Goal: Task Accomplishment & Management: Complete application form

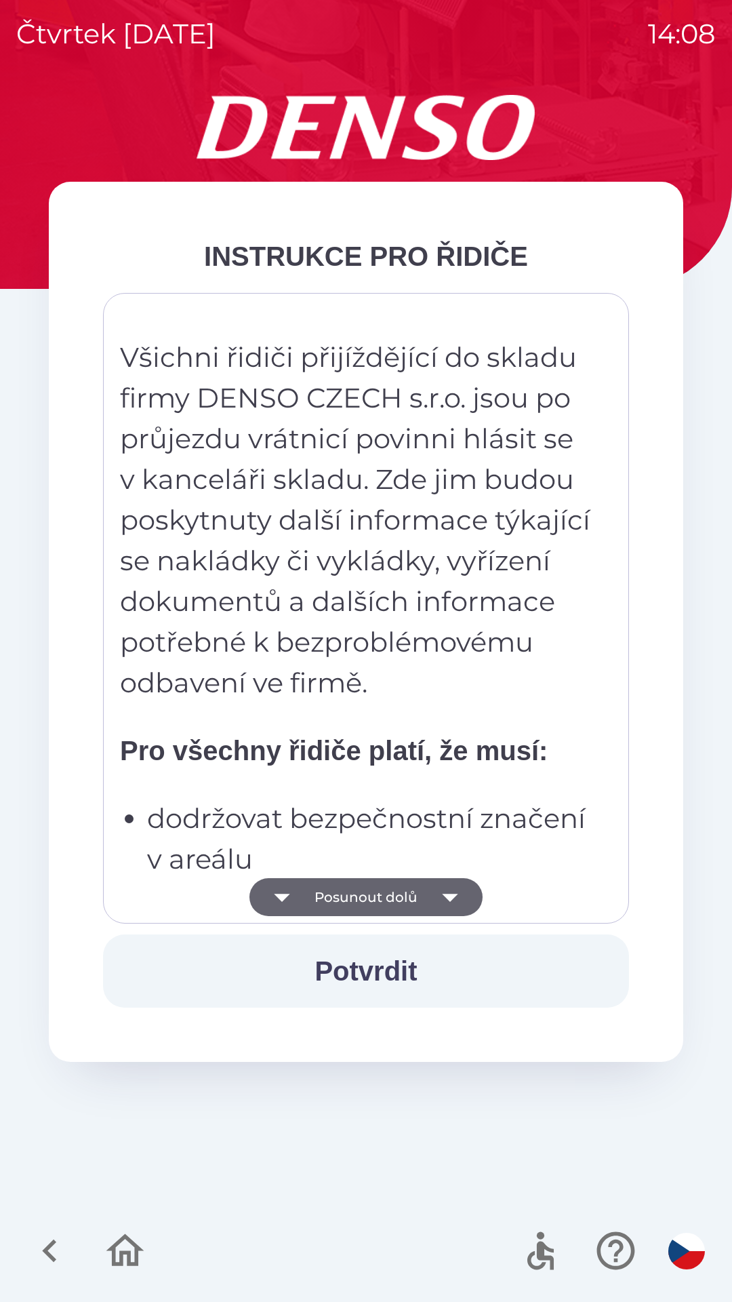
click at [391, 968] on button "Potvrdit" at bounding box center [366, 970] width 526 height 73
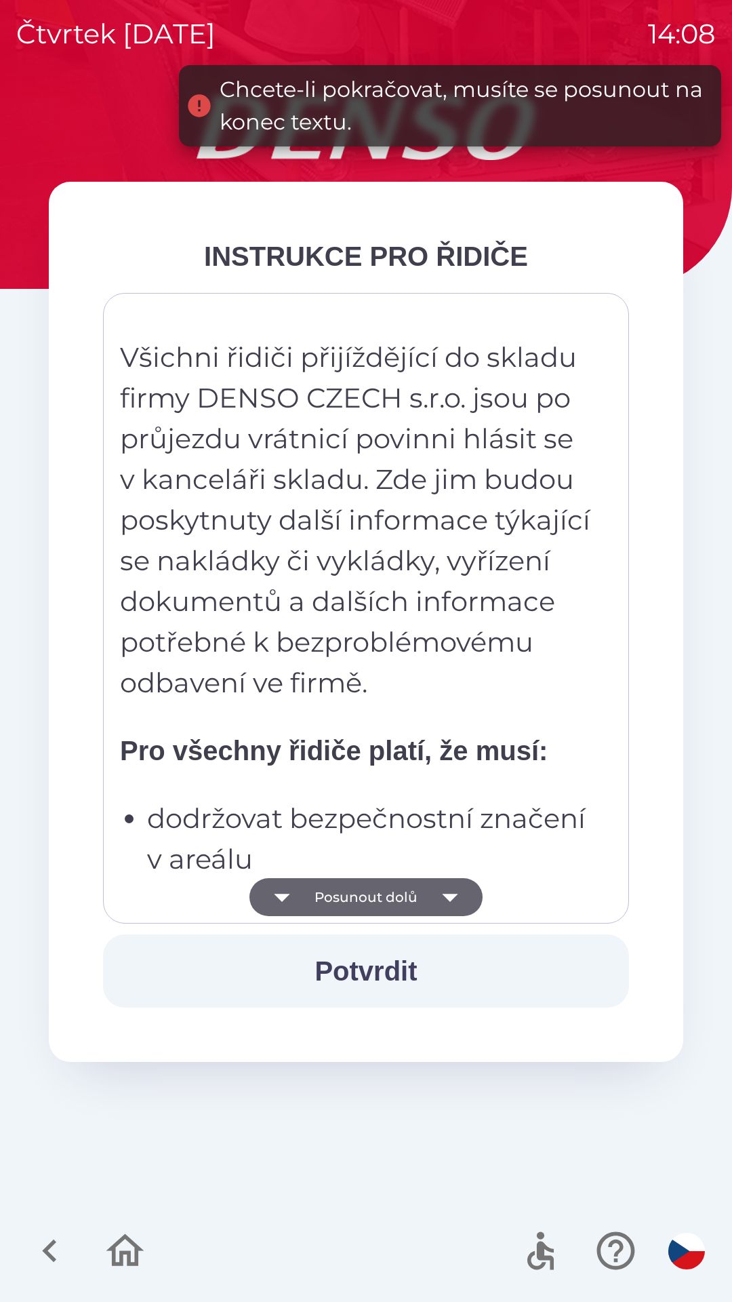
click at [378, 898] on button "Posunout dolů" at bounding box center [366, 897] width 233 height 38
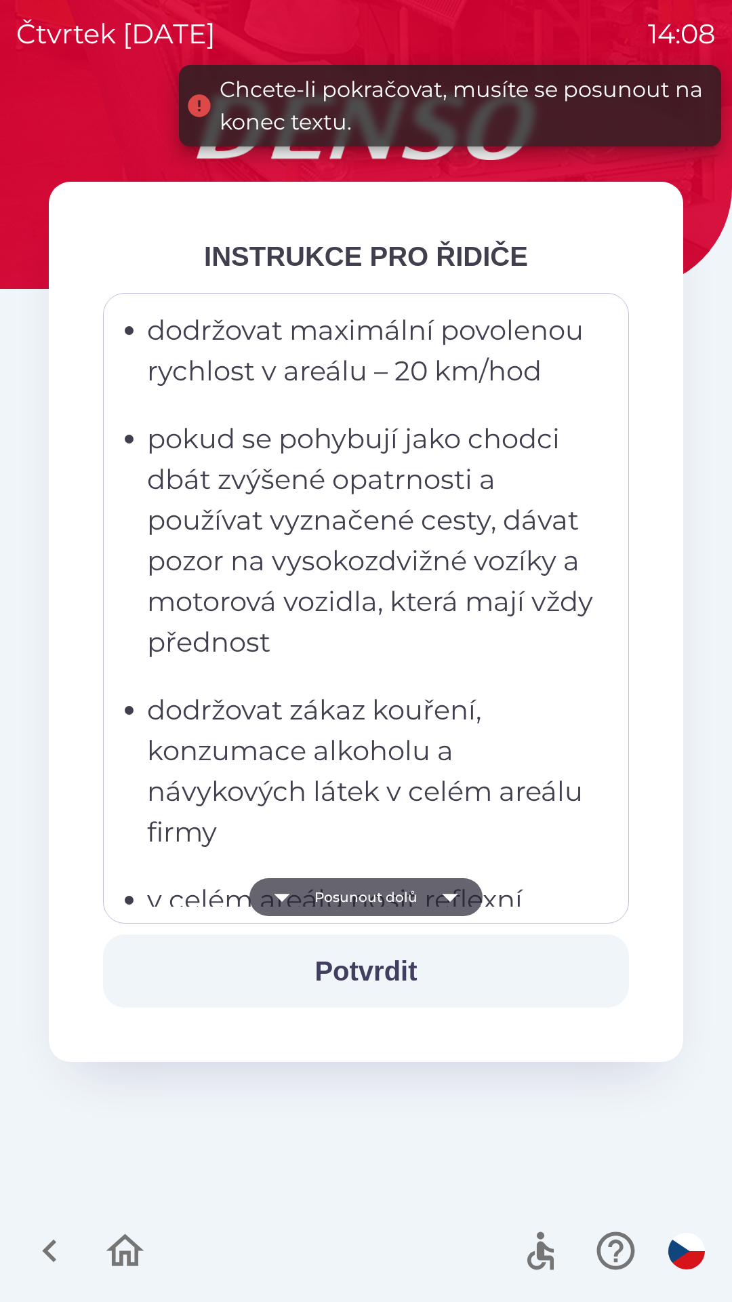
click at [398, 898] on button "Posunout dolů" at bounding box center [366, 897] width 233 height 38
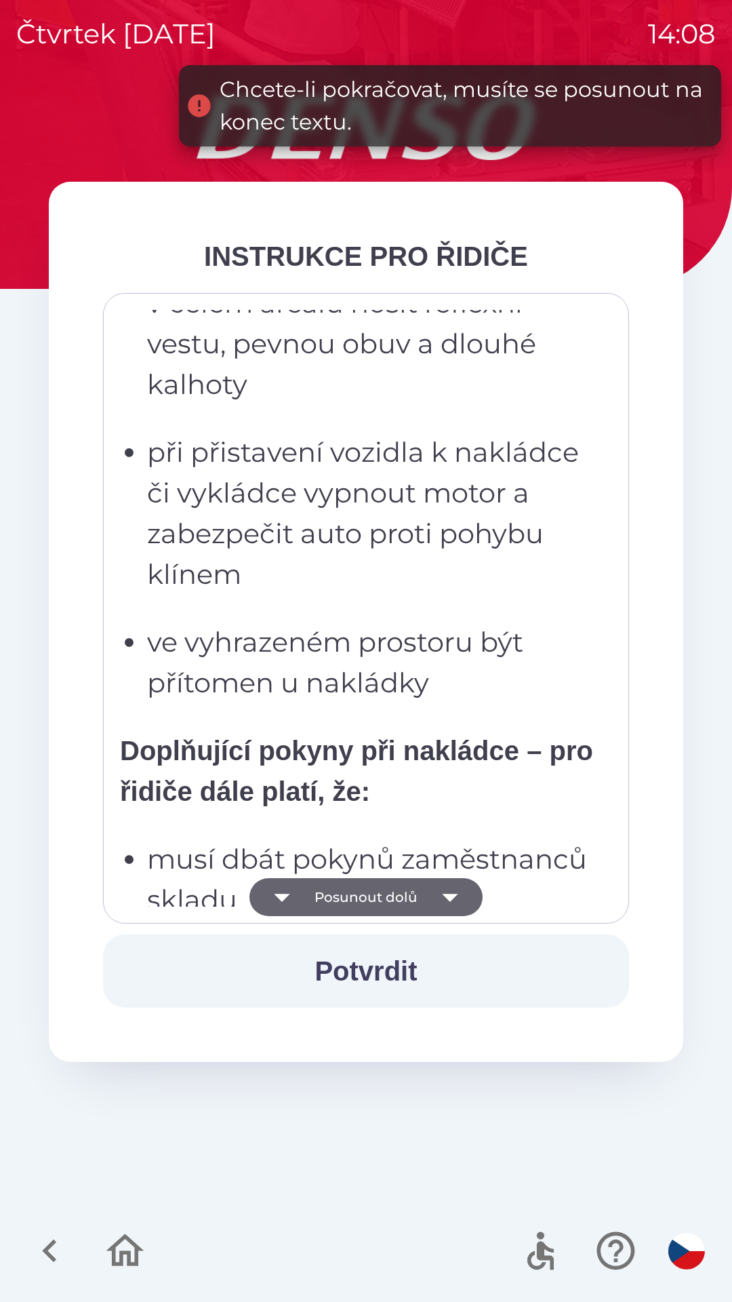
click at [389, 905] on button "Posunout dolů" at bounding box center [366, 897] width 233 height 38
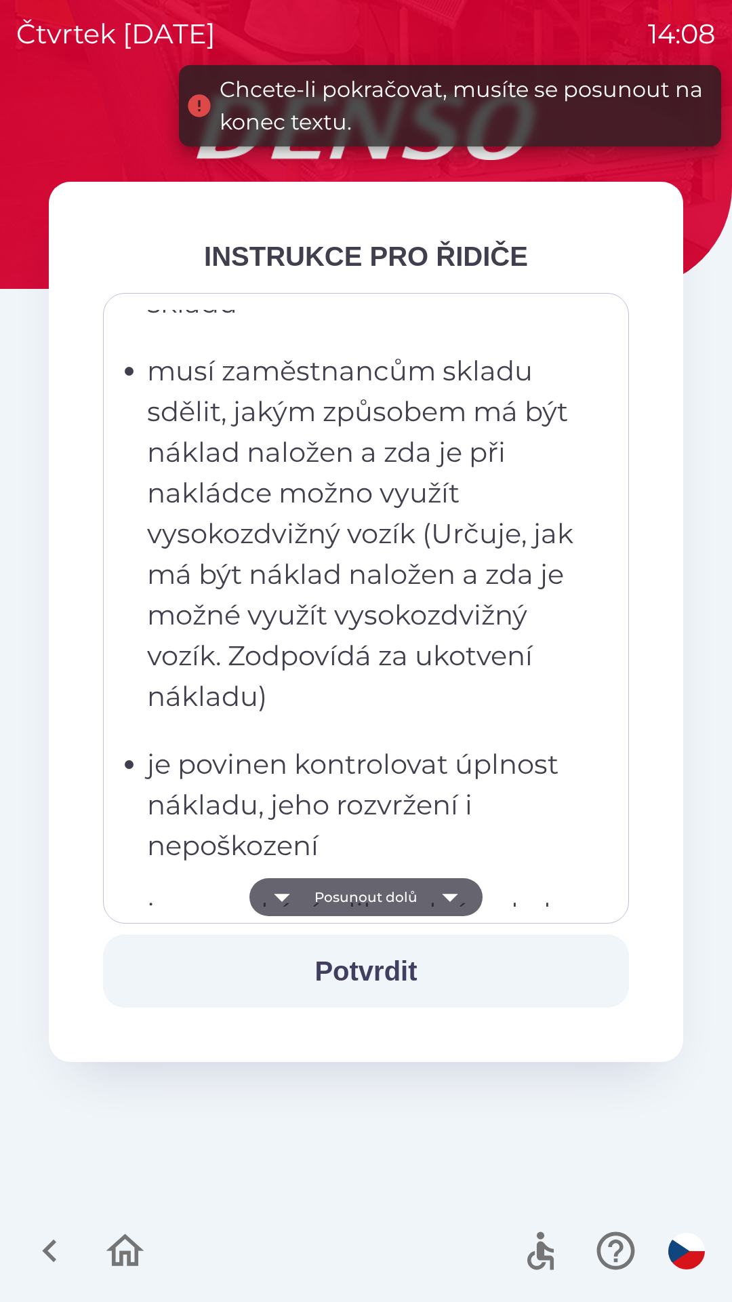
click at [393, 901] on button "Posunout dolů" at bounding box center [366, 897] width 233 height 38
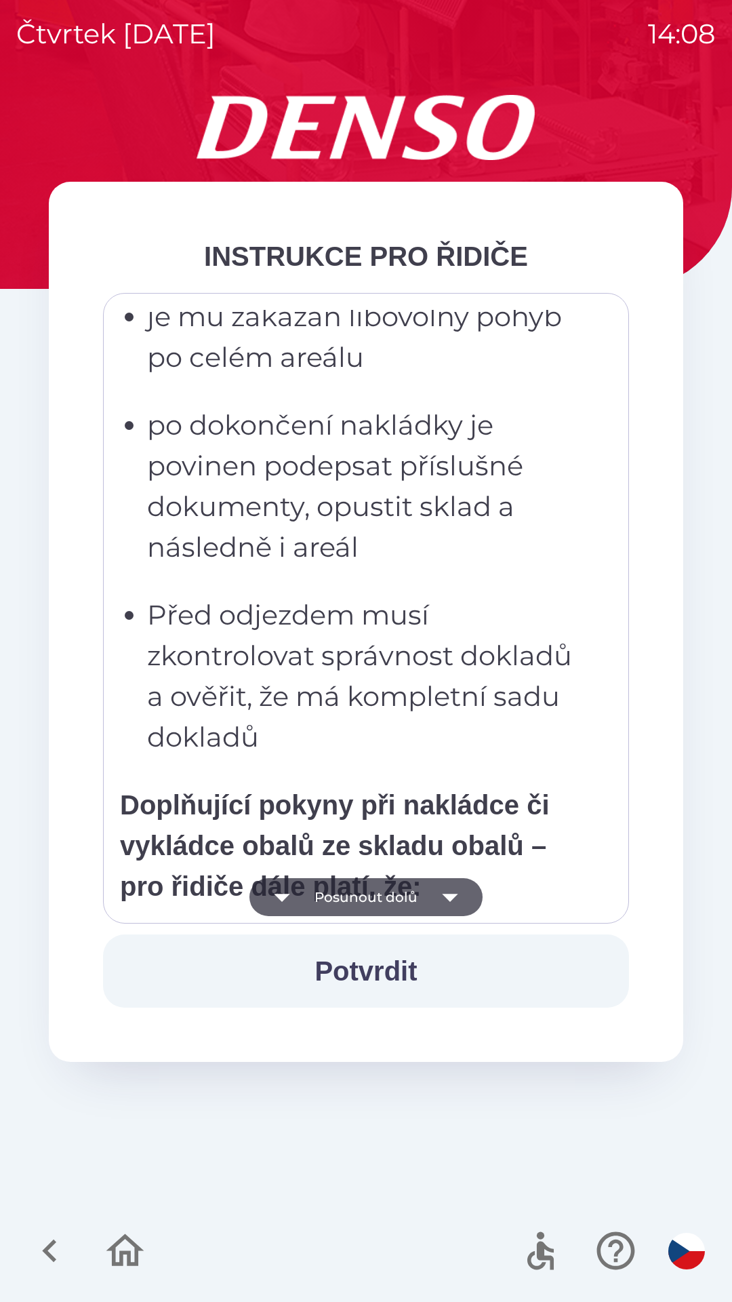
click at [379, 890] on button "Posunout dolů" at bounding box center [366, 897] width 233 height 38
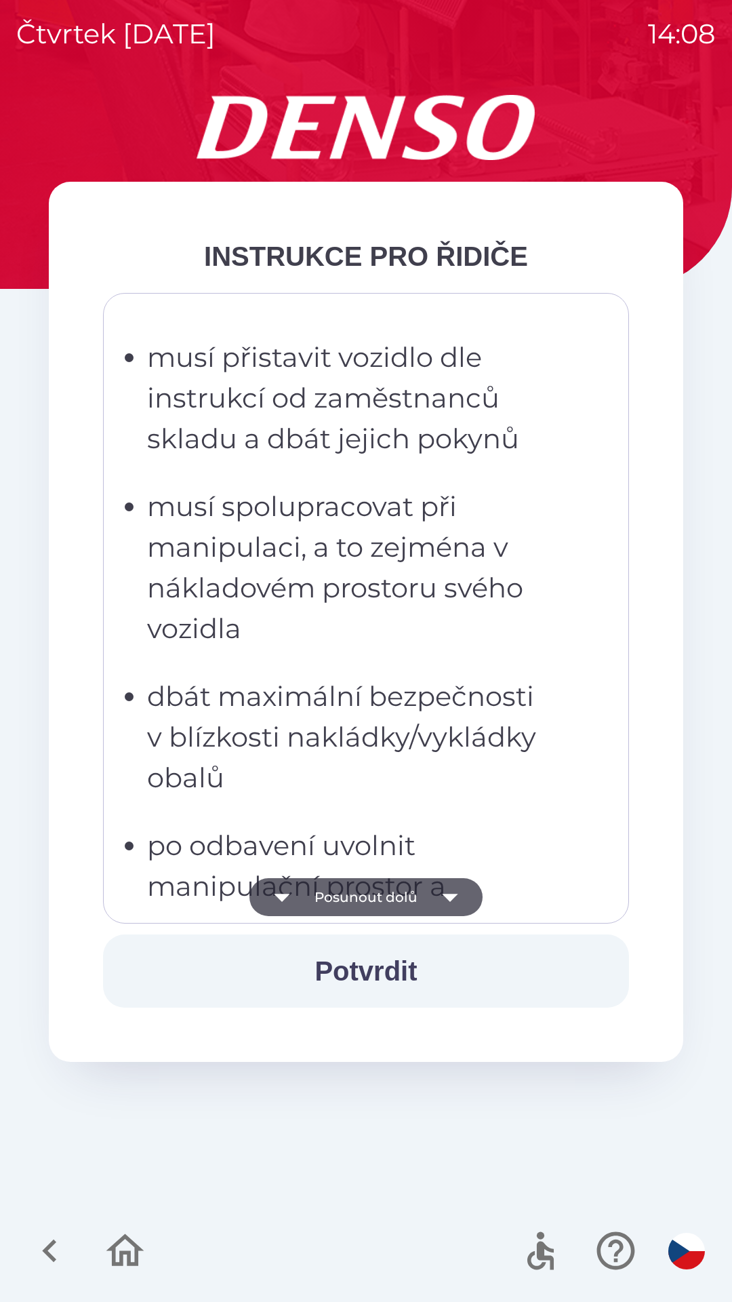
click at [415, 890] on button "Posunout dolů" at bounding box center [366, 897] width 233 height 38
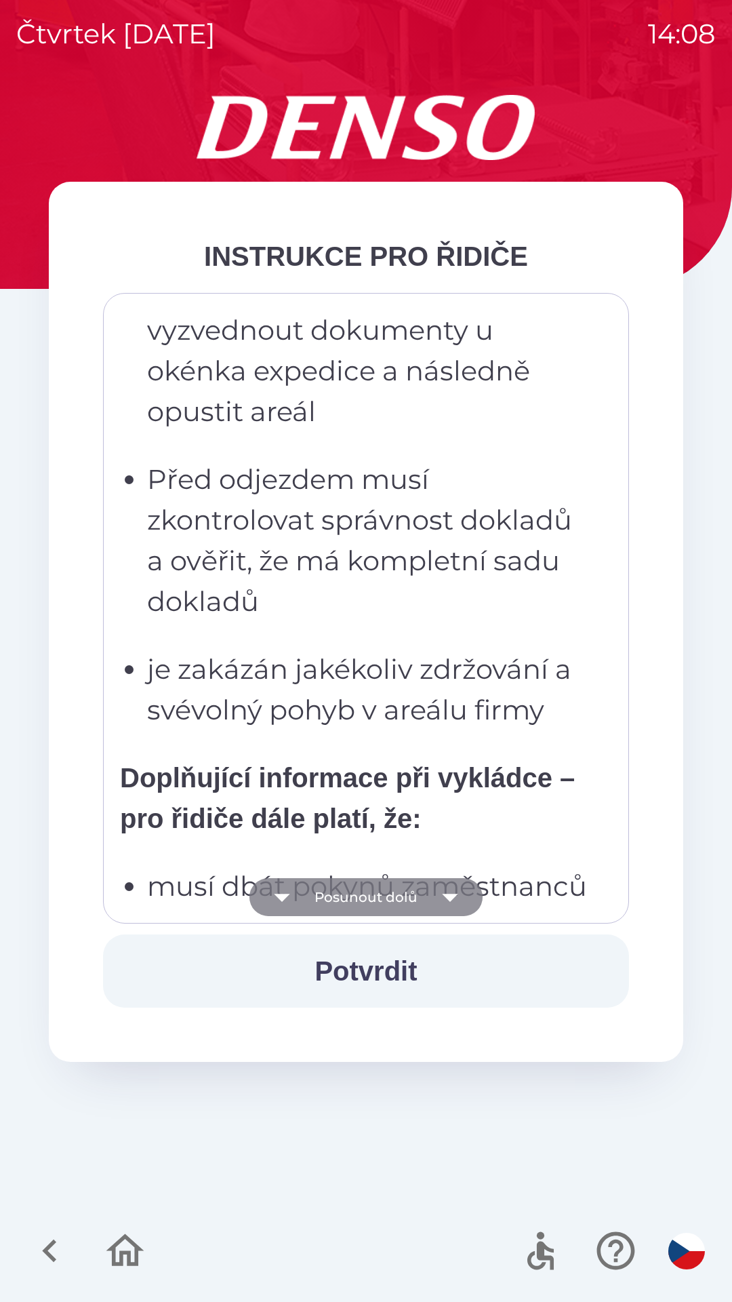
click at [408, 897] on button "Posunout dolů" at bounding box center [366, 897] width 233 height 38
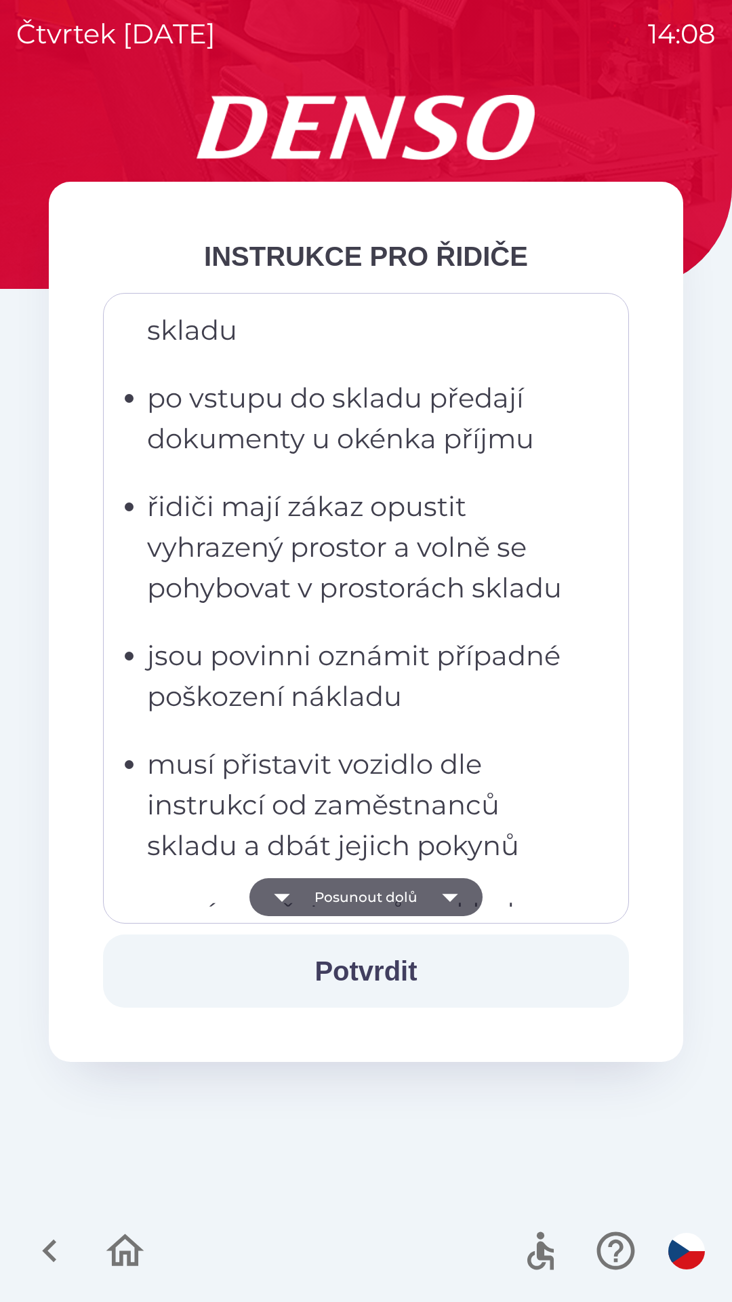
click at [414, 901] on button "Posunout dolů" at bounding box center [366, 897] width 233 height 38
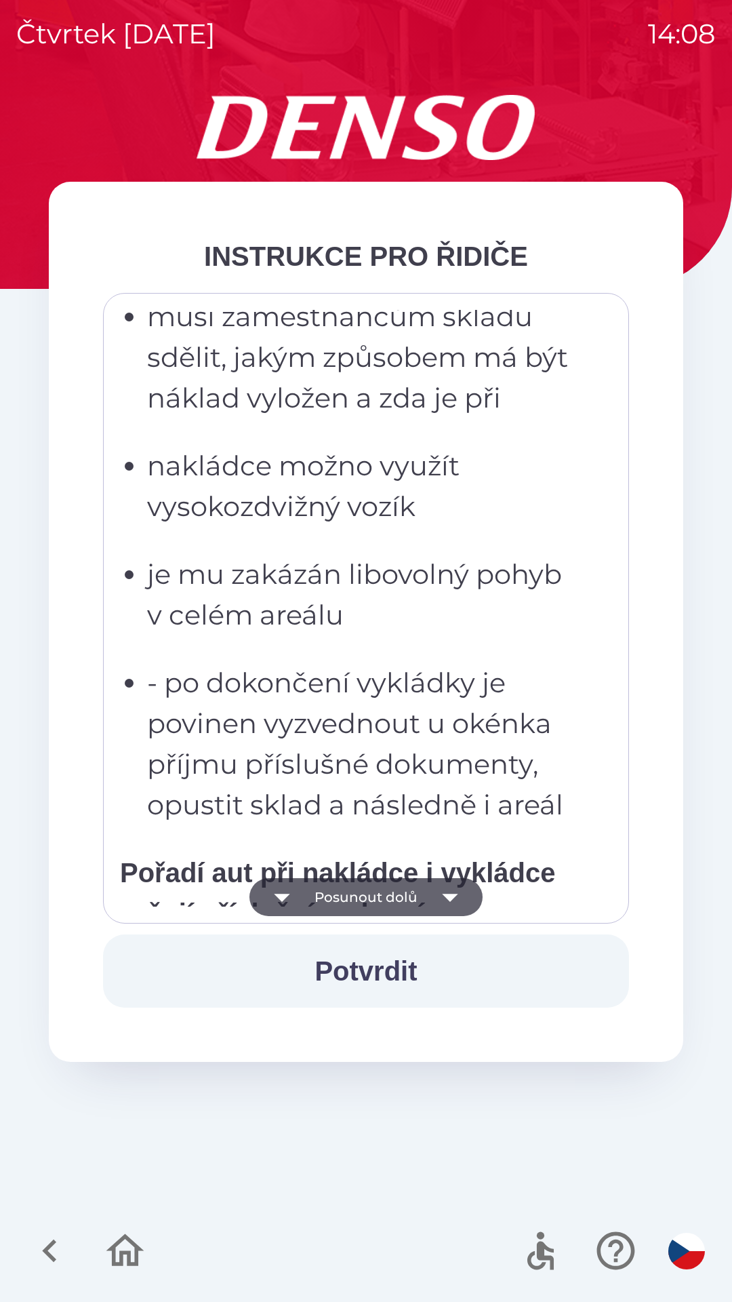
click at [414, 898] on button "Posunout dolů" at bounding box center [366, 897] width 233 height 38
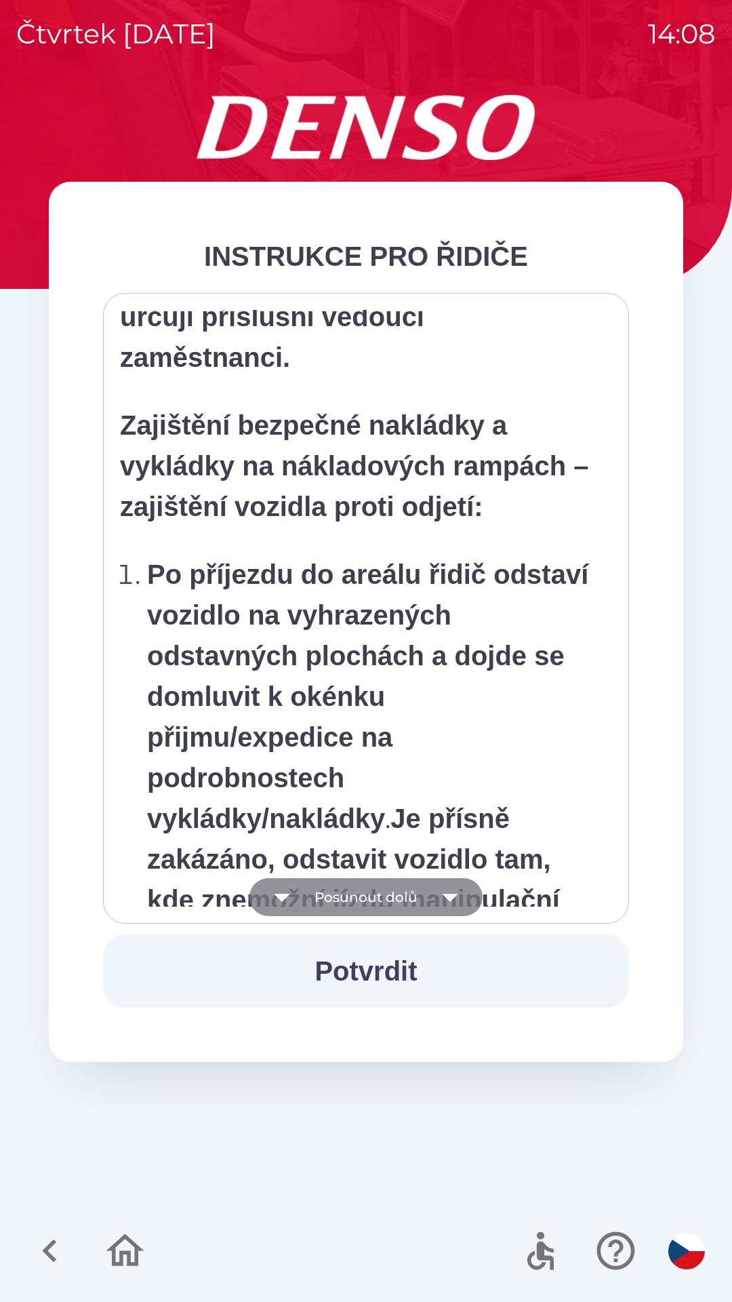
click at [416, 898] on button "Posunout dolů" at bounding box center [366, 897] width 233 height 38
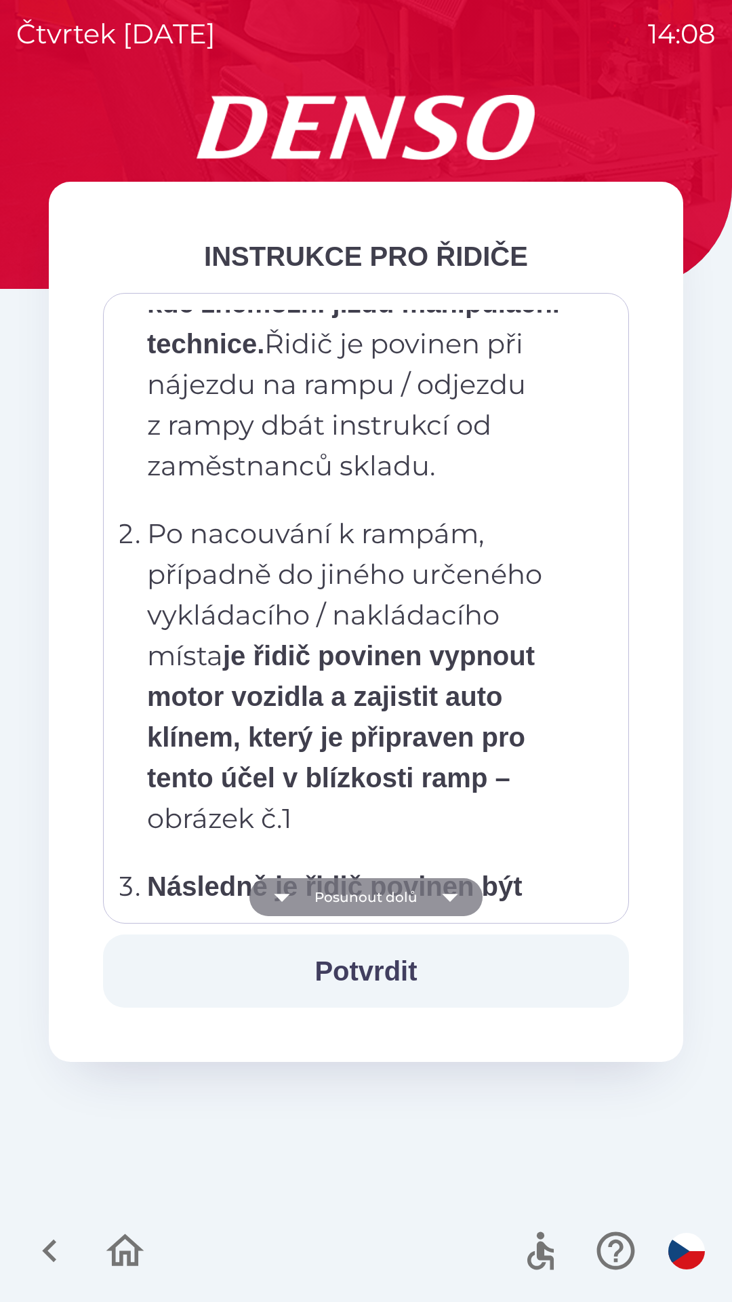
click at [429, 903] on button "Posunout dolů" at bounding box center [366, 897] width 233 height 38
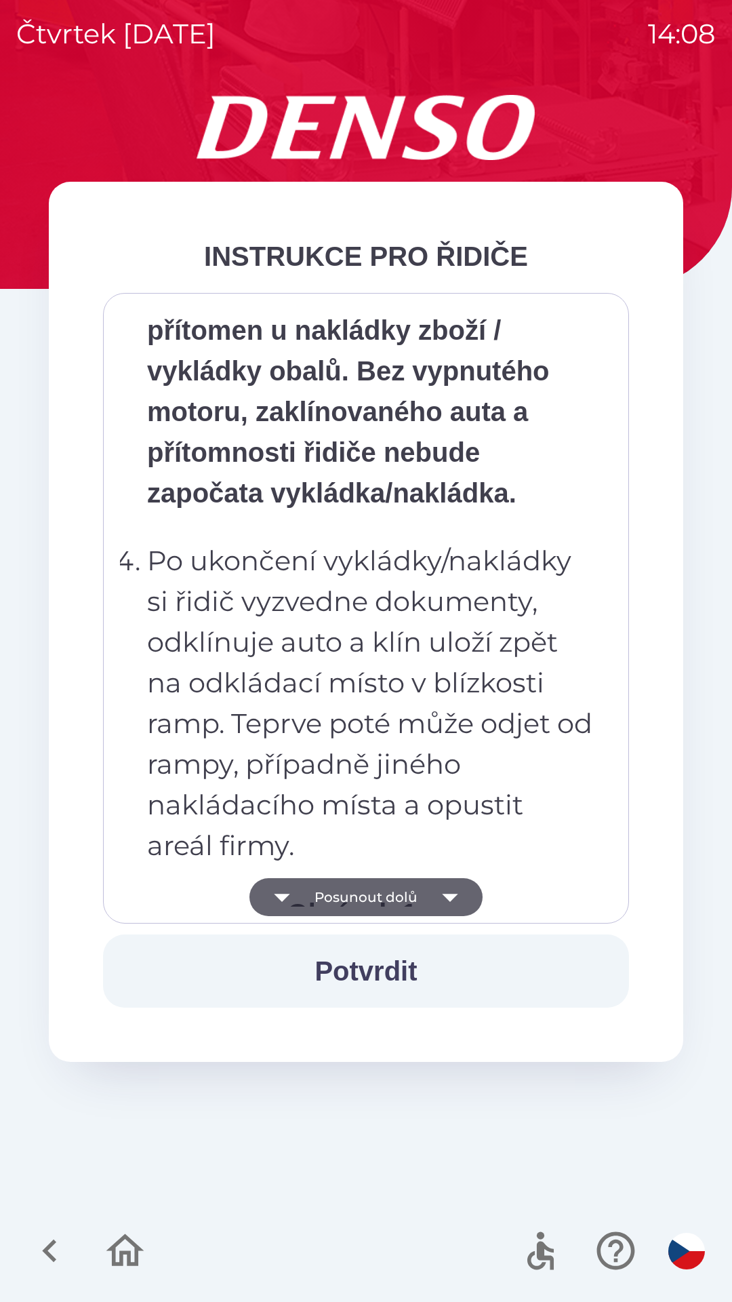
click at [425, 902] on button "Posunout dolů" at bounding box center [366, 897] width 233 height 38
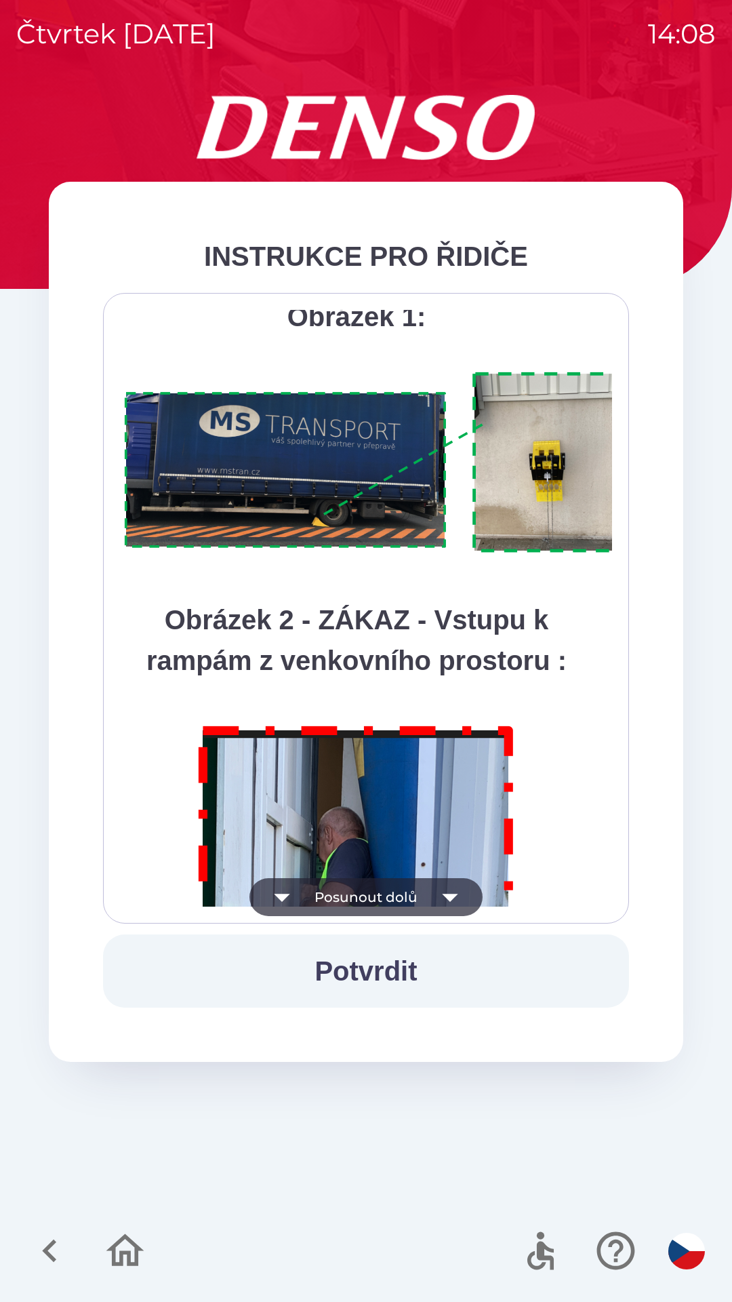
click at [439, 880] on icon "button" at bounding box center [450, 897] width 38 height 38
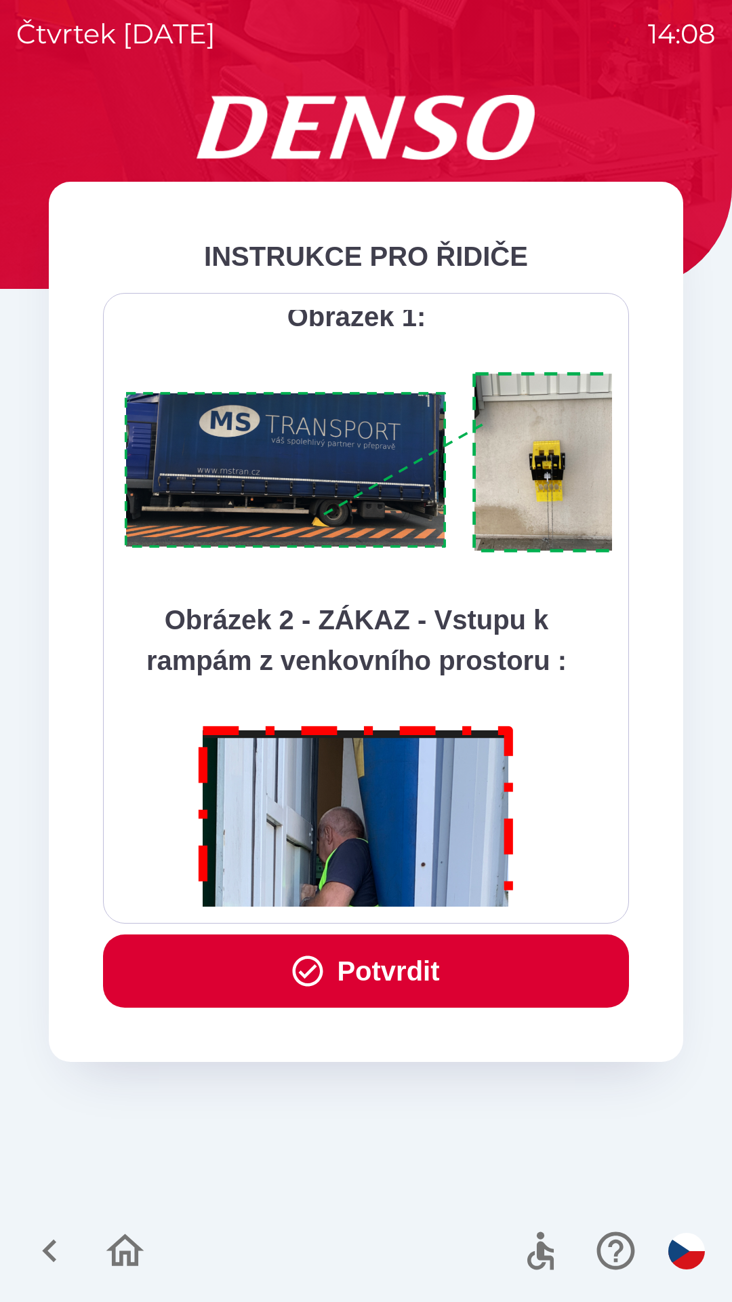
scroll to position [7620, 0]
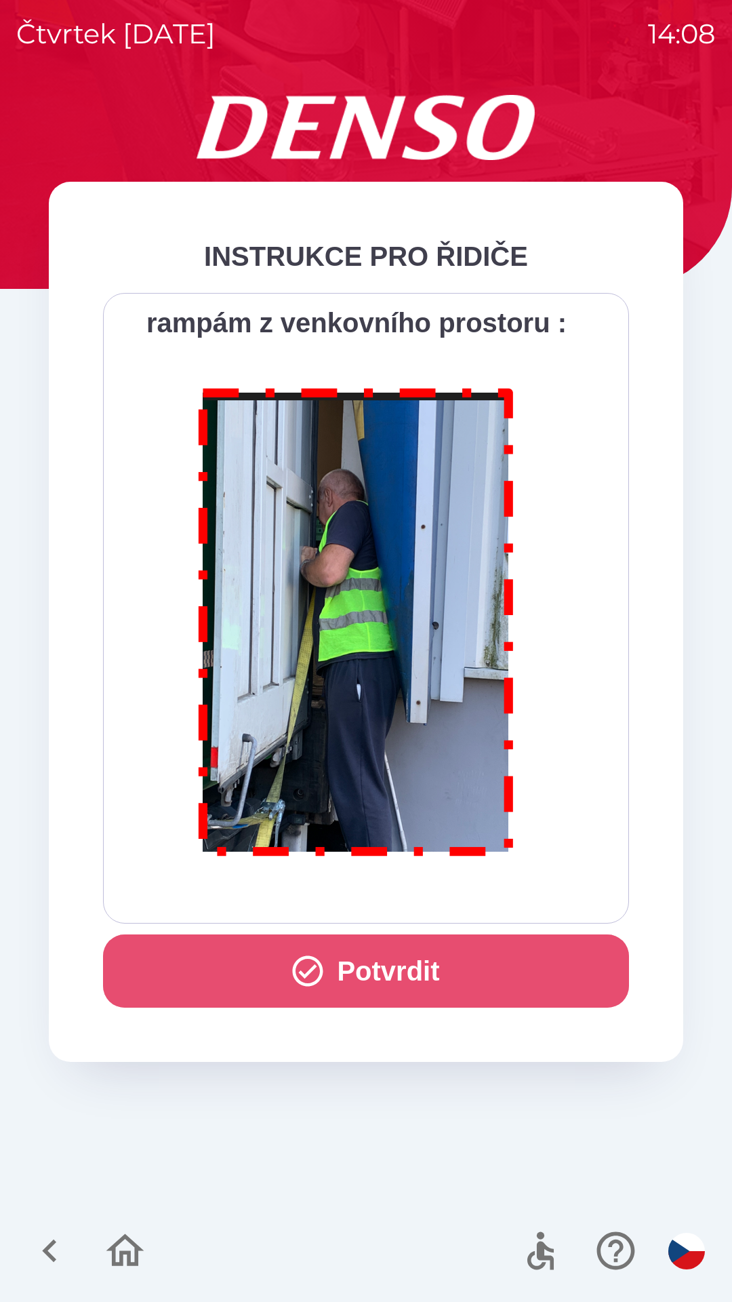
click at [394, 966] on button "Potvrdit" at bounding box center [366, 970] width 526 height 73
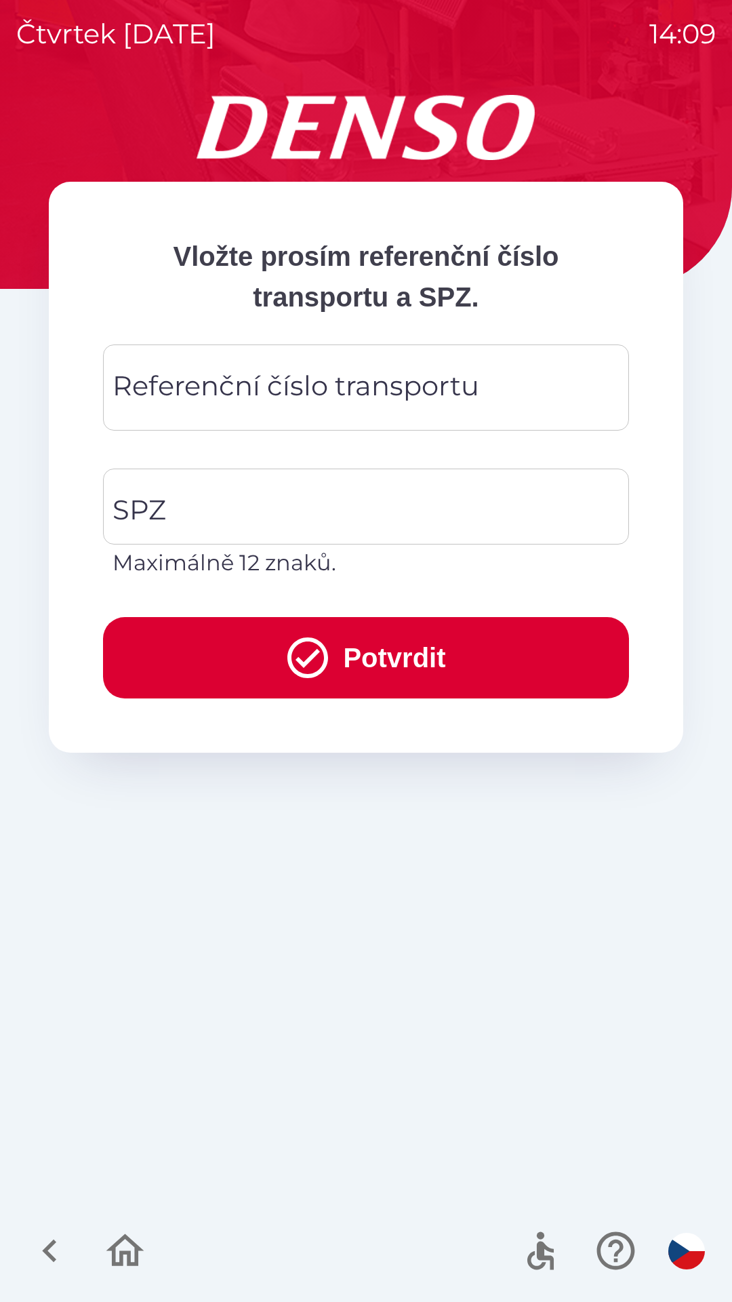
click at [155, 380] on div "Referenční číslo transportu Referenční číslo transportu" at bounding box center [366, 387] width 526 height 86
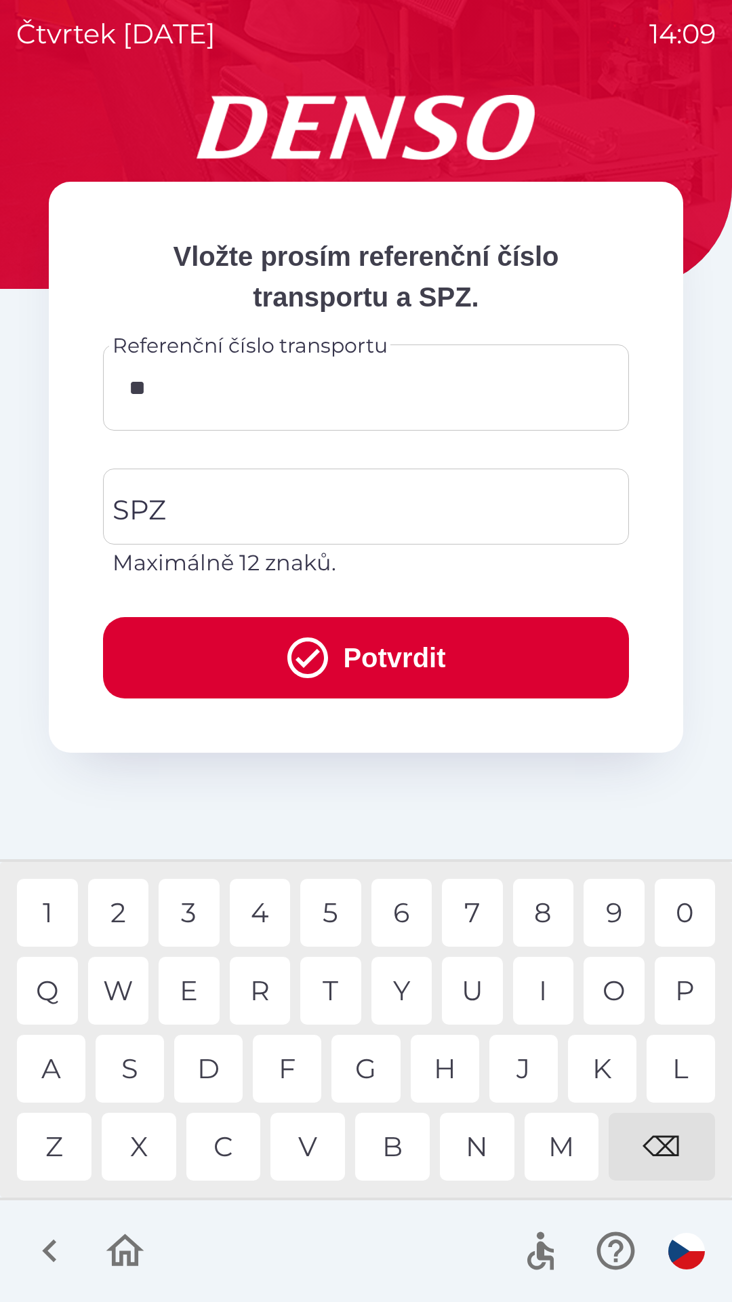
click at [682, 923] on div "0" at bounding box center [685, 913] width 61 height 68
click at [477, 919] on div "7" at bounding box center [472, 913] width 61 height 68
click at [614, 906] on div "9" at bounding box center [614, 913] width 61 height 68
click at [405, 910] on div "6" at bounding box center [402, 913] width 61 height 68
click at [675, 898] on div "0" at bounding box center [685, 913] width 61 height 68
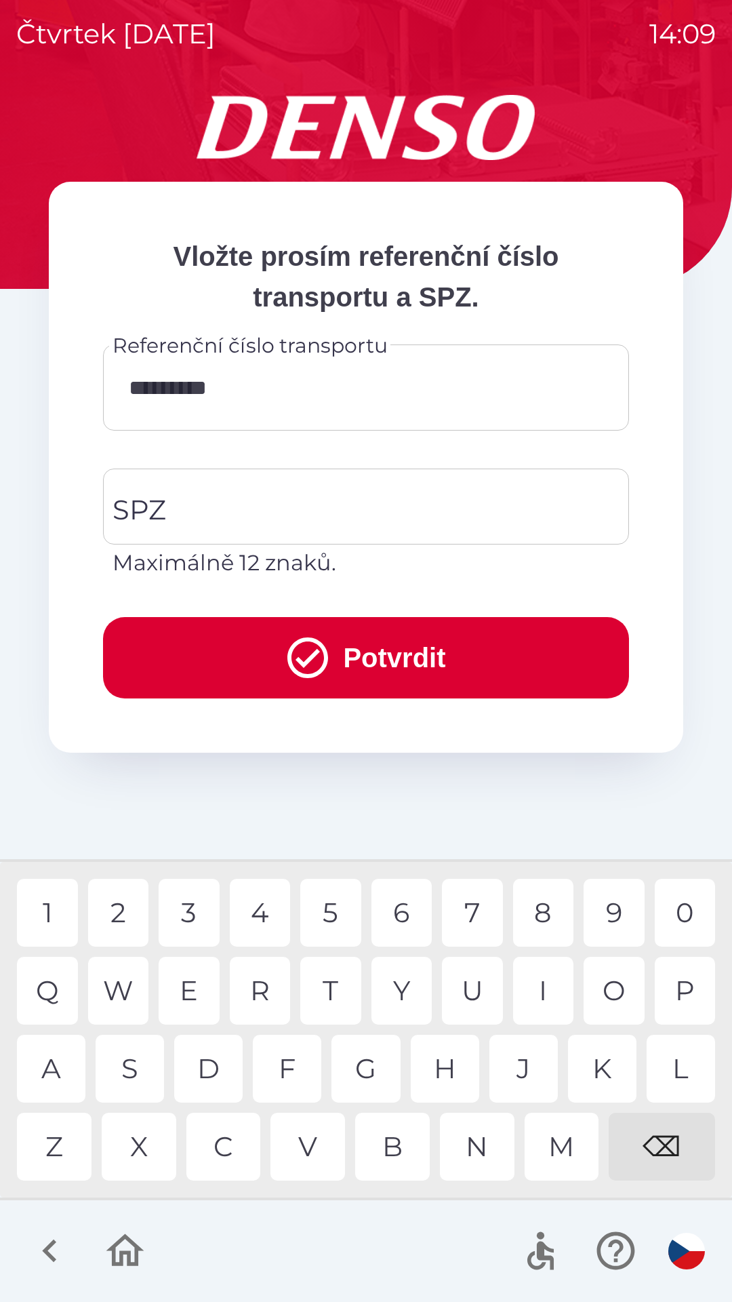
type input "**********"
click at [203, 519] on input "SPZ" at bounding box center [356, 507] width 494 height 64
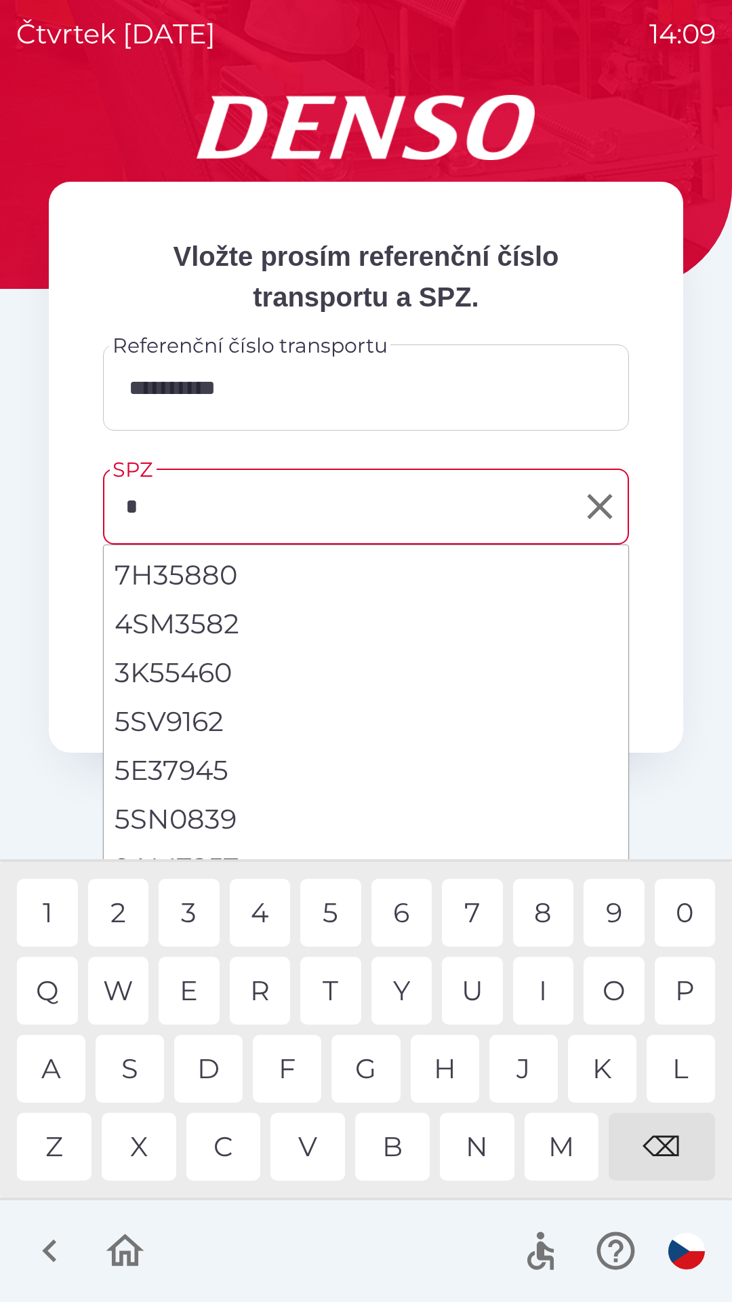
click at [340, 907] on div "5" at bounding box center [330, 913] width 61 height 68
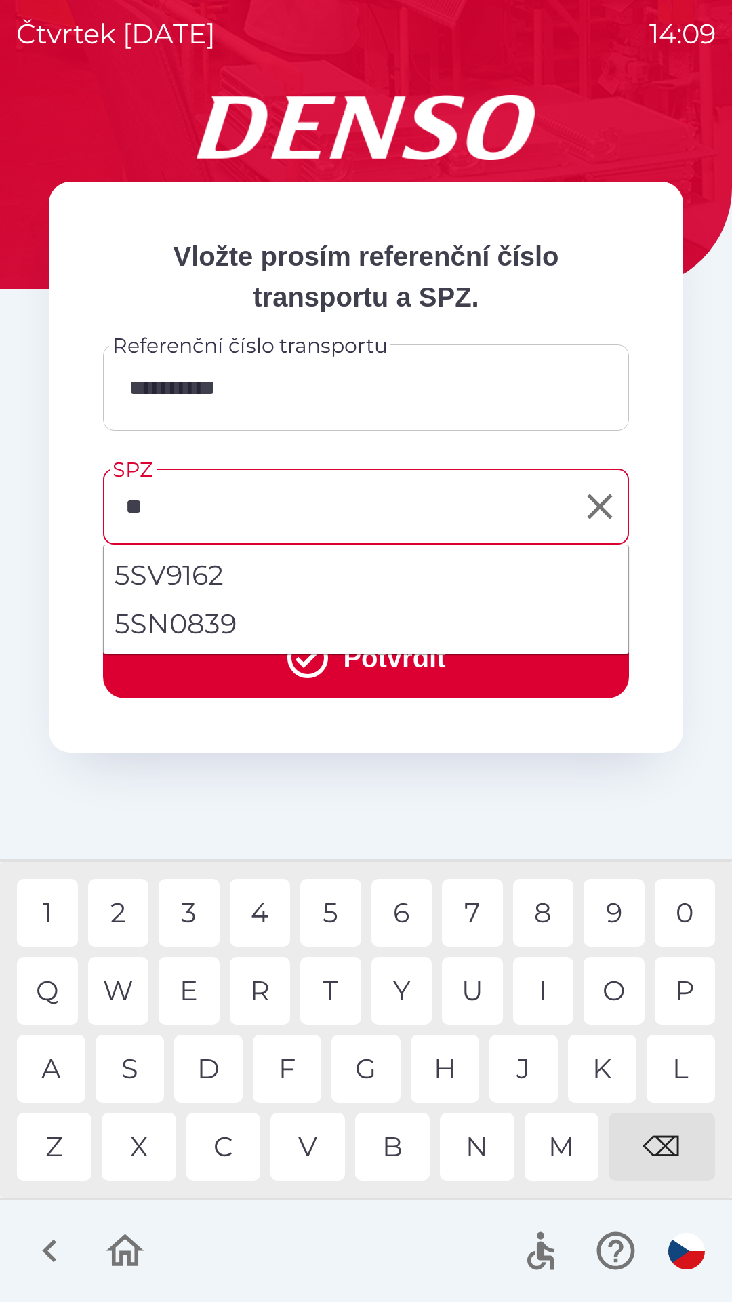
click at [141, 1065] on div "S" at bounding box center [130, 1069] width 68 height 68
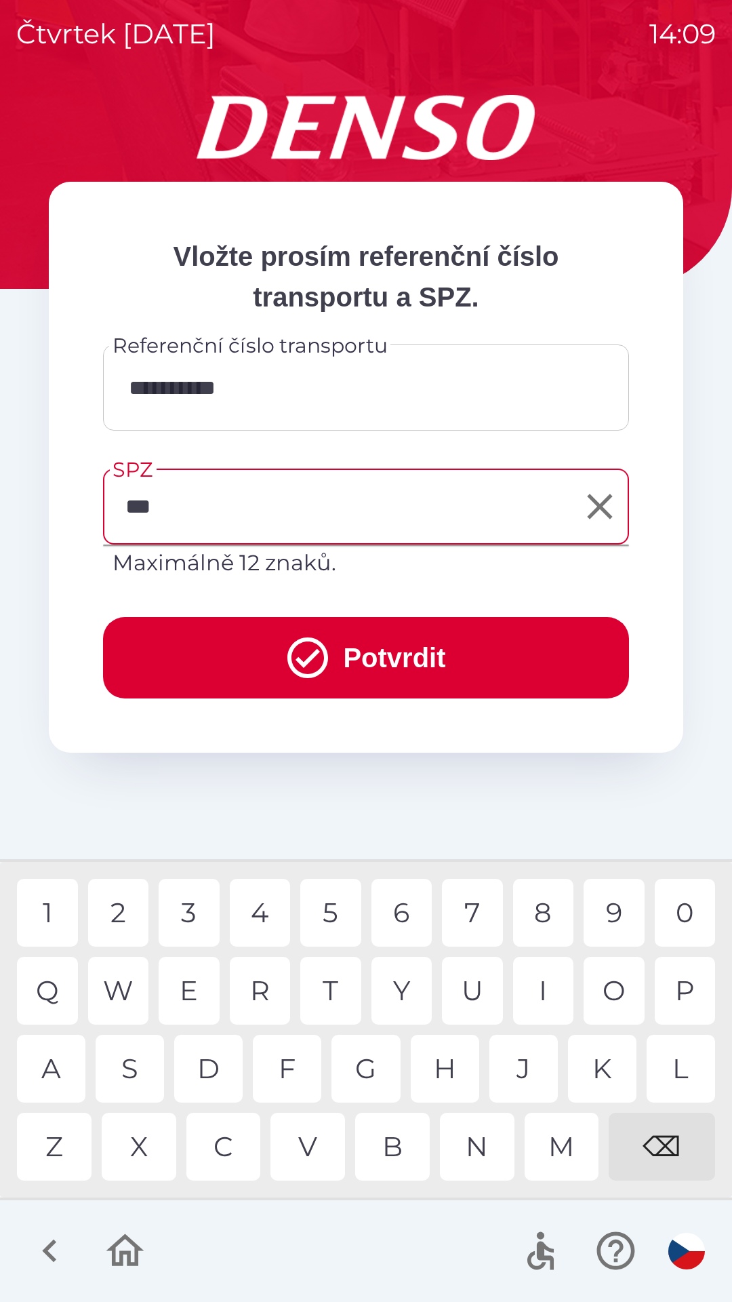
click at [540, 990] on div "I" at bounding box center [543, 991] width 61 height 68
click at [405, 915] on div "6" at bounding box center [402, 913] width 61 height 68
type input "*******"
click at [378, 653] on button "Potvrdit" at bounding box center [366, 657] width 526 height 81
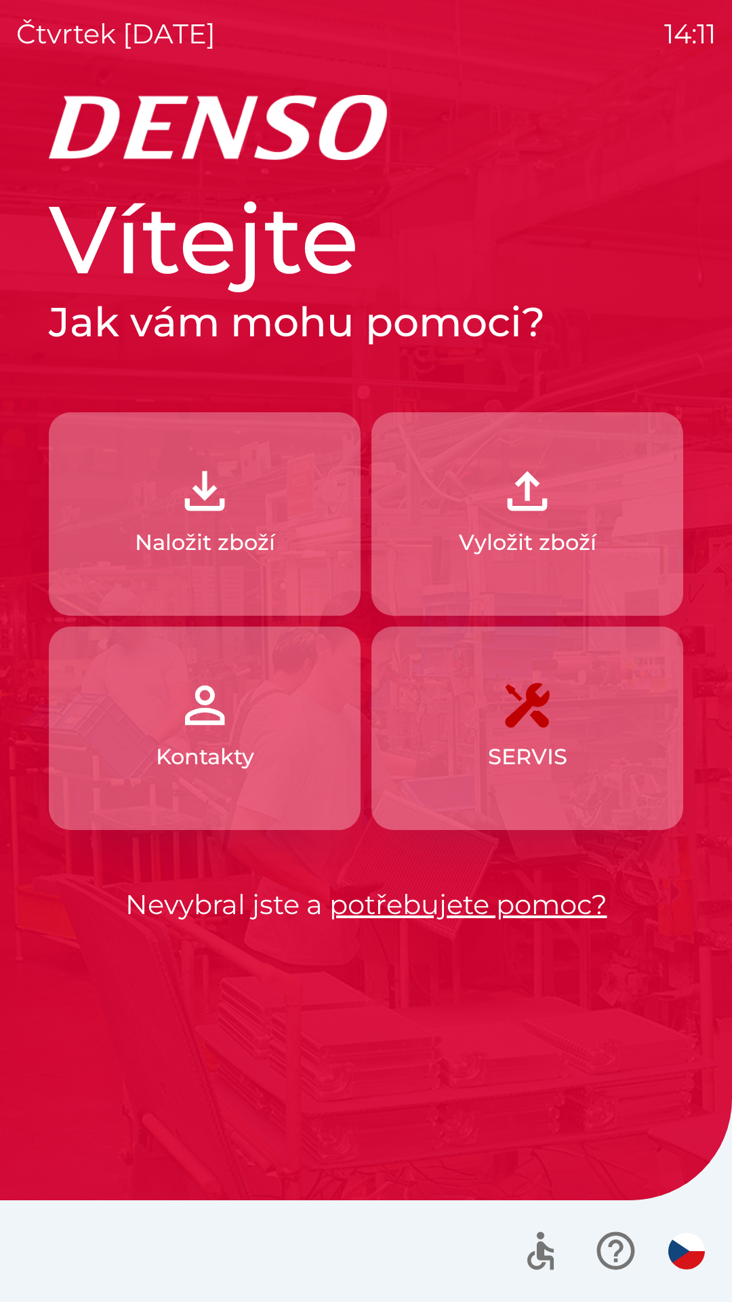
click at [219, 528] on p "Naložit zboží" at bounding box center [205, 542] width 140 height 33
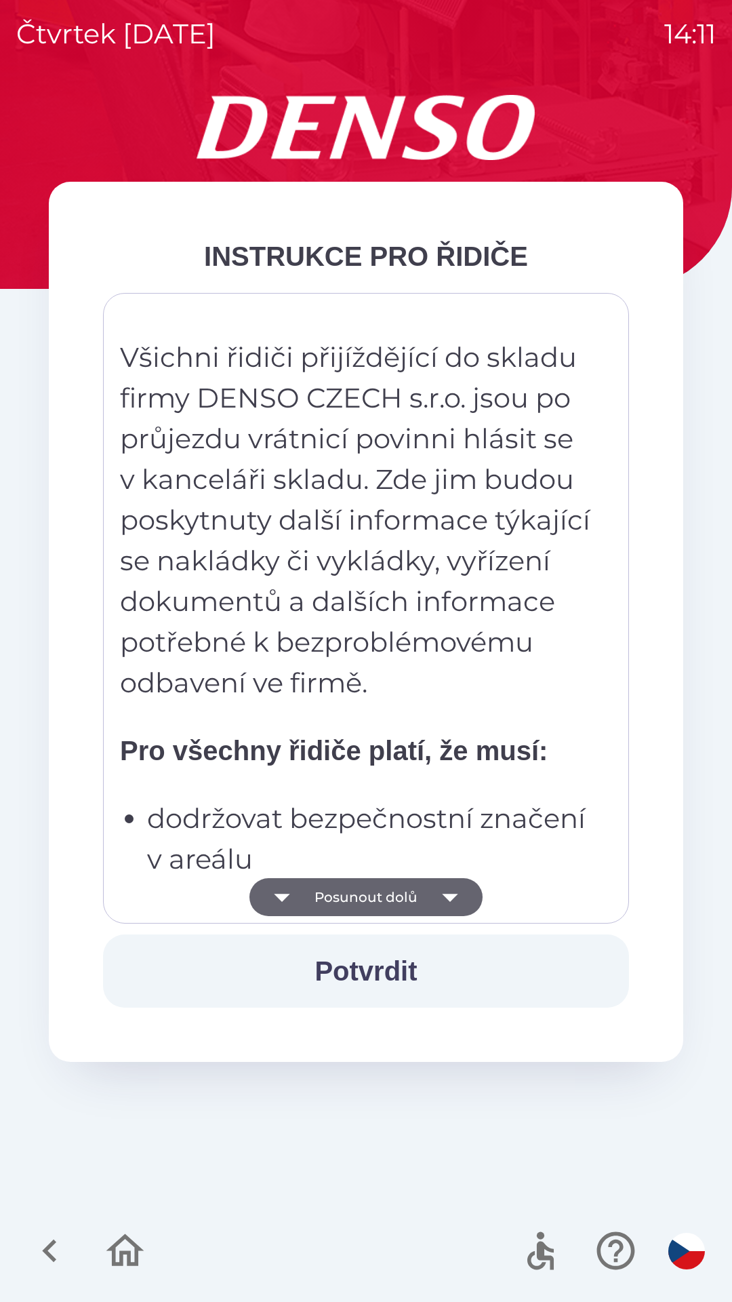
click at [449, 894] on icon "button" at bounding box center [450, 898] width 16 height 8
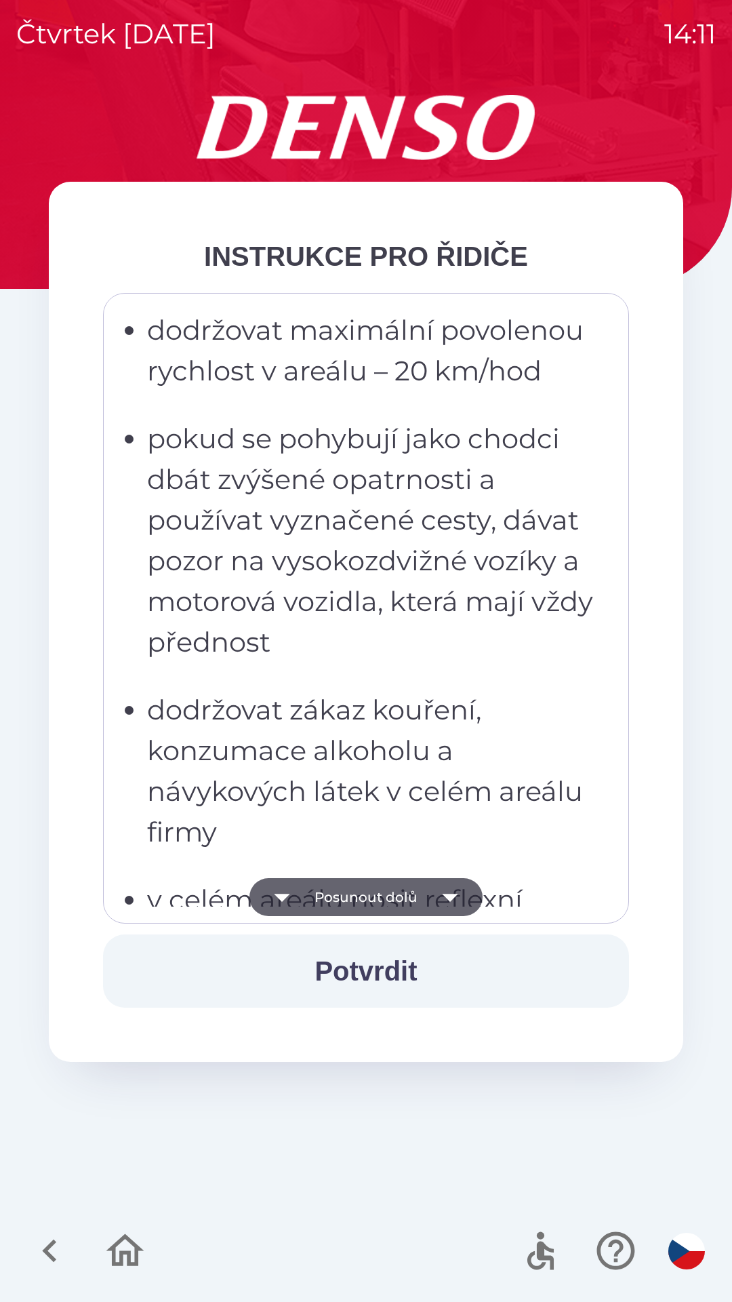
click at [450, 901] on icon "button" at bounding box center [450, 898] width 16 height 8
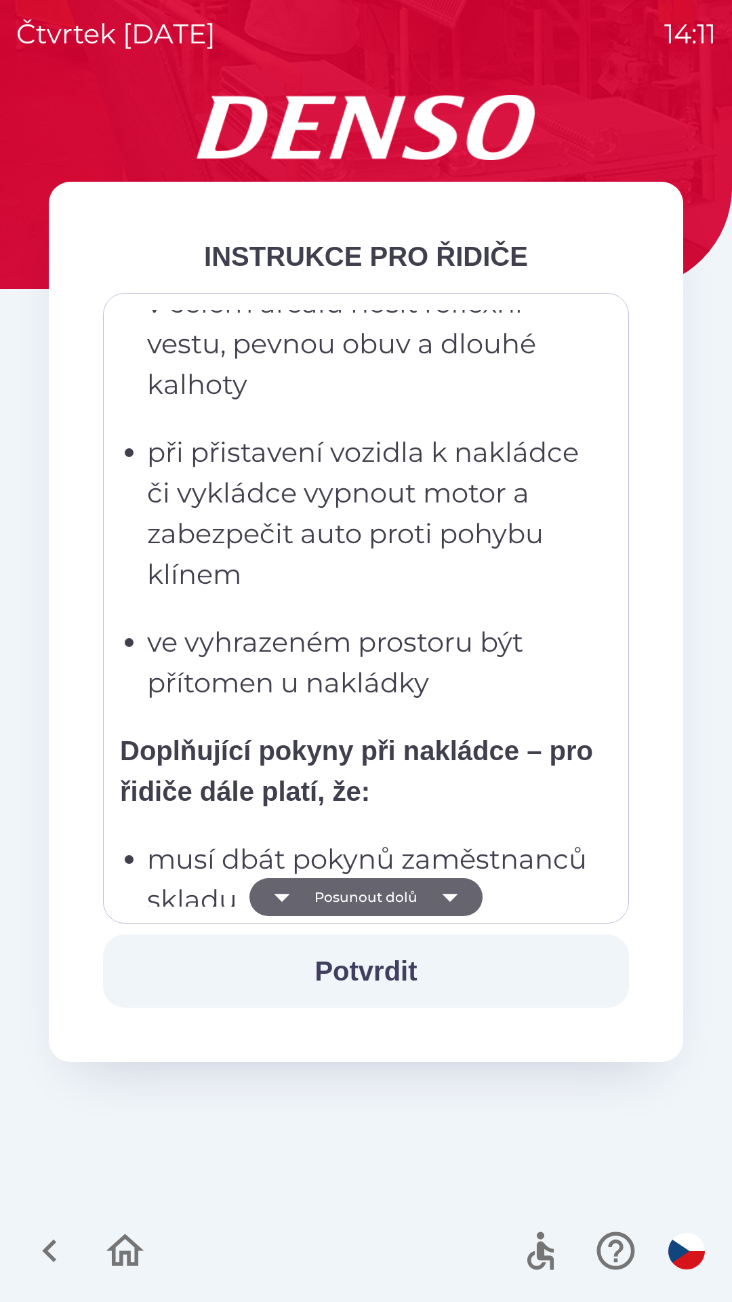
click at [460, 894] on icon "button" at bounding box center [450, 897] width 38 height 38
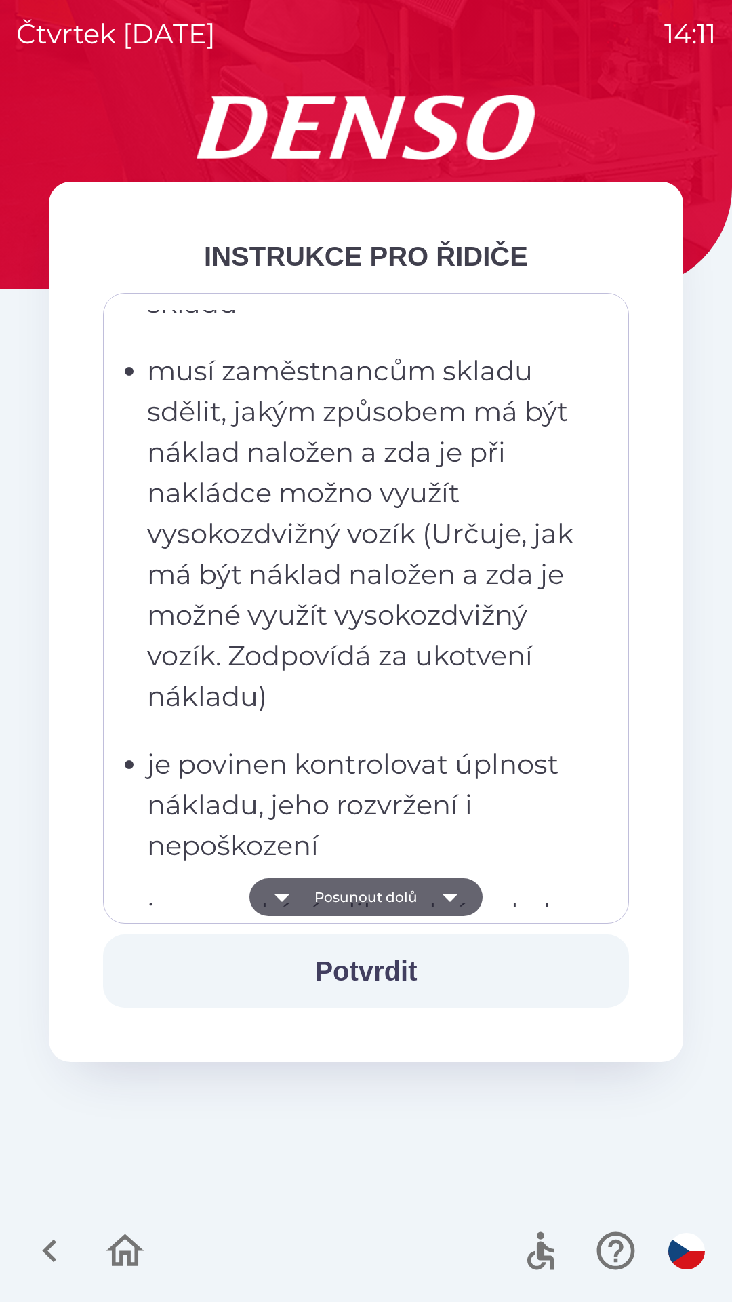
click at [450, 887] on icon "button" at bounding box center [450, 897] width 38 height 38
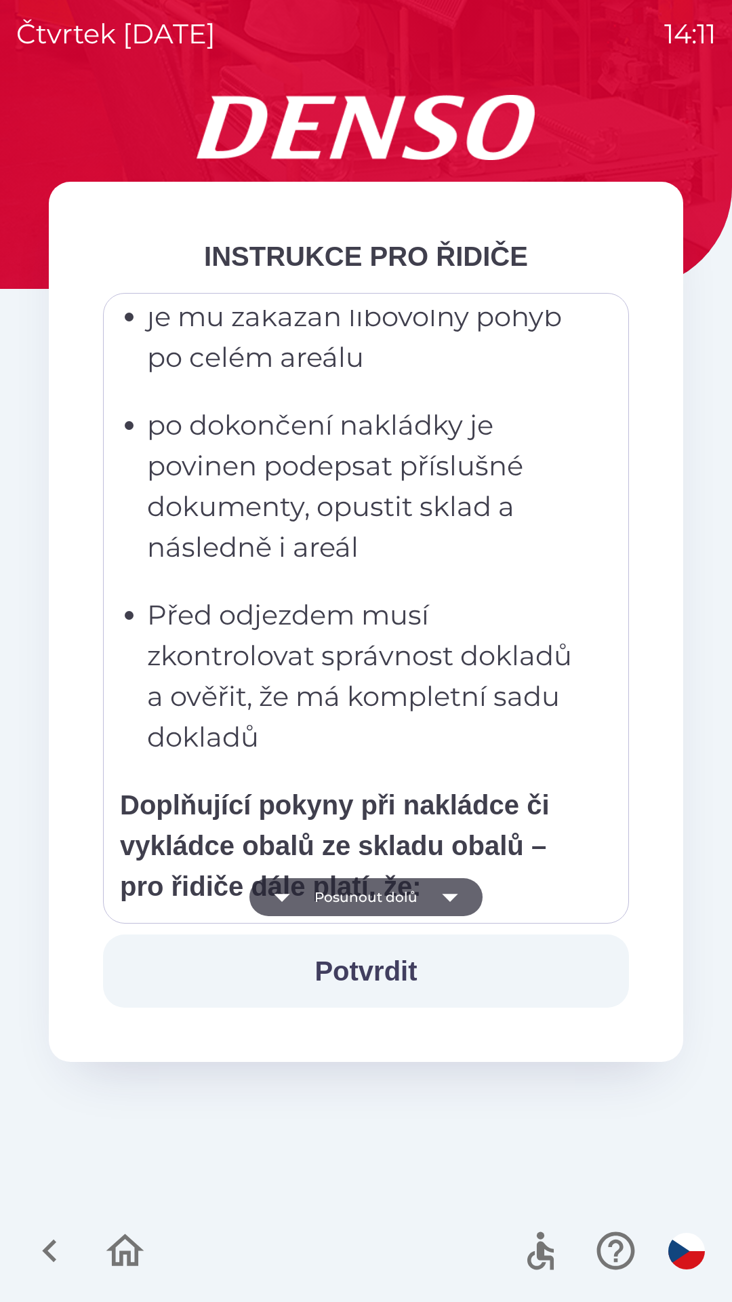
click at [449, 894] on icon "button" at bounding box center [450, 898] width 16 height 8
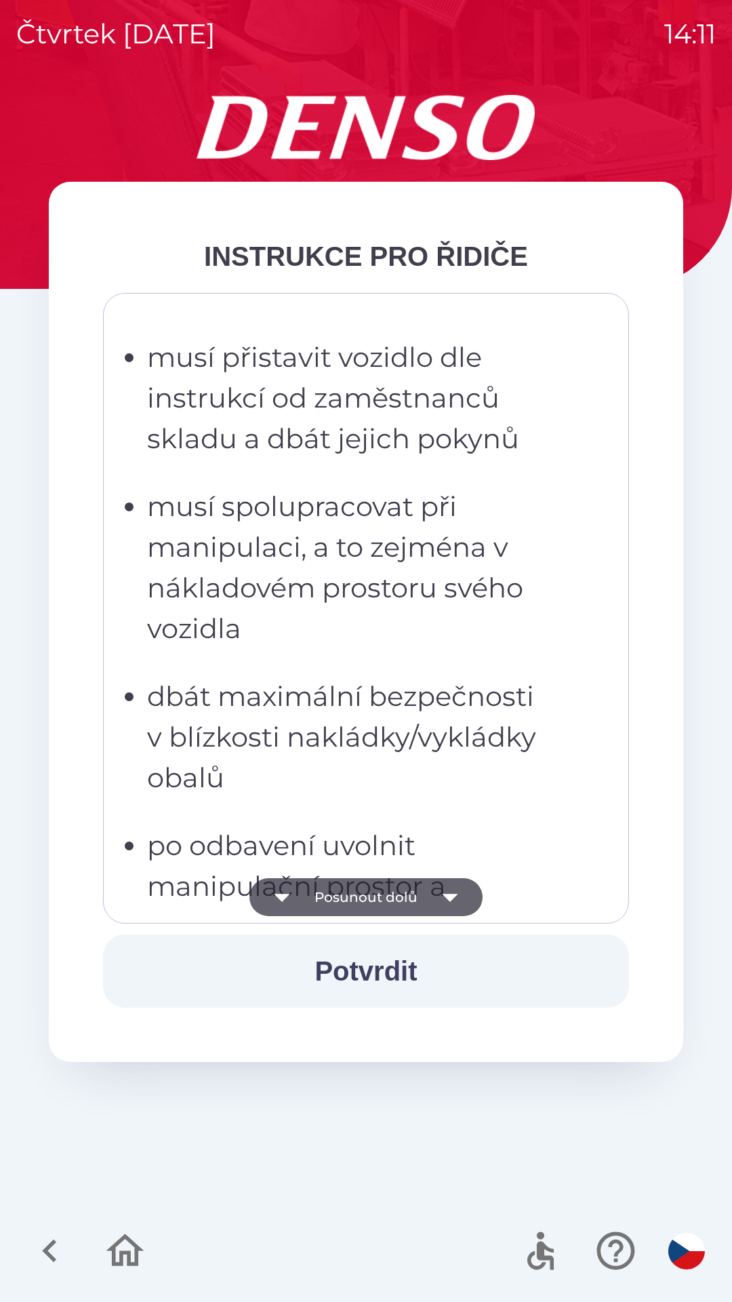
click at [446, 900] on icon "button" at bounding box center [450, 897] width 38 height 38
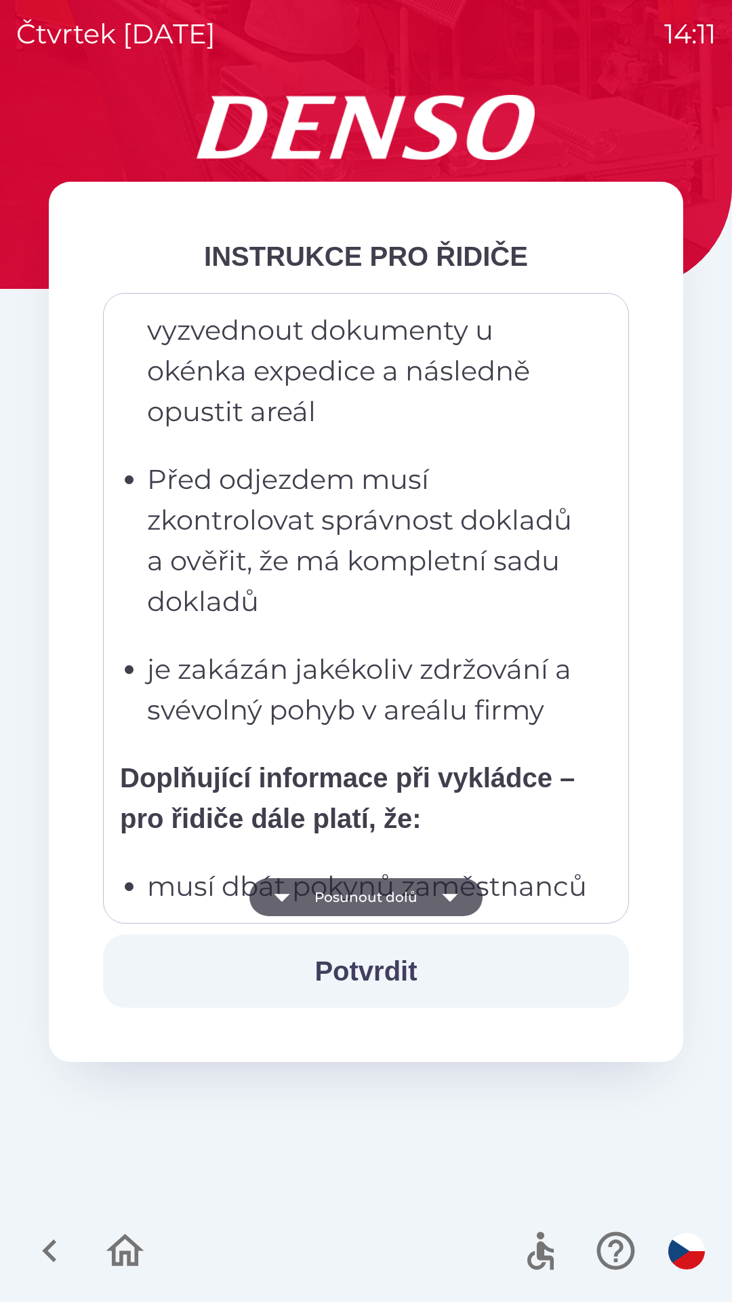
click at [439, 887] on icon "button" at bounding box center [450, 897] width 38 height 38
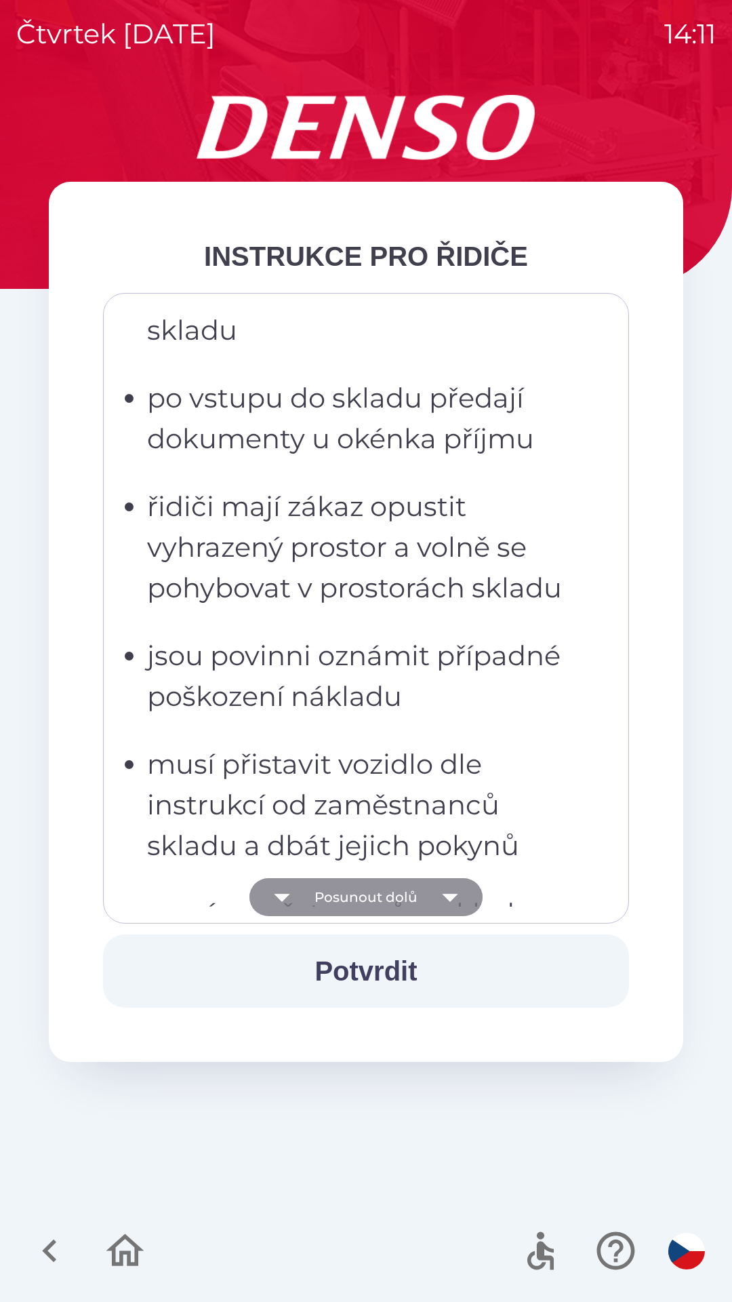
click at [449, 895] on icon "button" at bounding box center [450, 898] width 16 height 8
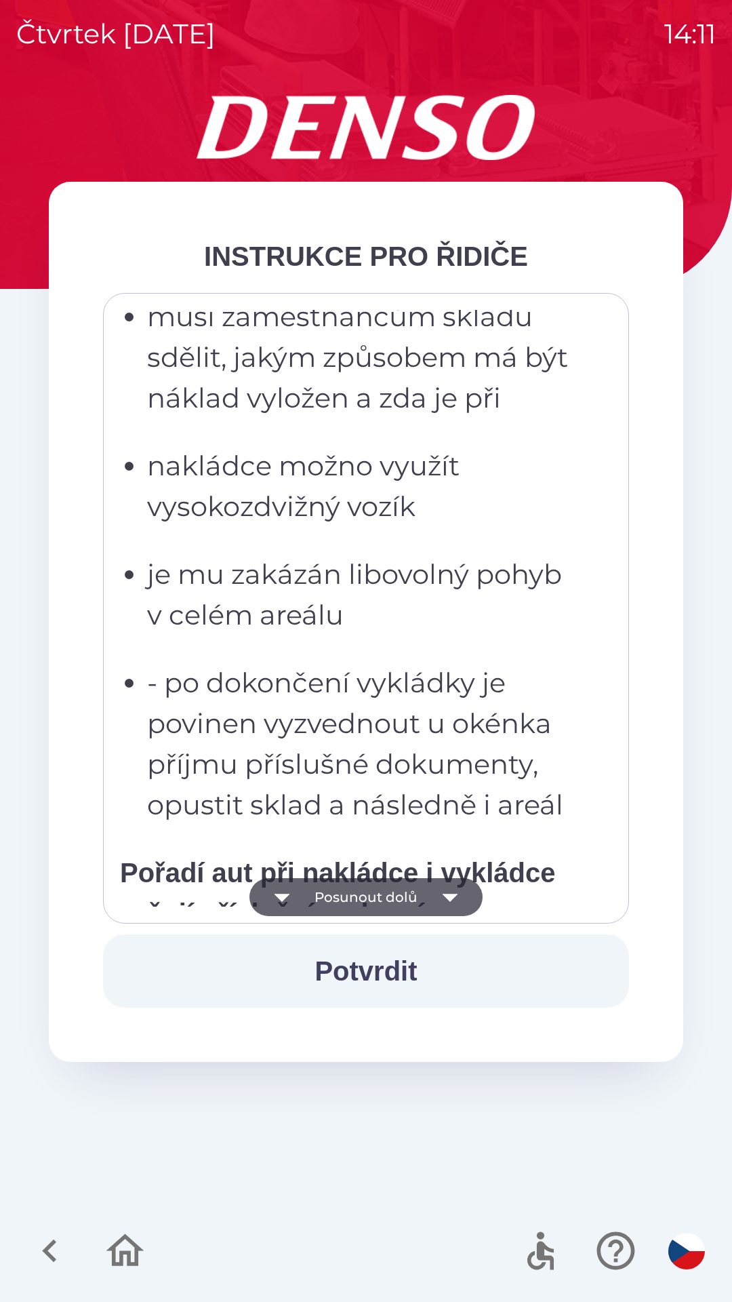
click at [450, 897] on icon "button" at bounding box center [450, 898] width 16 height 8
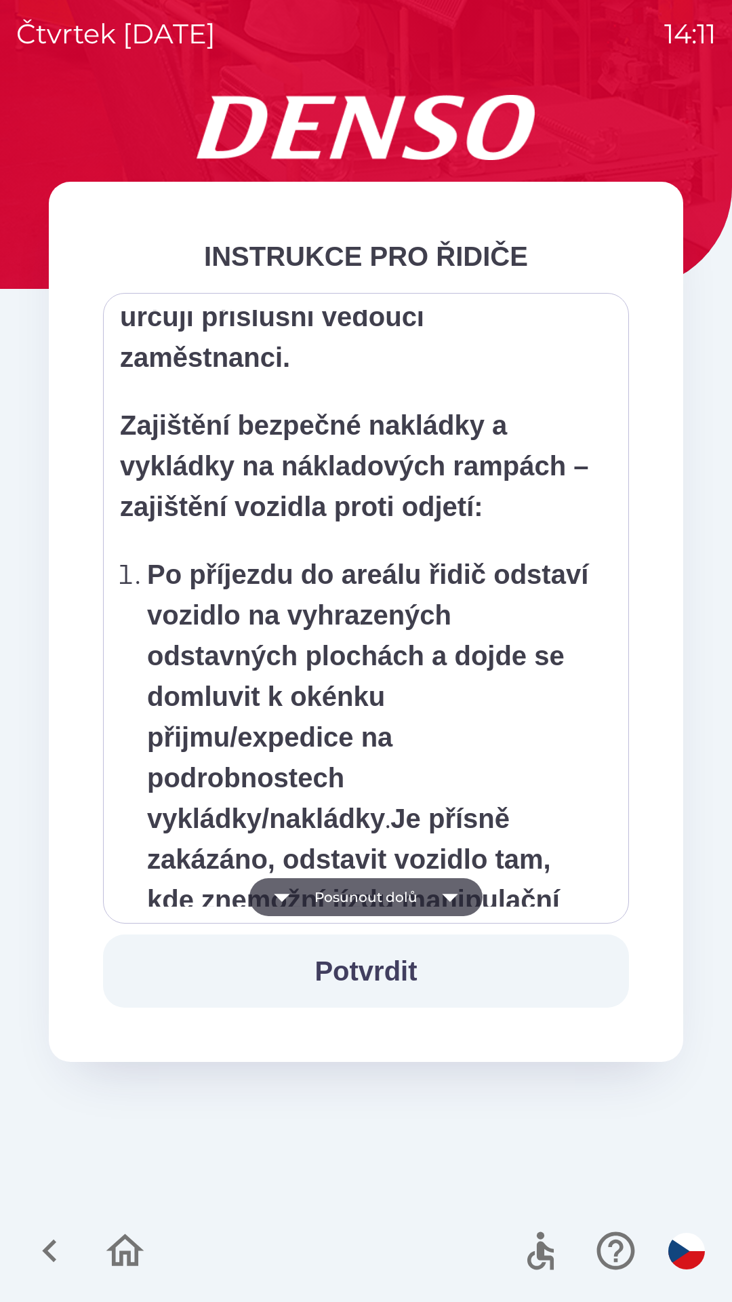
click at [451, 894] on icon "button" at bounding box center [450, 898] width 16 height 8
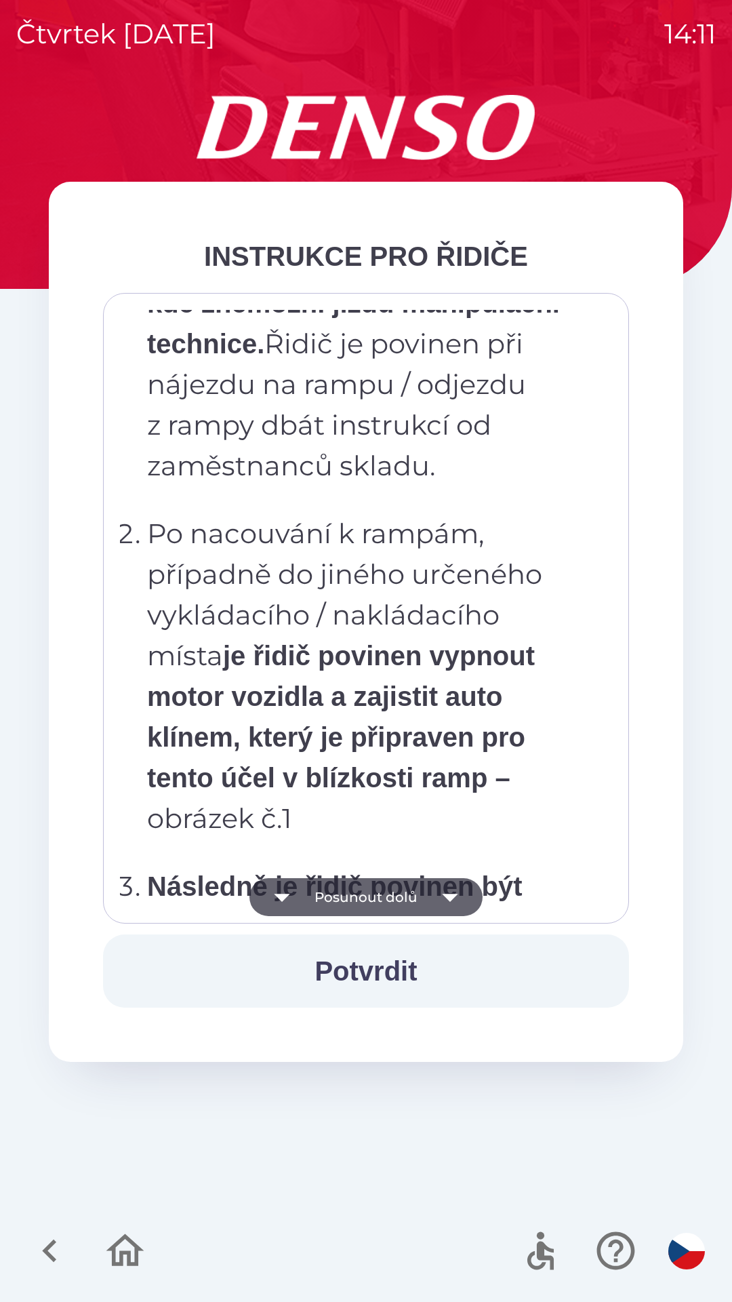
click at [449, 891] on icon "button" at bounding box center [450, 897] width 38 height 38
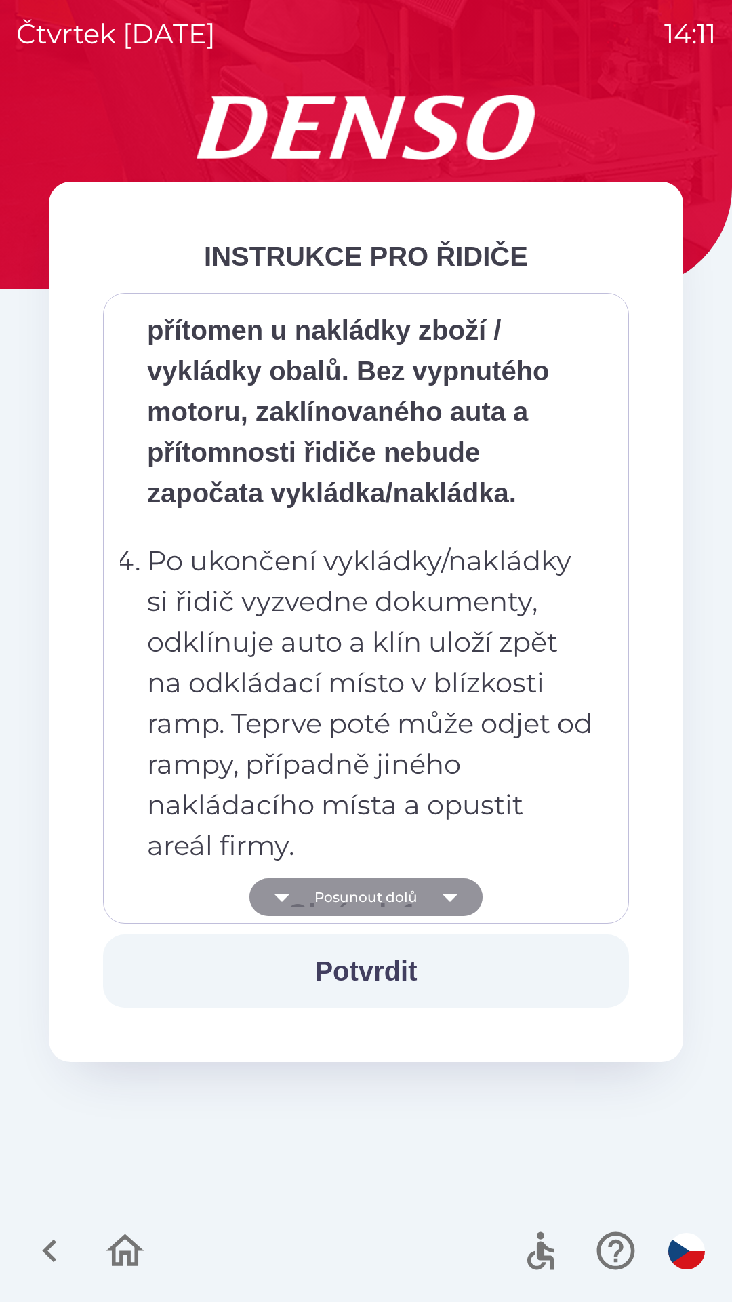
click at [449, 905] on icon "button" at bounding box center [450, 897] width 38 height 38
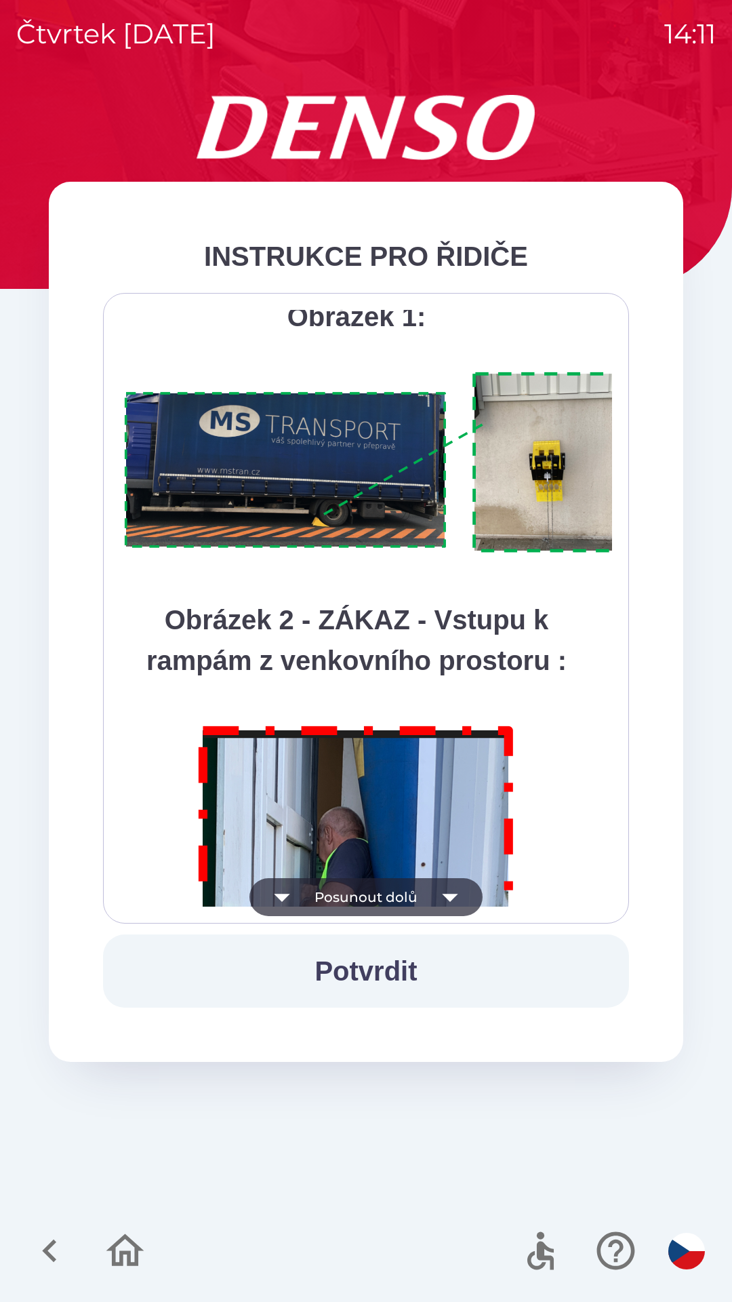
click at [393, 976] on button "Potvrdit" at bounding box center [366, 970] width 526 height 73
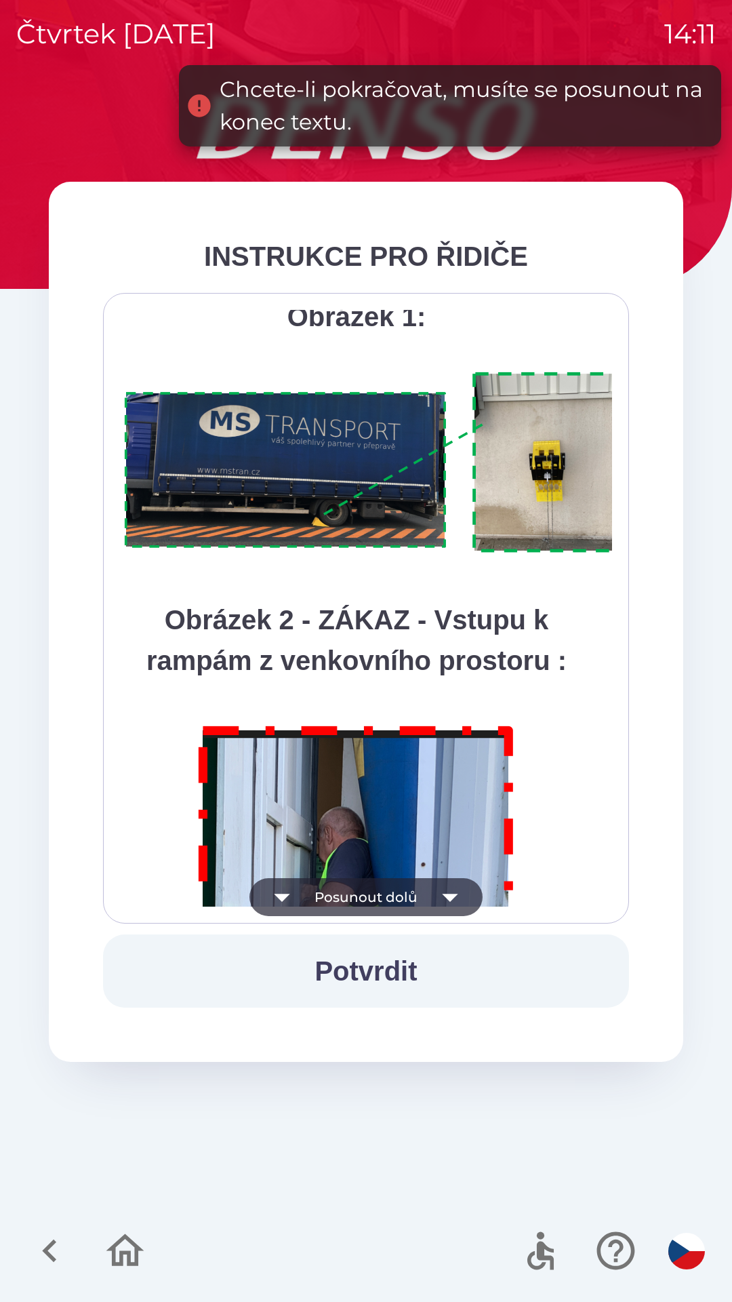
click at [461, 898] on icon "button" at bounding box center [450, 897] width 38 height 38
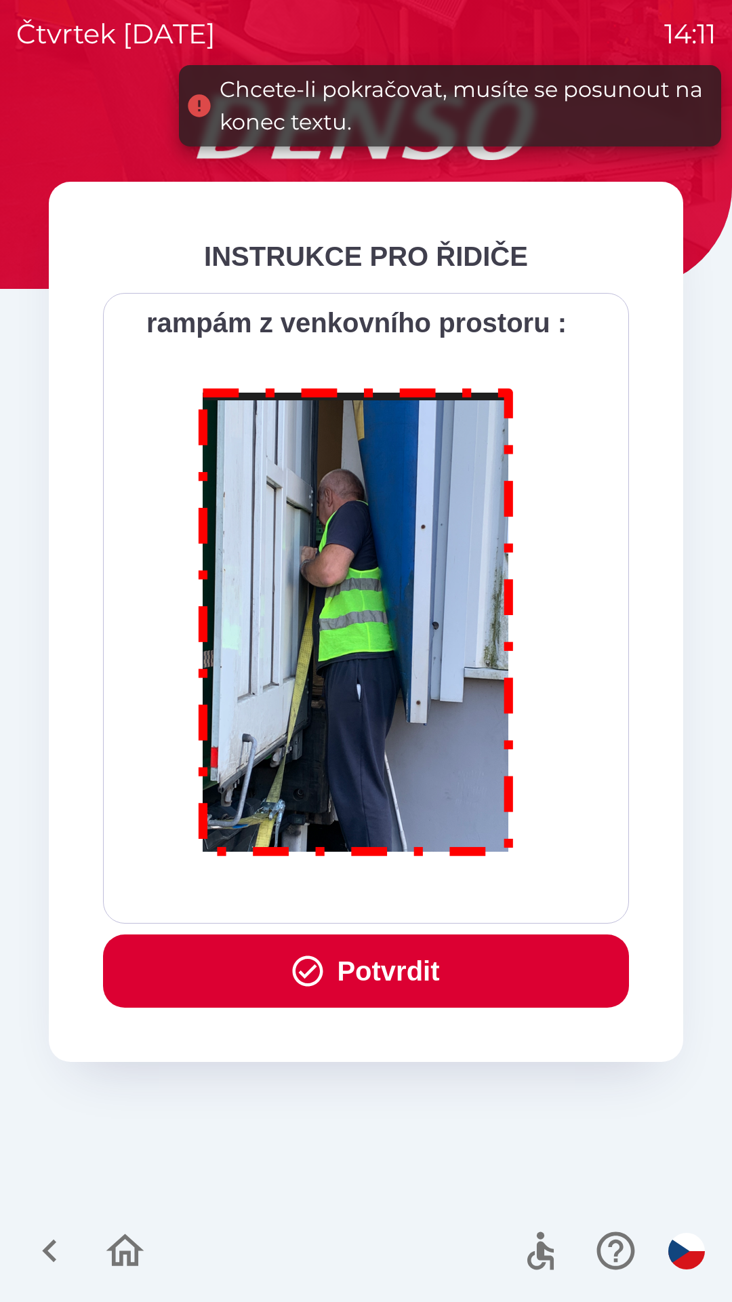
click at [403, 966] on button "Potvrdit" at bounding box center [366, 970] width 526 height 73
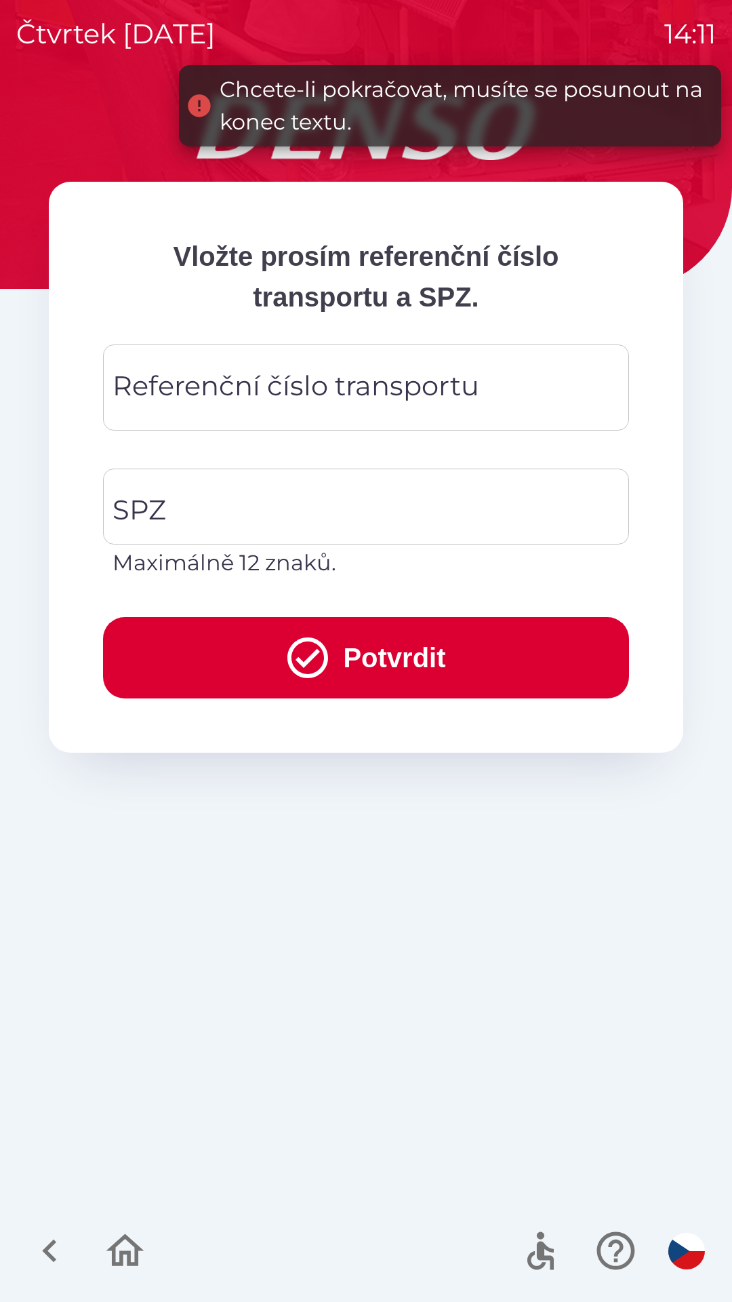
click at [342, 378] on div "Referenční číslo transportu Referenční číslo transportu" at bounding box center [366, 387] width 526 height 86
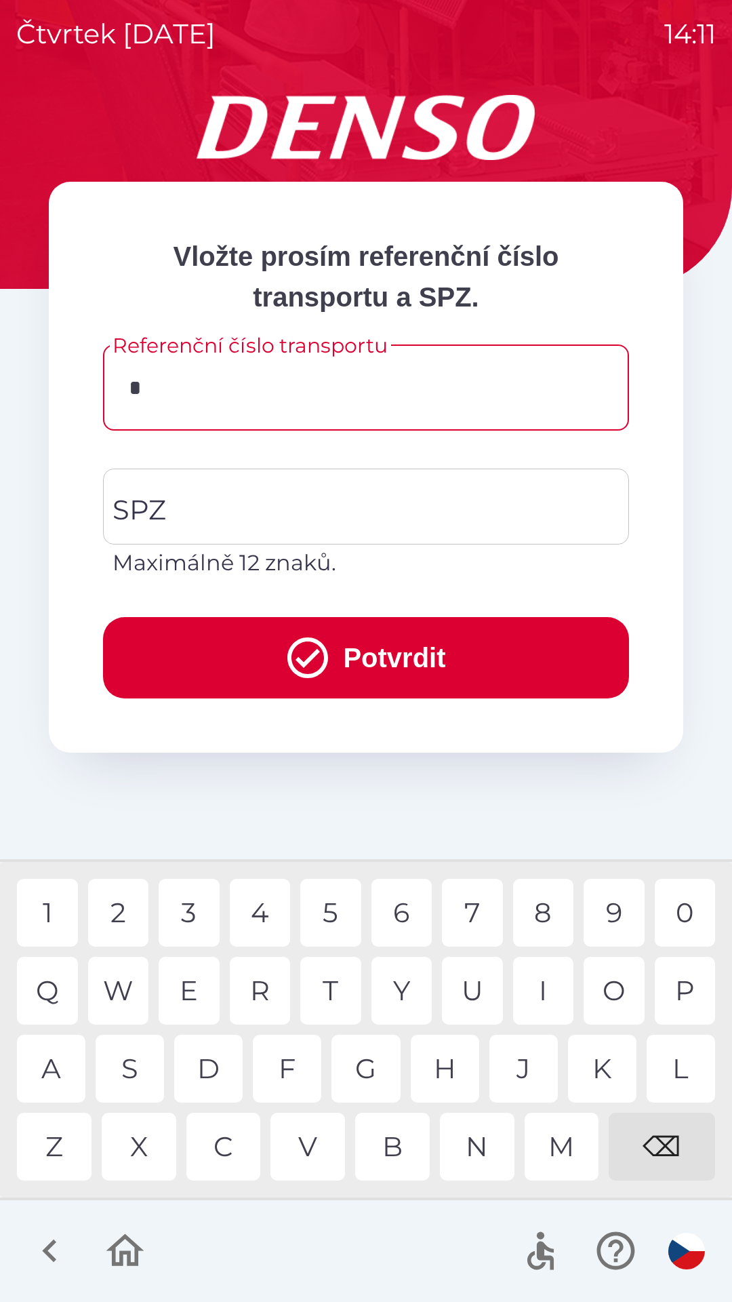
click at [193, 913] on div "3" at bounding box center [189, 913] width 61 height 68
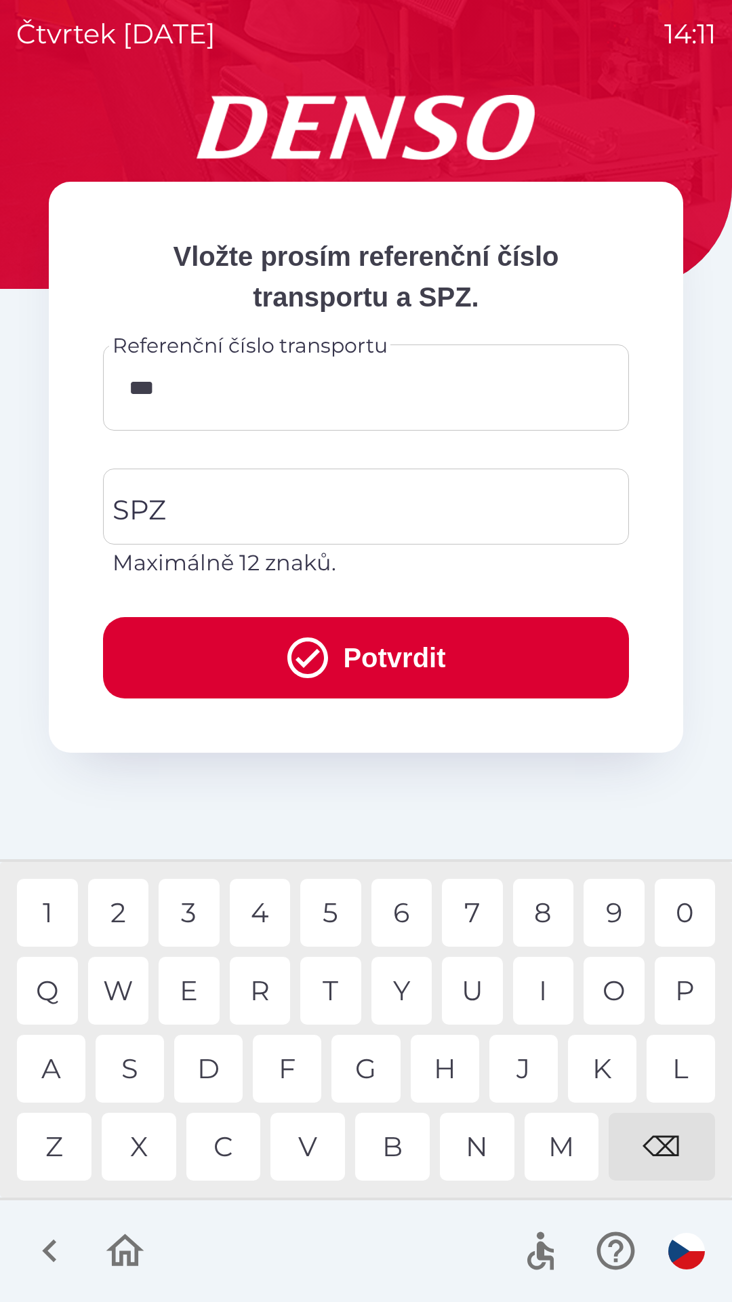
click at [411, 922] on div "6" at bounding box center [402, 913] width 61 height 68
click at [49, 913] on div "1" at bounding box center [47, 913] width 61 height 68
click at [544, 925] on div "8" at bounding box center [543, 913] width 61 height 68
type input "******"
click at [220, 510] on input "SPZ" at bounding box center [356, 507] width 494 height 64
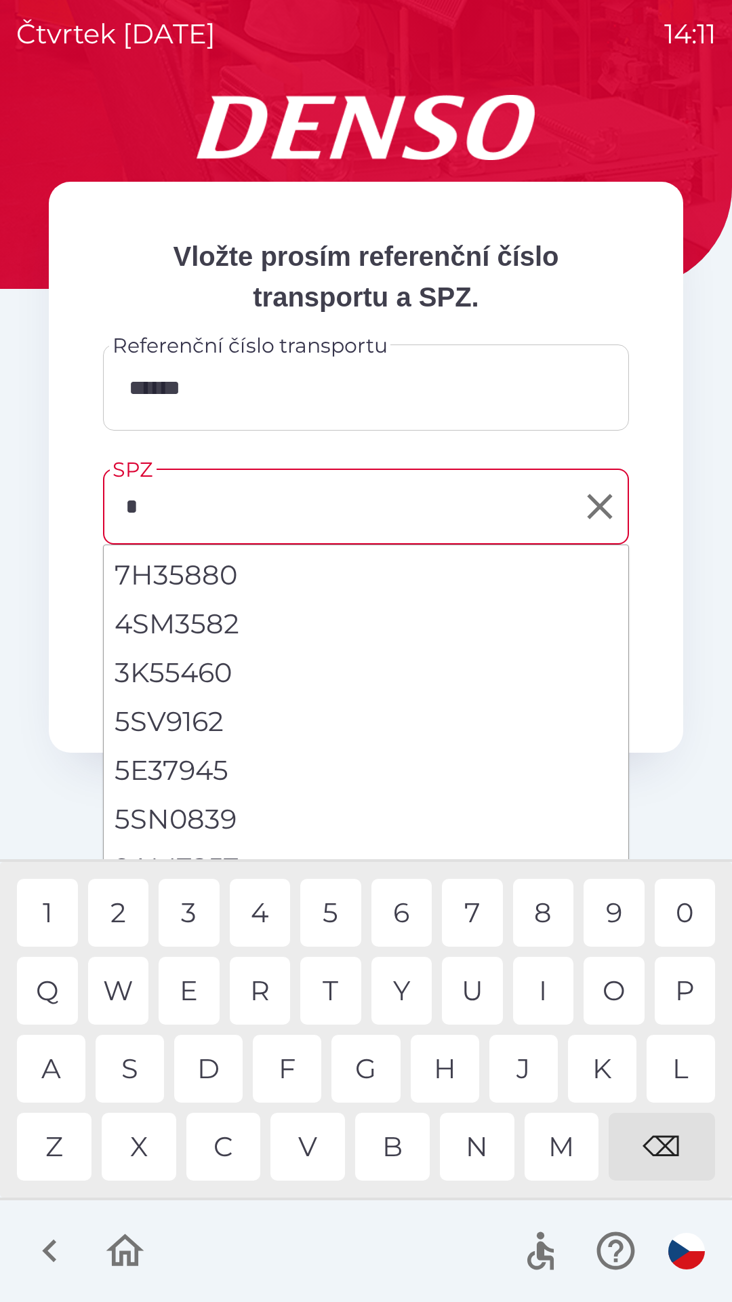
click at [342, 908] on div "5" at bounding box center [330, 913] width 61 height 68
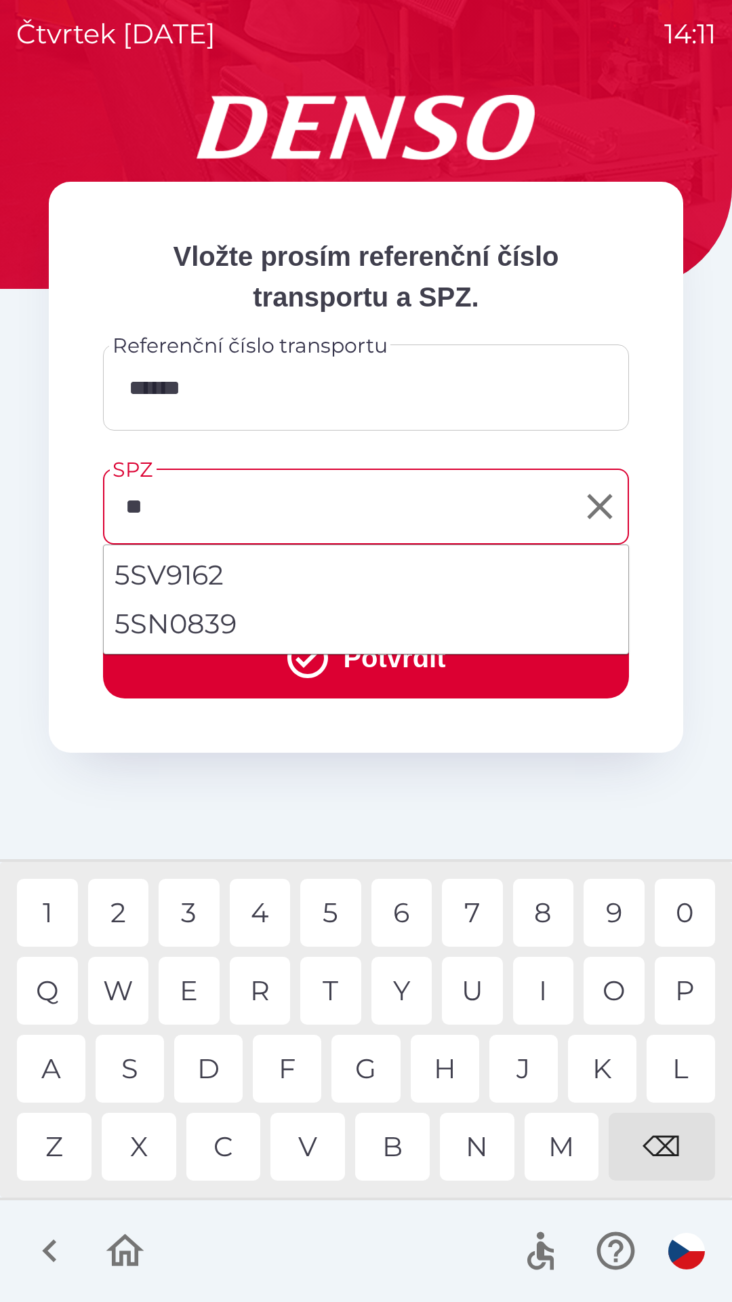
click at [144, 1062] on div "S" at bounding box center [130, 1069] width 68 height 68
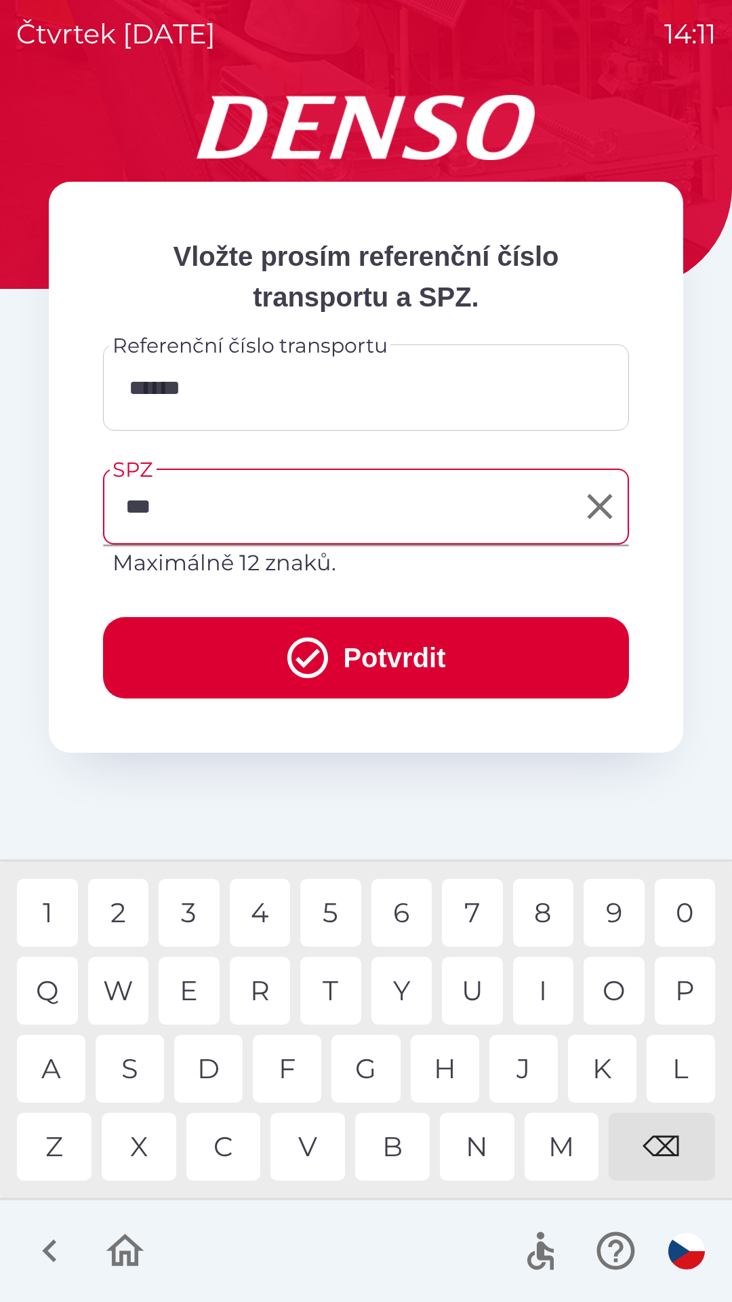
click at [543, 993] on div "I" at bounding box center [543, 991] width 61 height 68
click at [555, 919] on div "8" at bounding box center [543, 913] width 61 height 68
click at [409, 909] on div "6" at bounding box center [402, 913] width 61 height 68
click at [613, 917] on div "9" at bounding box center [614, 913] width 61 height 68
type input "*******"
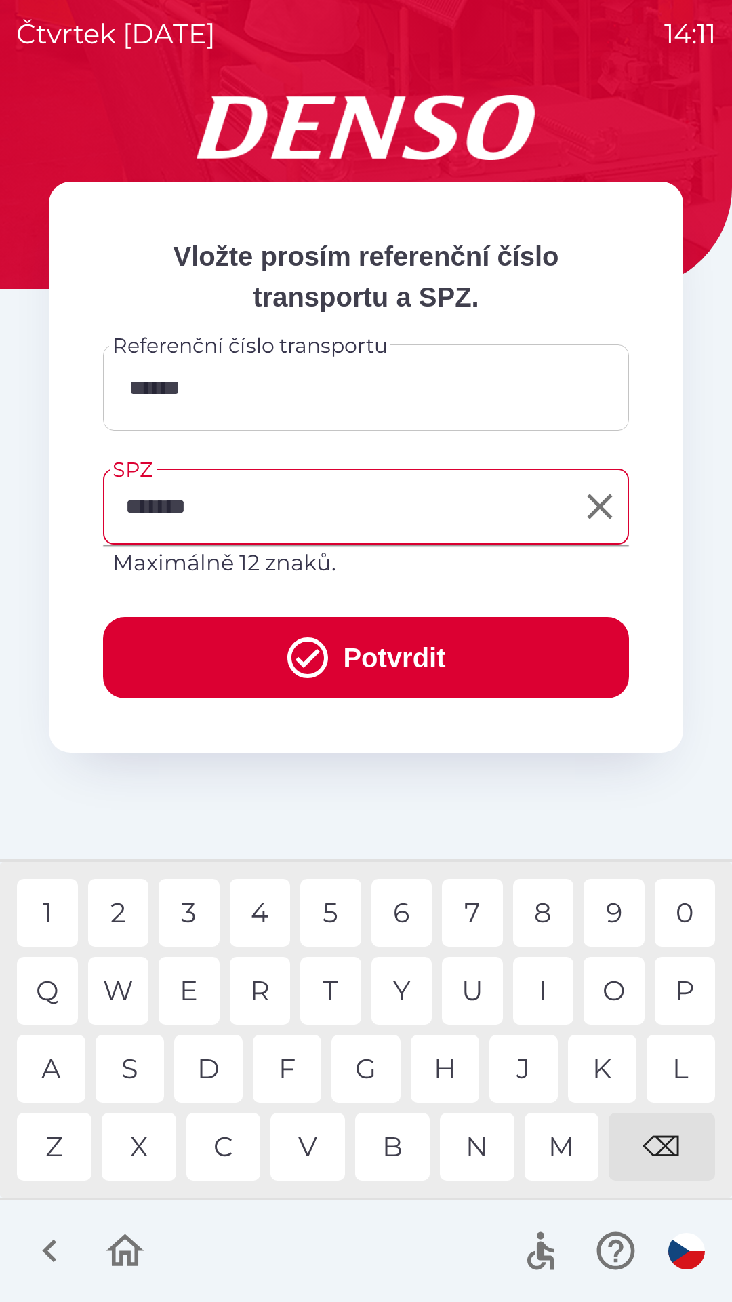
click at [262, 913] on div "4" at bounding box center [260, 913] width 61 height 68
click at [420, 662] on button "Potvrdit" at bounding box center [366, 657] width 526 height 81
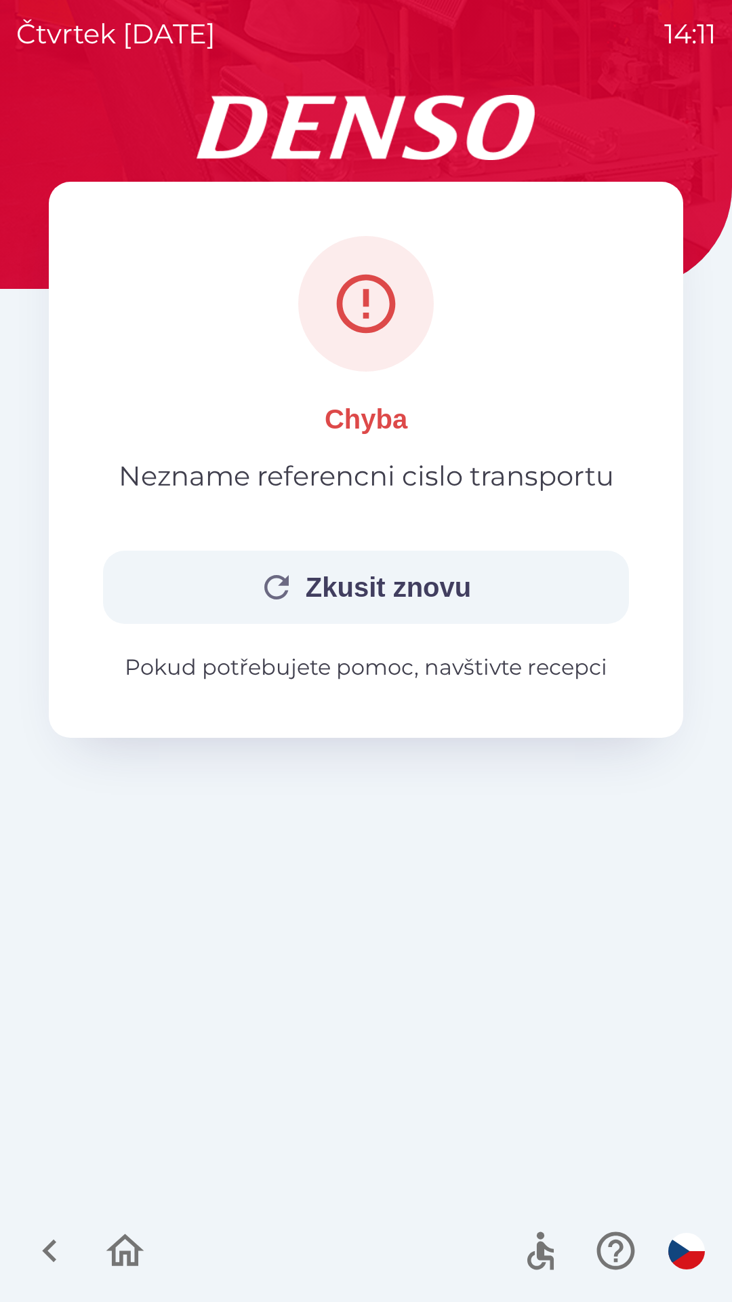
click at [437, 597] on button "Zkusit znovu" at bounding box center [366, 587] width 526 height 73
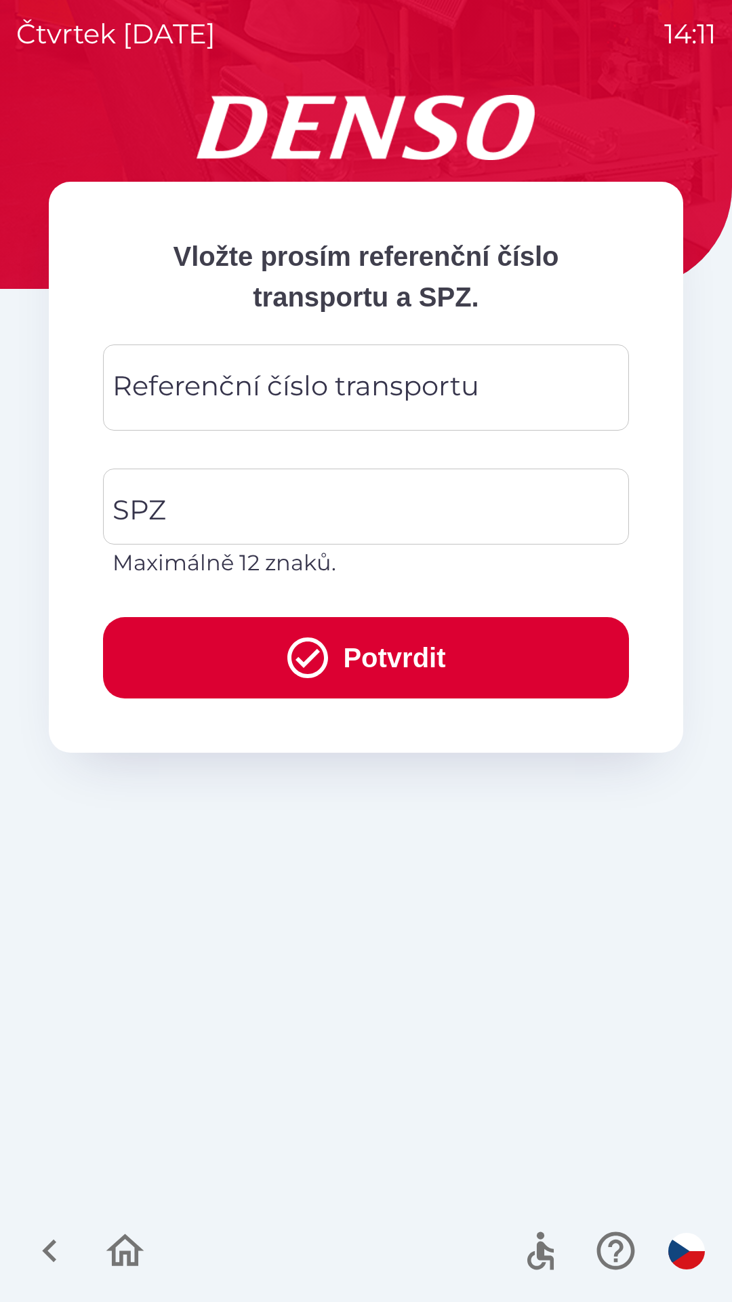
click at [206, 393] on div "Referenční číslo transportu Referenční číslo transportu" at bounding box center [366, 387] width 526 height 86
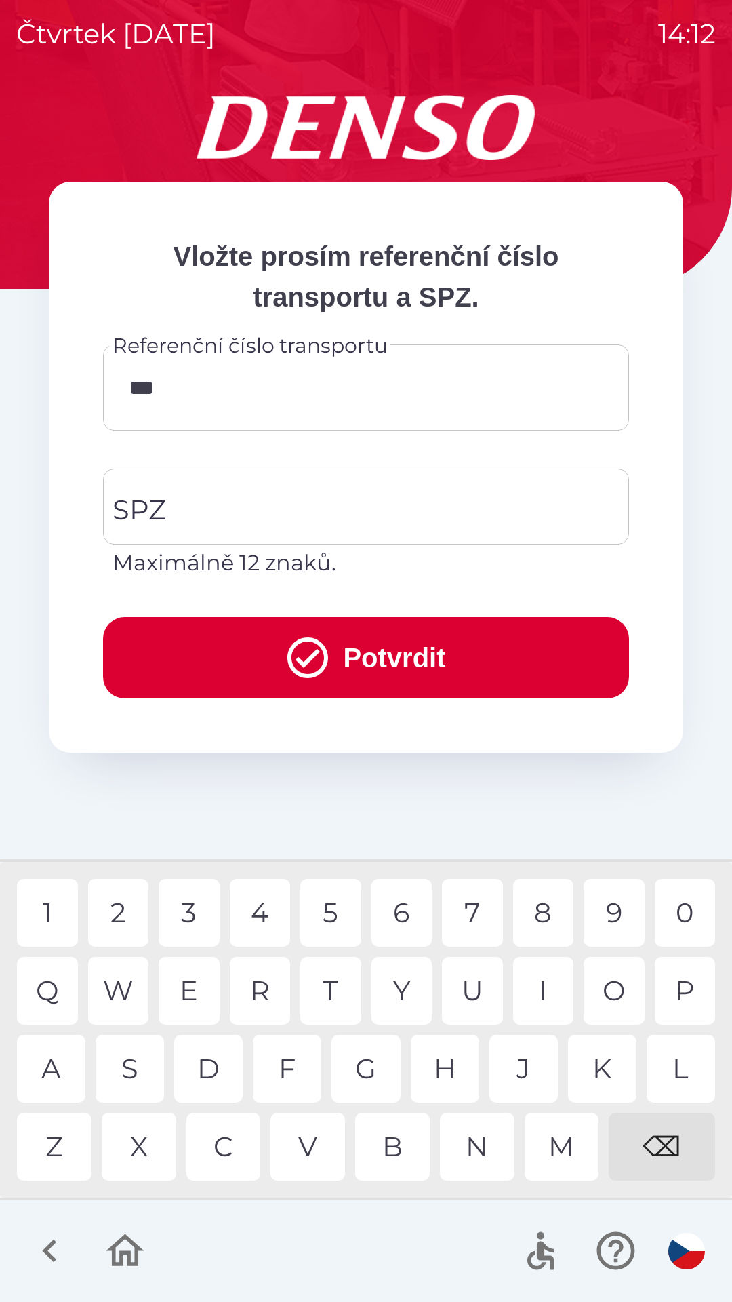
click at [408, 919] on div "6" at bounding box center [402, 913] width 61 height 68
click at [542, 911] on div "8" at bounding box center [543, 913] width 61 height 68
type input "******"
click at [334, 910] on div "5" at bounding box center [330, 913] width 61 height 68
click at [215, 516] on input "SPZ" at bounding box center [356, 507] width 494 height 64
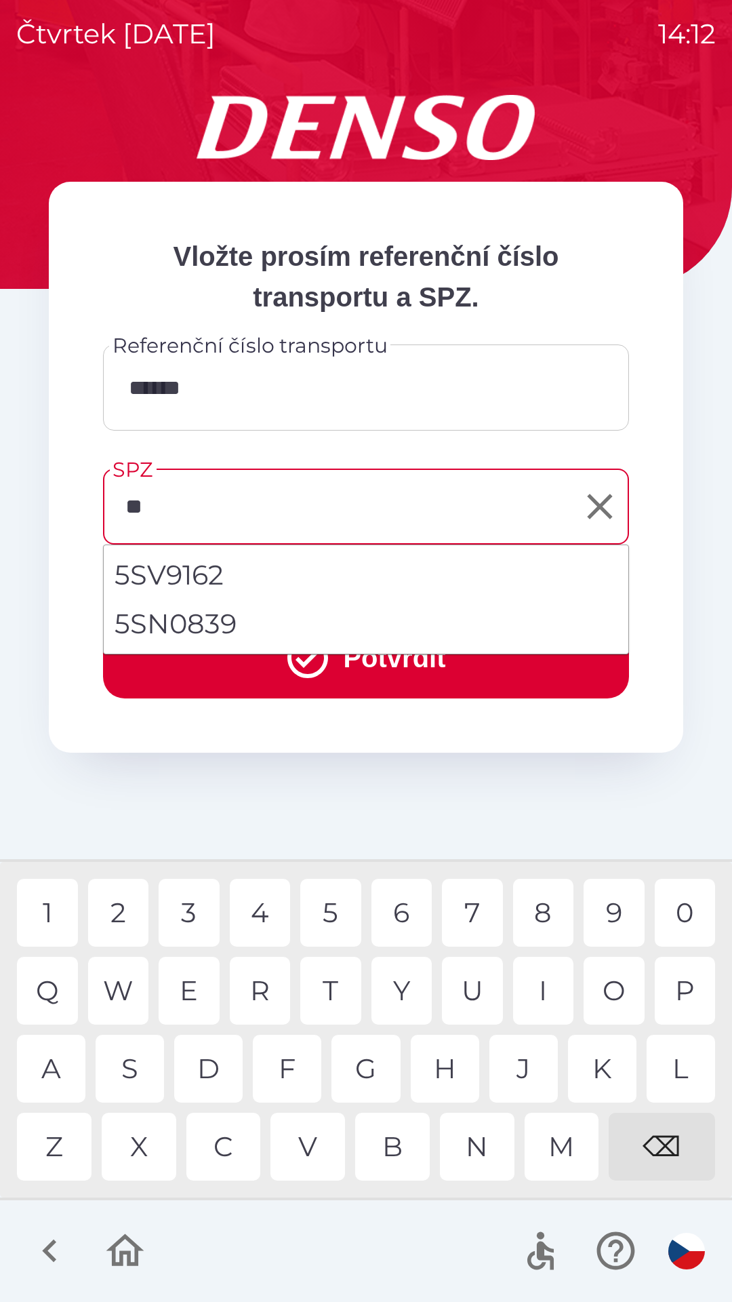
click at [133, 1062] on div "S" at bounding box center [130, 1069] width 68 height 68
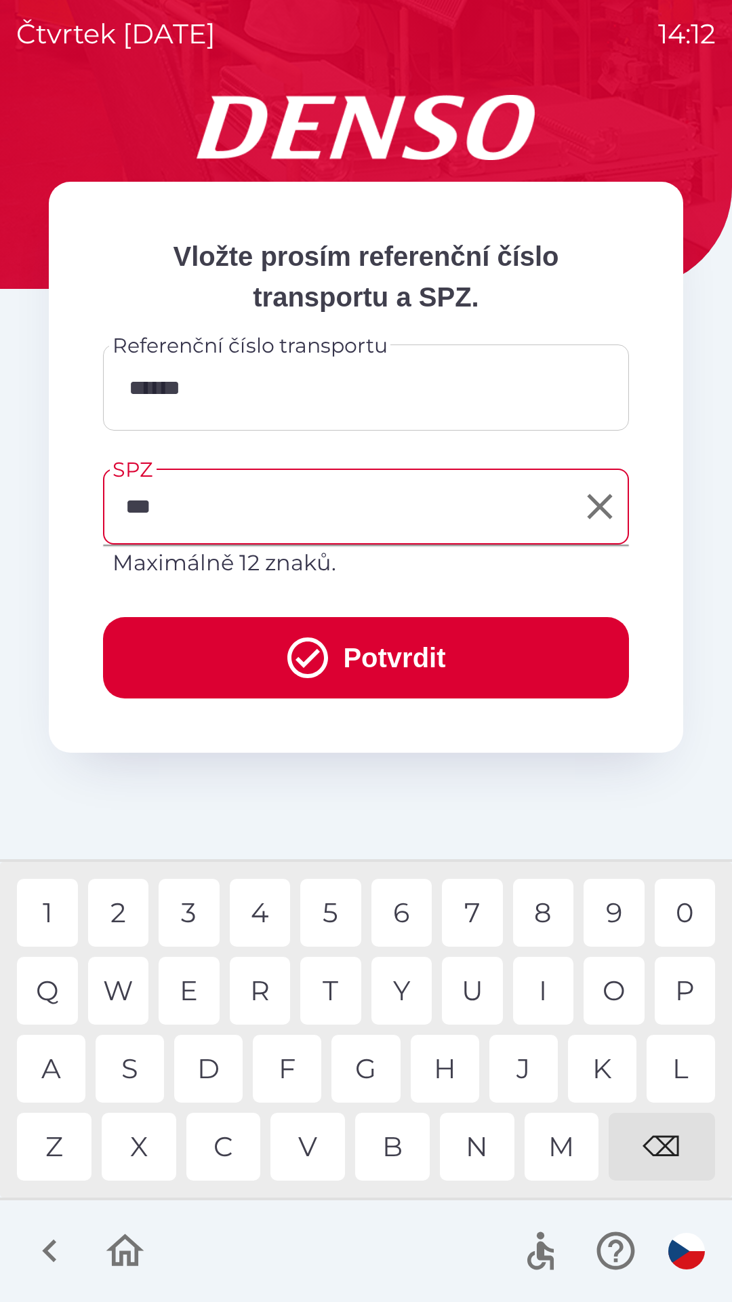
click at [544, 993] on div "I" at bounding box center [543, 991] width 61 height 68
click at [610, 915] on div "9" at bounding box center [614, 913] width 61 height 68
type input "*******"
click at [416, 667] on button "Potvrdit" at bounding box center [366, 657] width 526 height 81
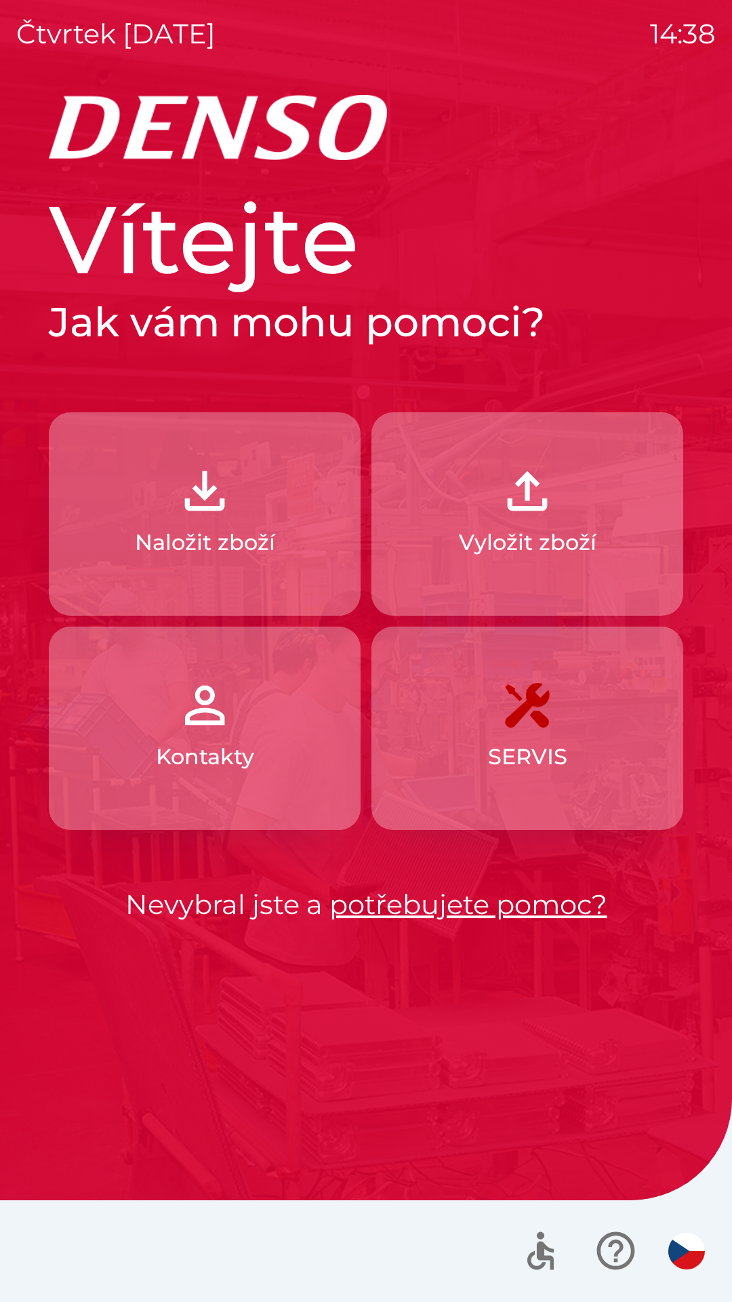
click at [247, 532] on p "Naložit zboží" at bounding box center [205, 542] width 140 height 33
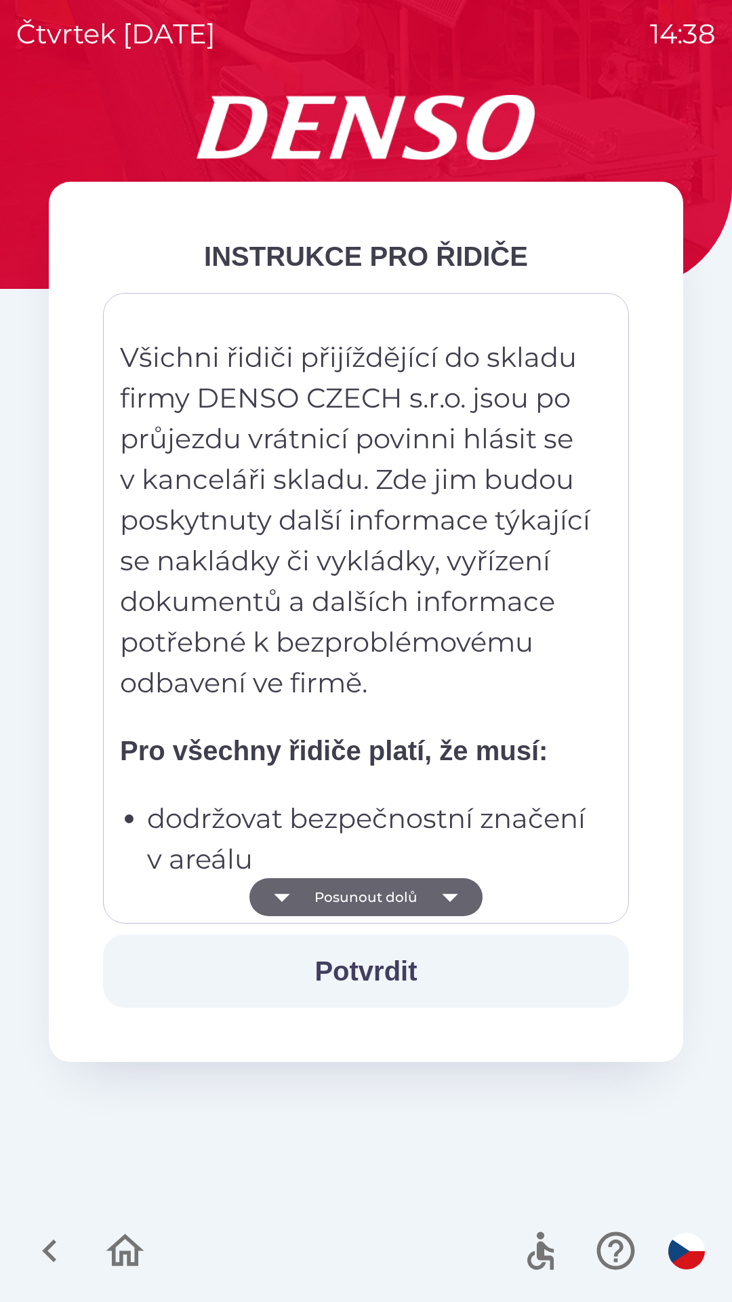
click at [387, 972] on button "Potvrdit" at bounding box center [366, 970] width 526 height 73
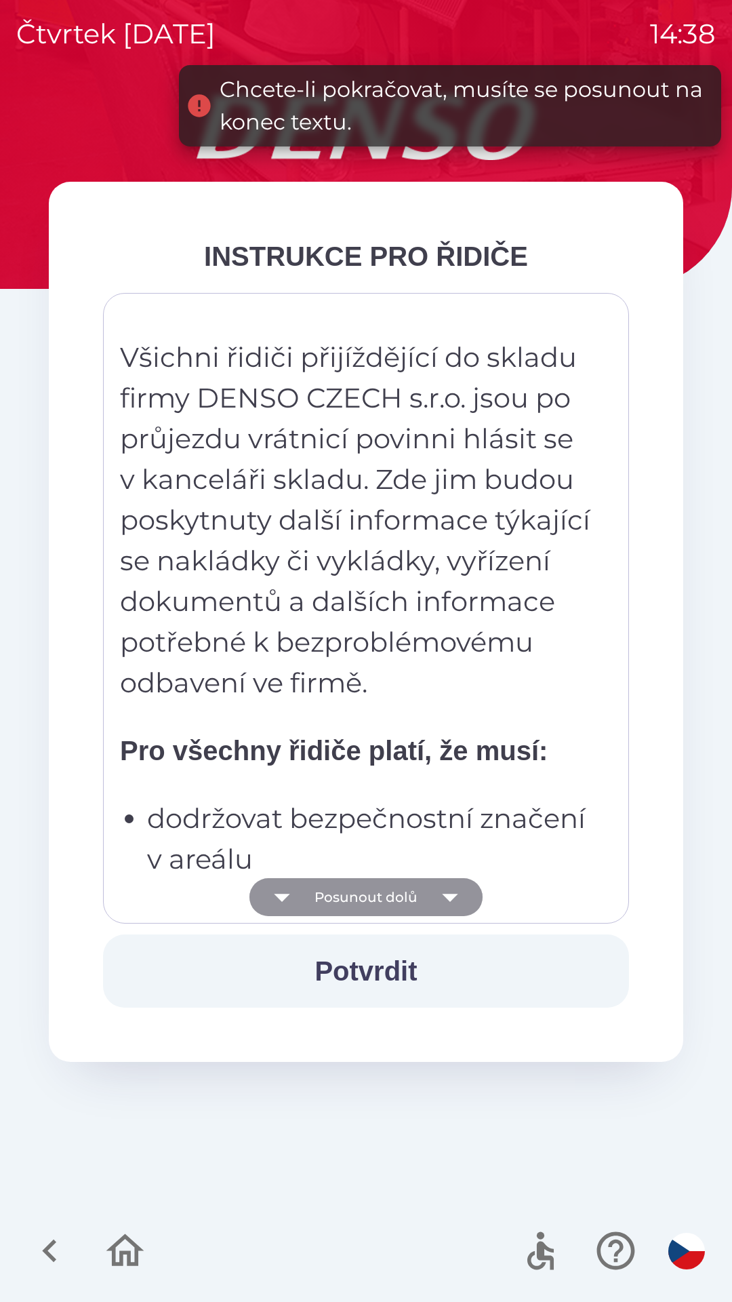
click at [410, 898] on button "Posunout dolů" at bounding box center [366, 897] width 233 height 38
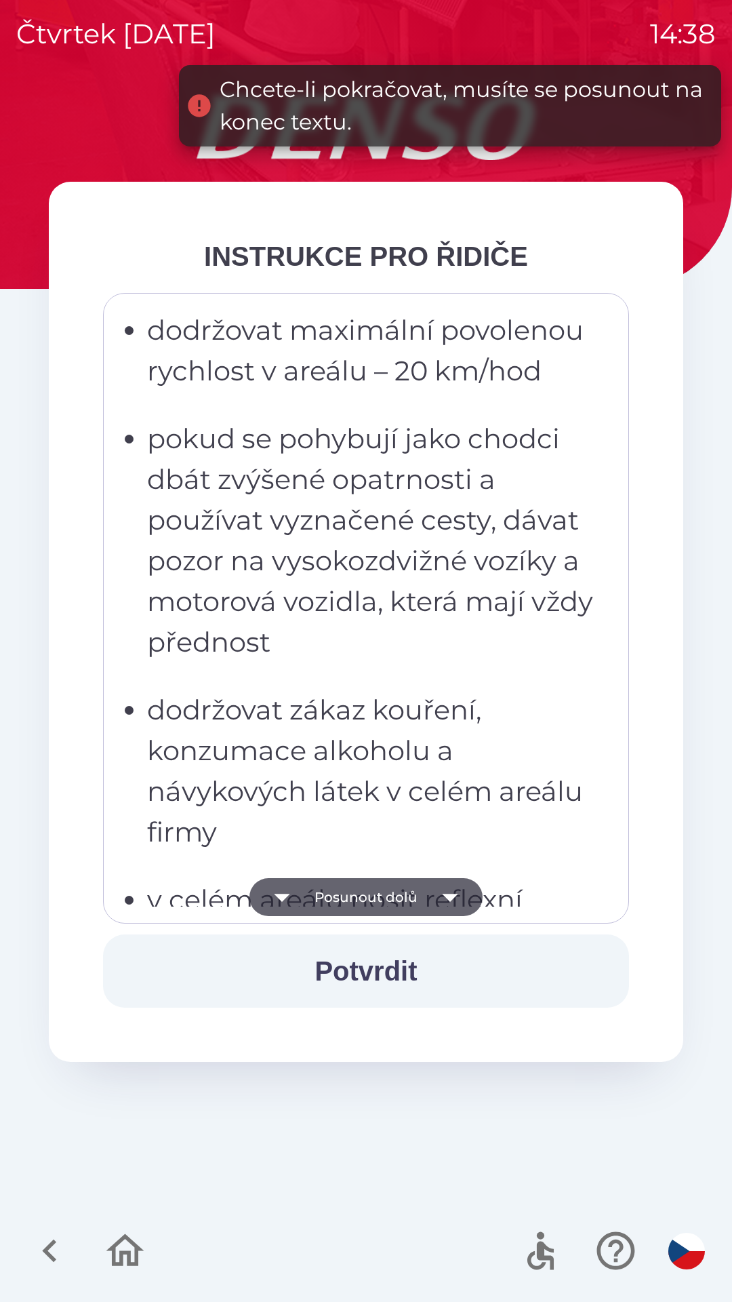
click at [418, 894] on button "Posunout dolů" at bounding box center [366, 897] width 233 height 38
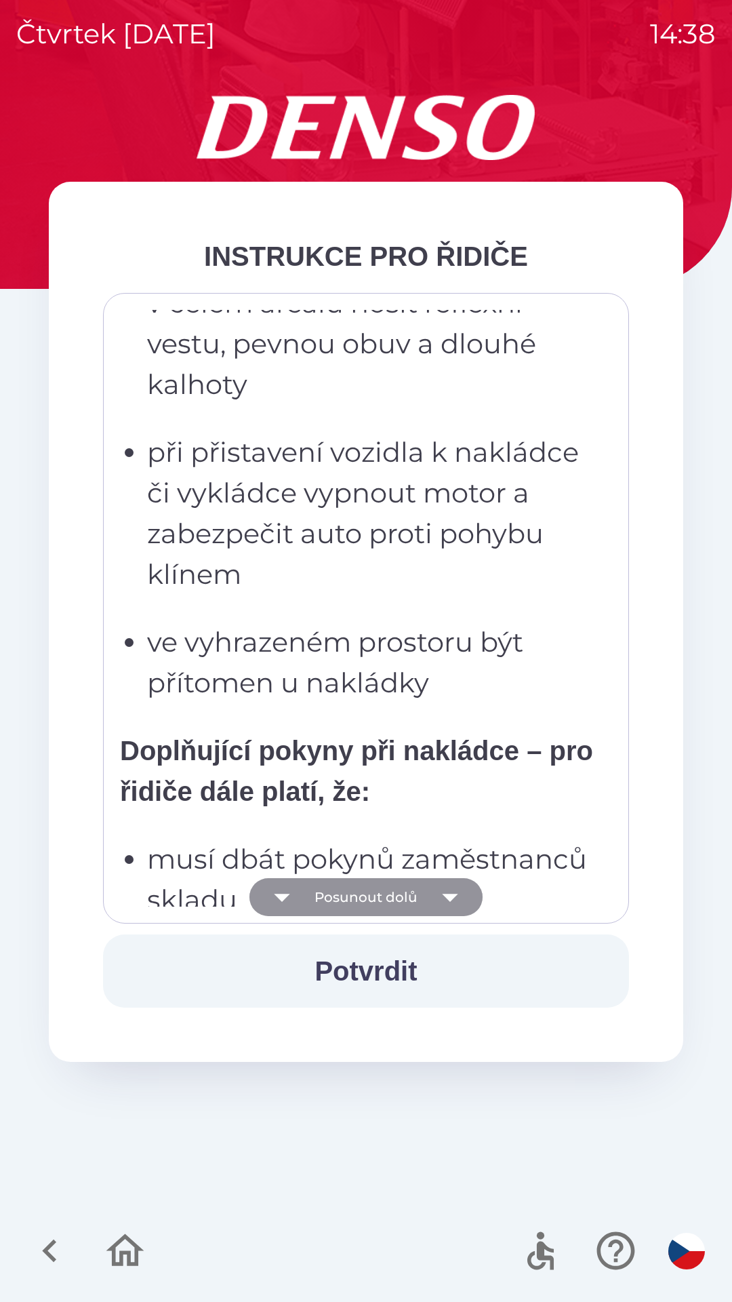
click at [393, 898] on button "Posunout dolů" at bounding box center [366, 897] width 233 height 38
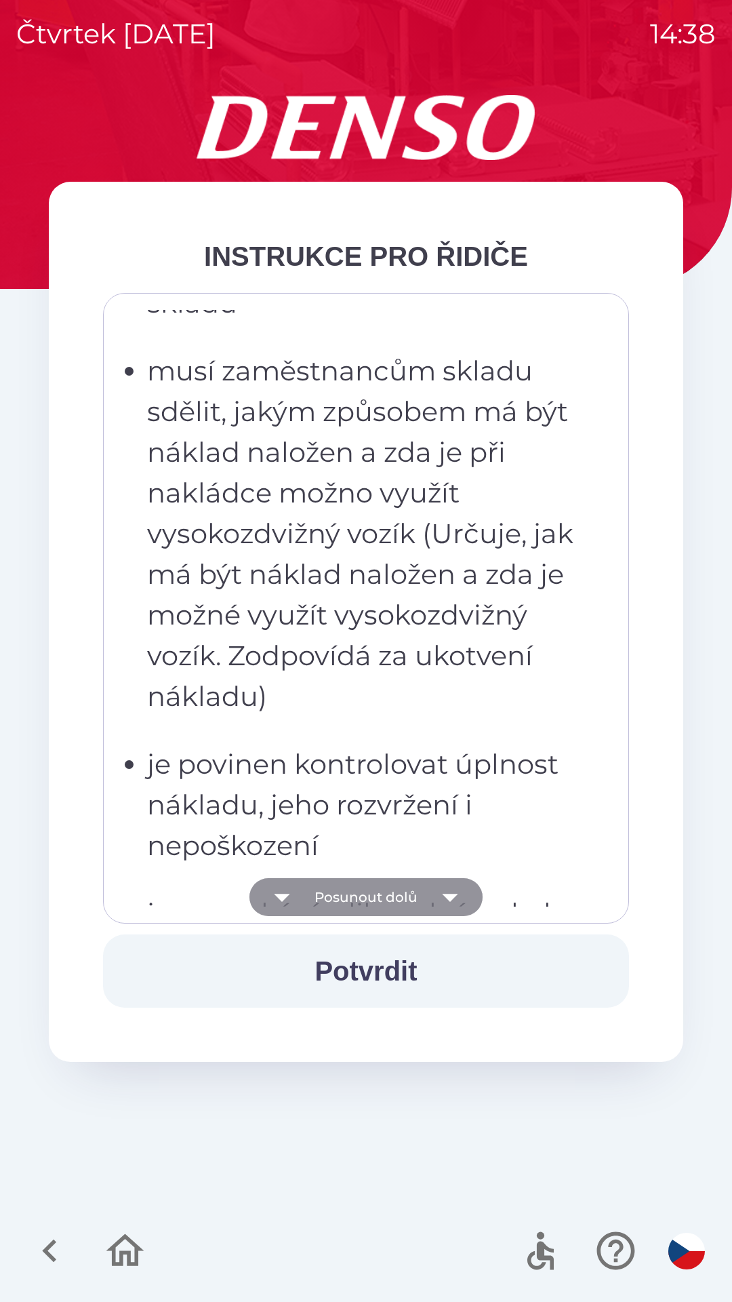
click at [392, 897] on button "Posunout dolů" at bounding box center [366, 897] width 233 height 38
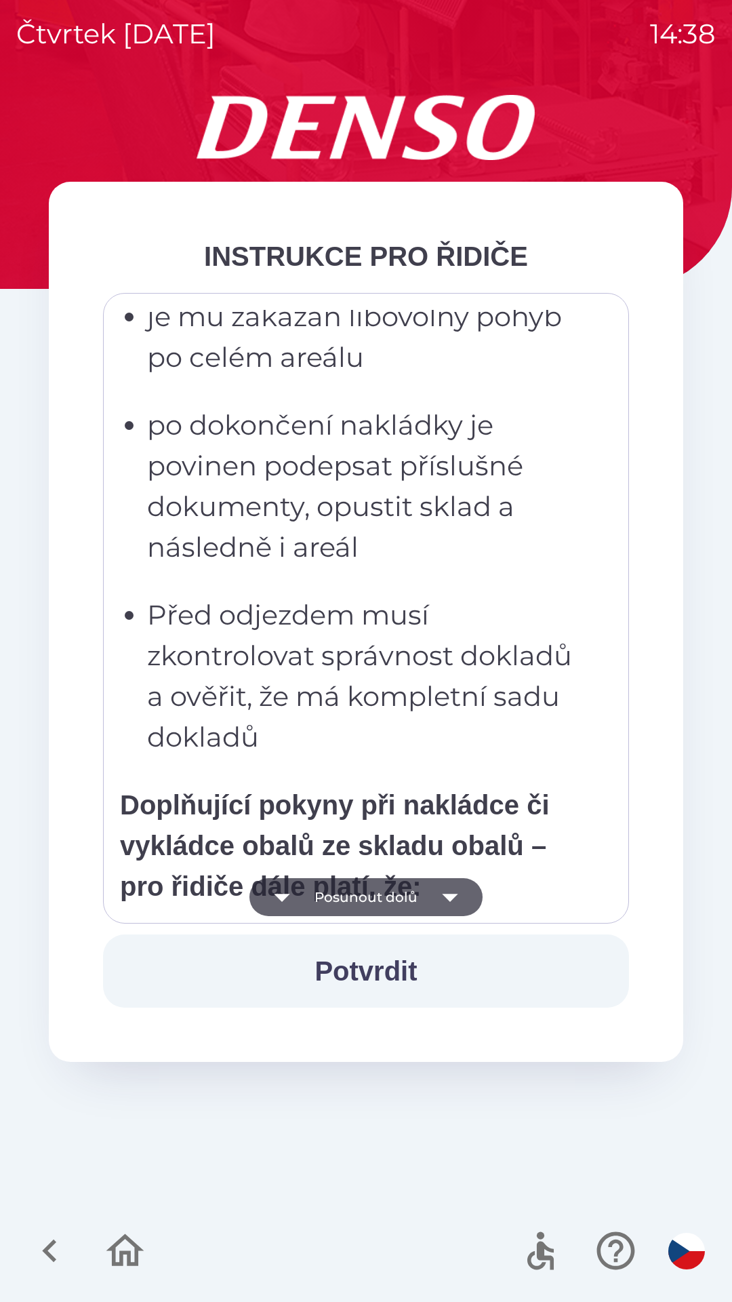
click at [389, 898] on button "Posunout dolů" at bounding box center [366, 897] width 233 height 38
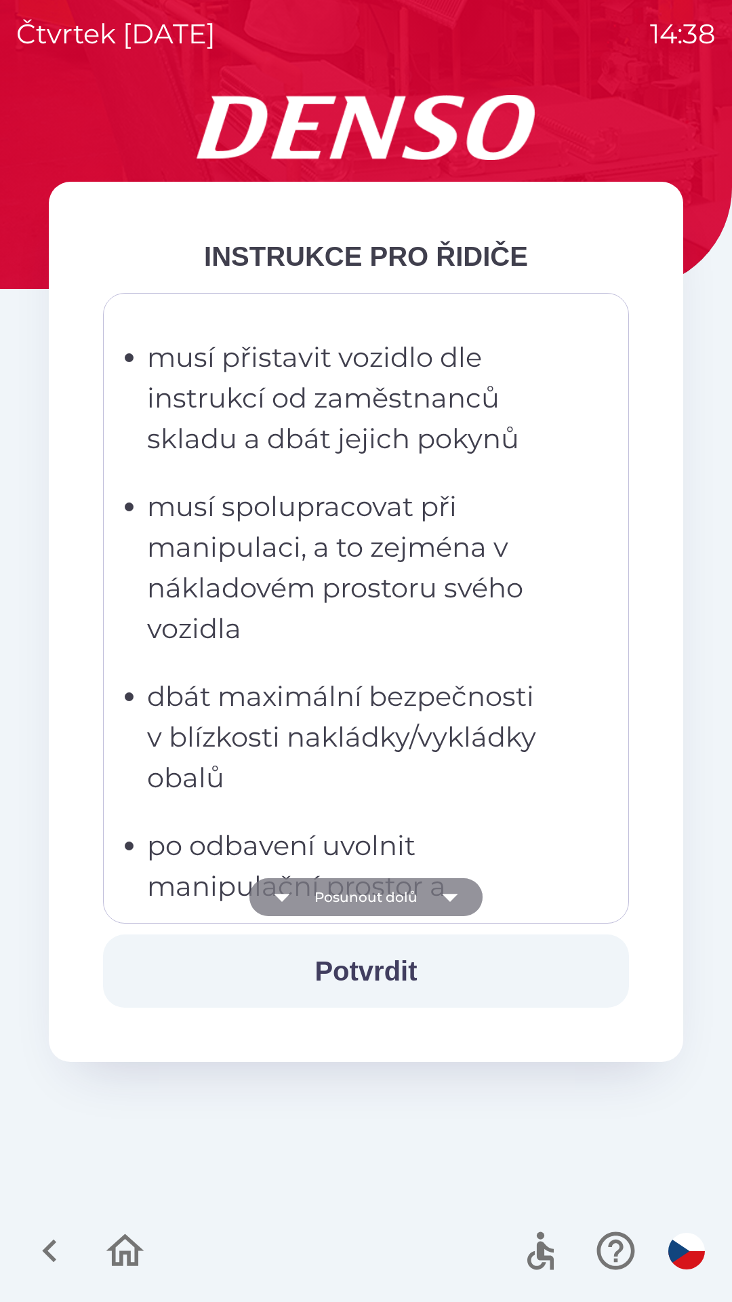
click at [385, 893] on button "Posunout dolů" at bounding box center [366, 897] width 233 height 38
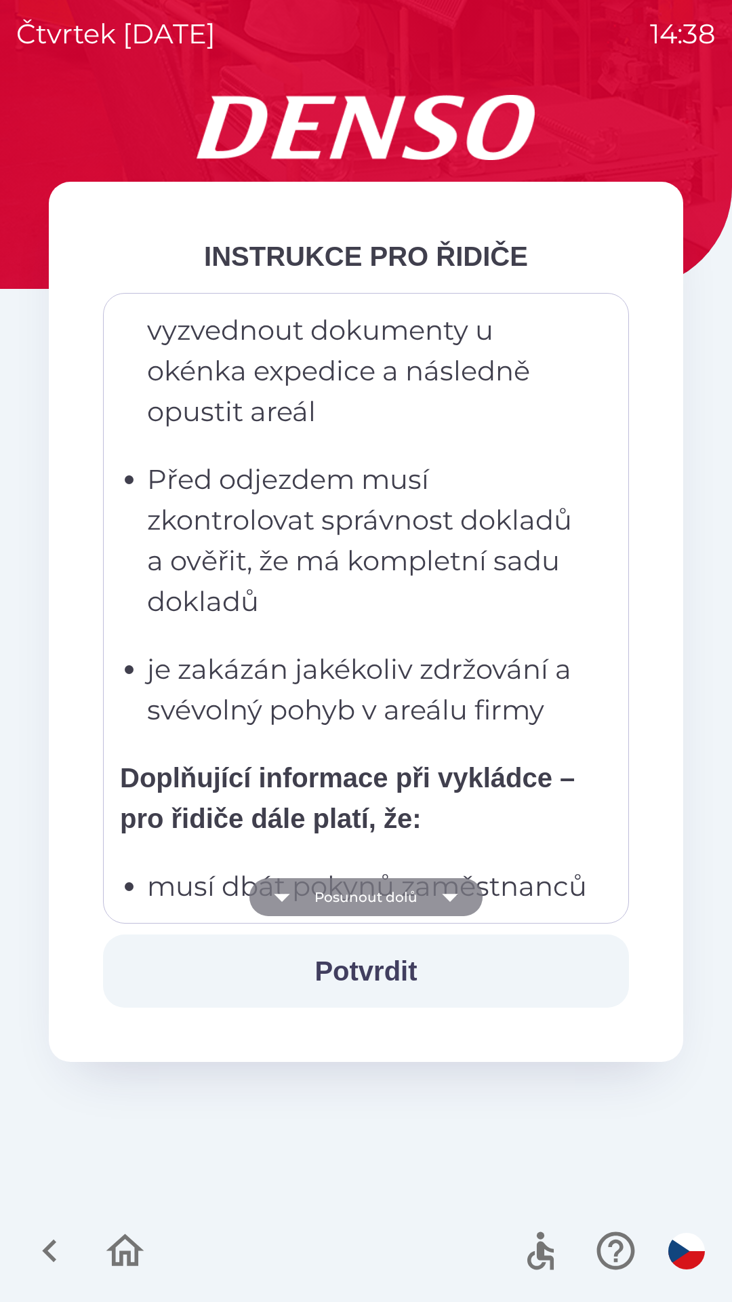
click at [387, 895] on button "Posunout dolů" at bounding box center [366, 897] width 233 height 38
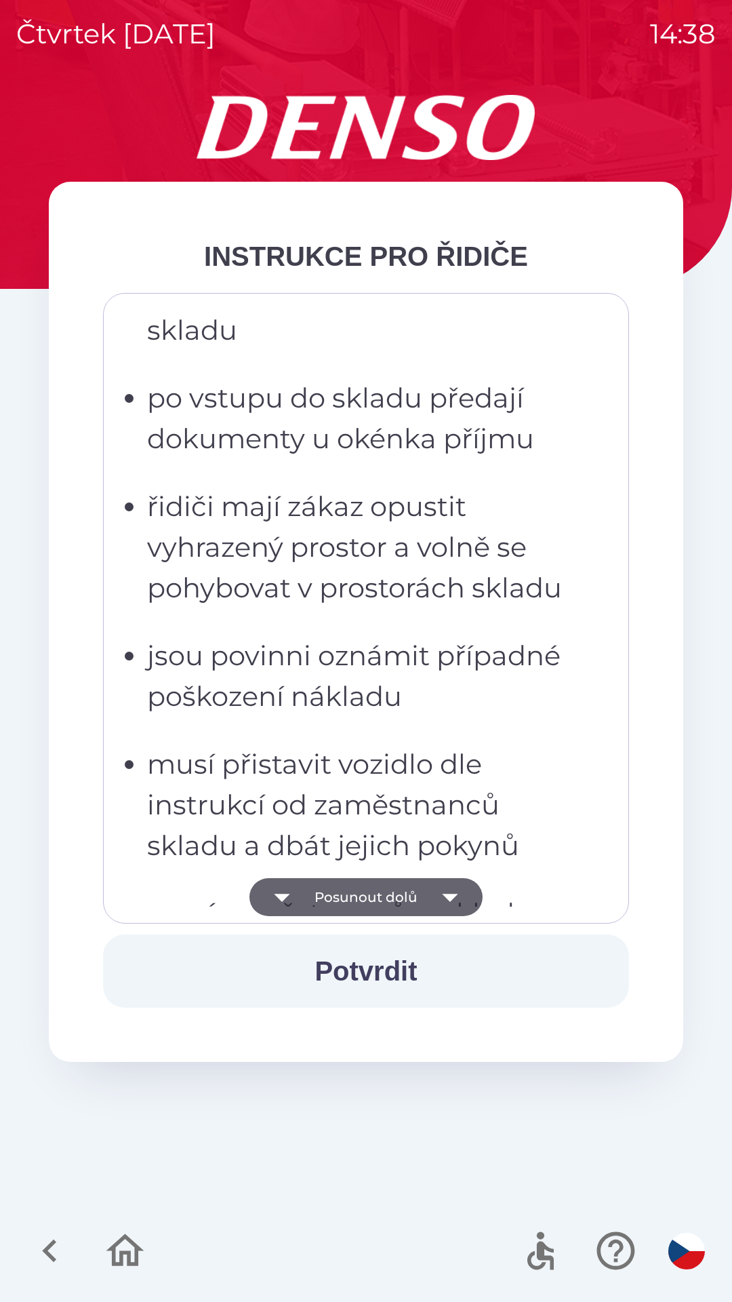
click at [386, 901] on button "Posunout dolů" at bounding box center [366, 897] width 233 height 38
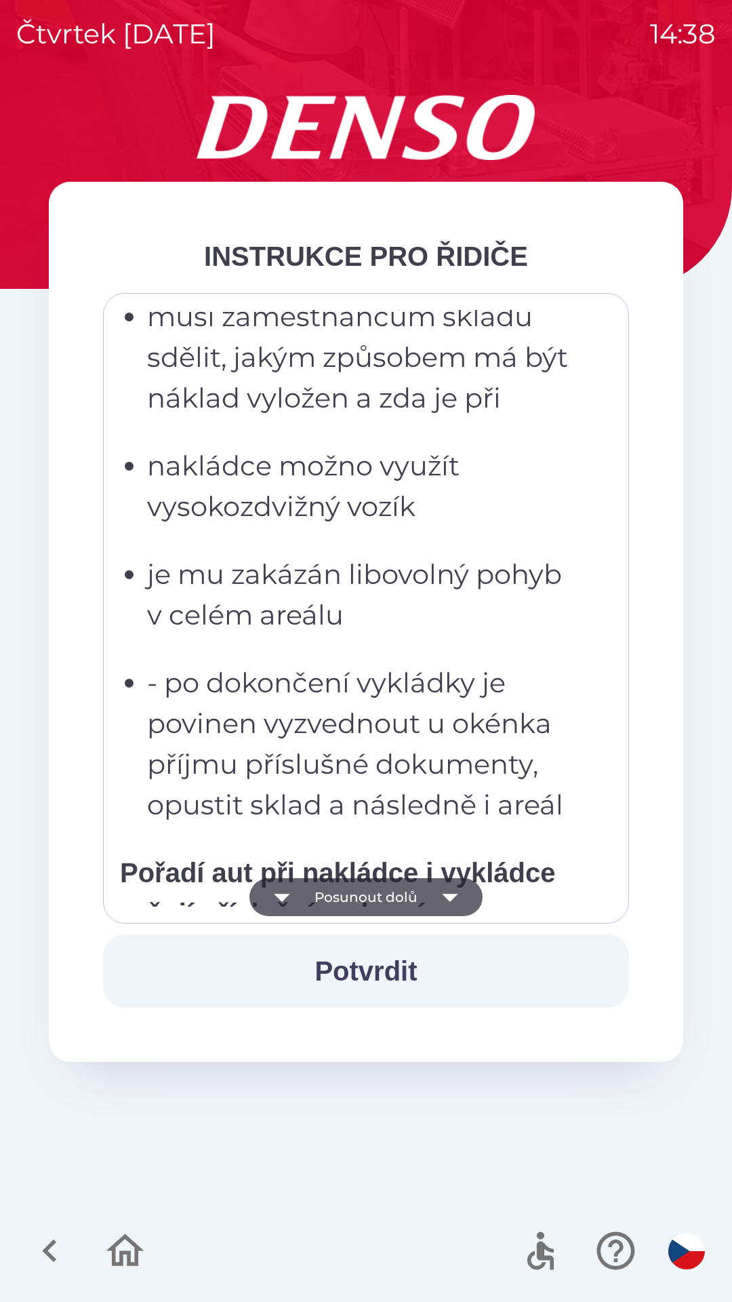
click at [389, 900] on button "Posunout dolů" at bounding box center [366, 897] width 233 height 38
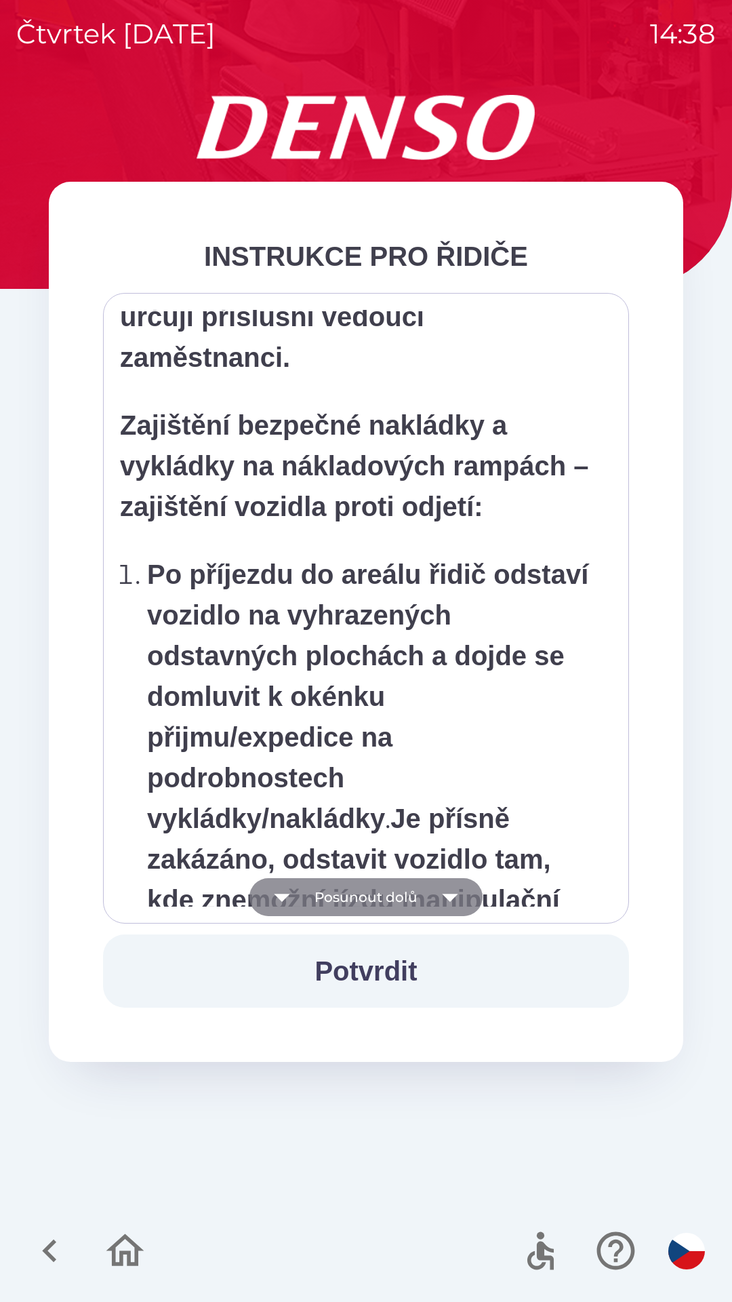
click at [391, 900] on button "Posunout dolů" at bounding box center [366, 897] width 233 height 38
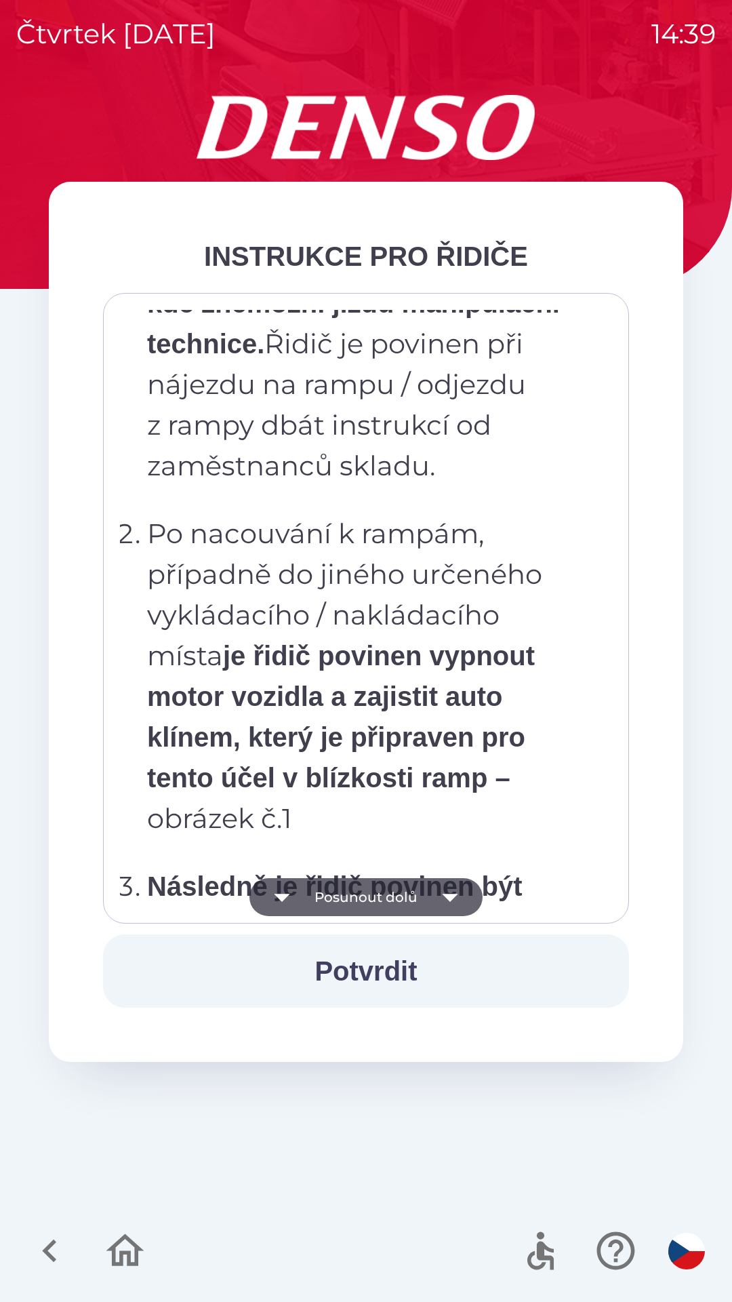
click at [380, 903] on button "Posunout dolů" at bounding box center [366, 897] width 233 height 38
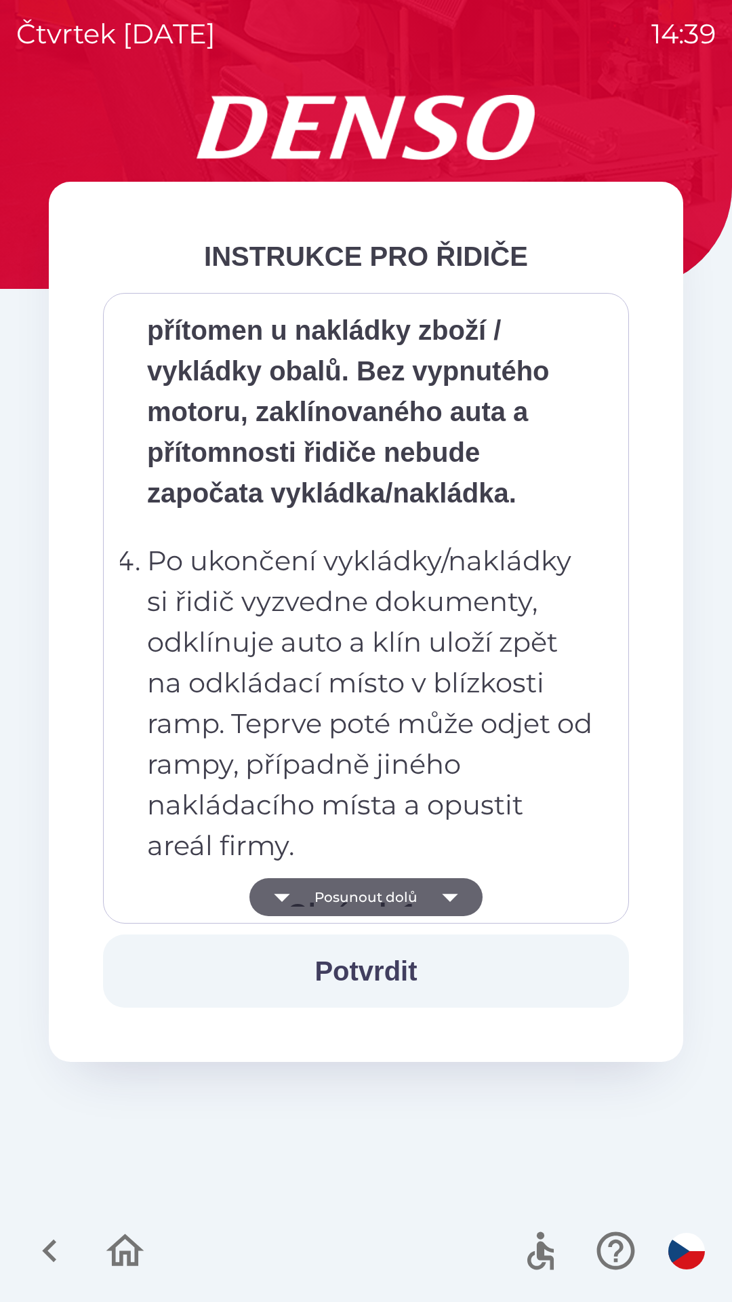
click at [377, 904] on button "Posunout dolů" at bounding box center [366, 897] width 233 height 38
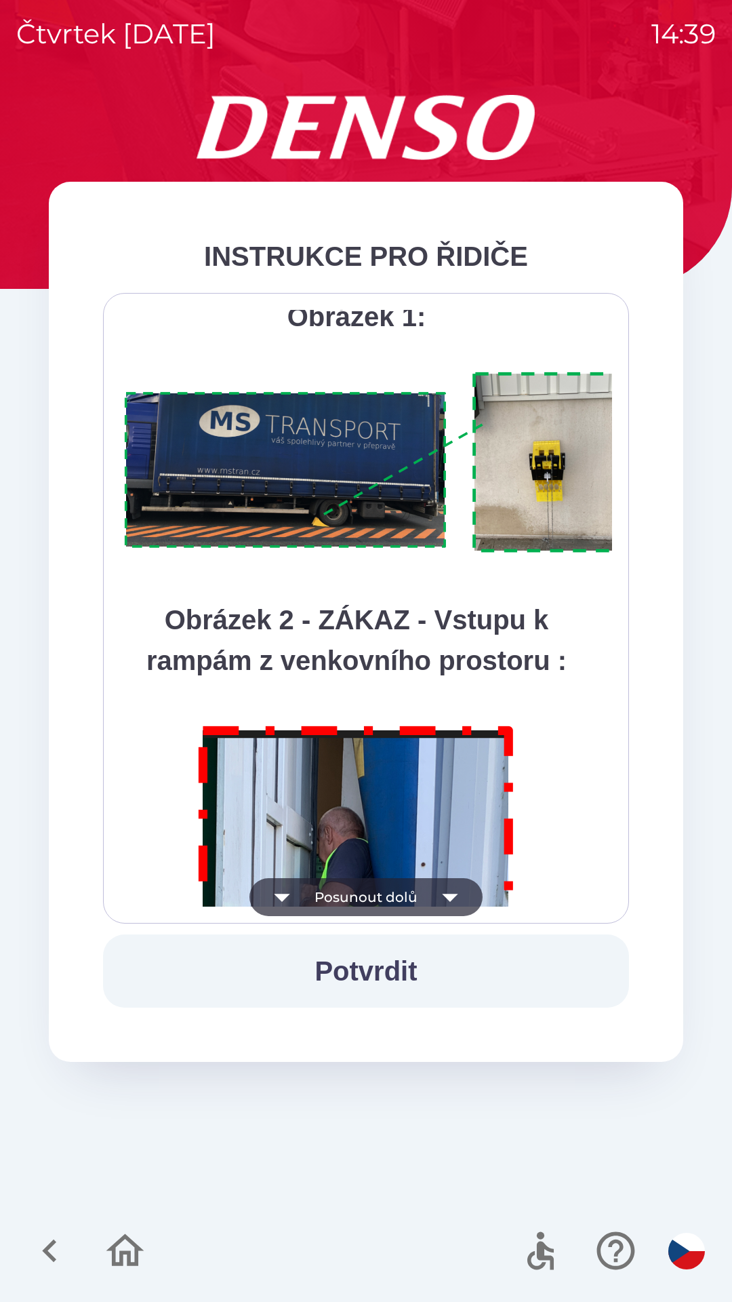
click at [402, 901] on button "Posunout dolů" at bounding box center [366, 897] width 233 height 38
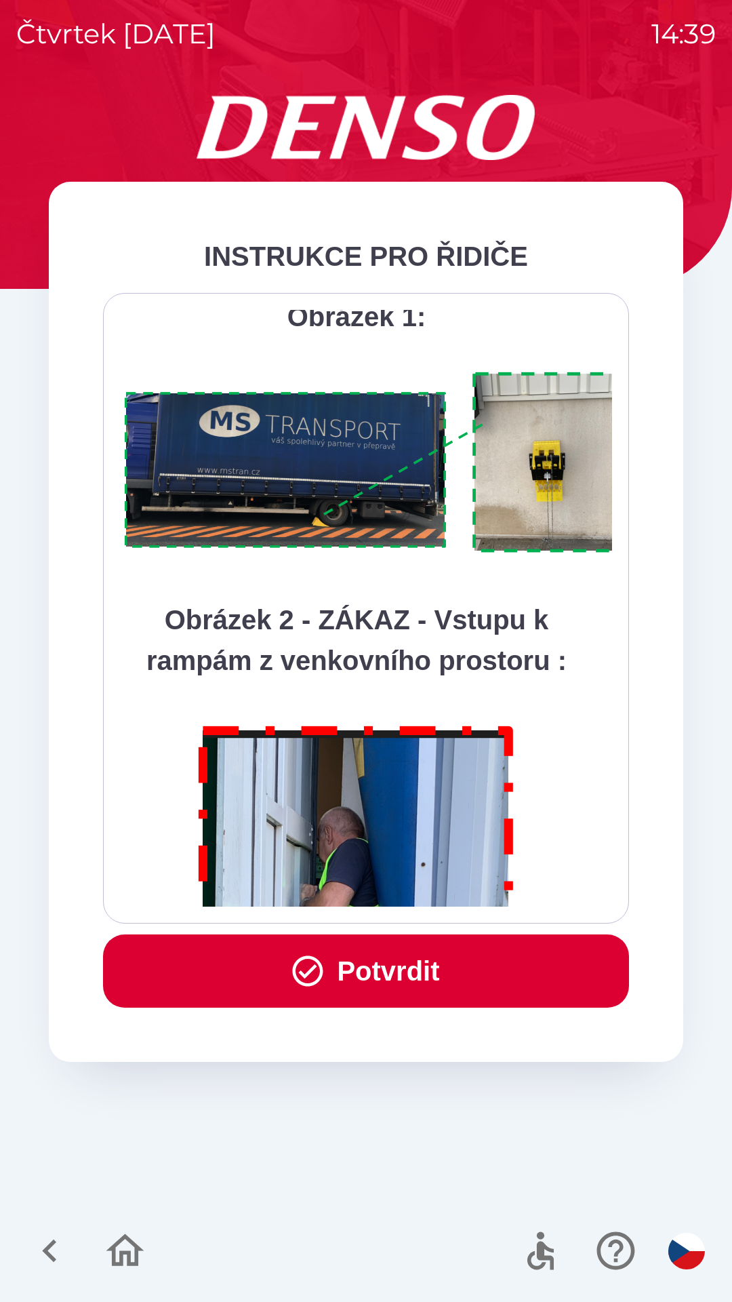
scroll to position [7620, 0]
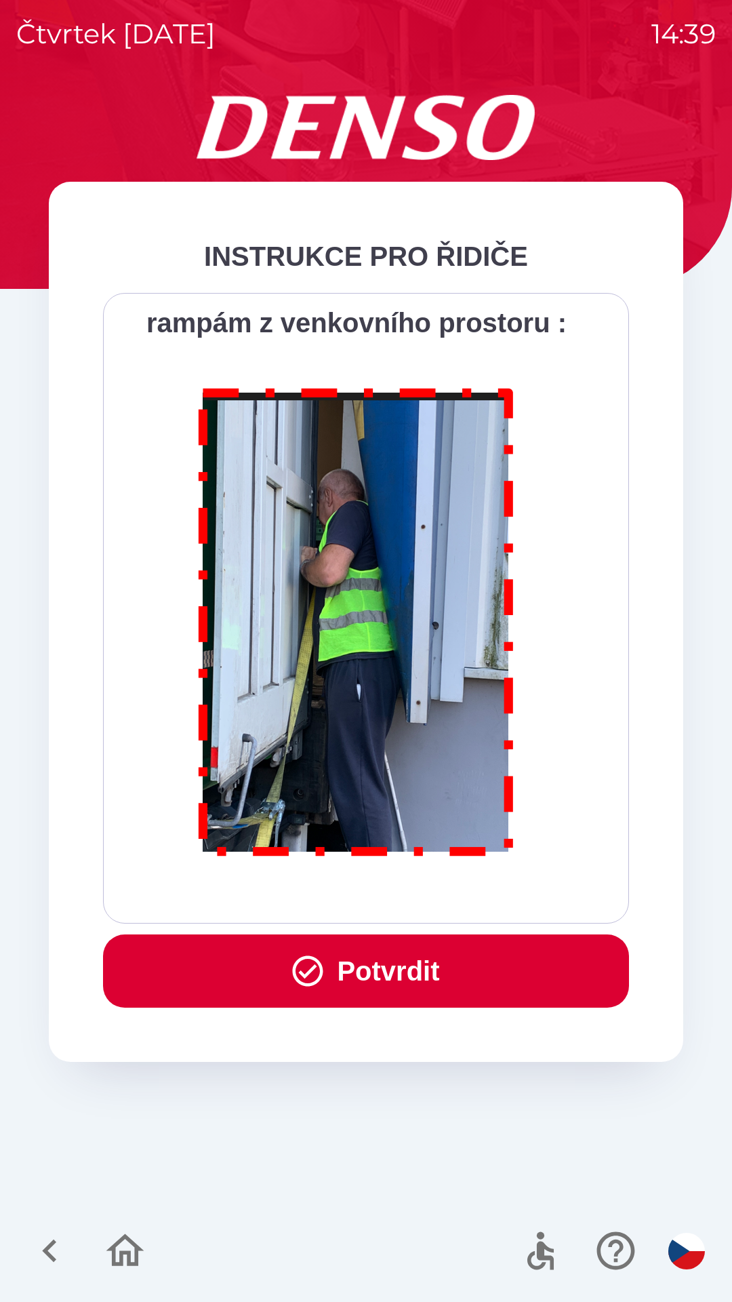
click at [402, 986] on button "Potvrdit" at bounding box center [366, 970] width 526 height 73
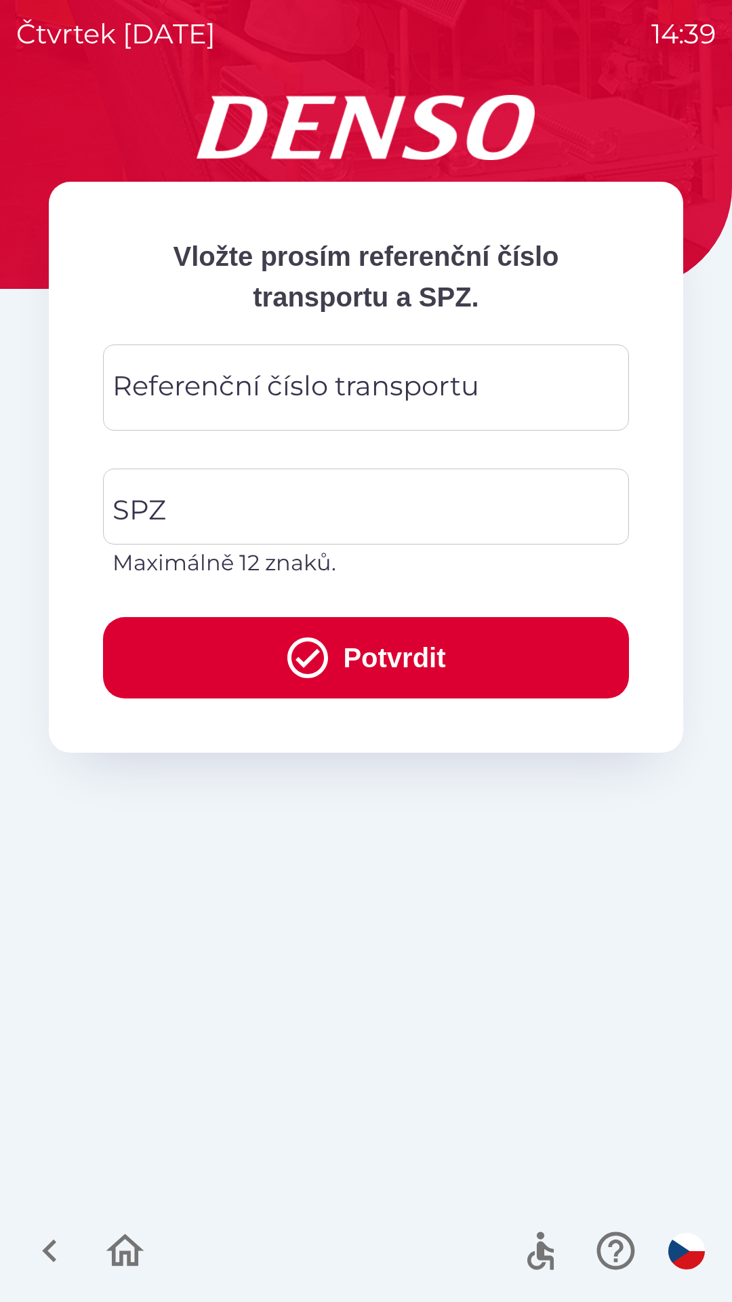
click at [463, 395] on div "Referenční číslo transportu Referenční číslo transportu" at bounding box center [366, 387] width 526 height 86
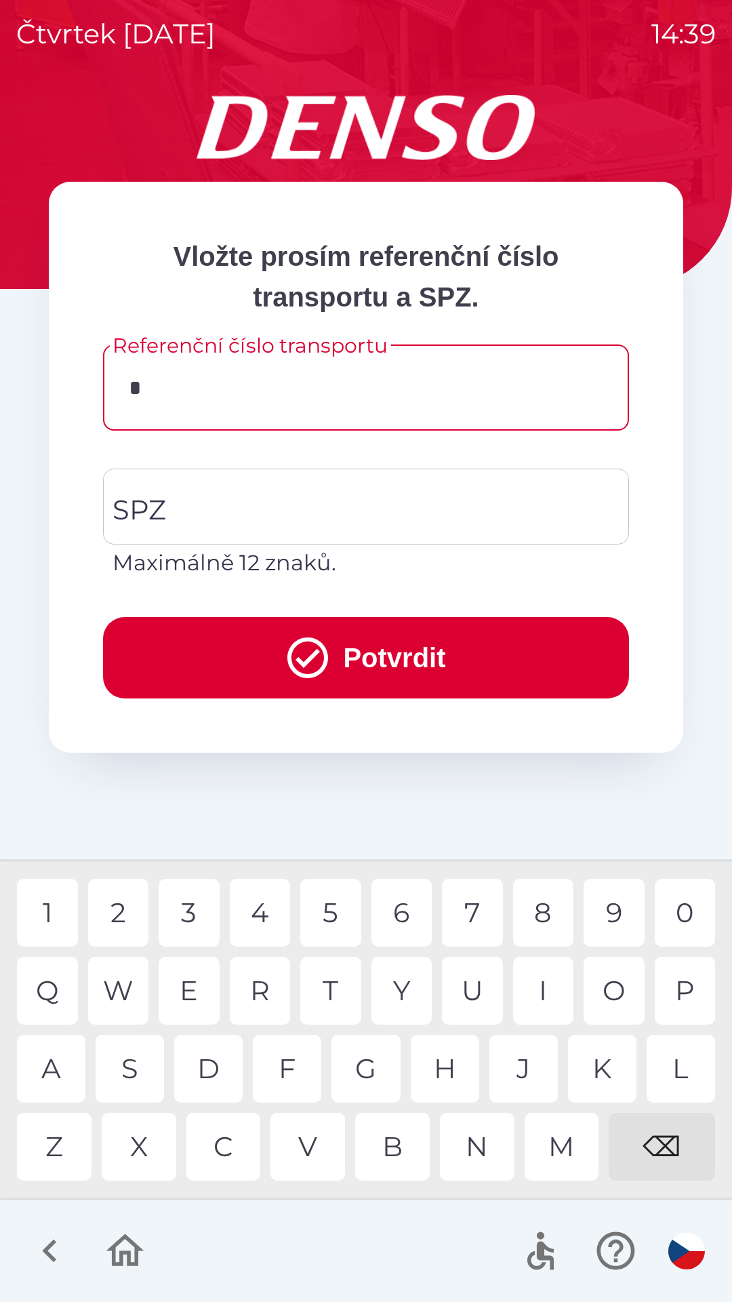
click at [198, 907] on div "3" at bounding box center [189, 913] width 61 height 68
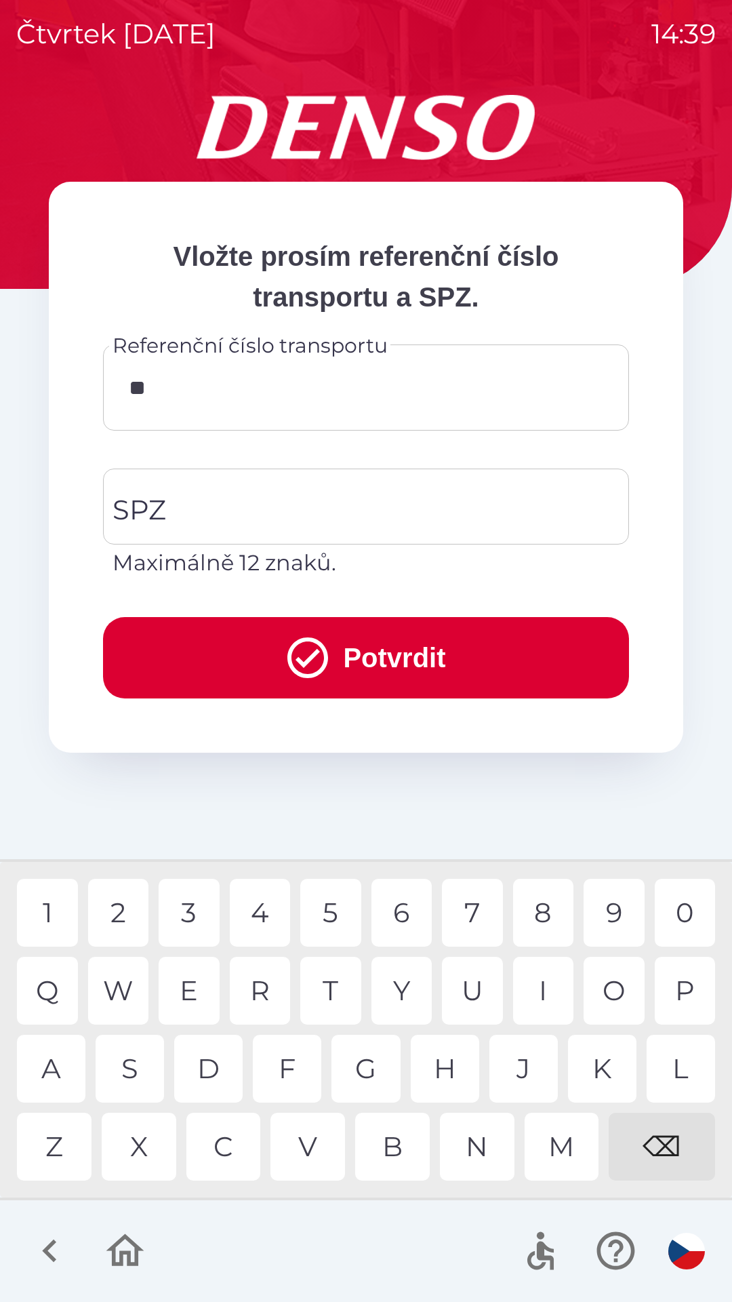
click at [267, 919] on div "4" at bounding box center [260, 913] width 61 height 68
click at [122, 912] on div "2" at bounding box center [118, 913] width 61 height 68
click at [193, 912] on div "3" at bounding box center [189, 913] width 61 height 68
type input "******"
click at [195, 903] on div "3" at bounding box center [189, 913] width 61 height 68
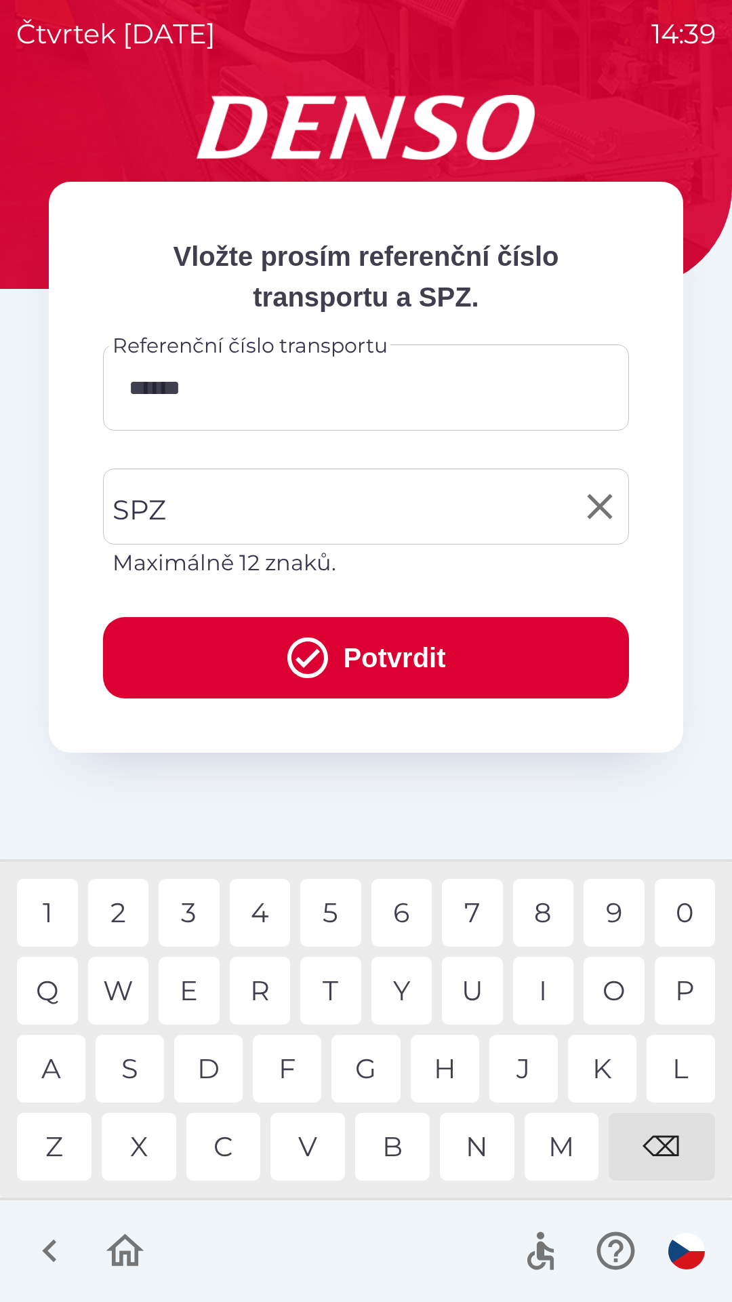
click at [285, 509] on input "SPZ" at bounding box center [356, 507] width 494 height 64
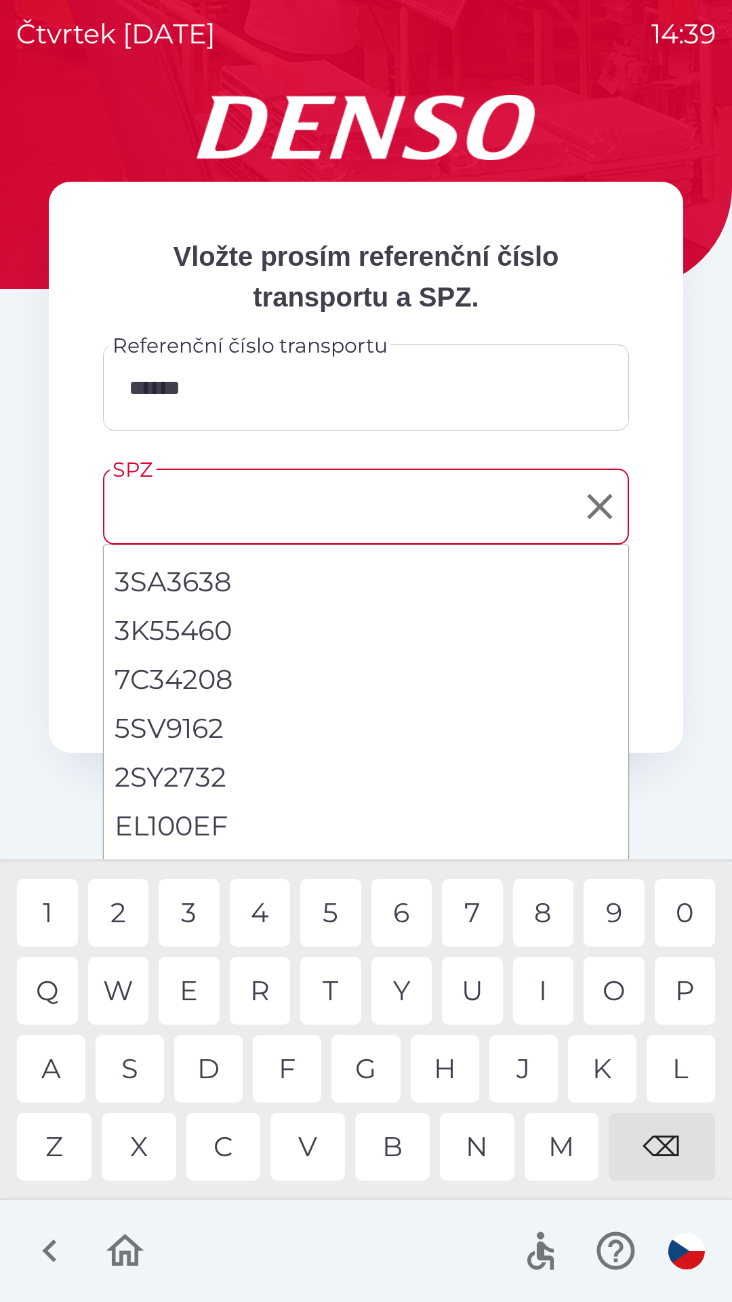
scroll to position [0, 0]
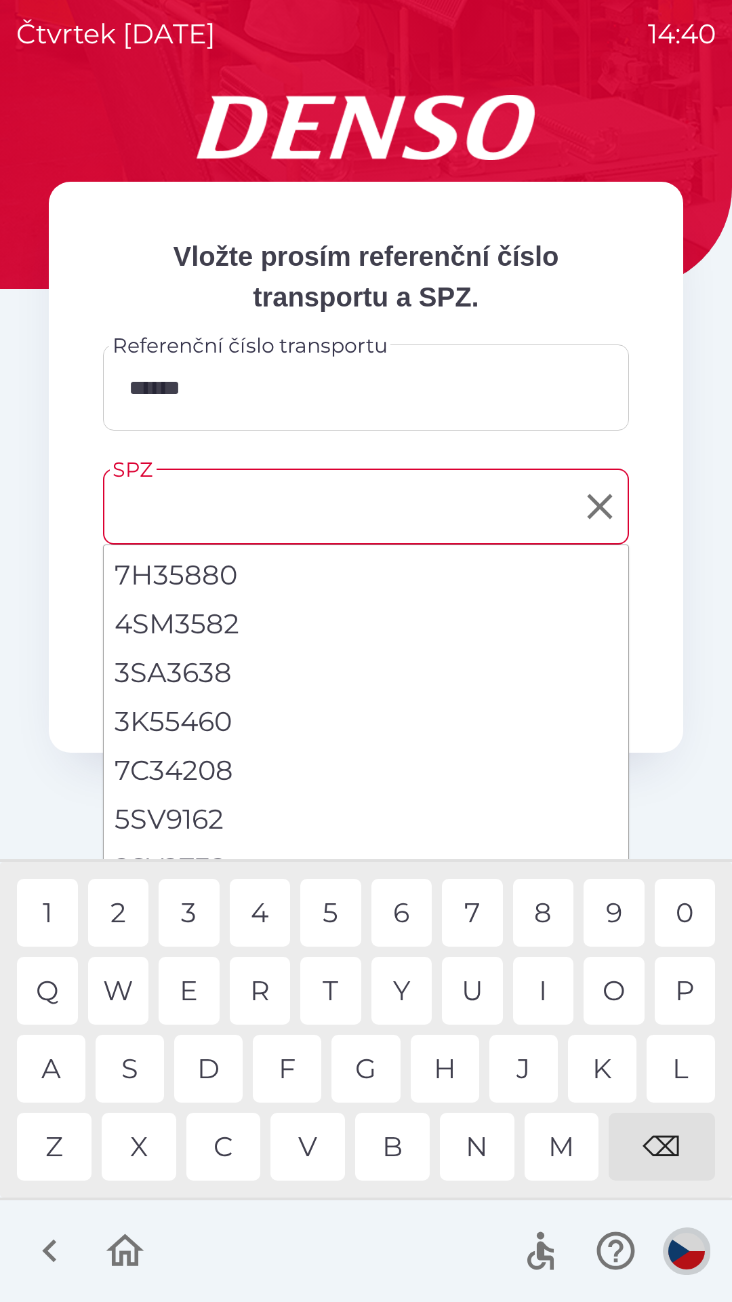
click at [686, 1246] on img "button" at bounding box center [687, 1251] width 37 height 37
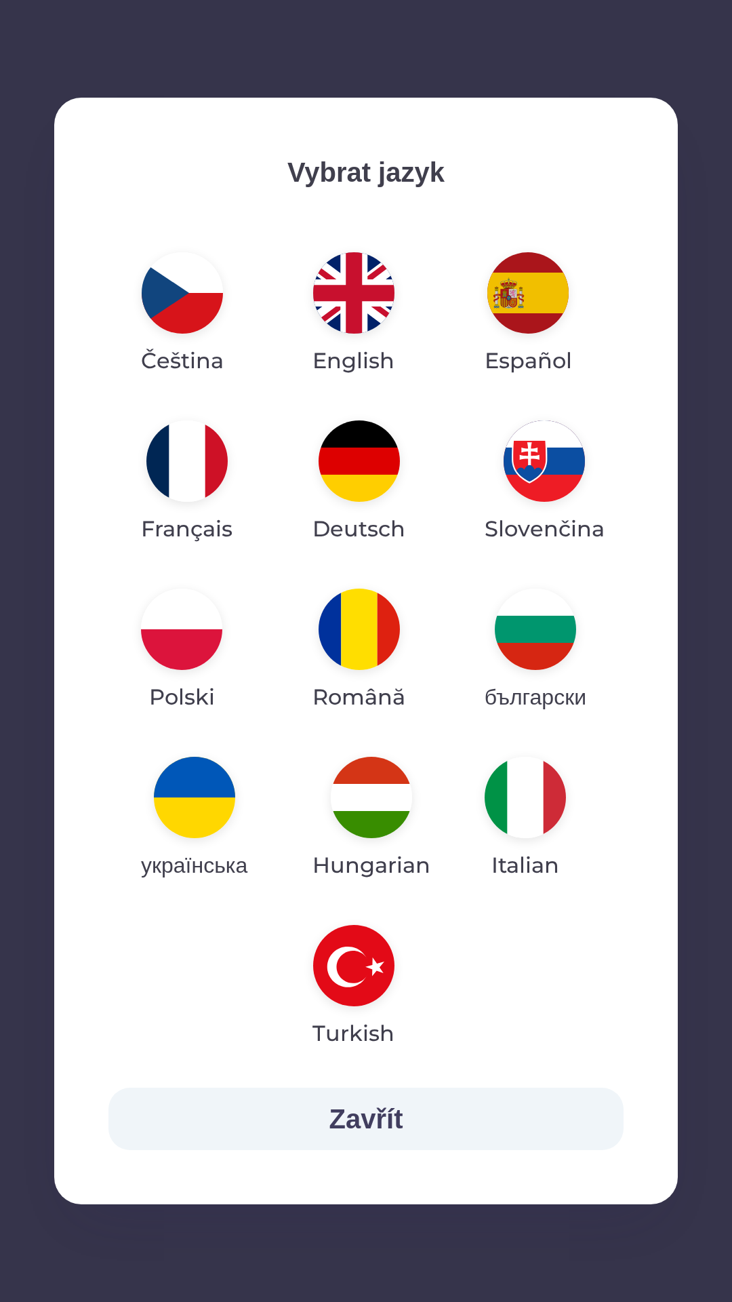
click at [208, 802] on img "button" at bounding box center [194, 797] width 81 height 81
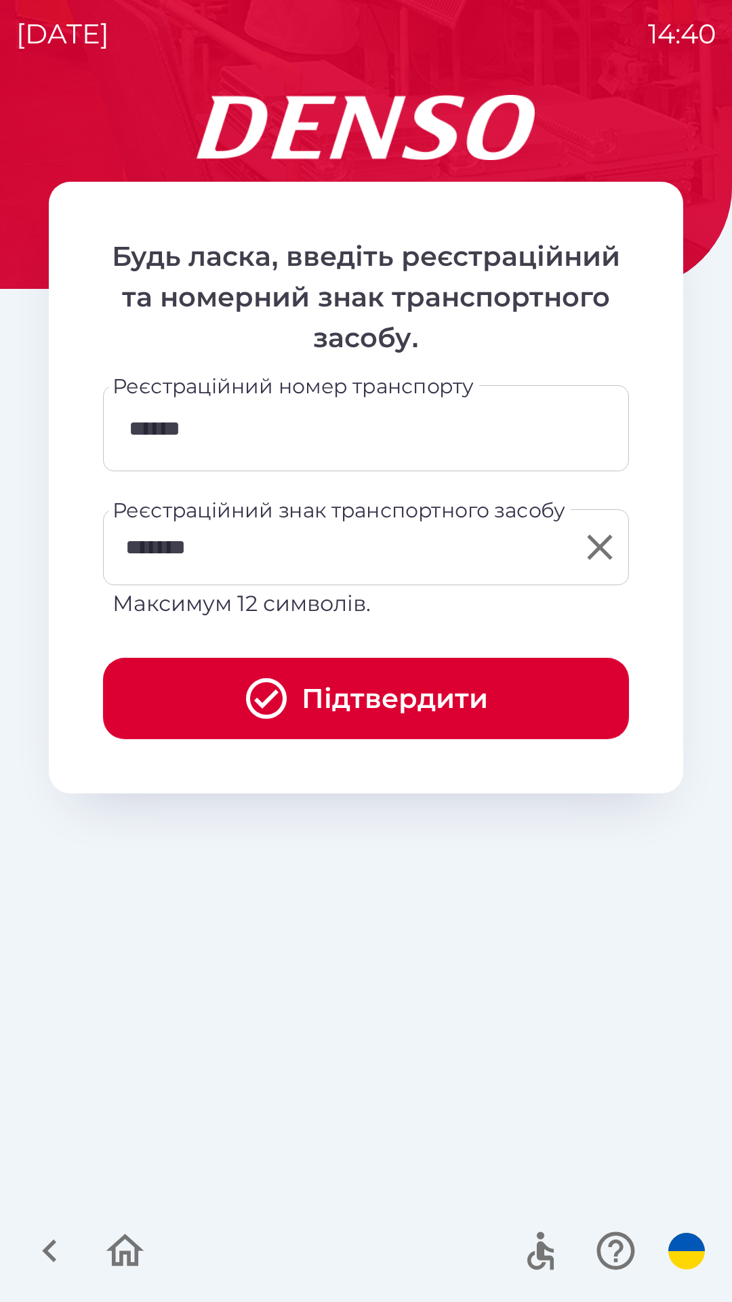
click at [259, 555] on input "*******" at bounding box center [356, 547] width 494 height 64
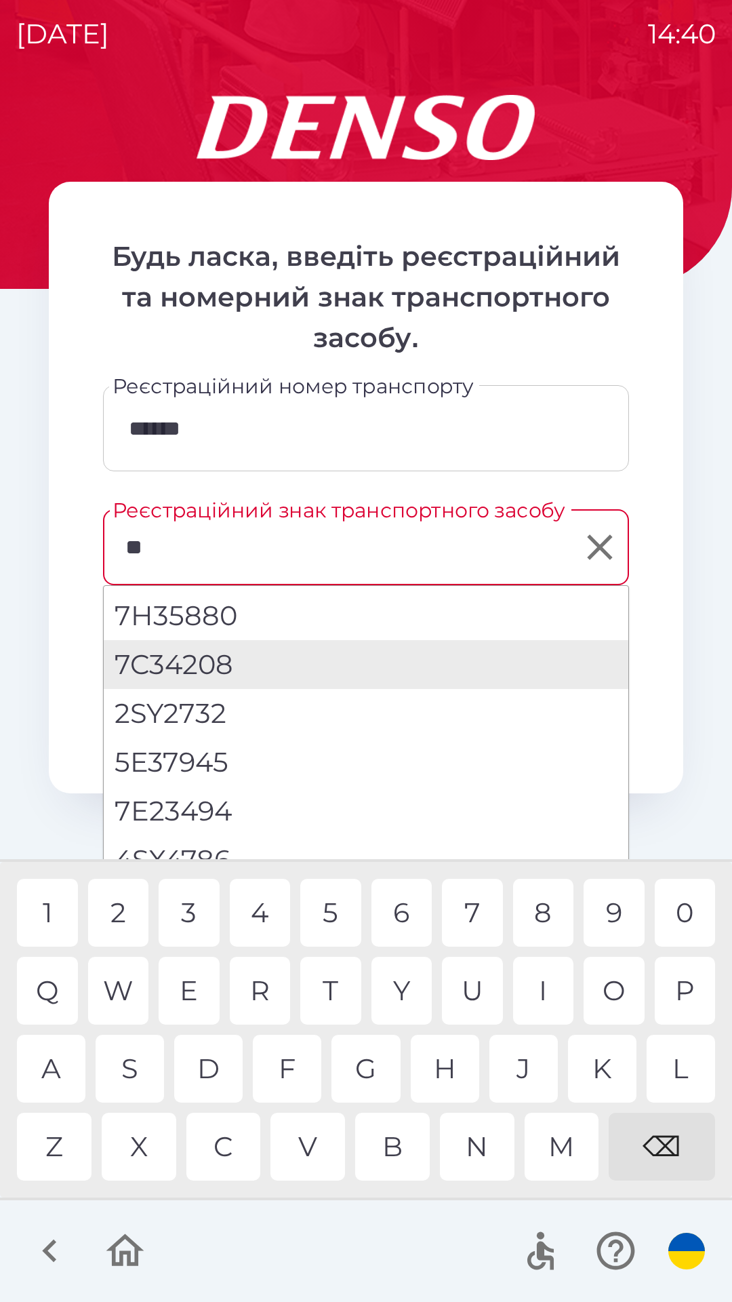
type input "*"
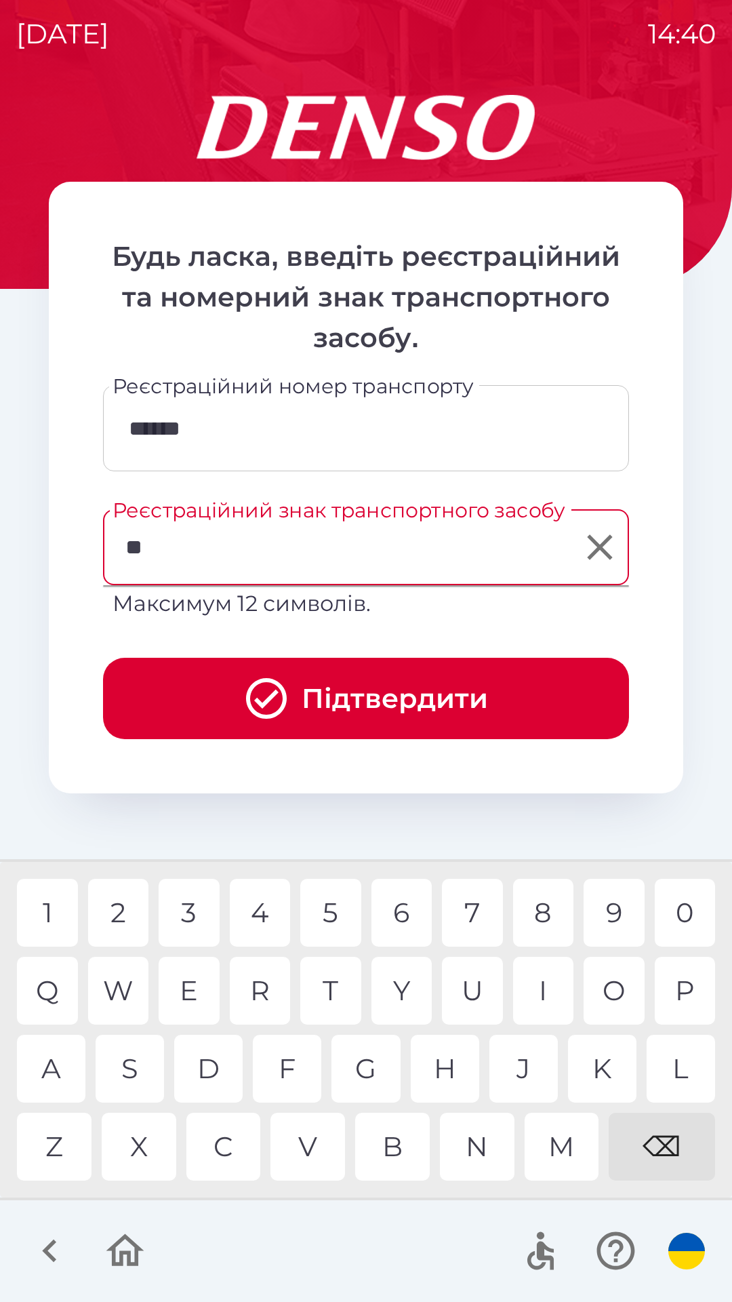
click at [677, 1069] on div "L" at bounding box center [681, 1069] width 68 height 68
click at [60, 912] on div "1" at bounding box center [47, 913] width 61 height 68
click at [262, 909] on div "4" at bounding box center [260, 913] width 61 height 68
type input "*******"
click at [452, 1076] on div "H" at bounding box center [445, 1069] width 68 height 68
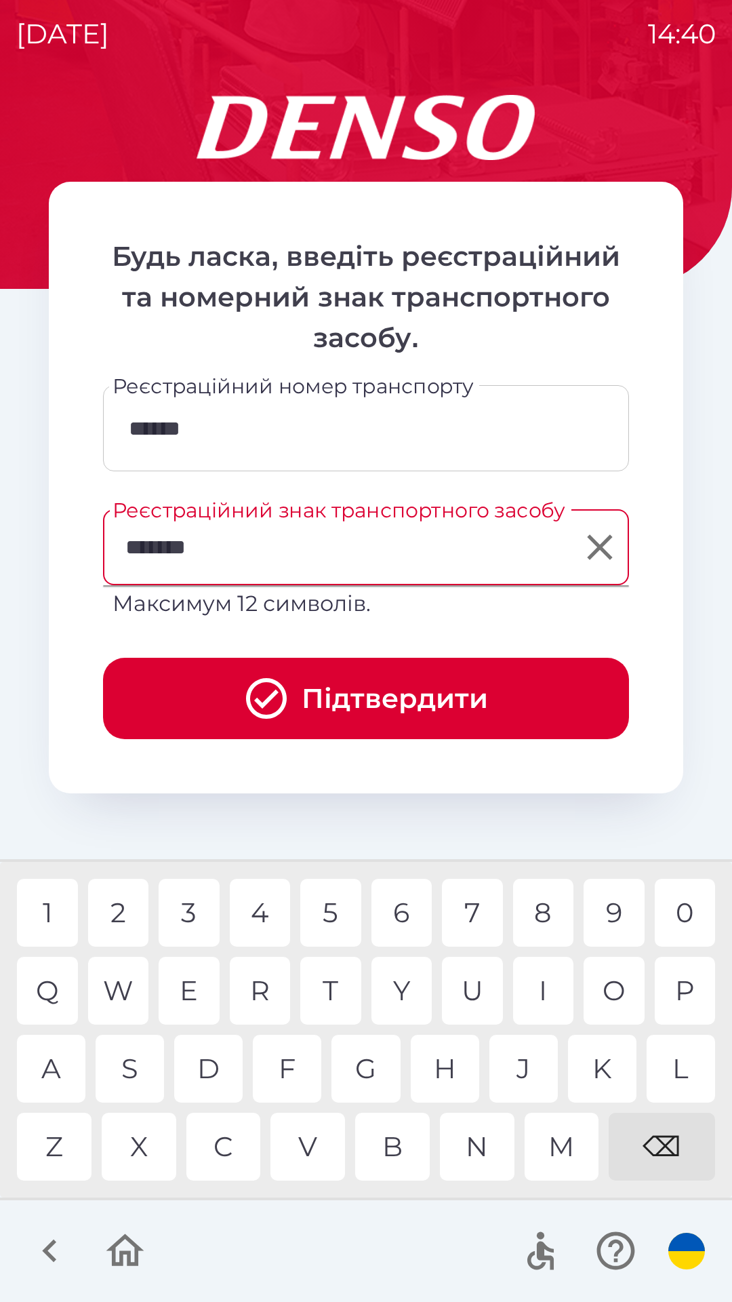
click at [392, 695] on button "Підтвердити" at bounding box center [366, 698] width 526 height 81
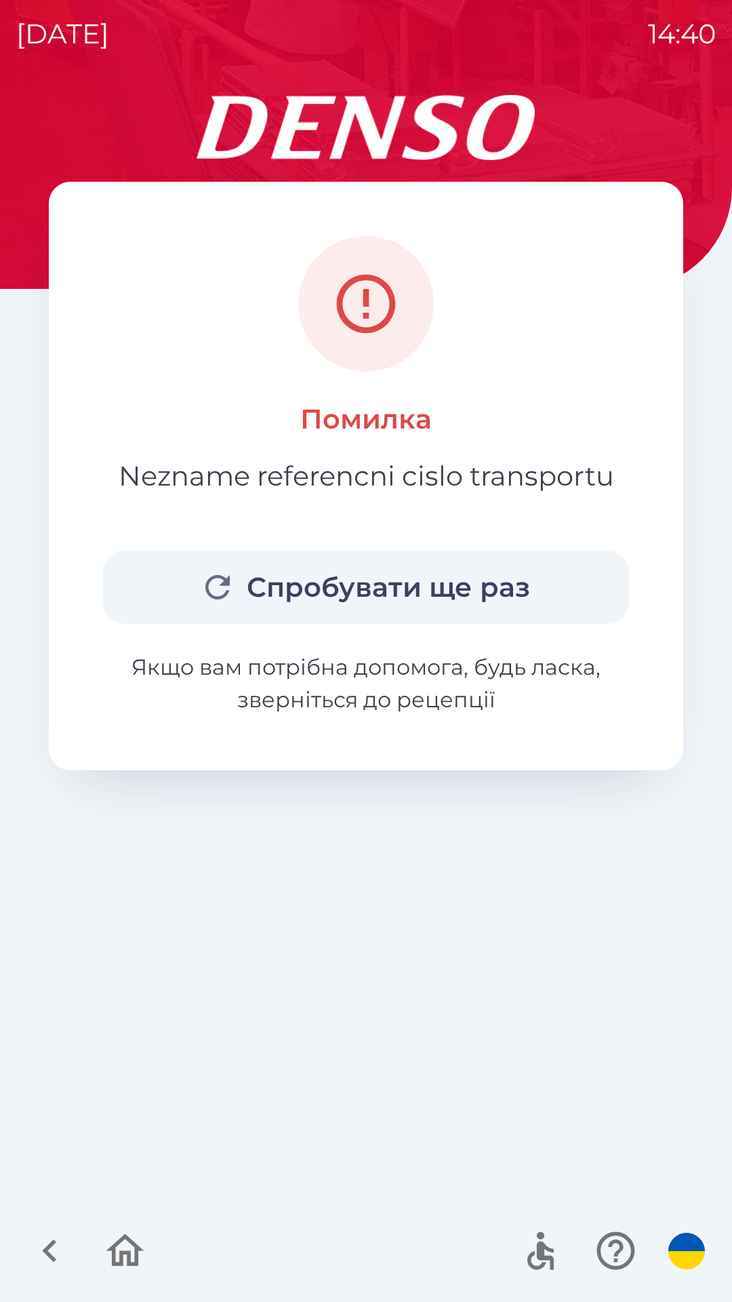
click at [114, 1254] on icon "button" at bounding box center [125, 1250] width 38 height 33
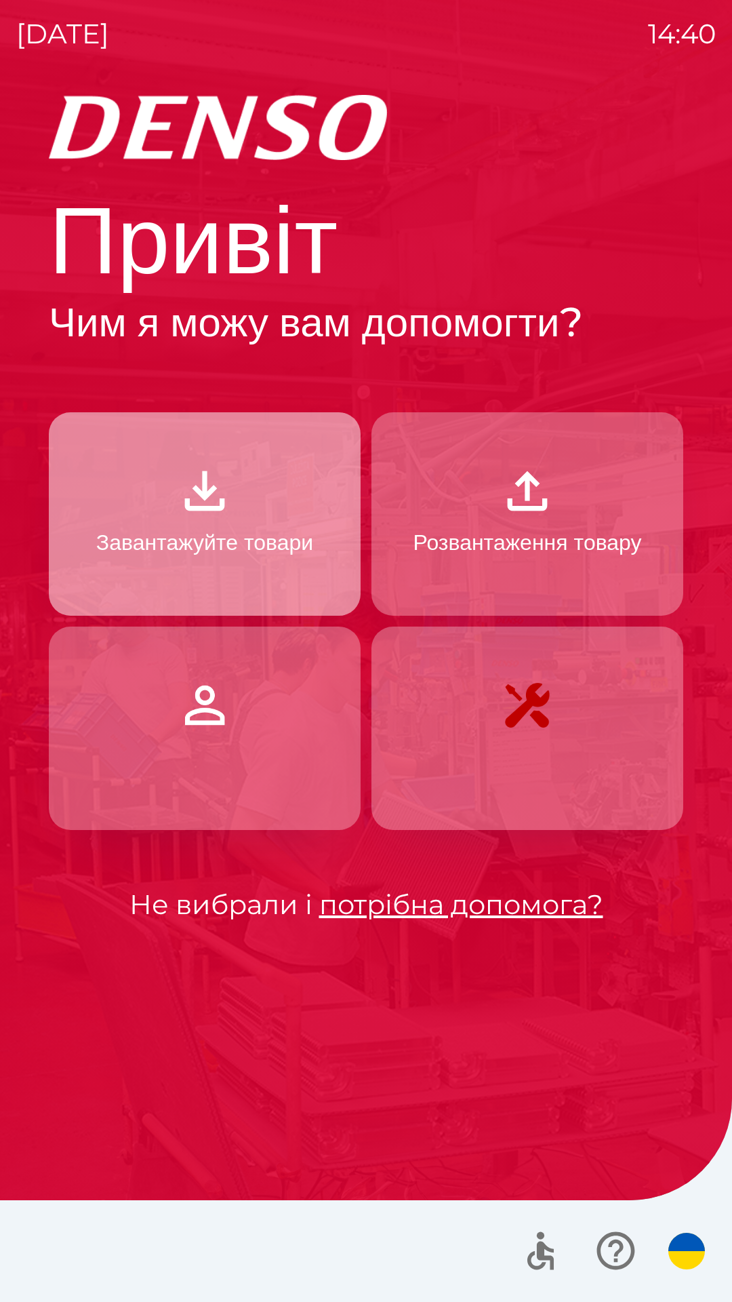
click at [220, 515] on img "button" at bounding box center [205, 491] width 60 height 60
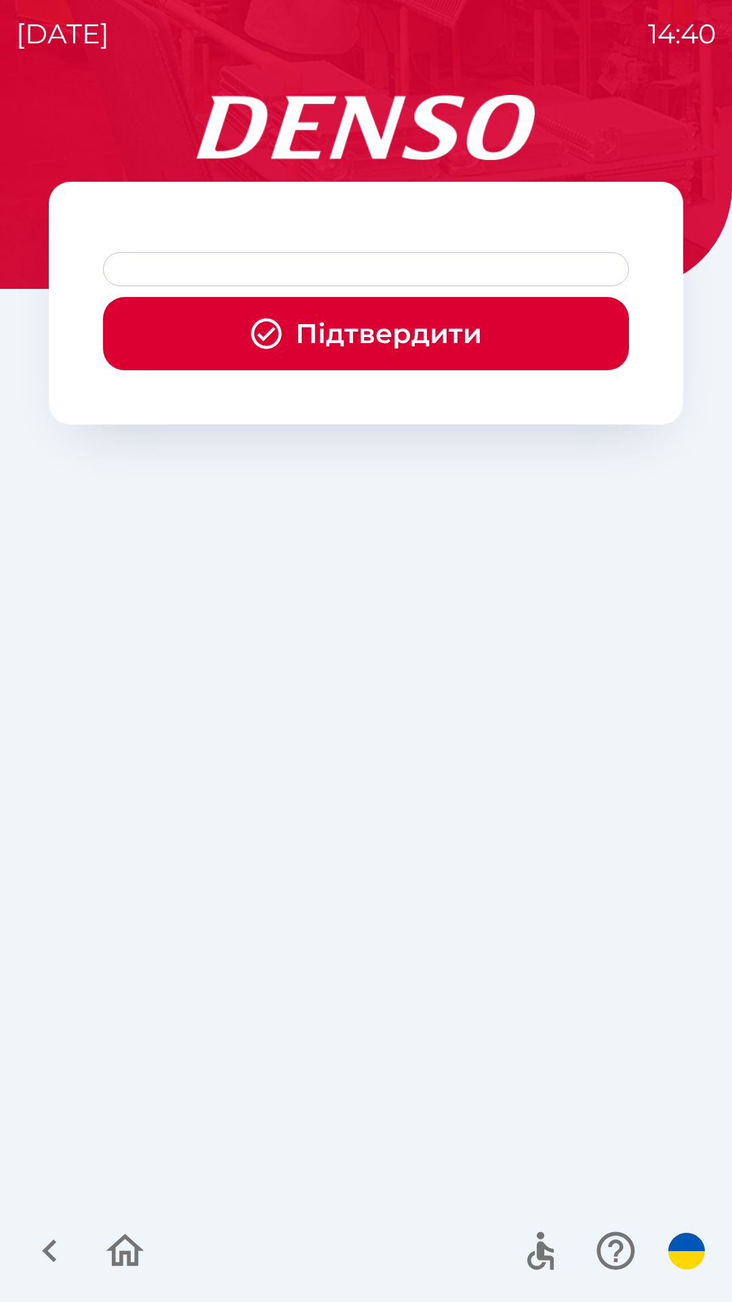
click at [432, 336] on button "Підтвердити" at bounding box center [366, 333] width 526 height 73
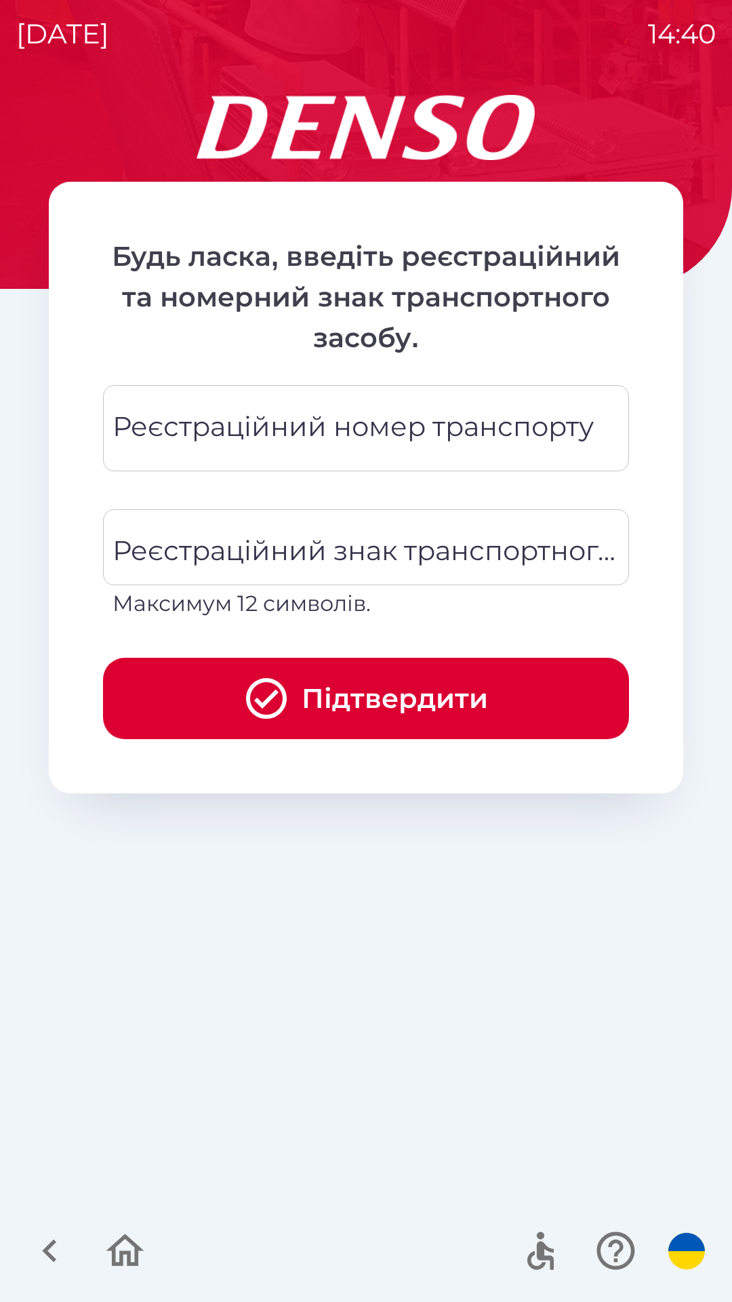
click at [449, 440] on div "Реєстраційний номер транспорту Реєстраційний номер транспорту" at bounding box center [366, 428] width 526 height 86
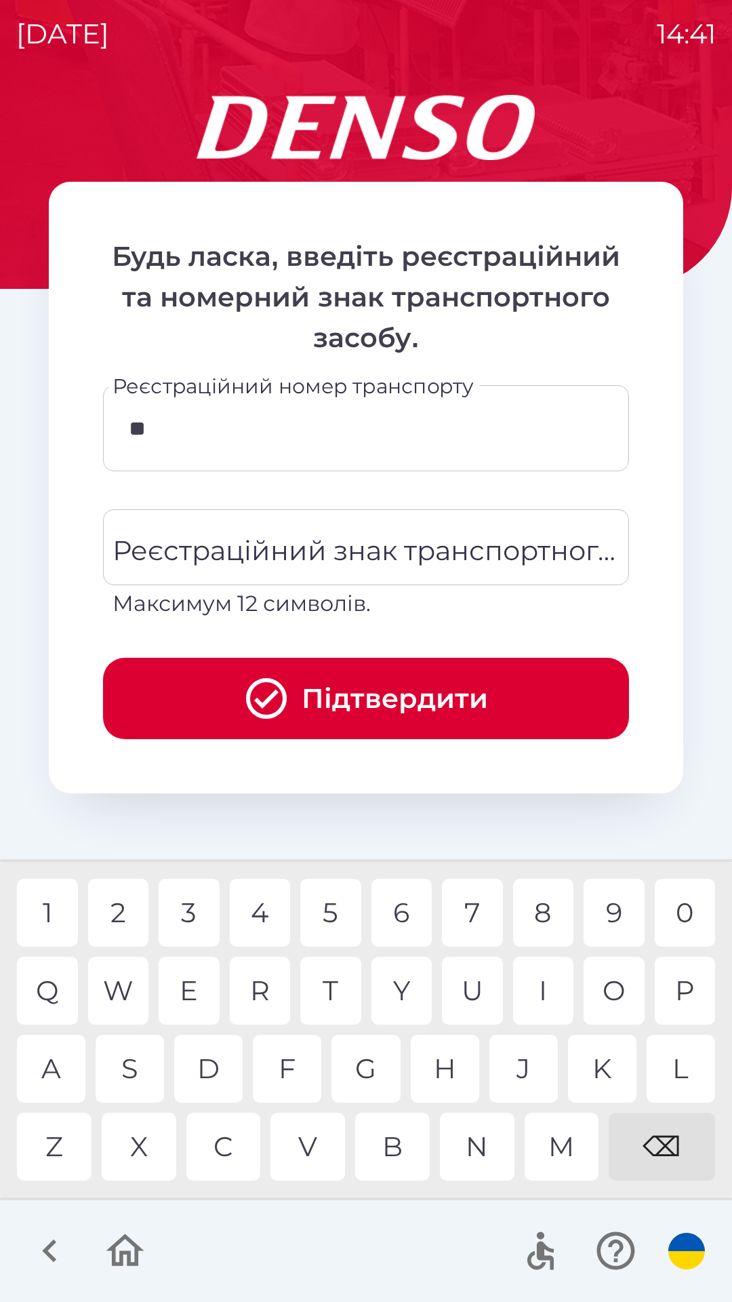
click at [682, 1067] on div "L" at bounding box center [681, 1069] width 68 height 68
click at [57, 913] on div "1" at bounding box center [47, 913] width 61 height 68
click at [271, 912] on div "4" at bounding box center [260, 913] width 61 height 68
type input "*******"
click at [445, 1074] on div "H" at bounding box center [445, 1069] width 68 height 68
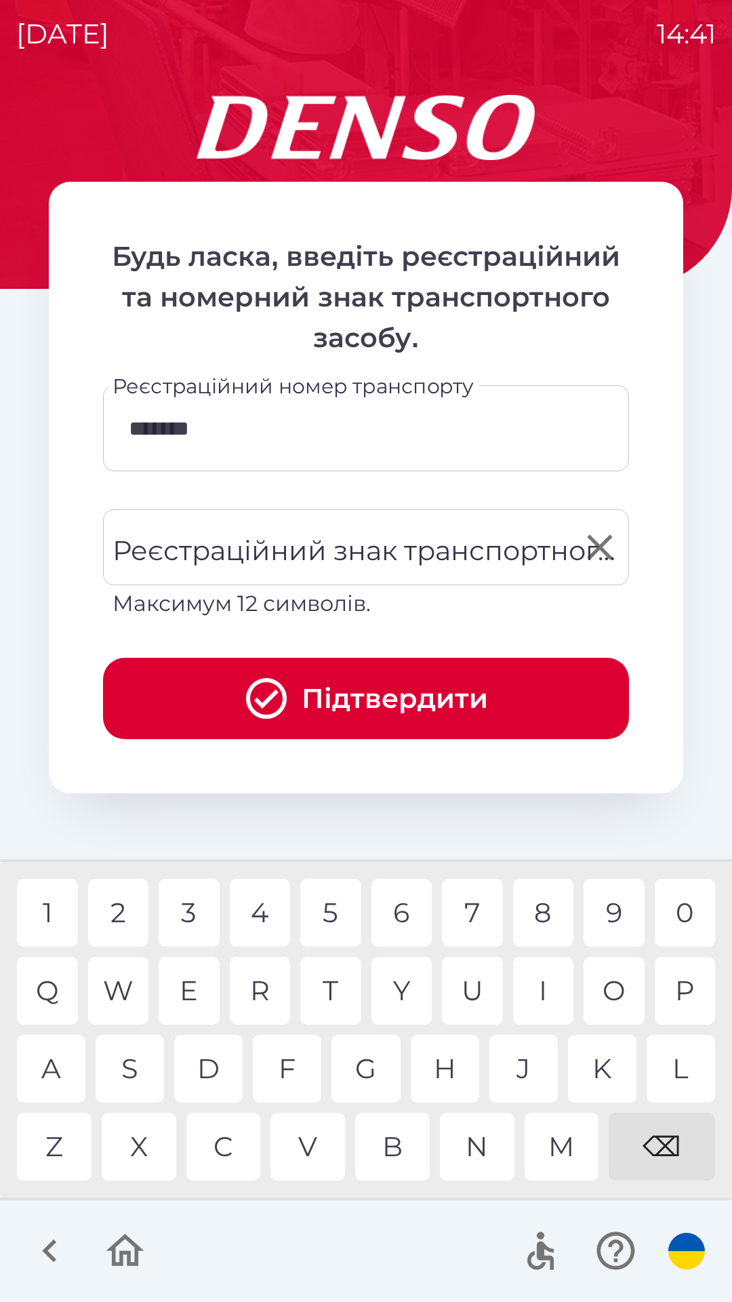
click at [530, 557] on div "Реєстраційний знак транспортного засобу Реєстраційний знак транспортного засобу…" at bounding box center [366, 564] width 526 height 111
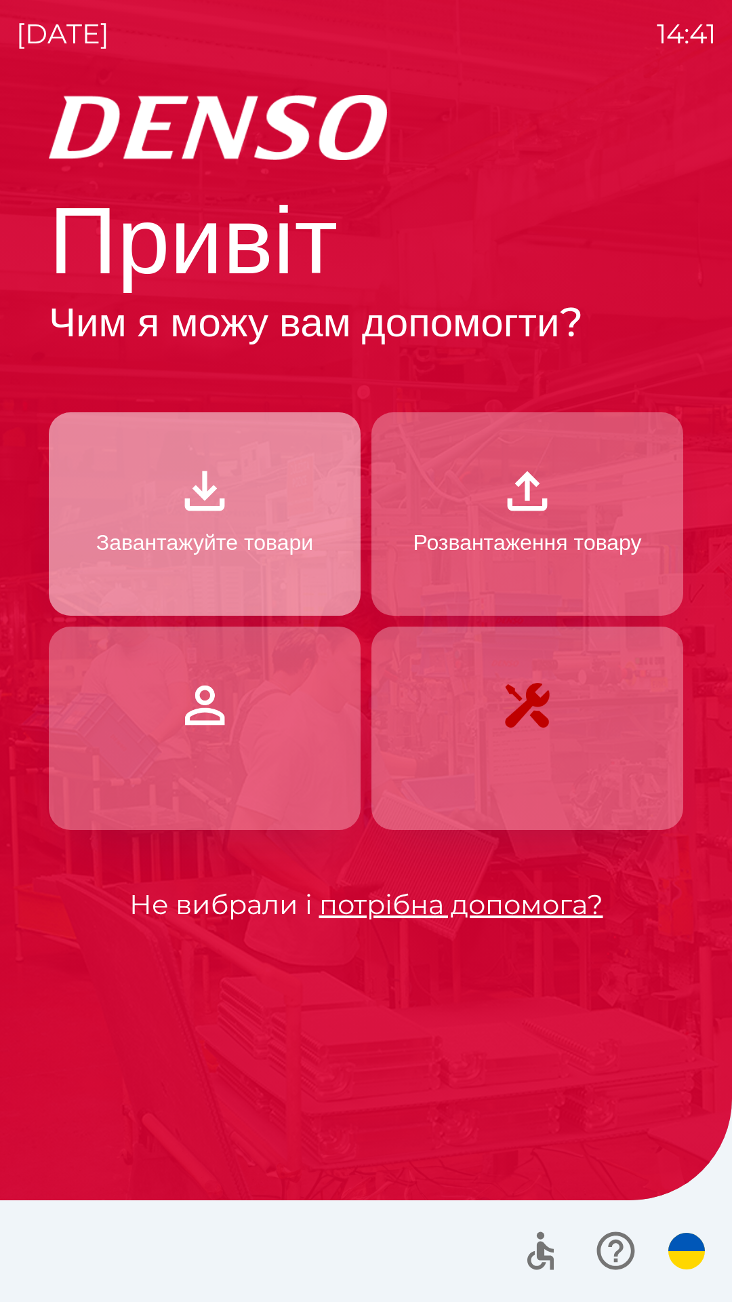
click at [234, 535] on p "Завантажуйте товари" at bounding box center [204, 542] width 217 height 33
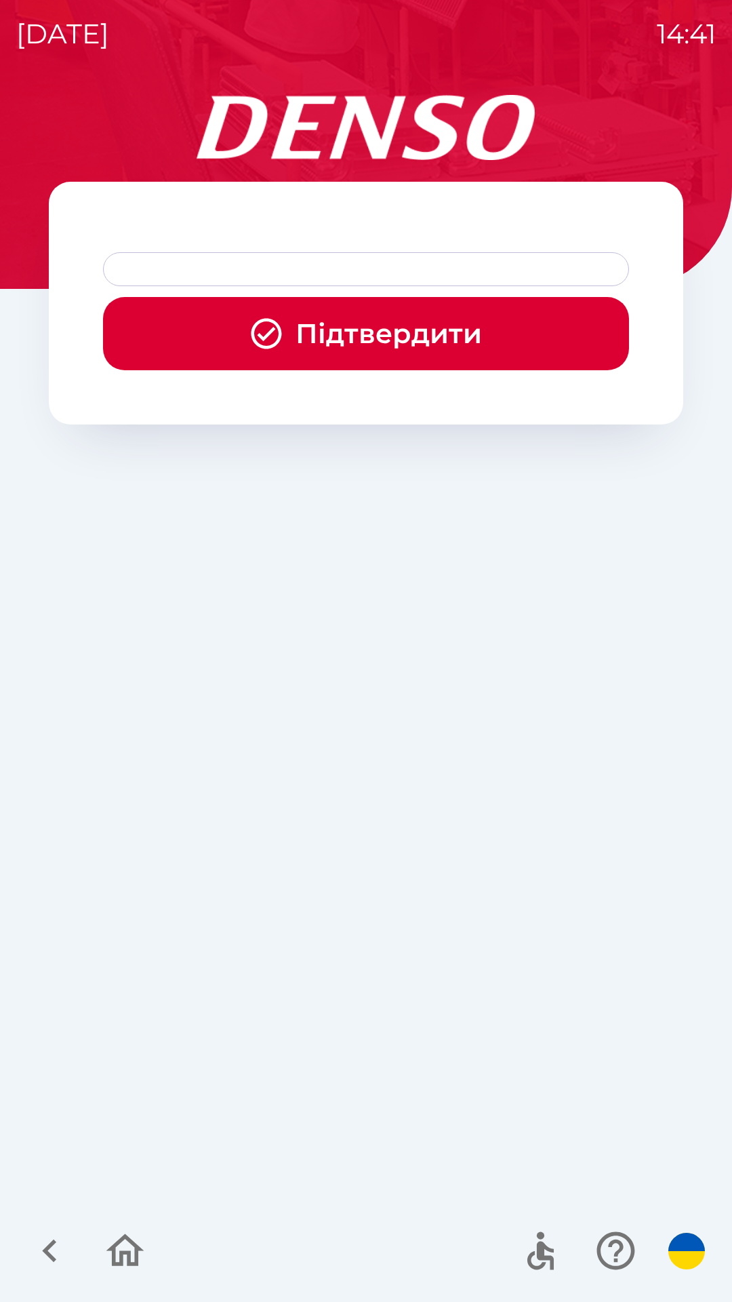
click at [403, 341] on button "Підтвердити" at bounding box center [366, 333] width 526 height 73
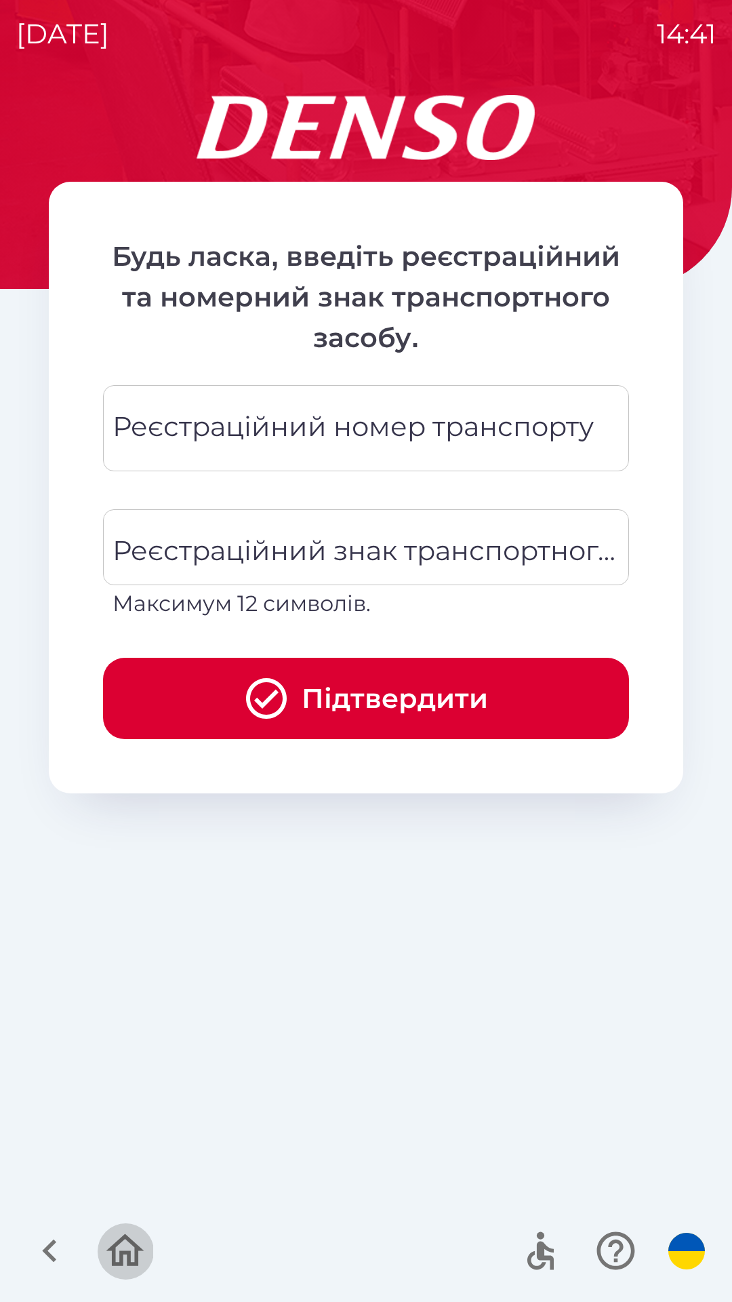
click at [123, 1257] on icon "button" at bounding box center [125, 1250] width 38 height 33
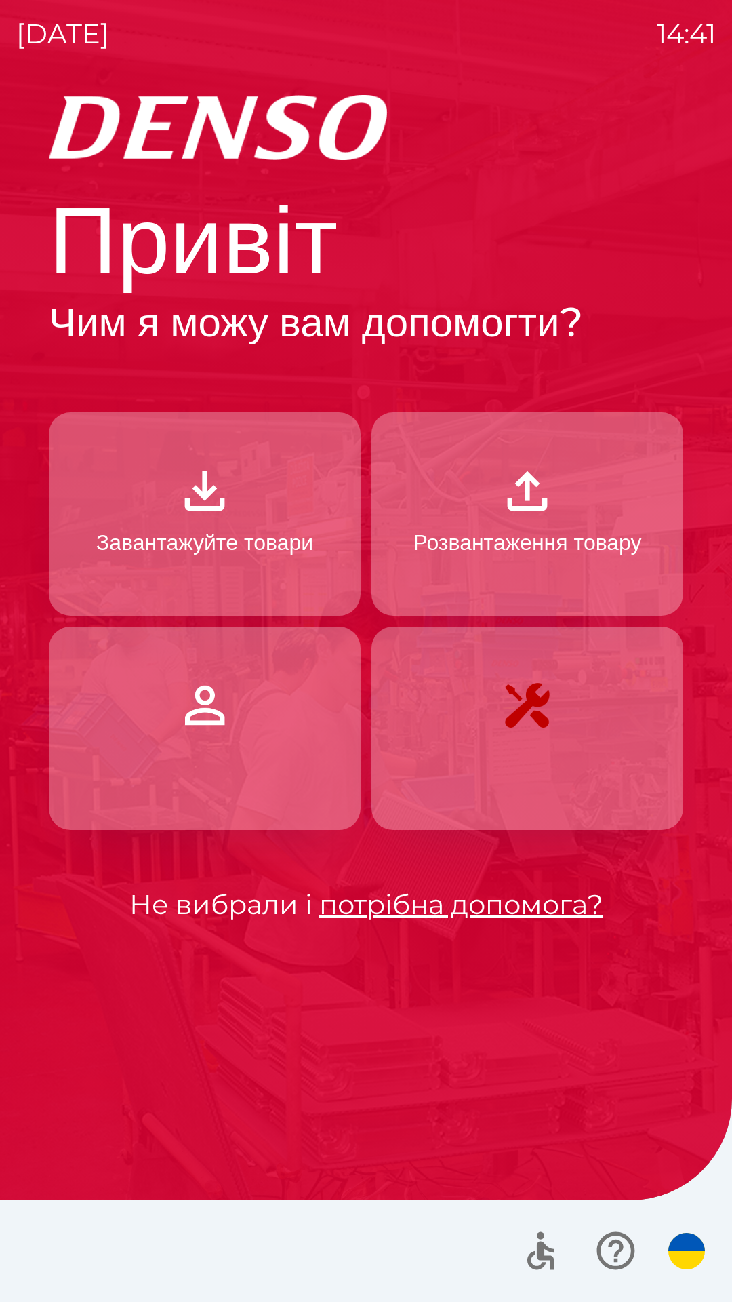
click at [258, 530] on p "Завантажуйте товари" at bounding box center [204, 542] width 217 height 33
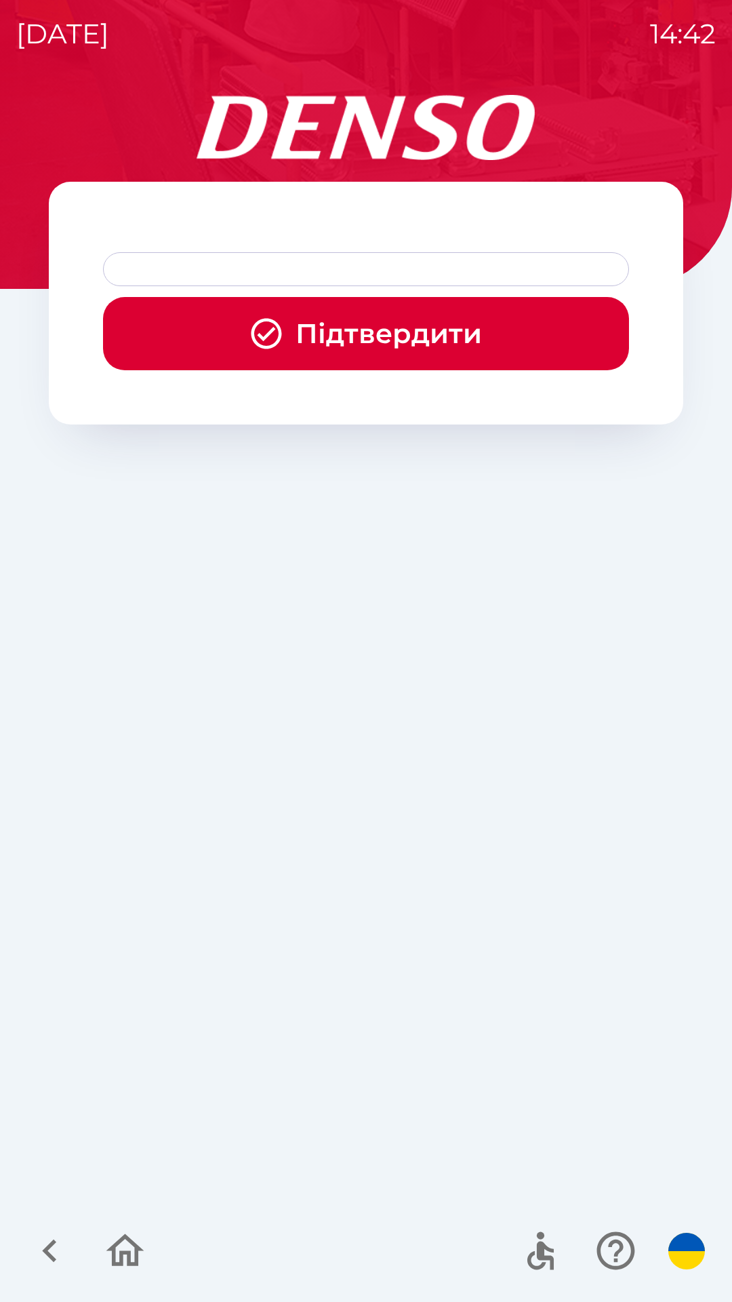
click at [349, 269] on div at bounding box center [366, 269] width 526 height 34
click at [373, 331] on button "Підтвердити" at bounding box center [366, 333] width 526 height 73
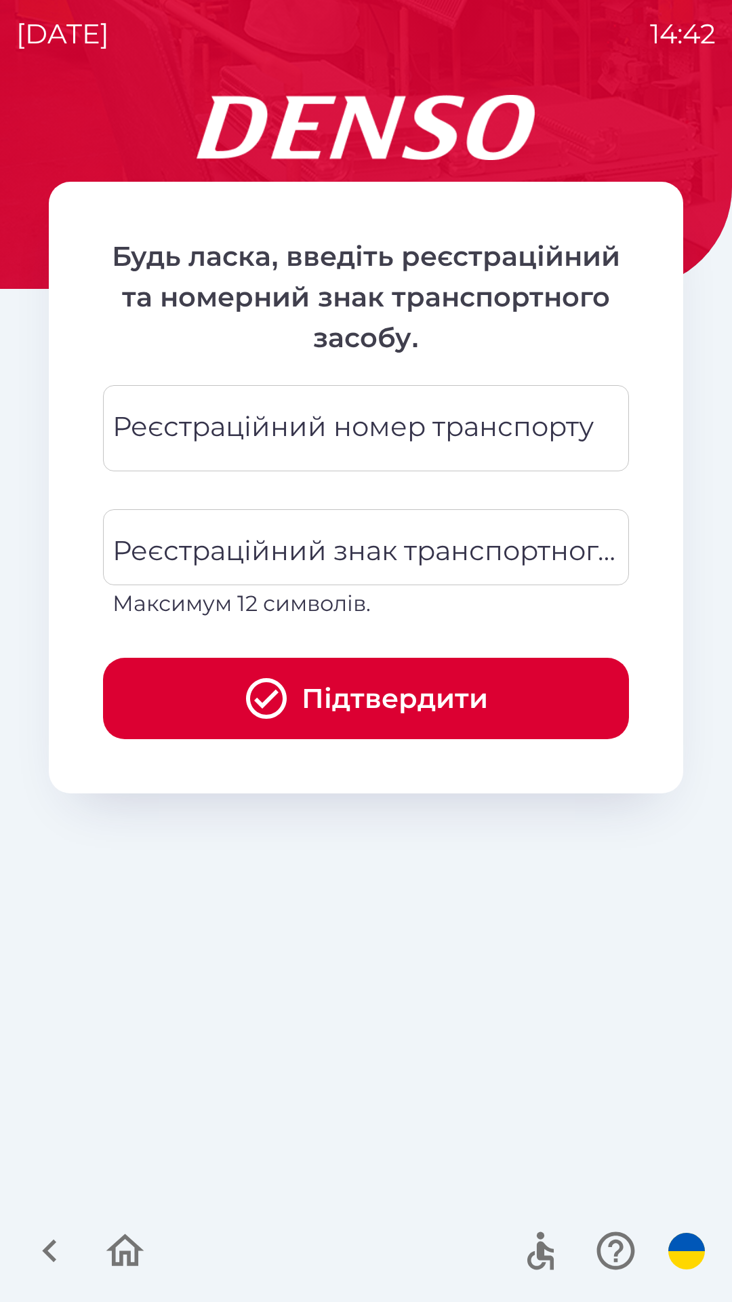
click at [419, 433] on div "Реєстраційний номер транспорту Реєстраційний номер транспорту" at bounding box center [366, 428] width 526 height 86
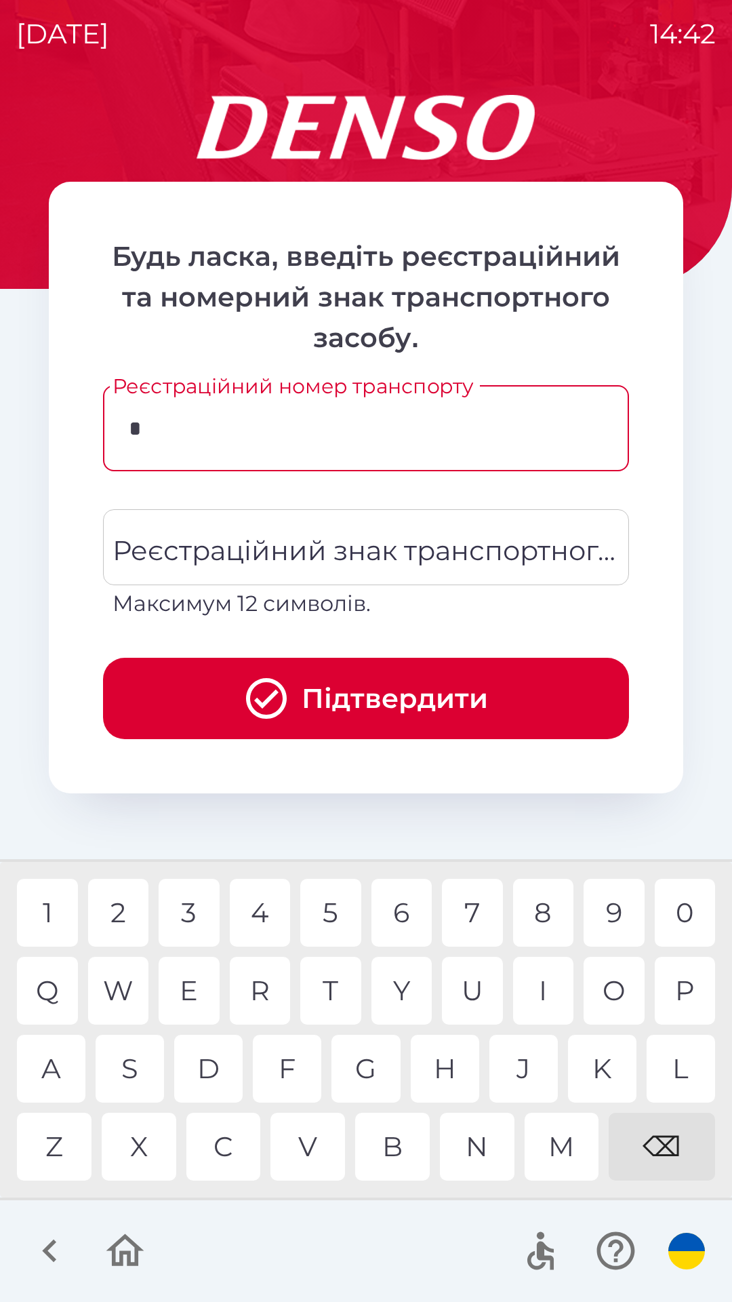
click at [688, 991] on div "P" at bounding box center [685, 991] width 61 height 68
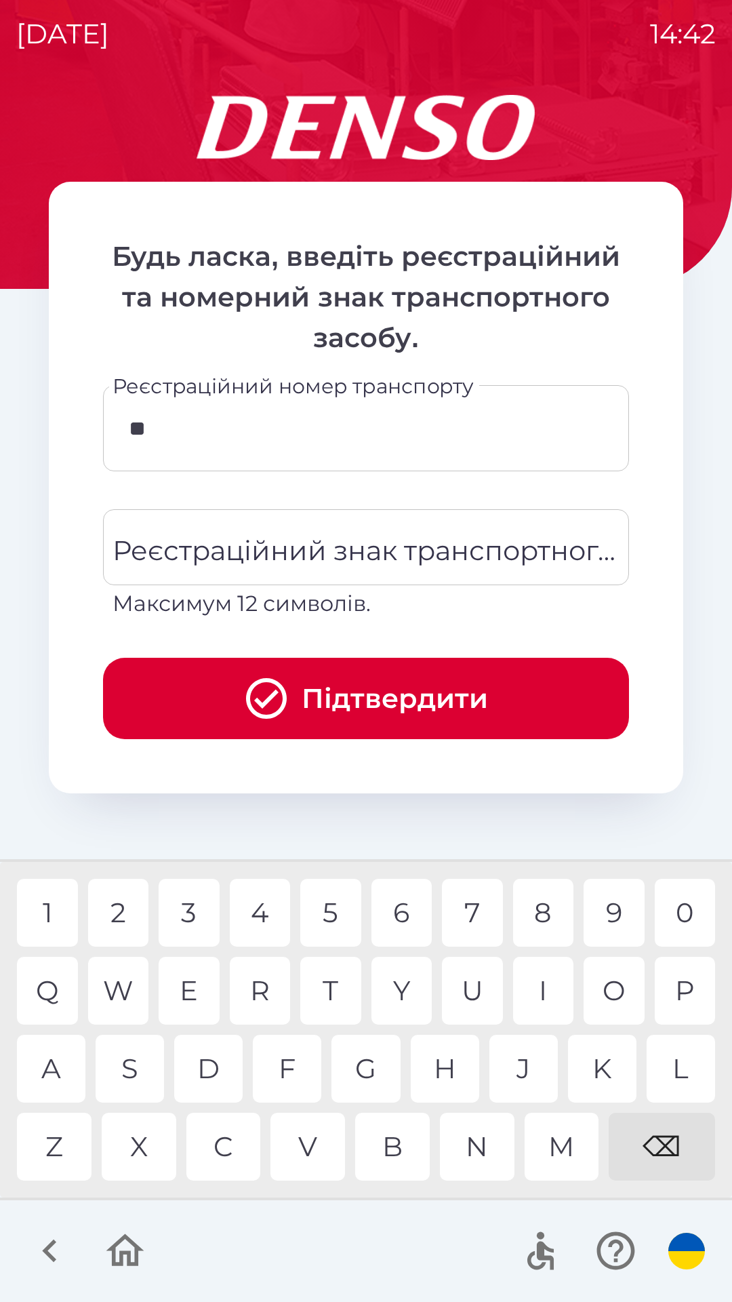
click at [681, 1064] on div "L" at bounding box center [681, 1069] width 68 height 68
click at [59, 915] on div "1" at bounding box center [47, 913] width 61 height 68
click at [265, 916] on div "4" at bounding box center [260, 913] width 61 height 68
click at [405, 912] on div "6" at bounding box center [402, 913] width 61 height 68
type input "*******"
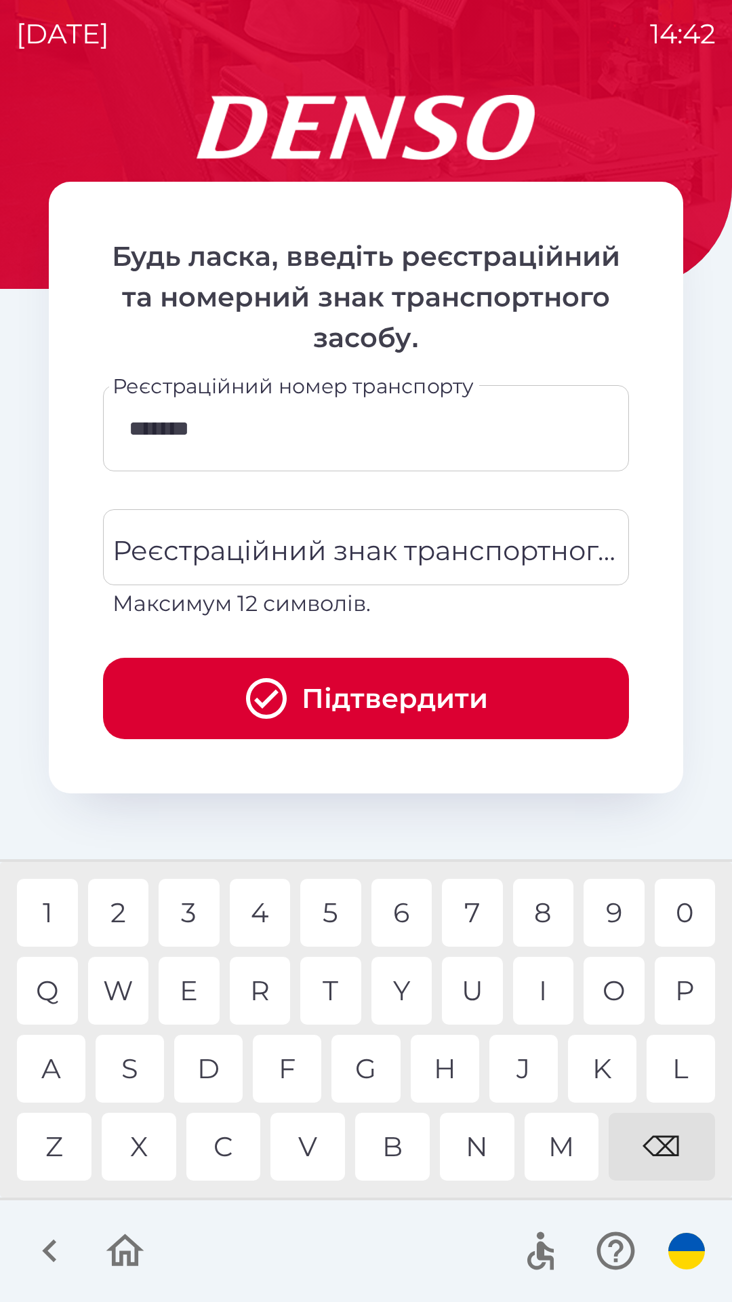
click at [447, 1075] on div "H" at bounding box center [445, 1069] width 68 height 68
click at [511, 549] on div "Реєстраційний знак транспортного засобу Реєстраційний знак транспортного засобу…" at bounding box center [366, 564] width 526 height 111
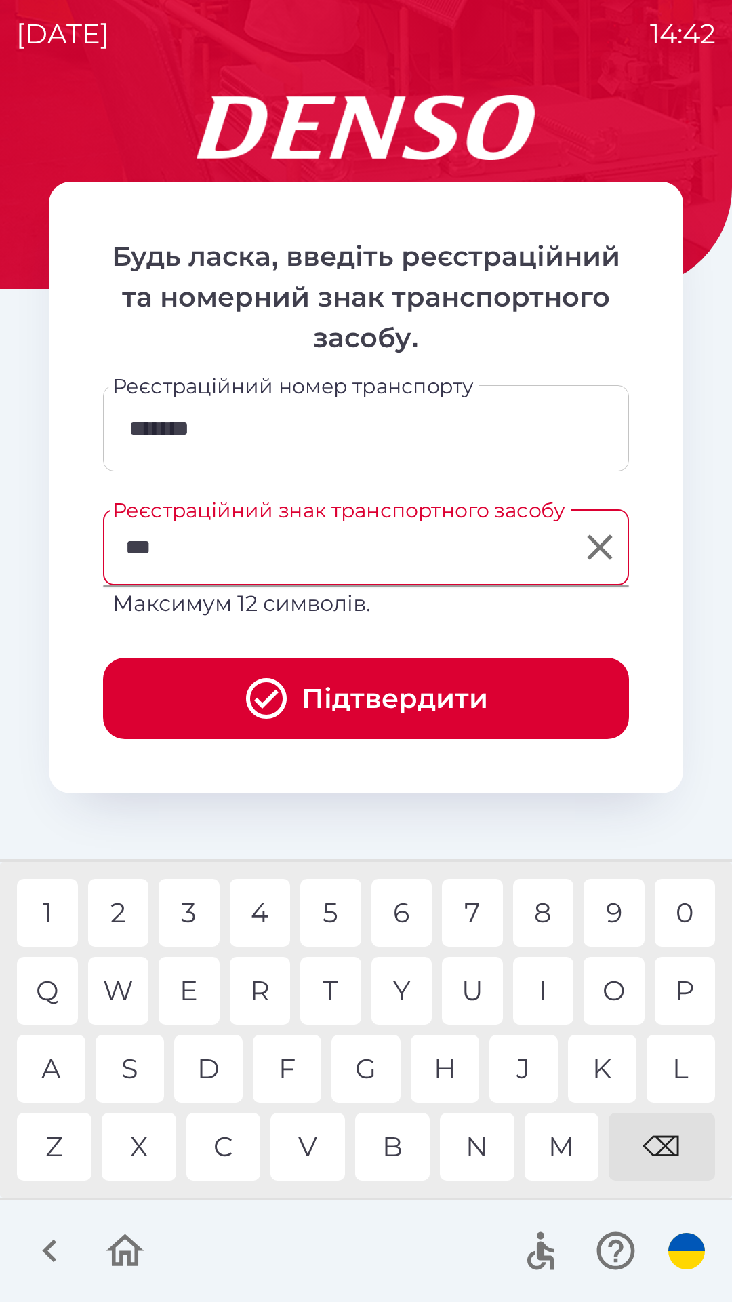
click at [52, 907] on div "1" at bounding box center [47, 913] width 61 height 68
click at [397, 914] on div "6" at bounding box center [402, 913] width 61 height 68
type input "*******"
click at [362, 683] on button "Підтвердити" at bounding box center [366, 698] width 526 height 81
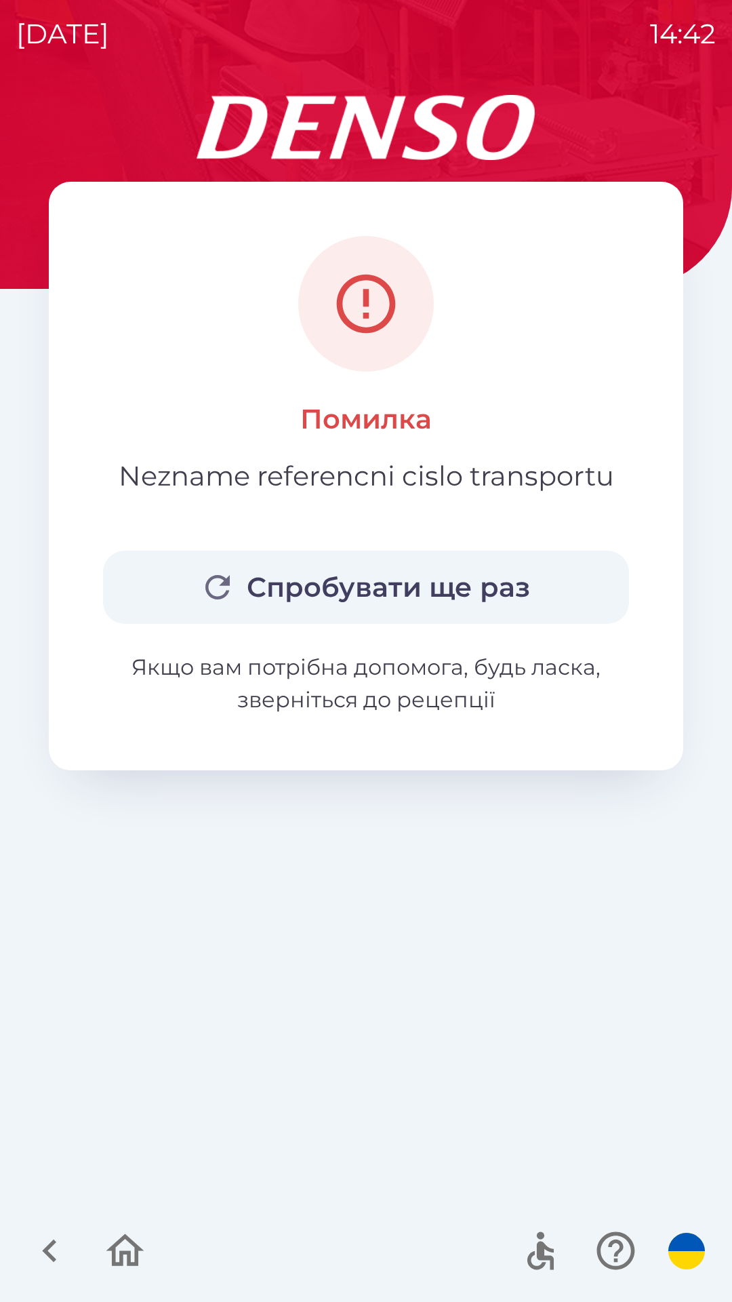
click at [127, 1257] on icon "button" at bounding box center [124, 1250] width 45 height 45
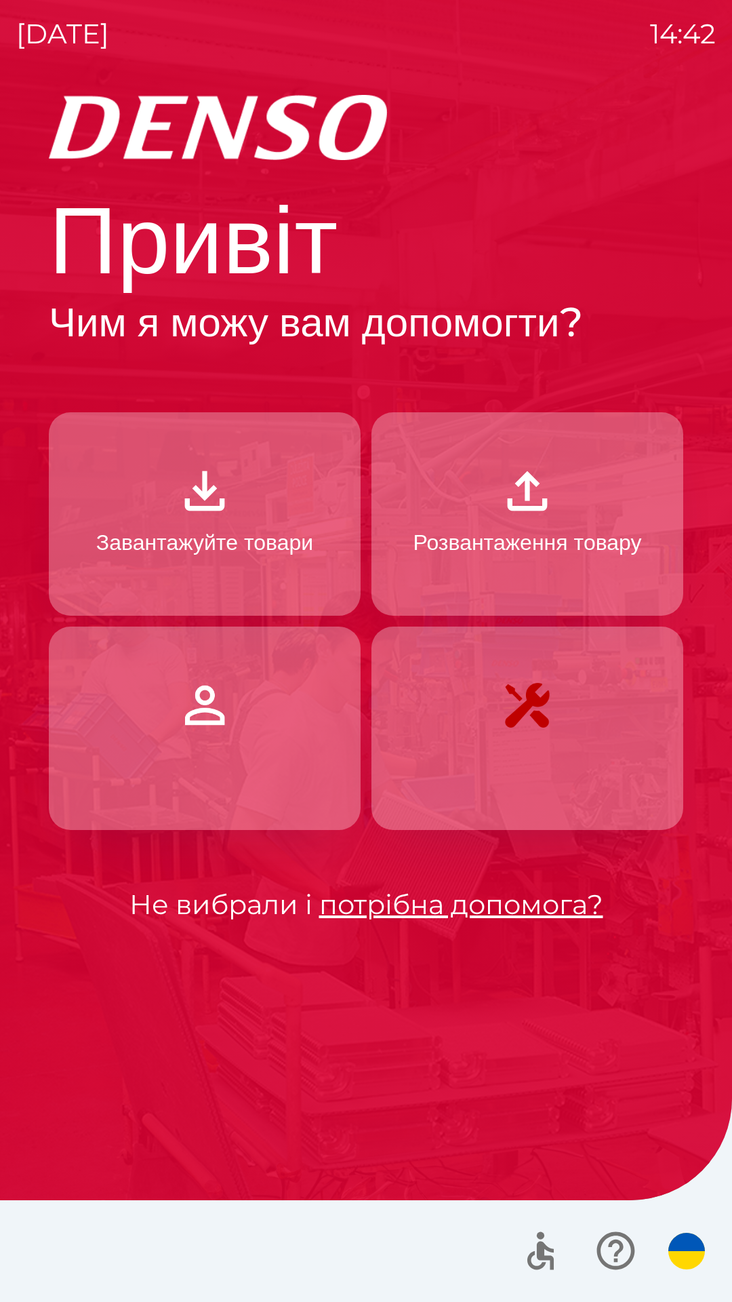
click at [218, 528] on p "Завантажуйте товари" at bounding box center [204, 542] width 217 height 33
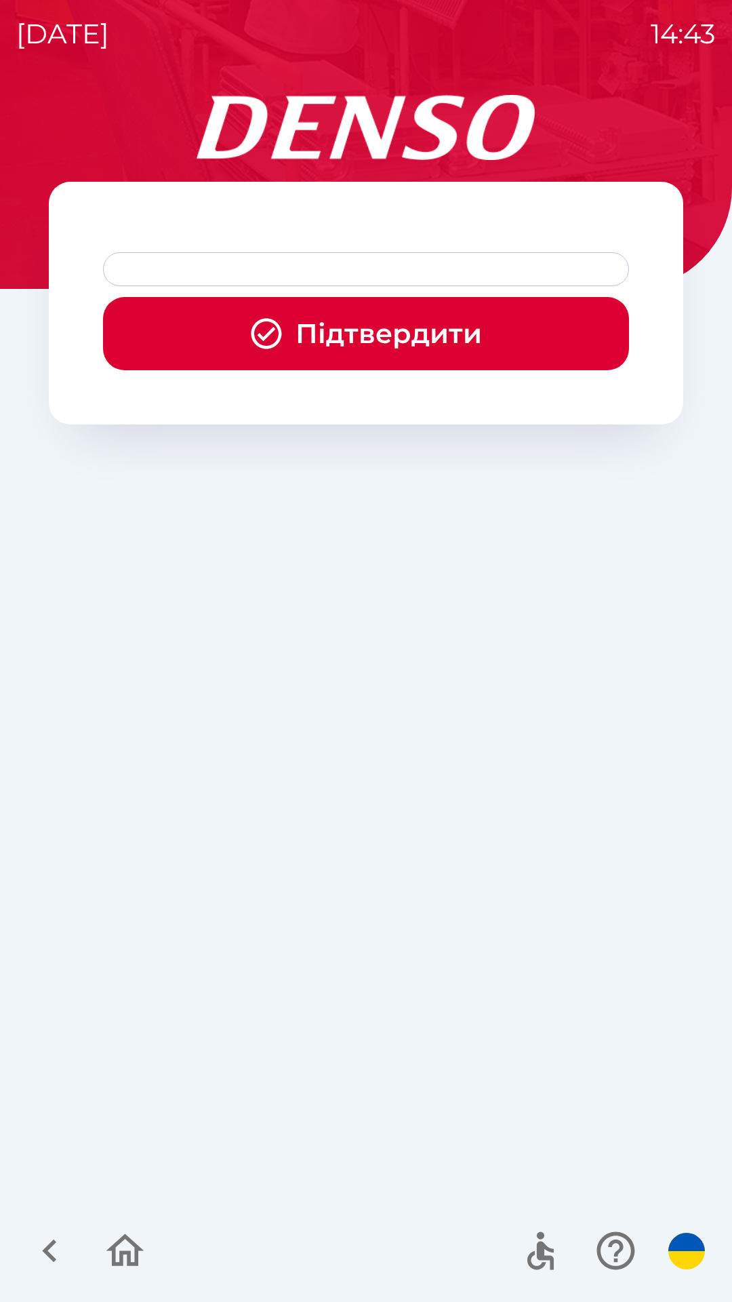
click at [378, 349] on button "Підтвердити" at bounding box center [366, 333] width 526 height 73
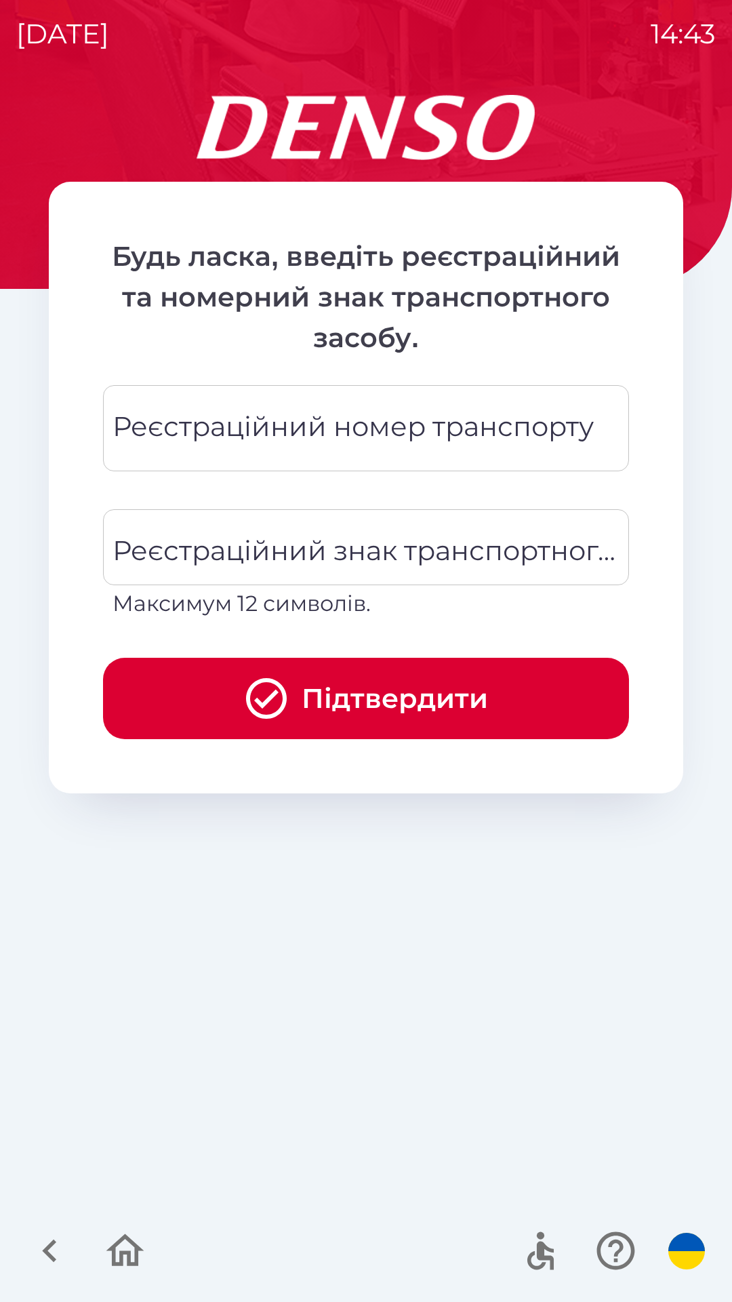
click at [391, 433] on div "Реєстраційний номер транспорту Реєстраційний номер транспорту" at bounding box center [366, 428] width 526 height 86
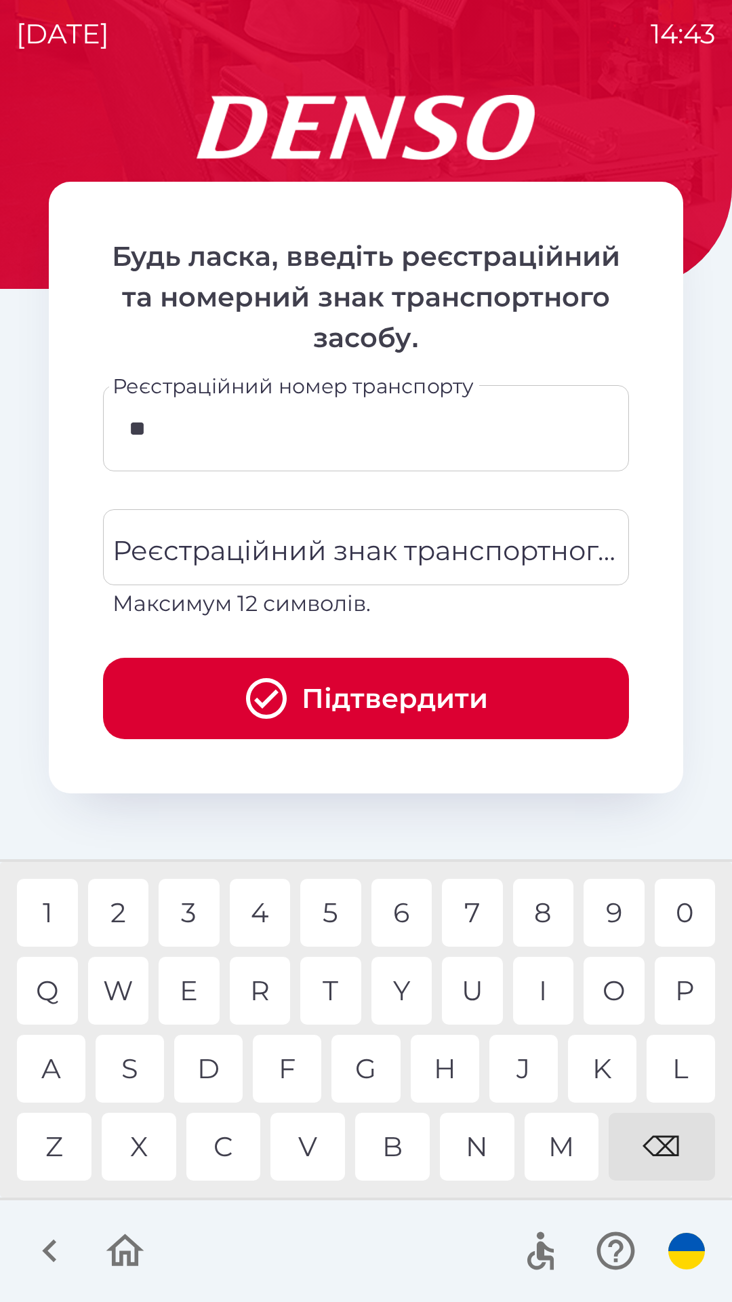
click at [677, 1071] on div "L" at bounding box center [681, 1069] width 68 height 68
click at [197, 917] on div "3" at bounding box center [189, 913] width 61 height 68
type input "*"
click at [262, 917] on div "4" at bounding box center [260, 913] width 61 height 68
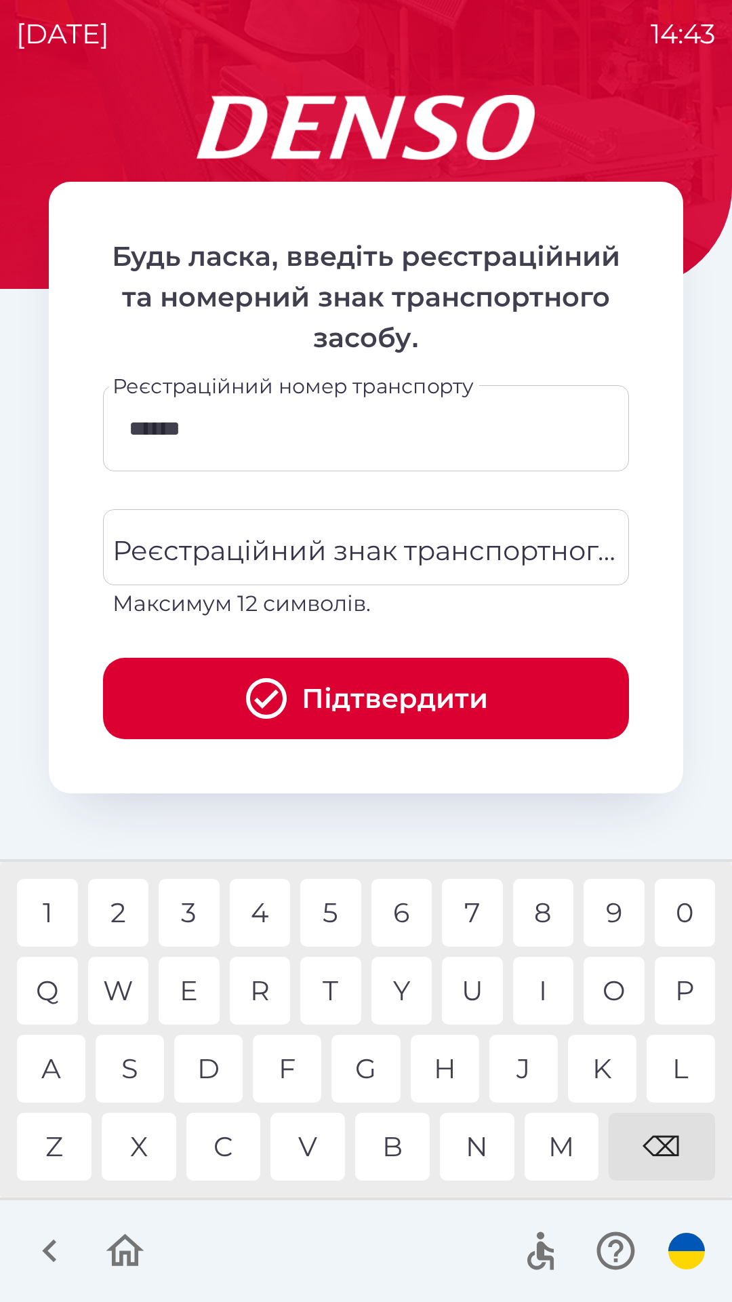
click at [404, 911] on div "6" at bounding box center [402, 913] width 61 height 68
type input "*******"
click at [385, 548] on div "Реєстраційний знак транспортного засобу Реєстраційний знак транспортного засобу…" at bounding box center [366, 564] width 526 height 111
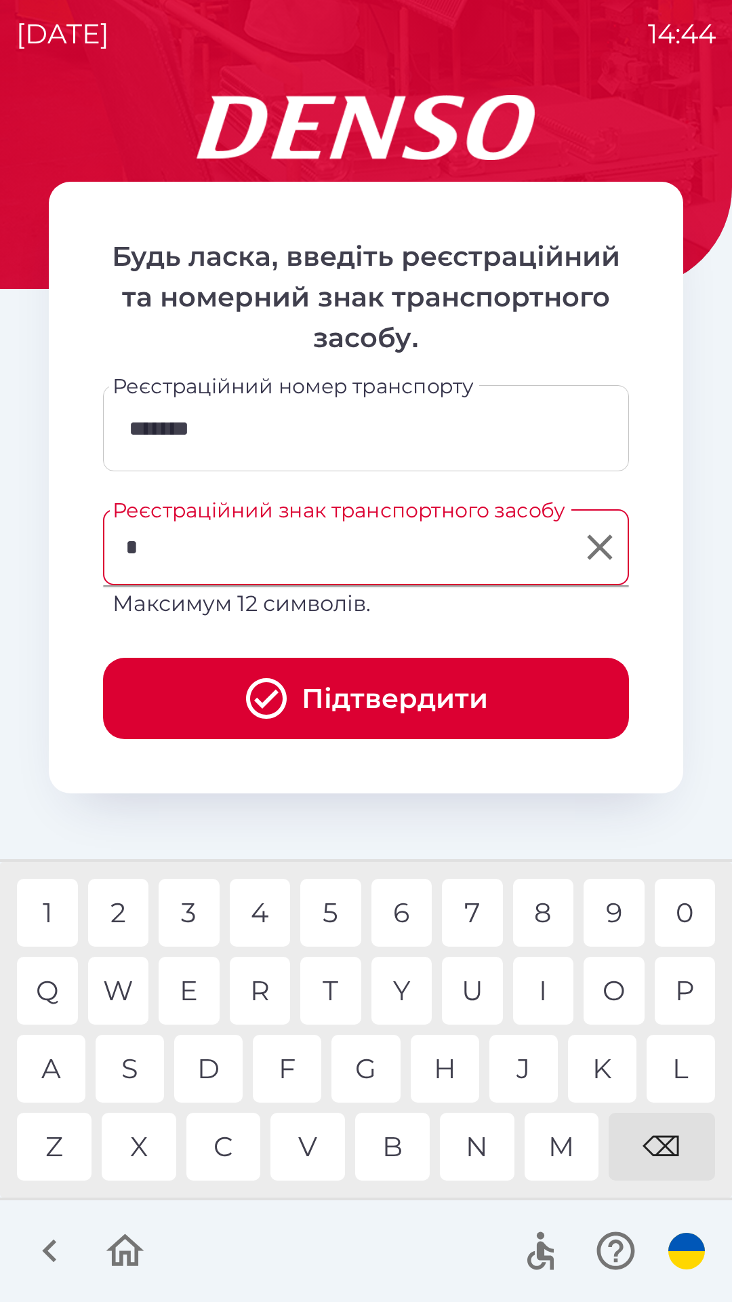
click at [692, 983] on div "P" at bounding box center [685, 991] width 61 height 68
click at [681, 1061] on div "L" at bounding box center [681, 1069] width 68 height 68
click at [197, 904] on div "3" at bounding box center [189, 913] width 61 height 68
click at [63, 897] on div "1" at bounding box center [47, 913] width 61 height 68
click at [271, 911] on div "4" at bounding box center [260, 913] width 61 height 68
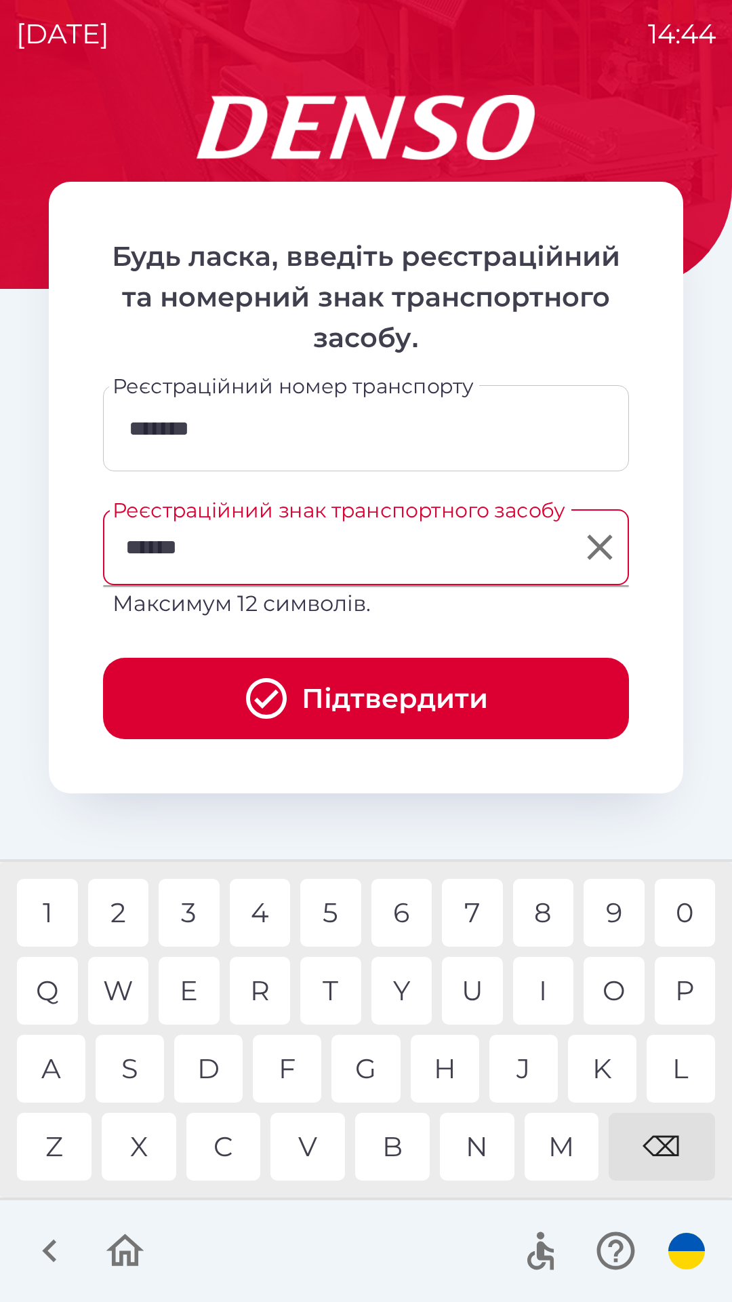
type input "*******"
click at [416, 698] on button "Підтвердити" at bounding box center [366, 698] width 526 height 81
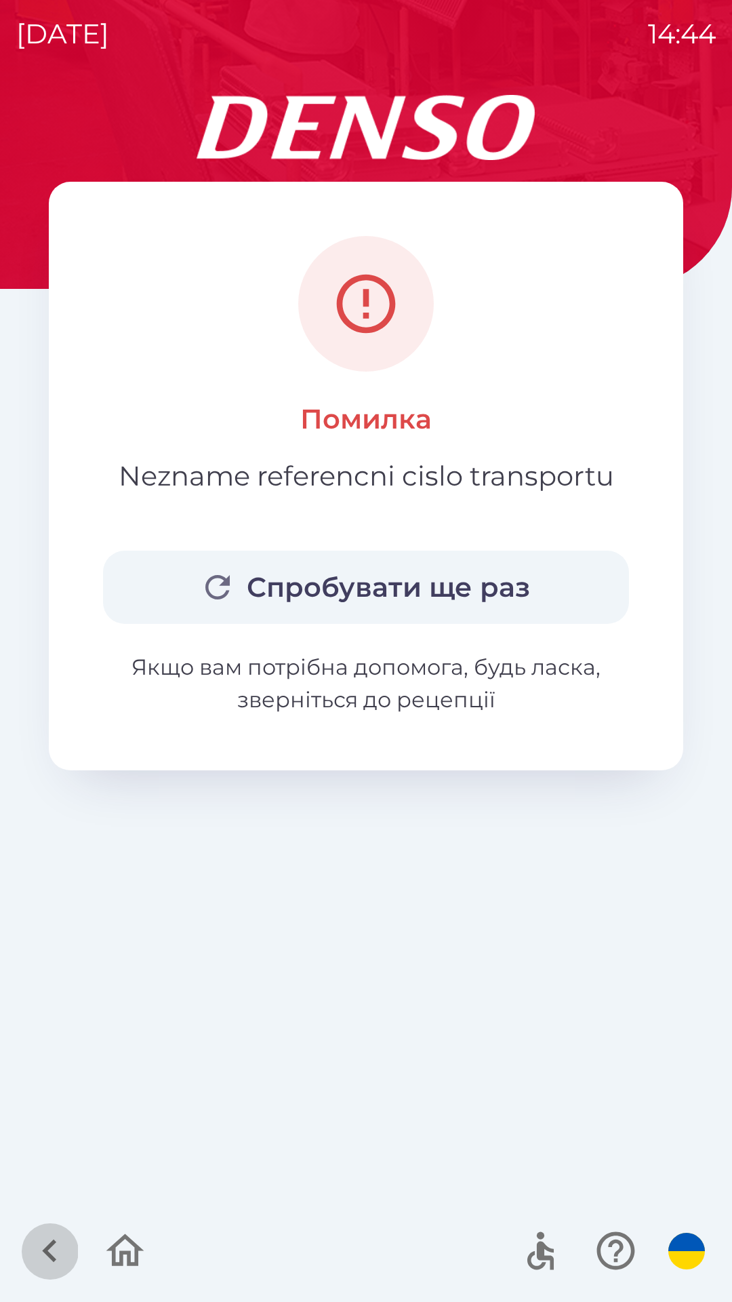
click at [59, 1257] on icon "button" at bounding box center [49, 1250] width 45 height 45
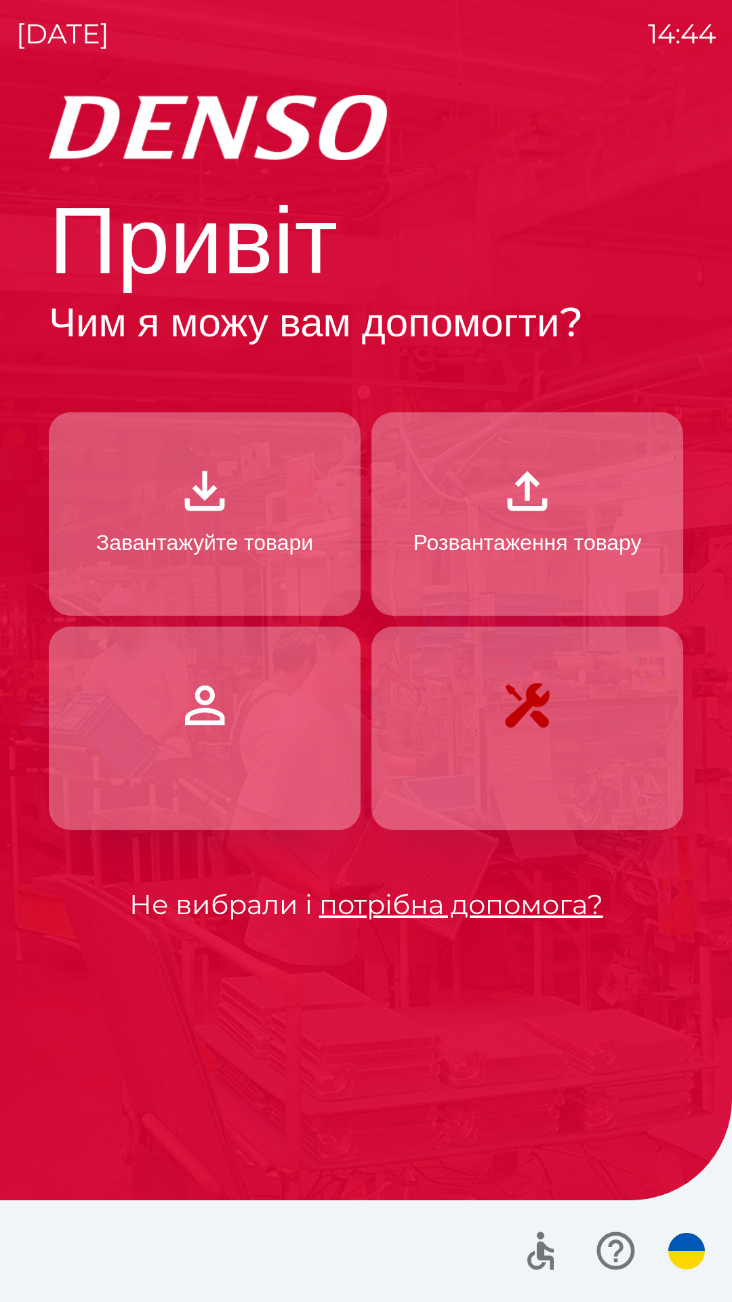
click at [246, 531] on p "Завантажуйте товари" at bounding box center [204, 542] width 217 height 33
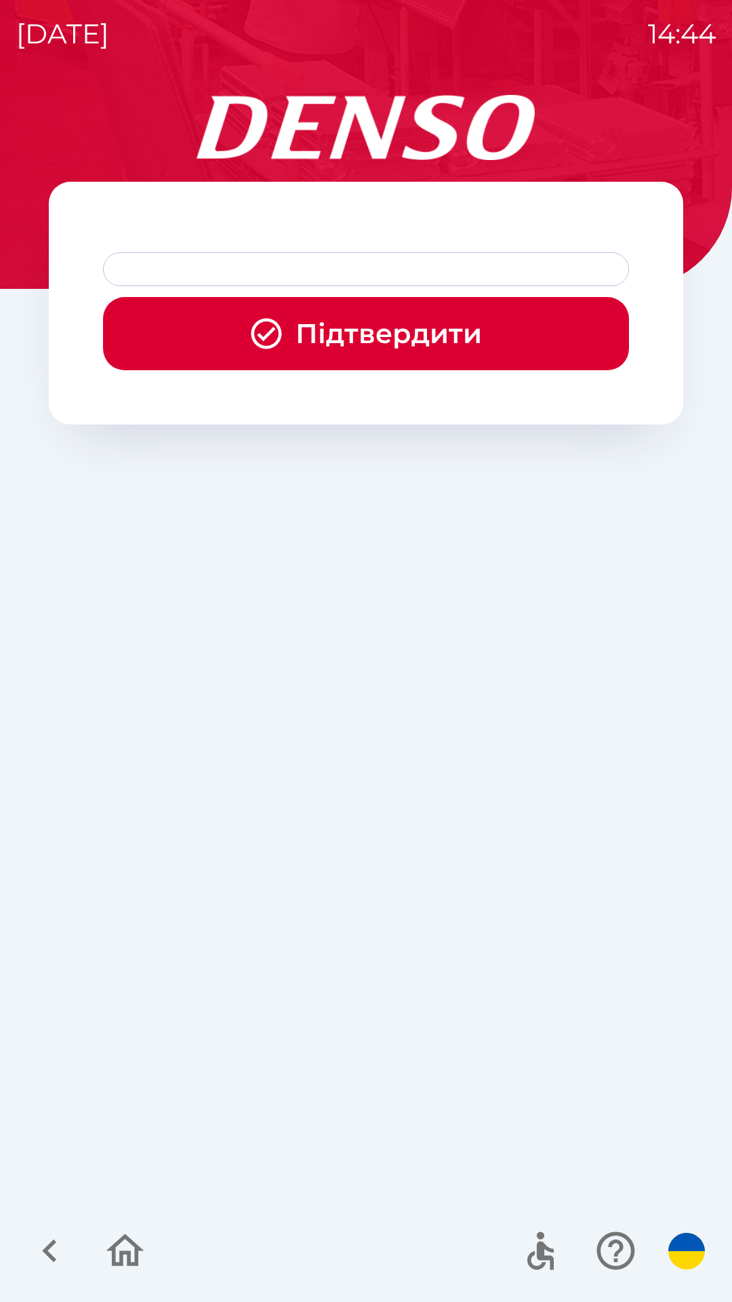
click at [418, 335] on button "Підтвердити" at bounding box center [366, 333] width 526 height 73
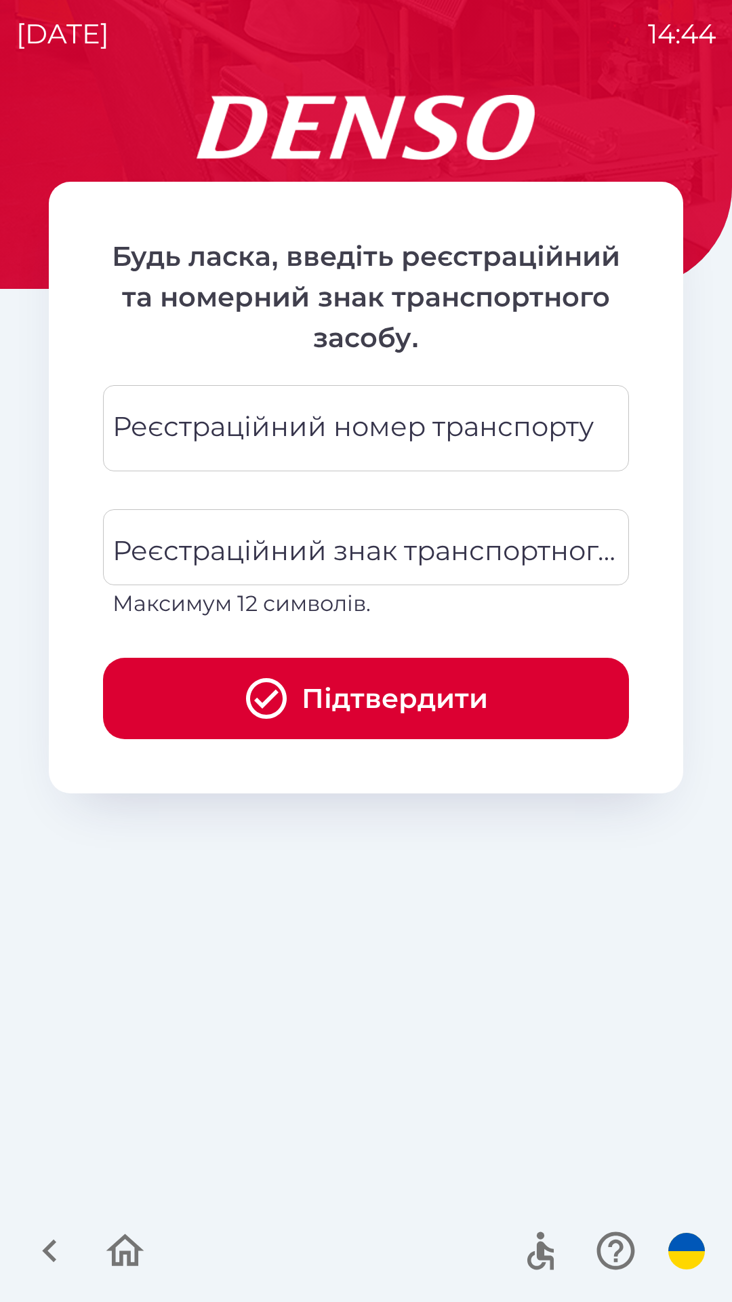
click at [427, 422] on div "Реєстраційний номер транспорту Реєстраційний номер транспорту" at bounding box center [366, 428] width 526 height 86
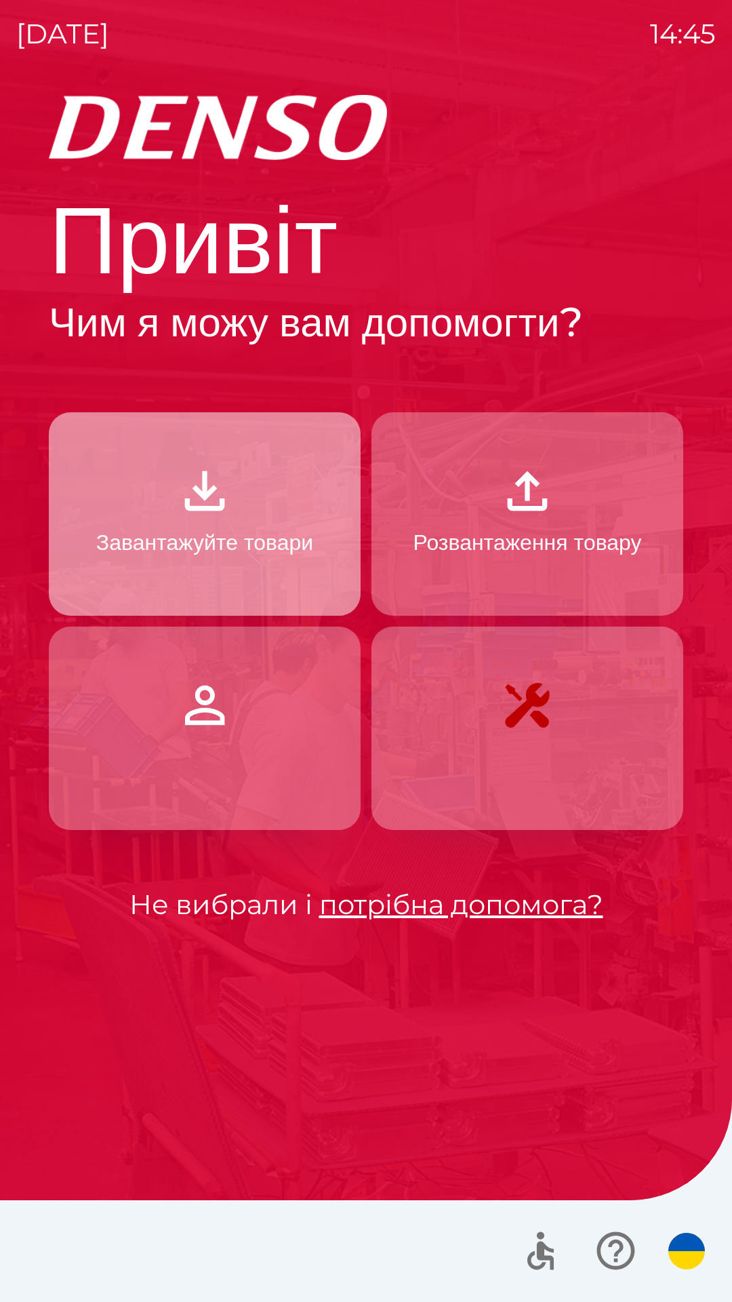
click at [194, 514] on img "button" at bounding box center [205, 491] width 60 height 60
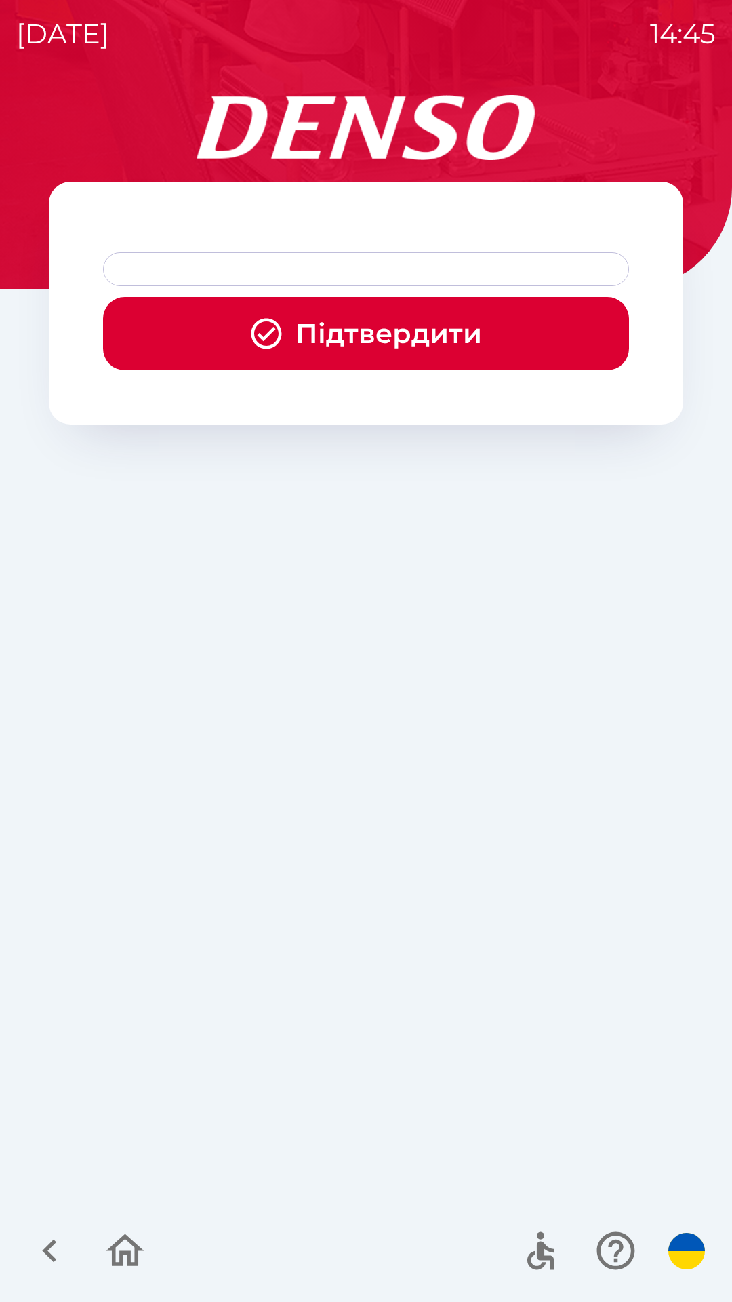
click at [408, 330] on button "Підтвердити" at bounding box center [366, 333] width 526 height 73
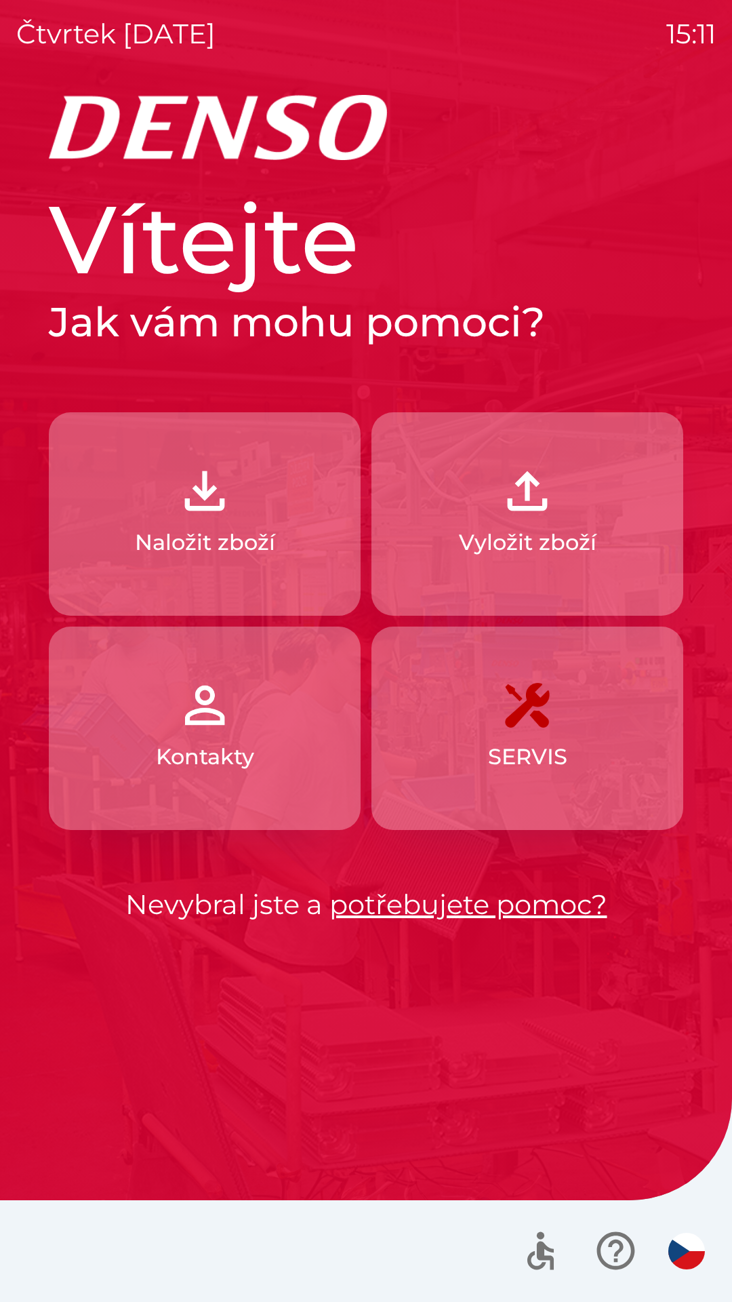
click at [253, 521] on button "Naložit zboží" at bounding box center [205, 513] width 312 height 203
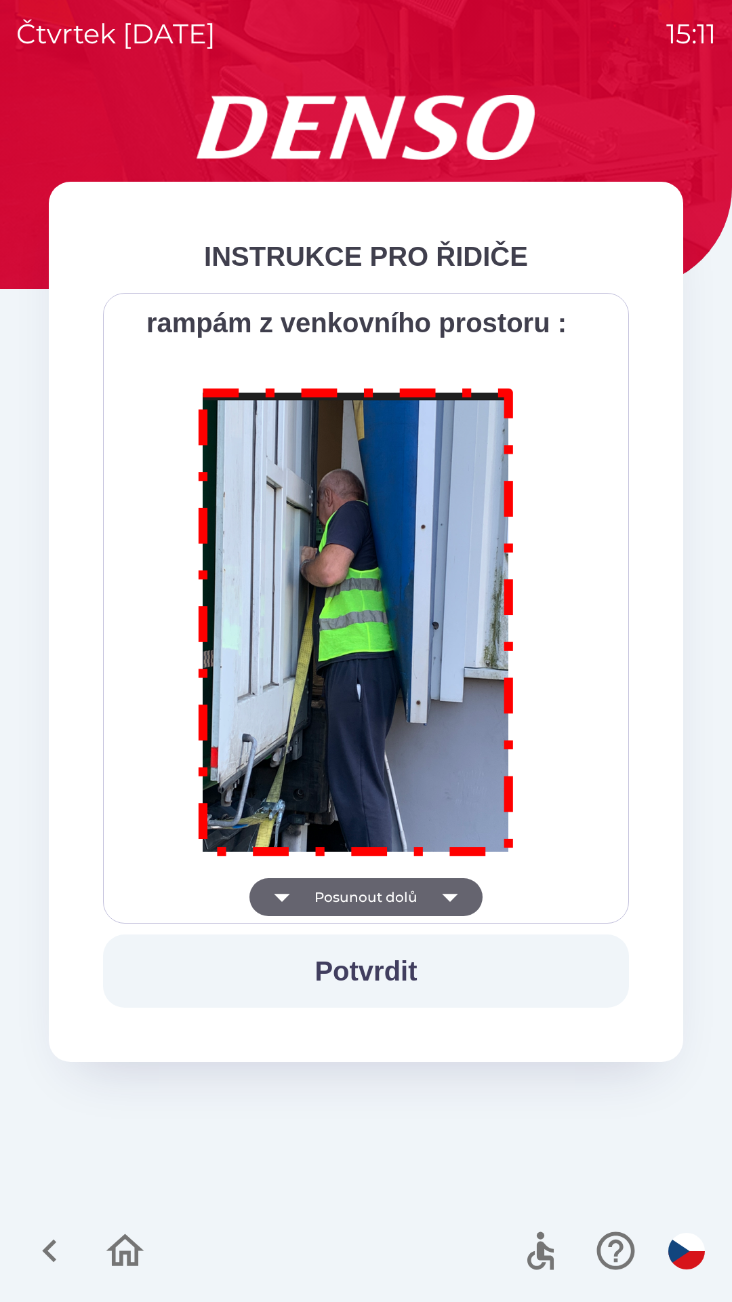
scroll to position [7620, 0]
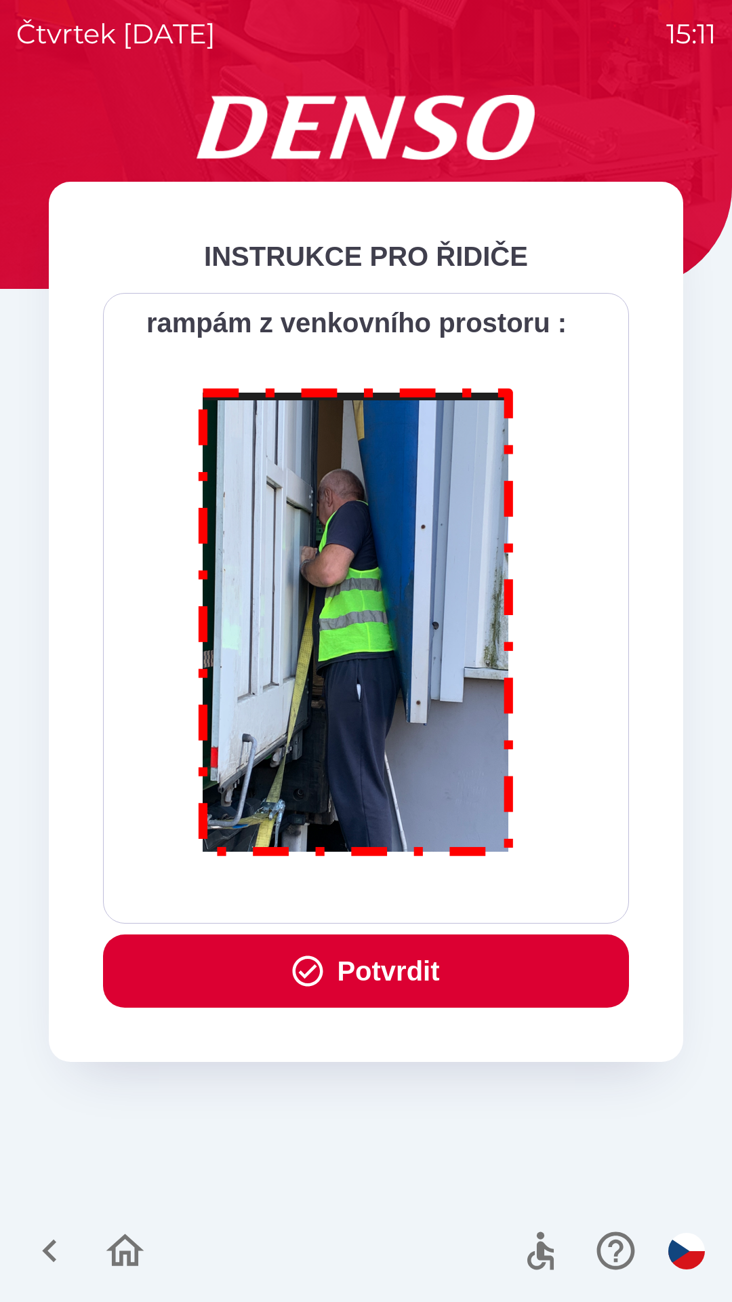
click at [387, 970] on button "Potvrdit" at bounding box center [366, 970] width 526 height 73
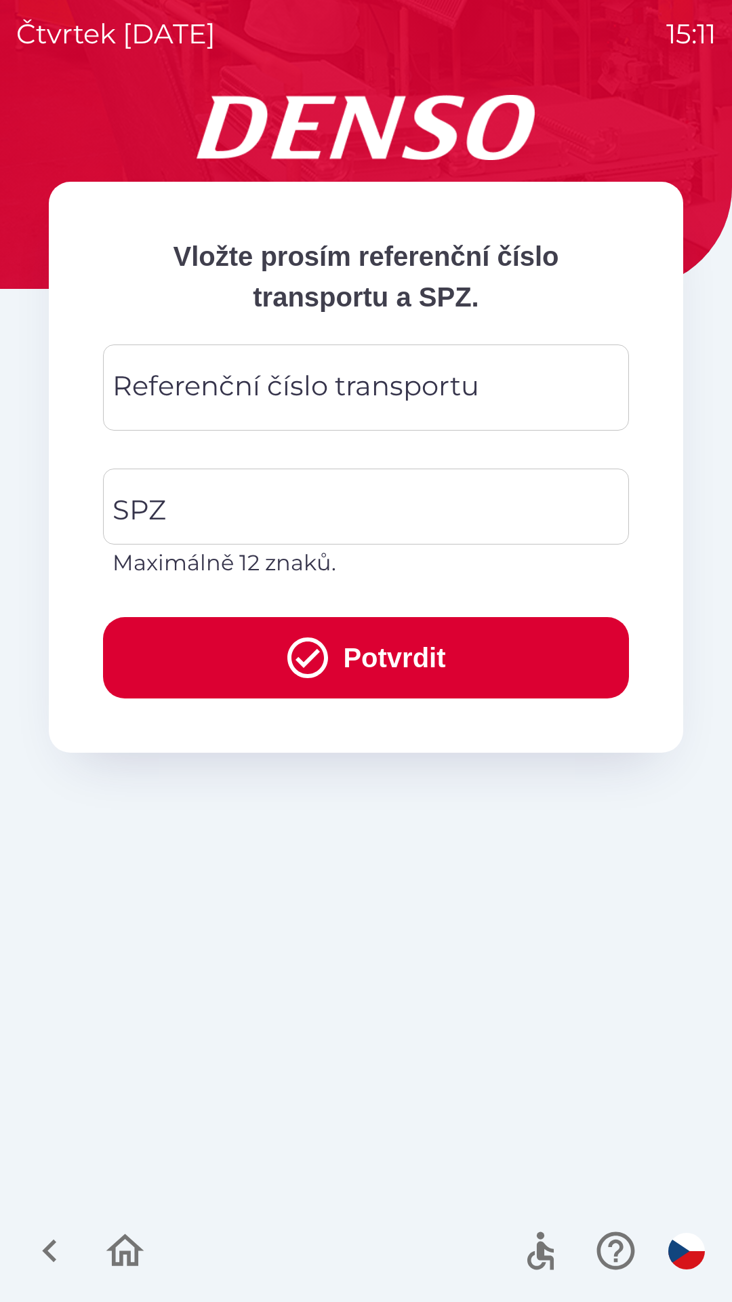
click at [279, 382] on div "Referenční číslo transportu Referenční číslo transportu" at bounding box center [366, 387] width 526 height 86
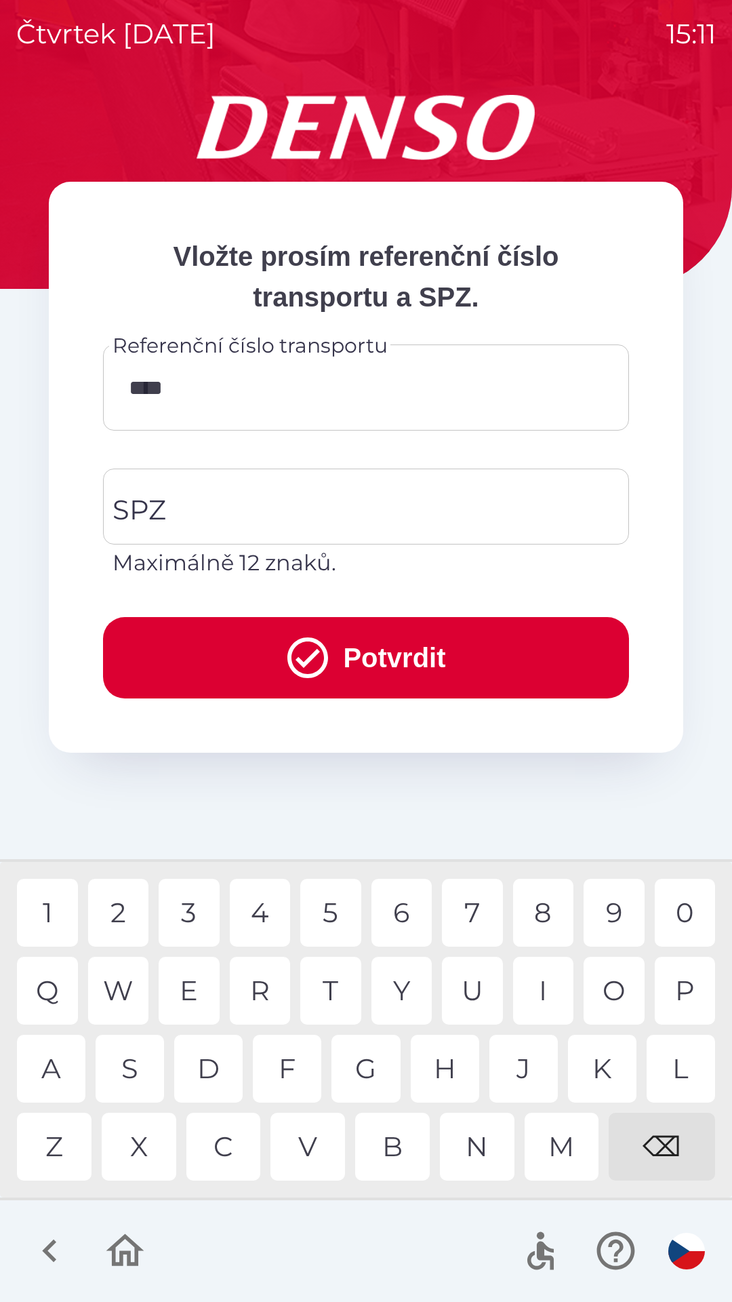
click at [62, 915] on div "1" at bounding box center [47, 913] width 61 height 68
click at [116, 909] on div "2" at bounding box center [118, 913] width 61 height 68
type input "**********"
click at [600, 911] on div "9" at bounding box center [614, 913] width 61 height 68
click at [355, 517] on input "SPZ" at bounding box center [356, 507] width 494 height 64
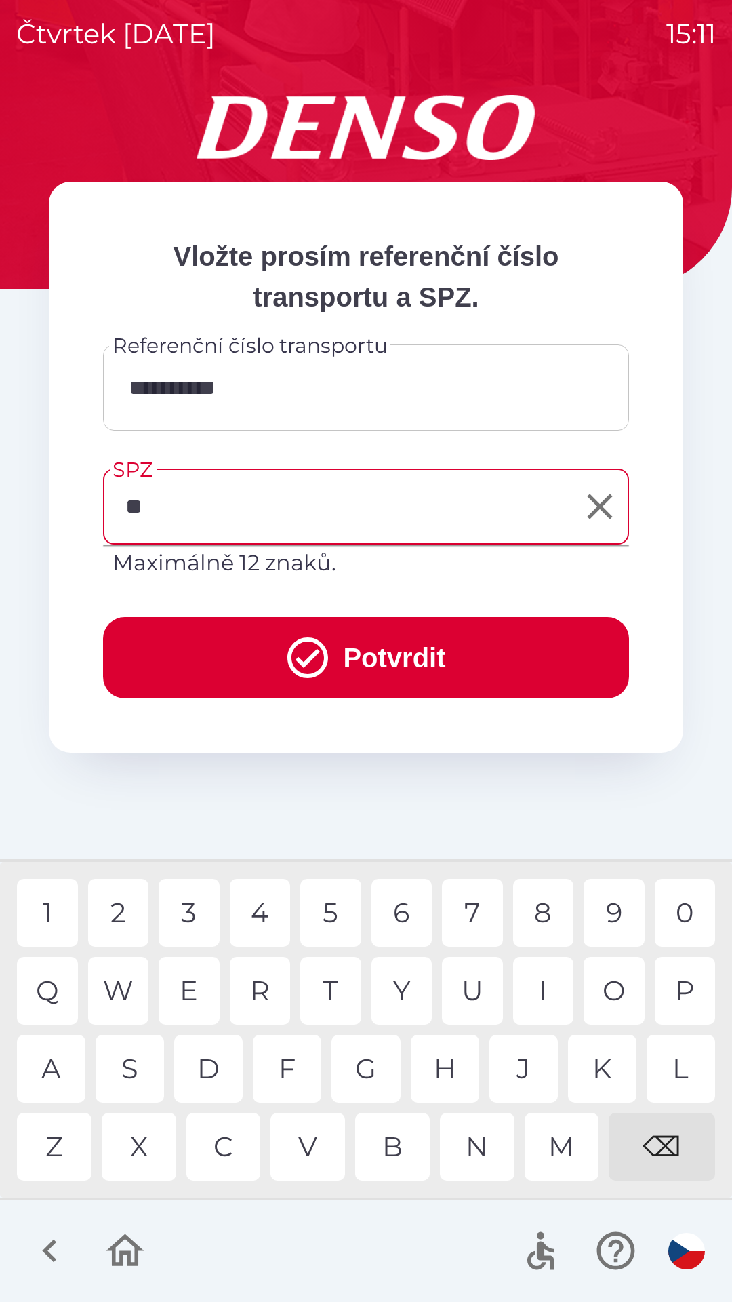
click at [154, 1139] on div "X" at bounding box center [139, 1147] width 75 height 68
click at [195, 907] on div "3" at bounding box center [189, 913] width 61 height 68
click at [195, 915] on div "3" at bounding box center [189, 913] width 61 height 68
type input "*******"
click at [180, 913] on div "3" at bounding box center [189, 913] width 61 height 68
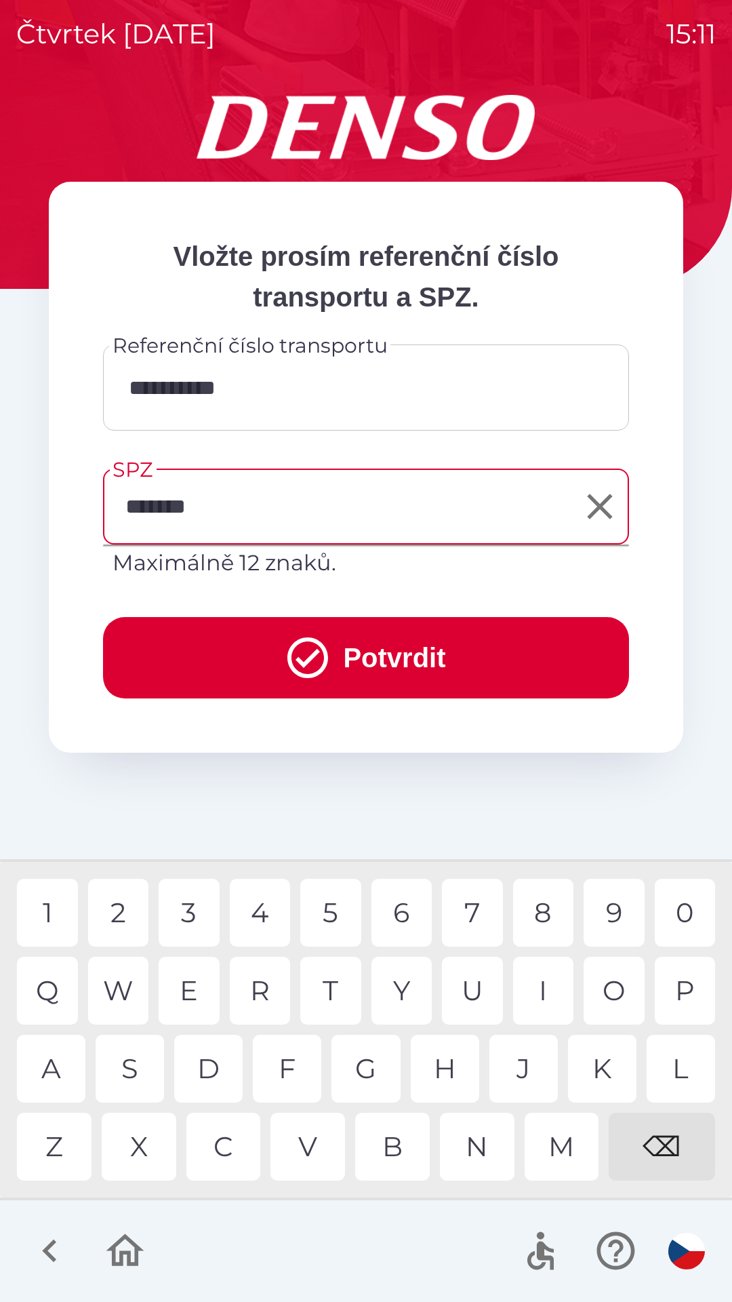
click at [384, 641] on button "Potvrdit" at bounding box center [366, 657] width 526 height 81
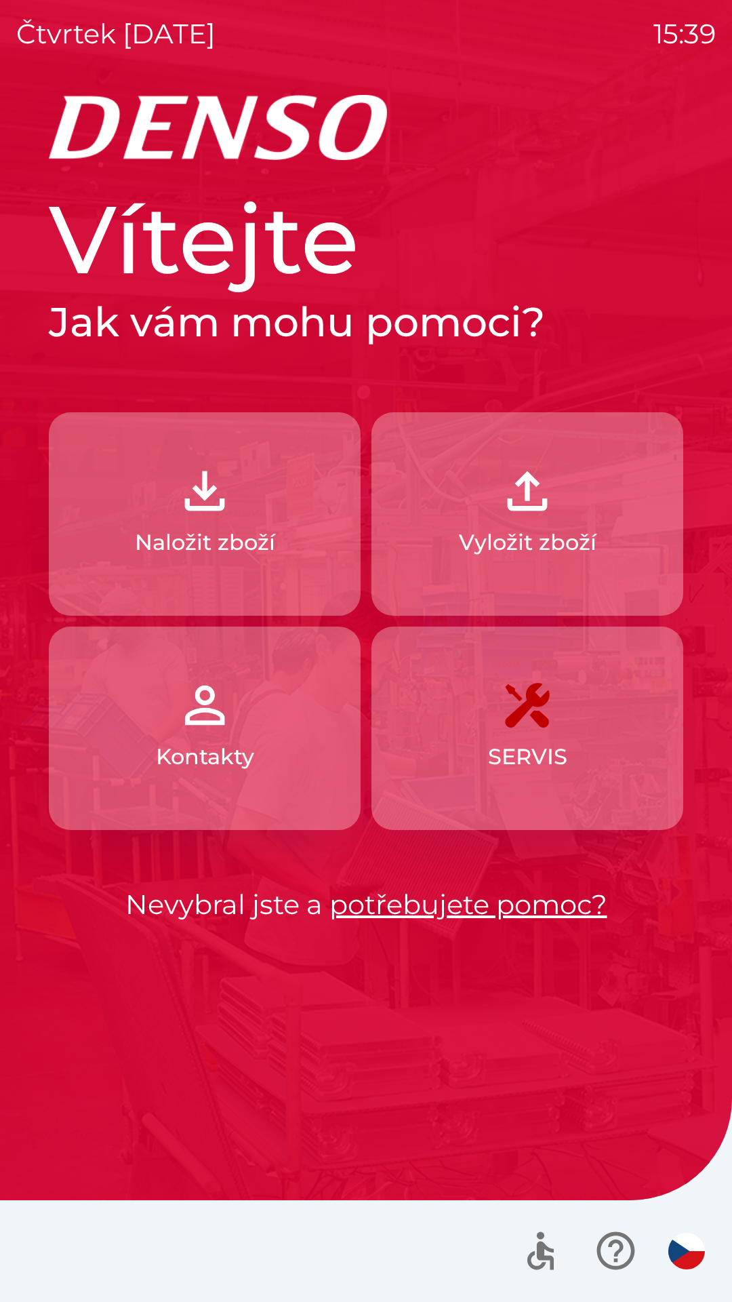
click at [212, 507] on img "button" at bounding box center [205, 491] width 60 height 60
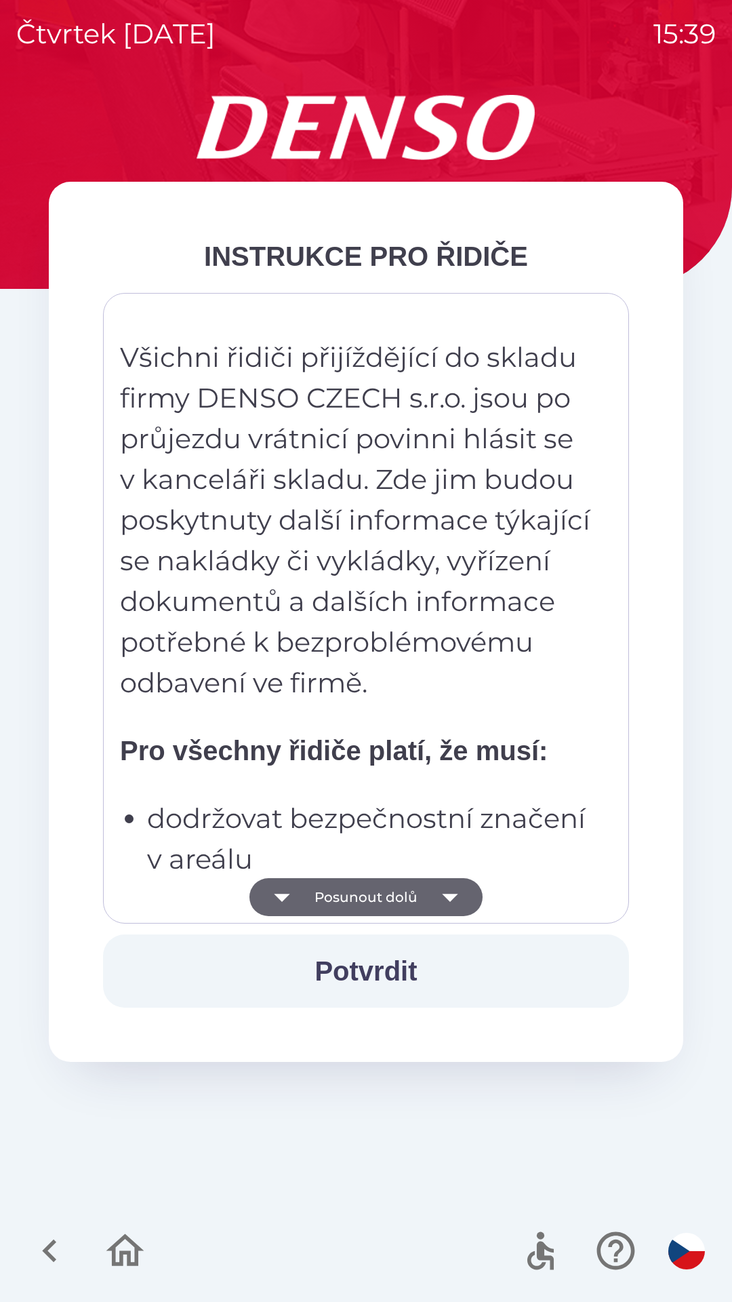
click at [366, 902] on button "Posunout dolů" at bounding box center [366, 897] width 233 height 38
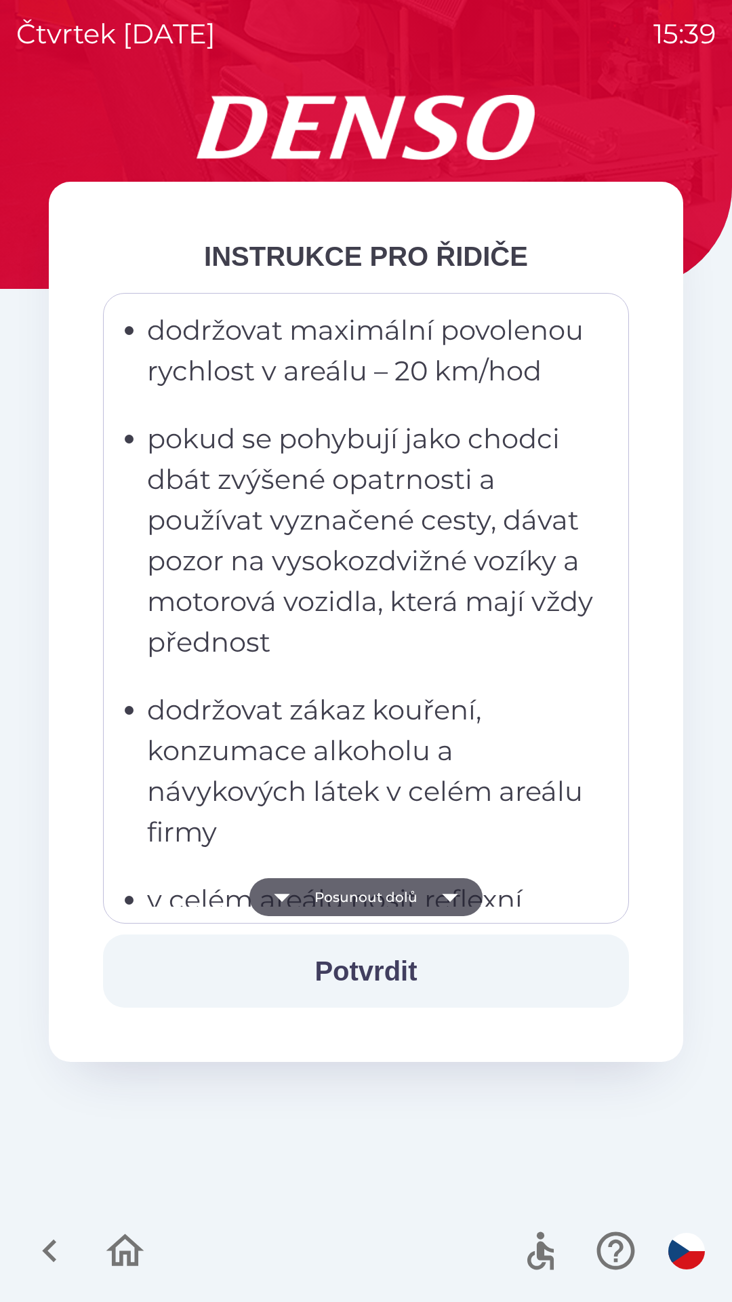
click at [405, 890] on button "Posunout dolů" at bounding box center [366, 897] width 233 height 38
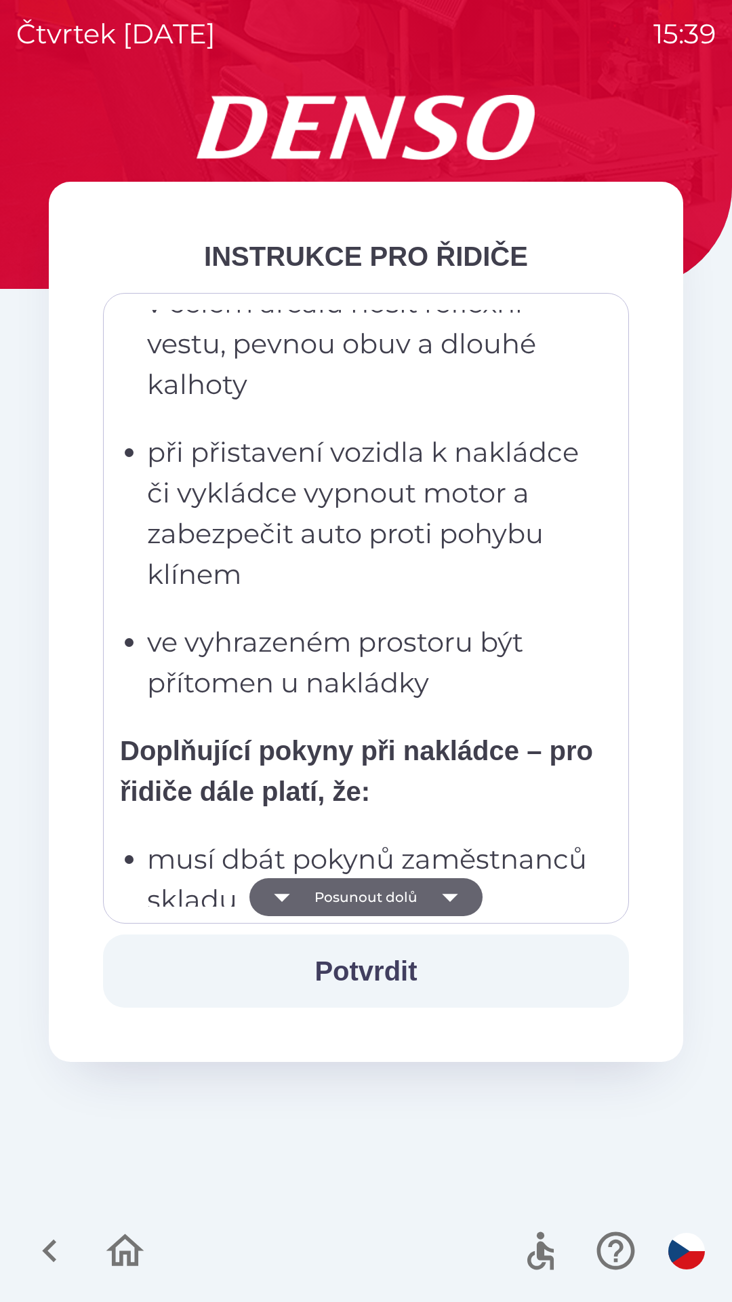
click at [418, 896] on button "Posunout dolů" at bounding box center [366, 897] width 233 height 38
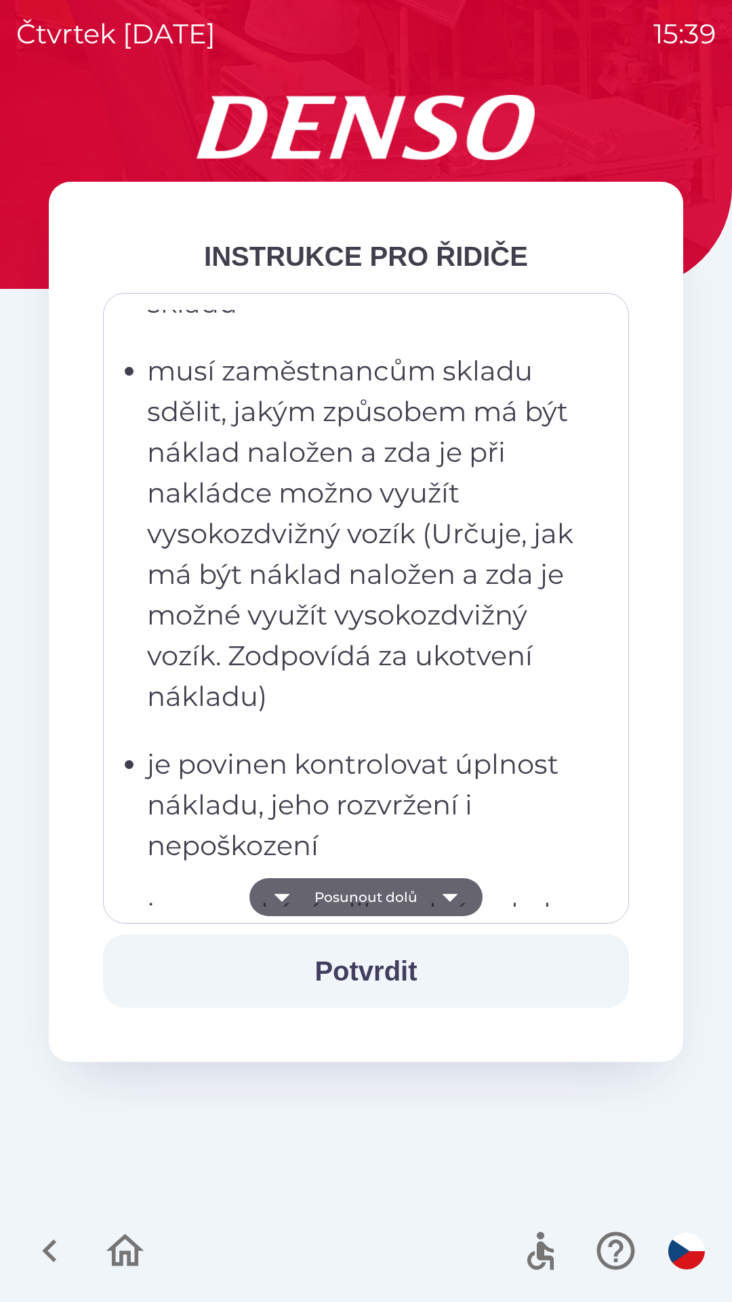
click at [424, 894] on button "Posunout dolů" at bounding box center [366, 897] width 233 height 38
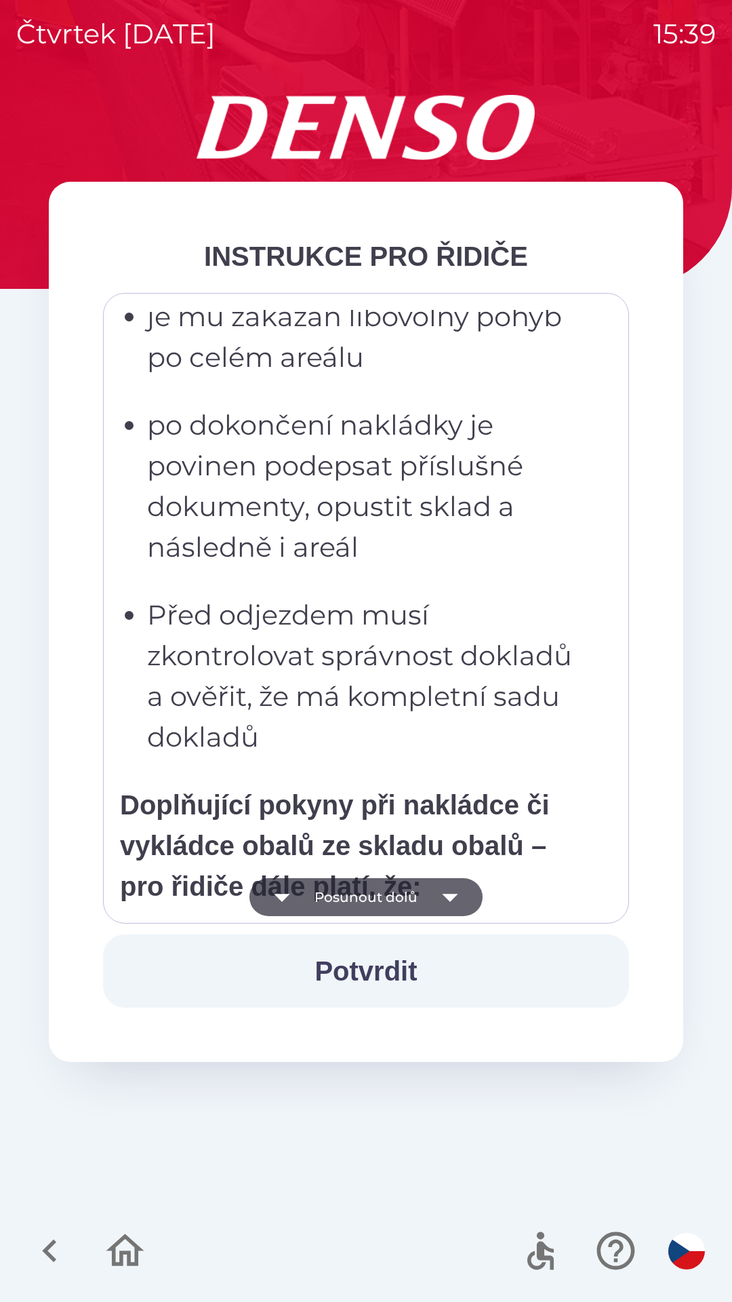
click at [444, 895] on icon "button" at bounding box center [450, 898] width 16 height 8
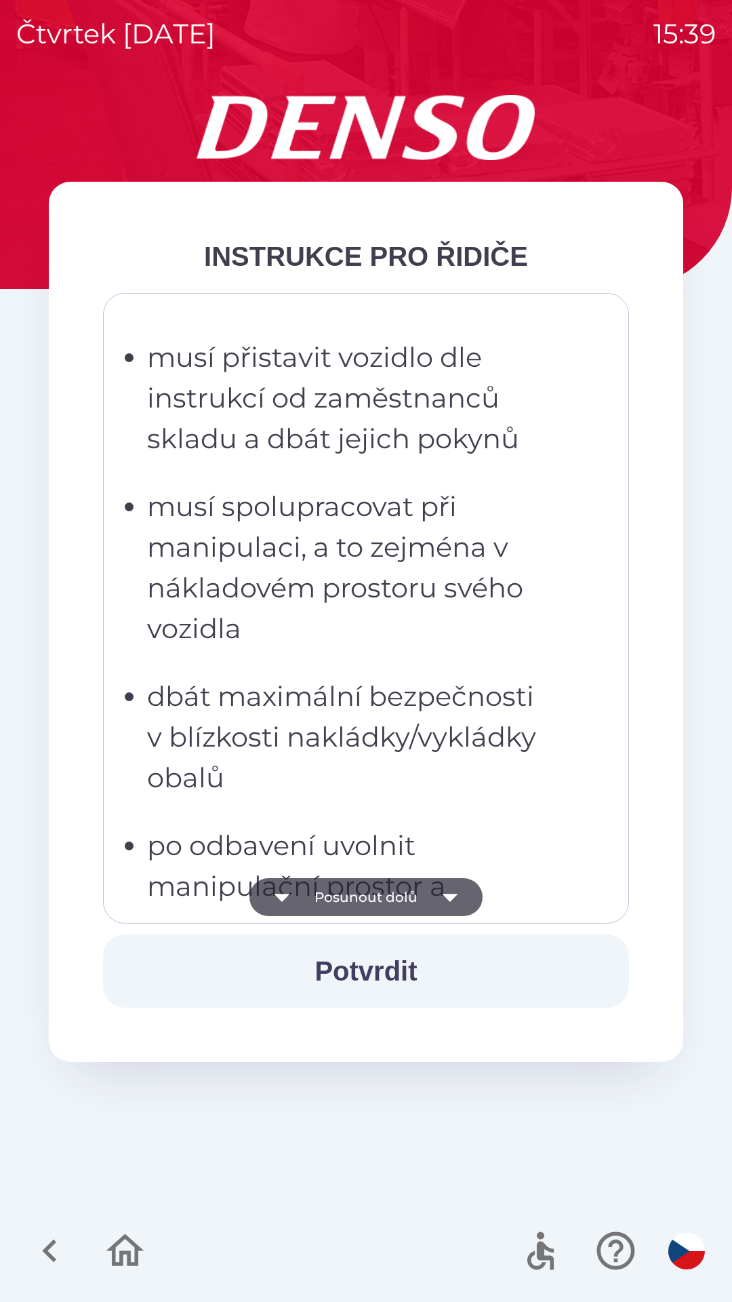
click at [451, 899] on icon "button" at bounding box center [450, 898] width 16 height 8
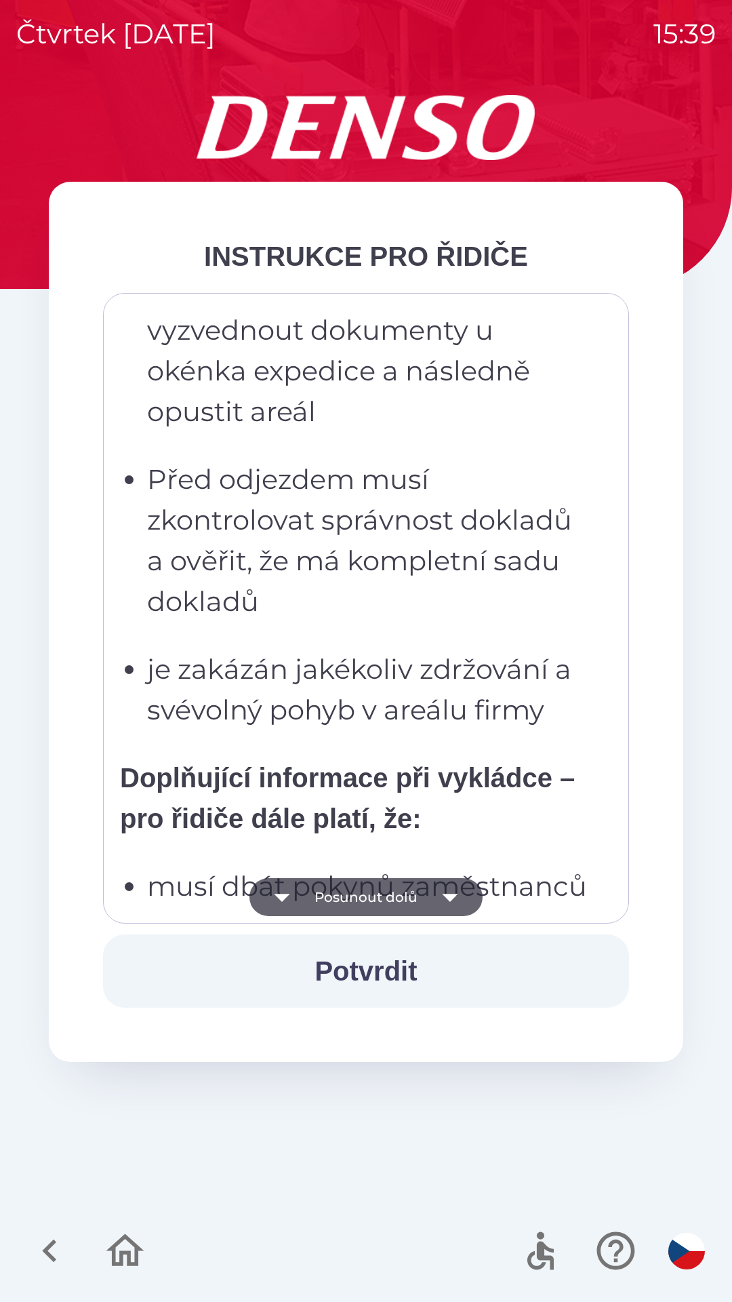
click at [450, 898] on icon "button" at bounding box center [450, 898] width 16 height 8
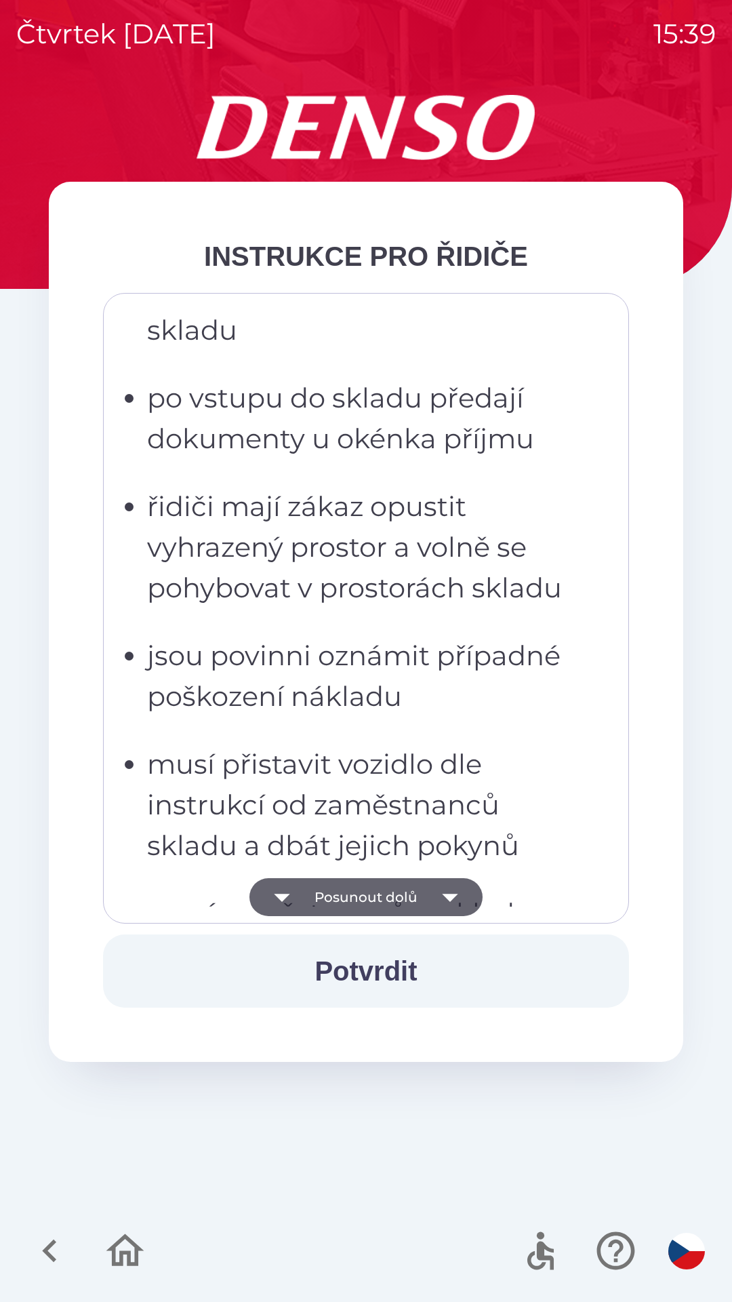
click at [443, 894] on icon "button" at bounding box center [450, 898] width 16 height 8
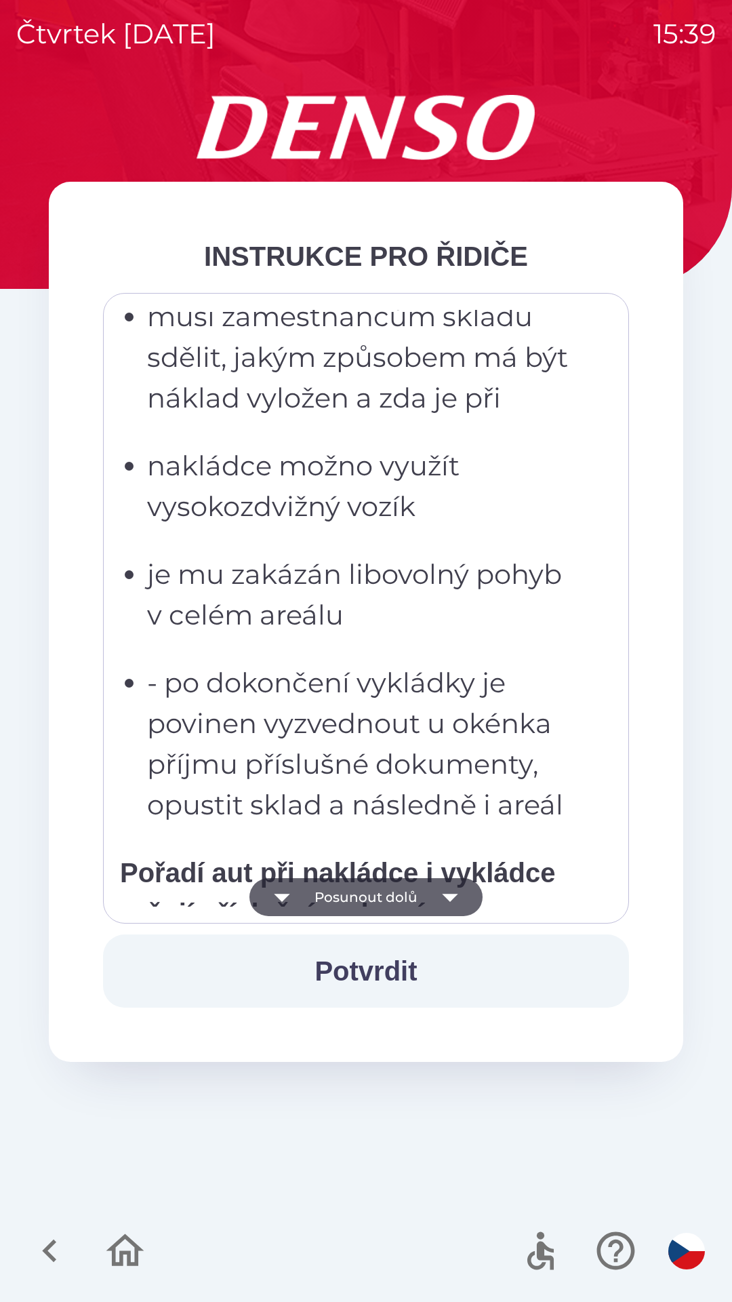
click at [438, 897] on icon "button" at bounding box center [450, 897] width 38 height 38
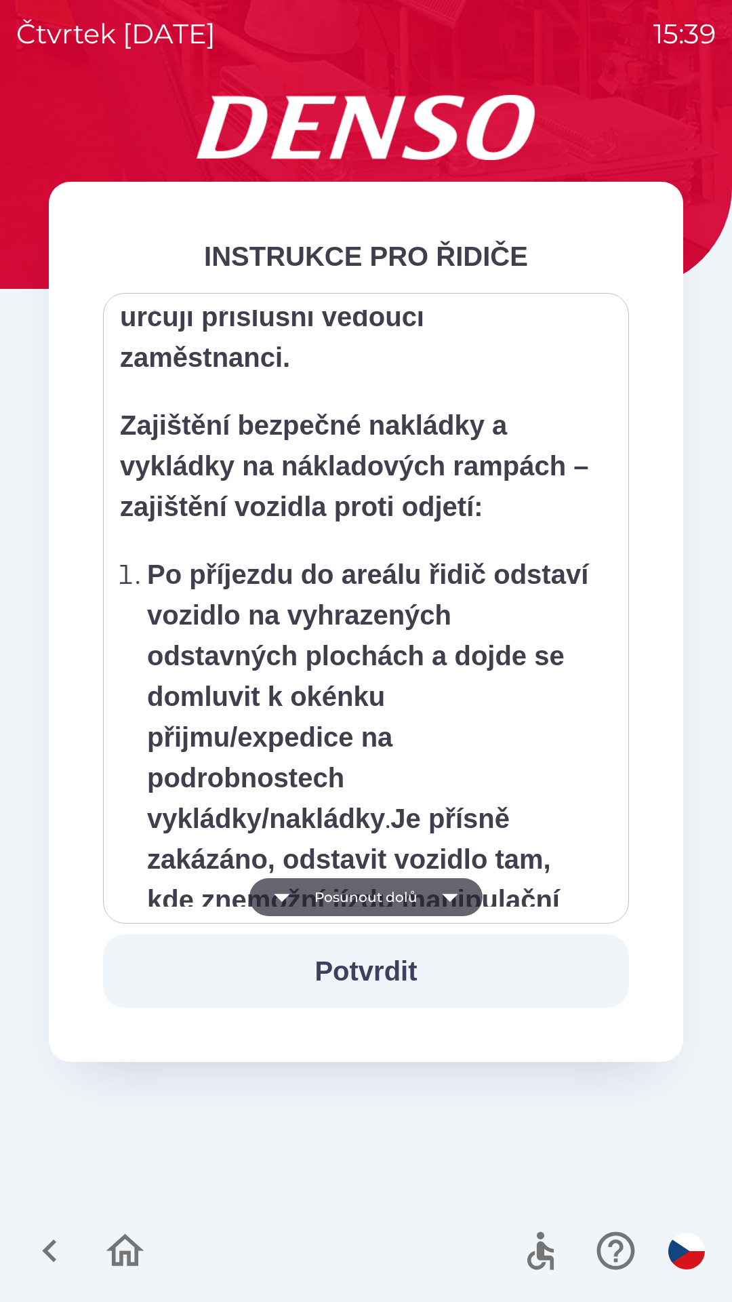
click at [440, 890] on icon "button" at bounding box center [450, 897] width 38 height 38
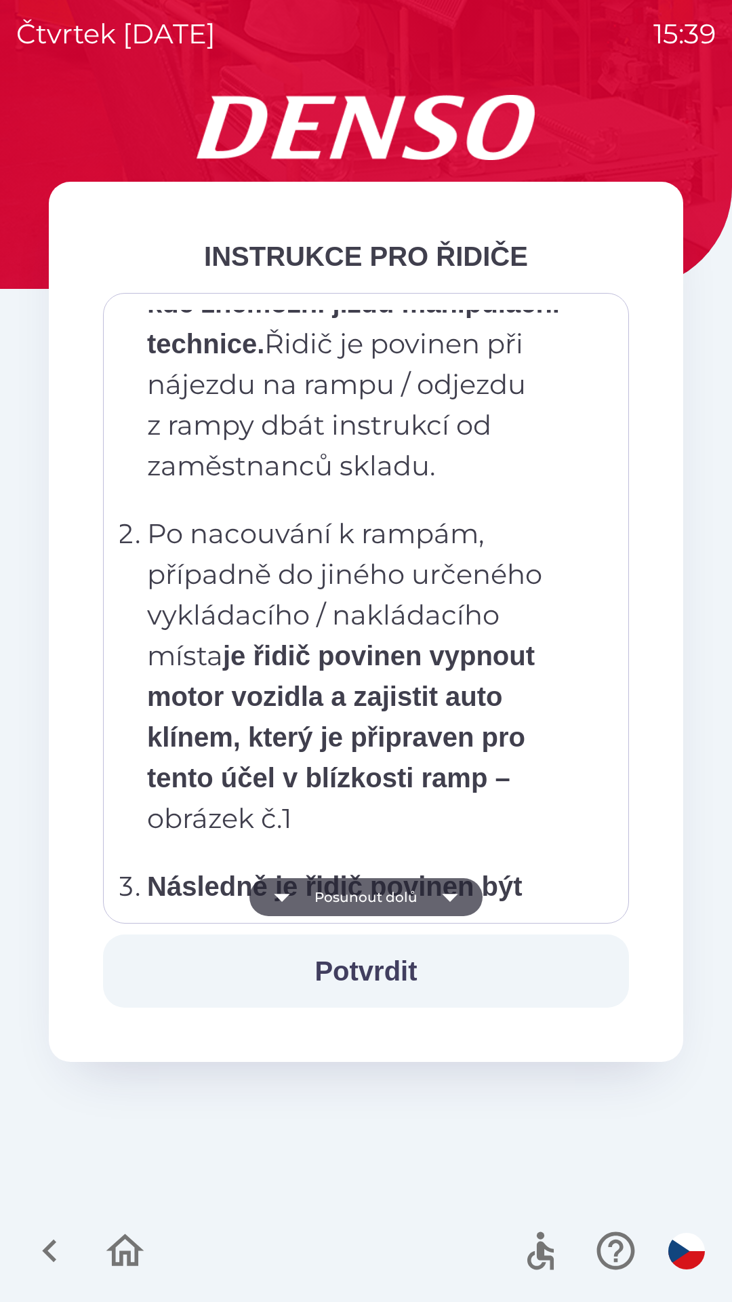
click at [442, 892] on icon "button" at bounding box center [450, 897] width 38 height 38
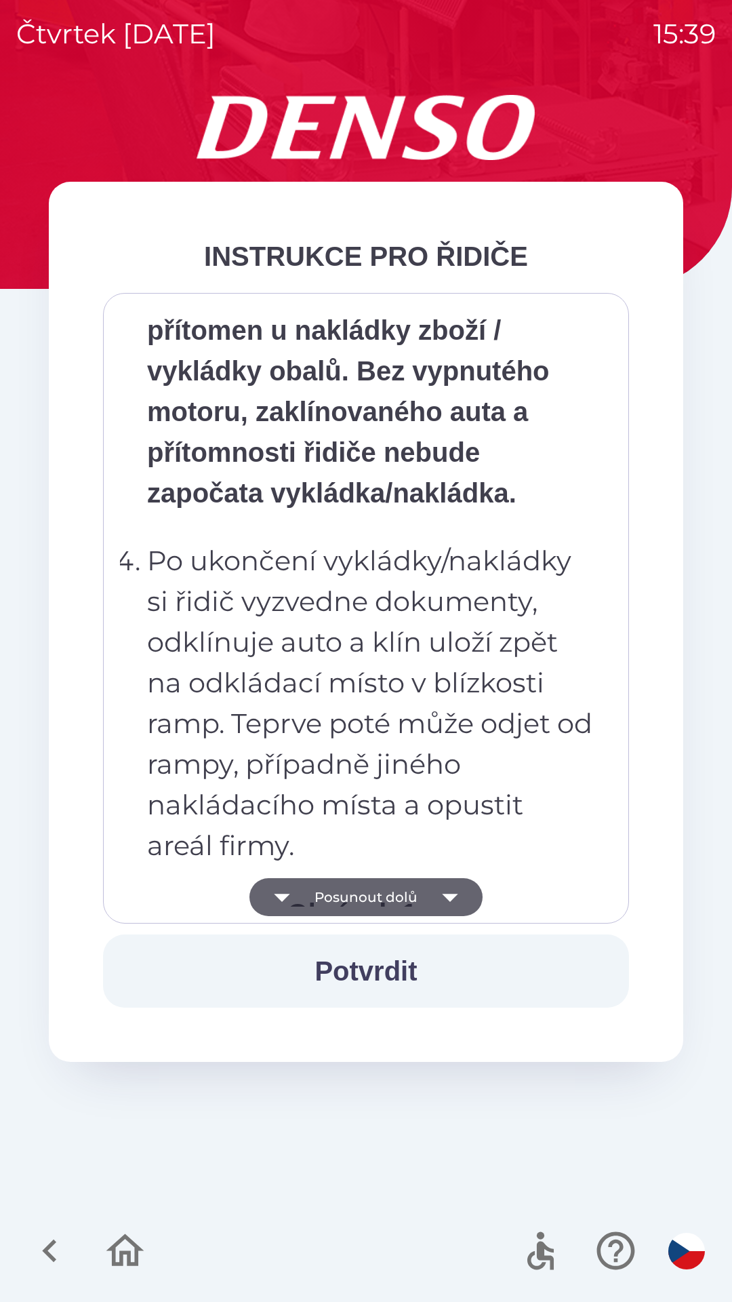
click at [448, 894] on icon "button" at bounding box center [450, 898] width 16 height 8
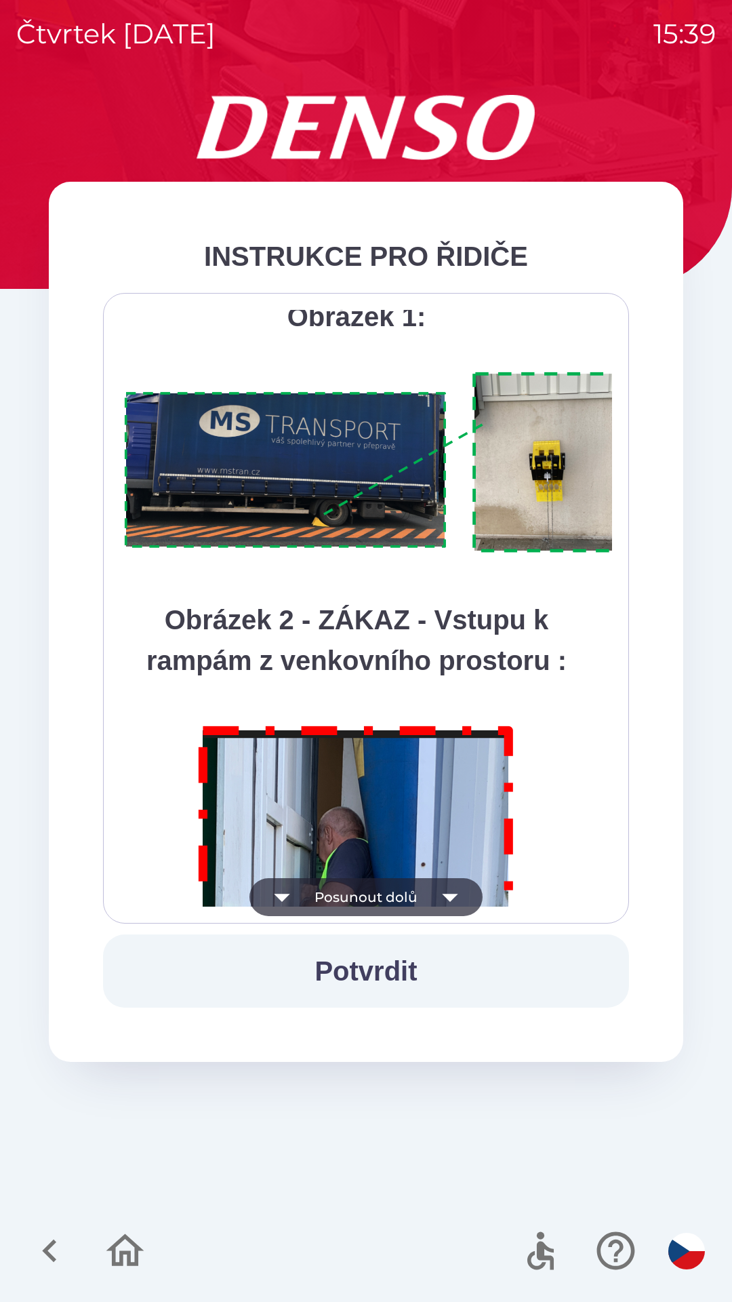
click at [452, 899] on icon "button" at bounding box center [450, 898] width 16 height 8
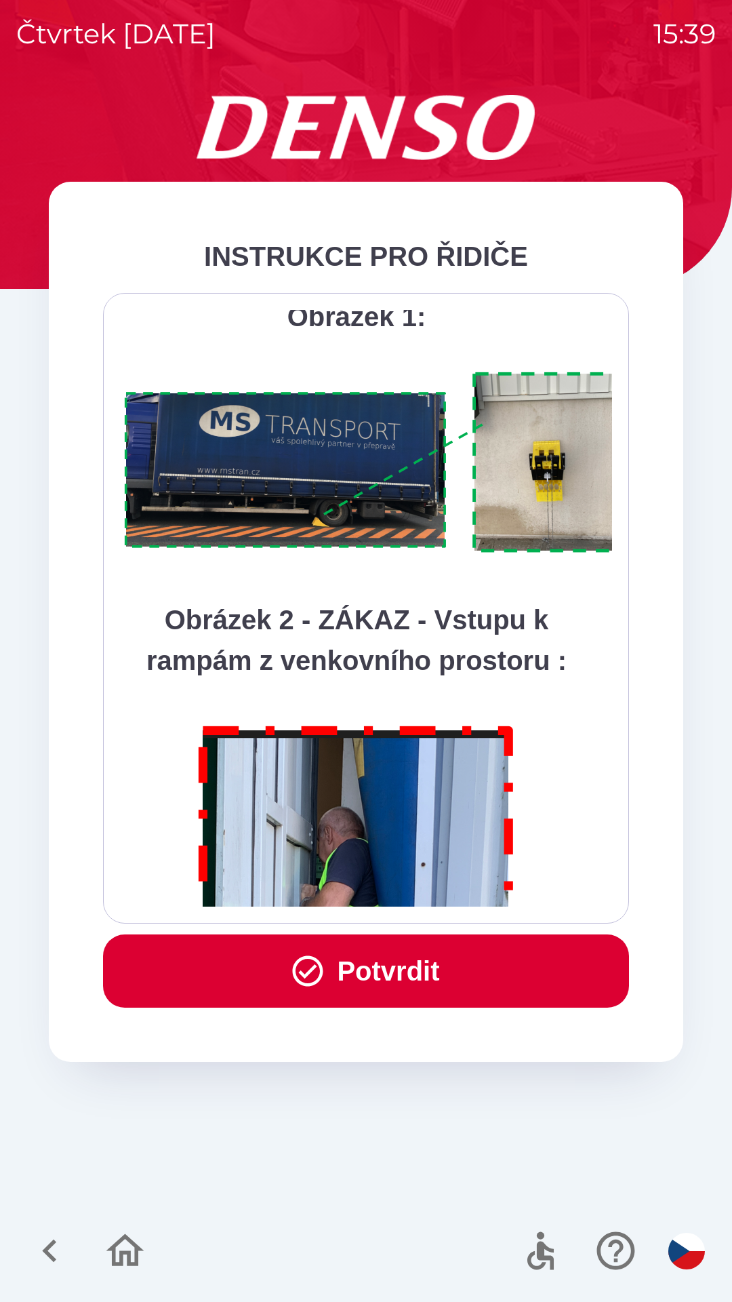
scroll to position [7620, 0]
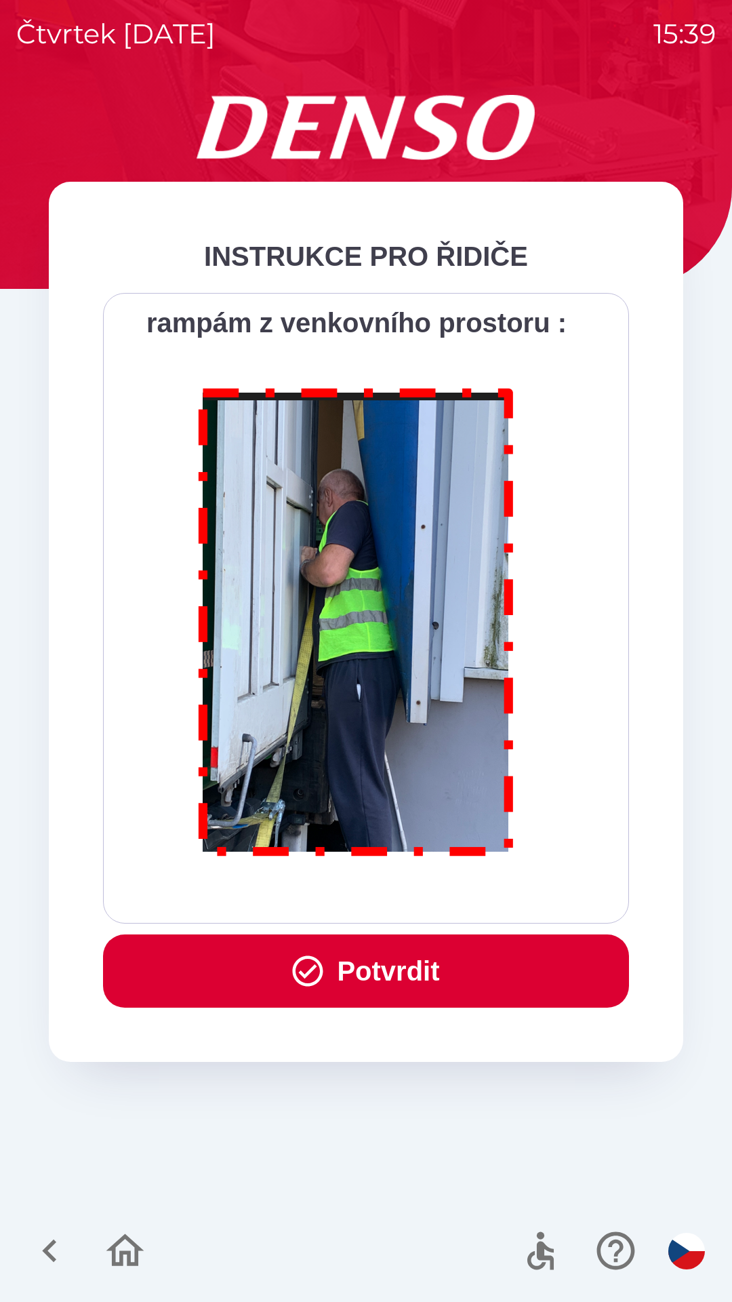
click at [452, 892] on div "Všichni řidiči přijíždějící do skladu firmy DENSO CZECH s.r.o. jsou po průjezdu…" at bounding box center [366, 608] width 492 height 597
click at [426, 975] on button "Potvrdit" at bounding box center [366, 970] width 526 height 73
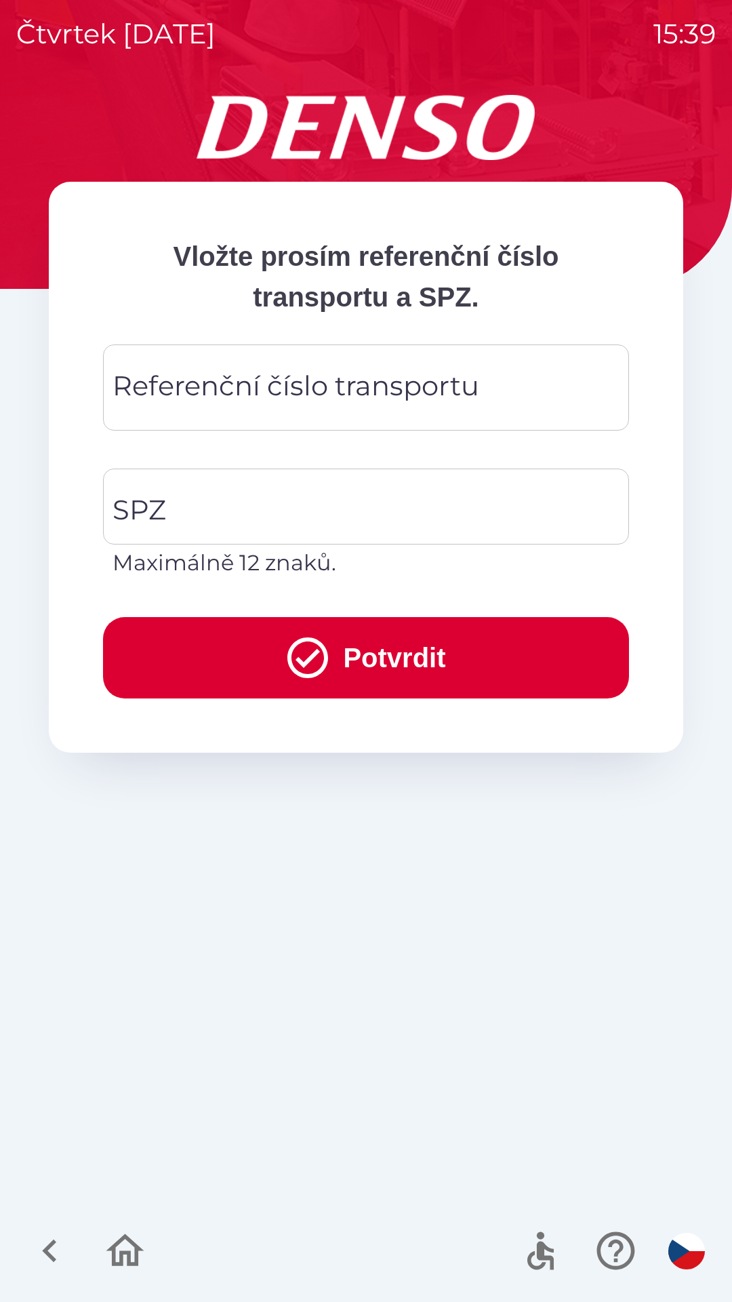
click at [285, 385] on div "Referenční číslo transportu Referenční číslo transportu" at bounding box center [366, 387] width 526 height 86
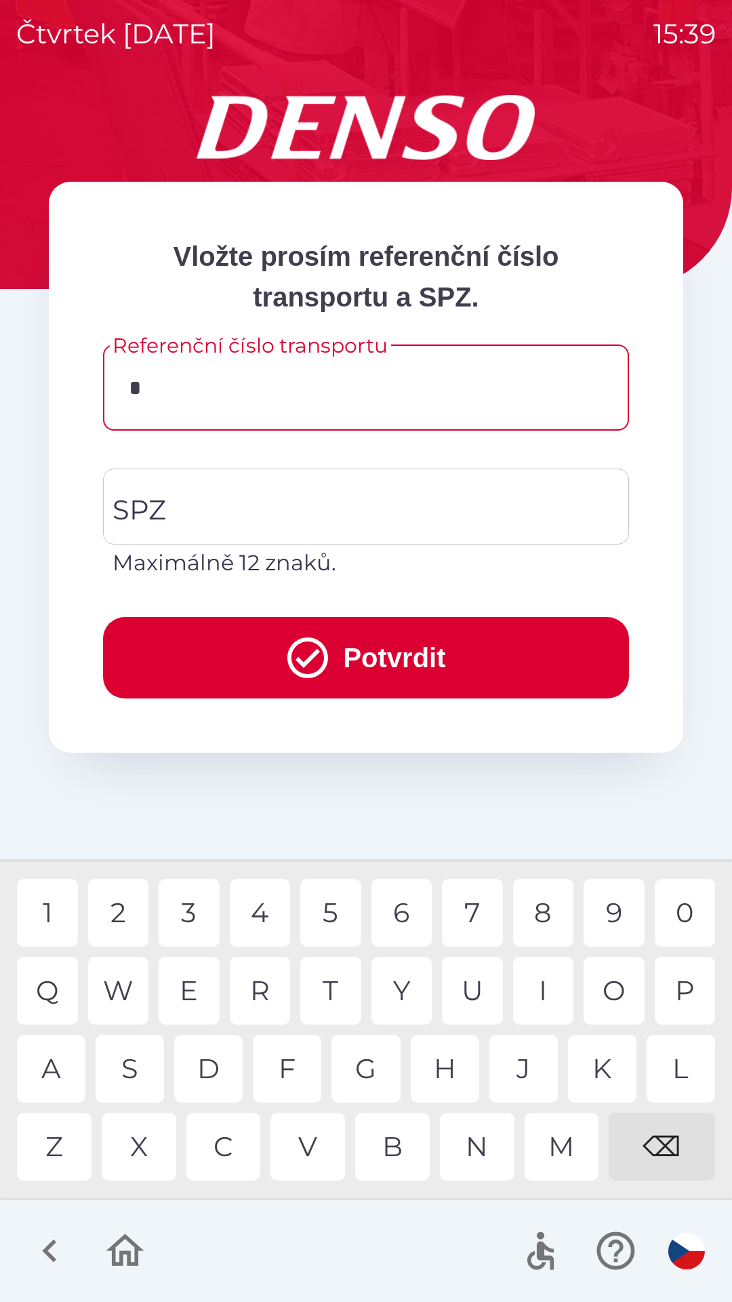
click at [220, 1170] on div "C" at bounding box center [223, 1147] width 75 height 68
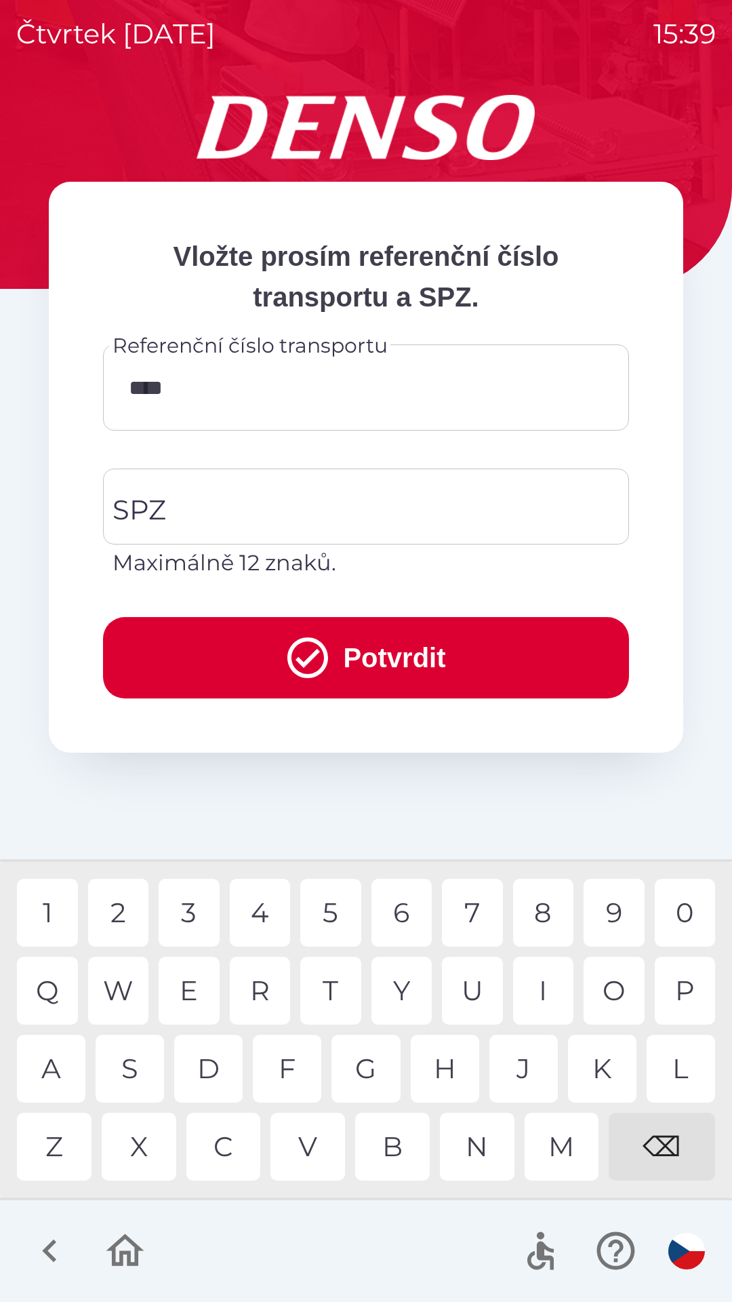
click at [191, 915] on div "3" at bounding box center [189, 913] width 61 height 68
click at [662, 917] on div "0" at bounding box center [685, 913] width 61 height 68
click at [254, 916] on div "4" at bounding box center [260, 913] width 61 height 68
click at [121, 989] on div "W" at bounding box center [118, 991] width 61 height 68
type input "*********"
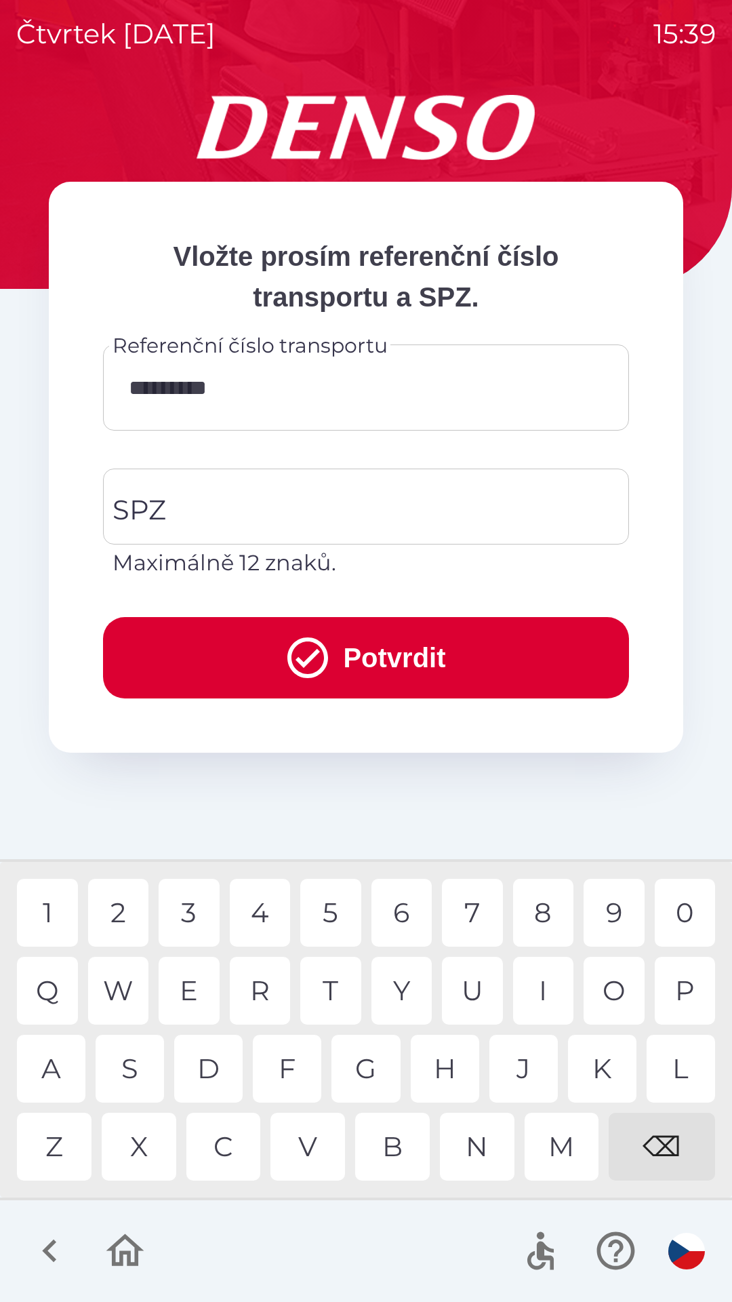
click at [458, 909] on div "7" at bounding box center [472, 913] width 61 height 68
click at [291, 511] on input "SPZ" at bounding box center [356, 507] width 494 height 64
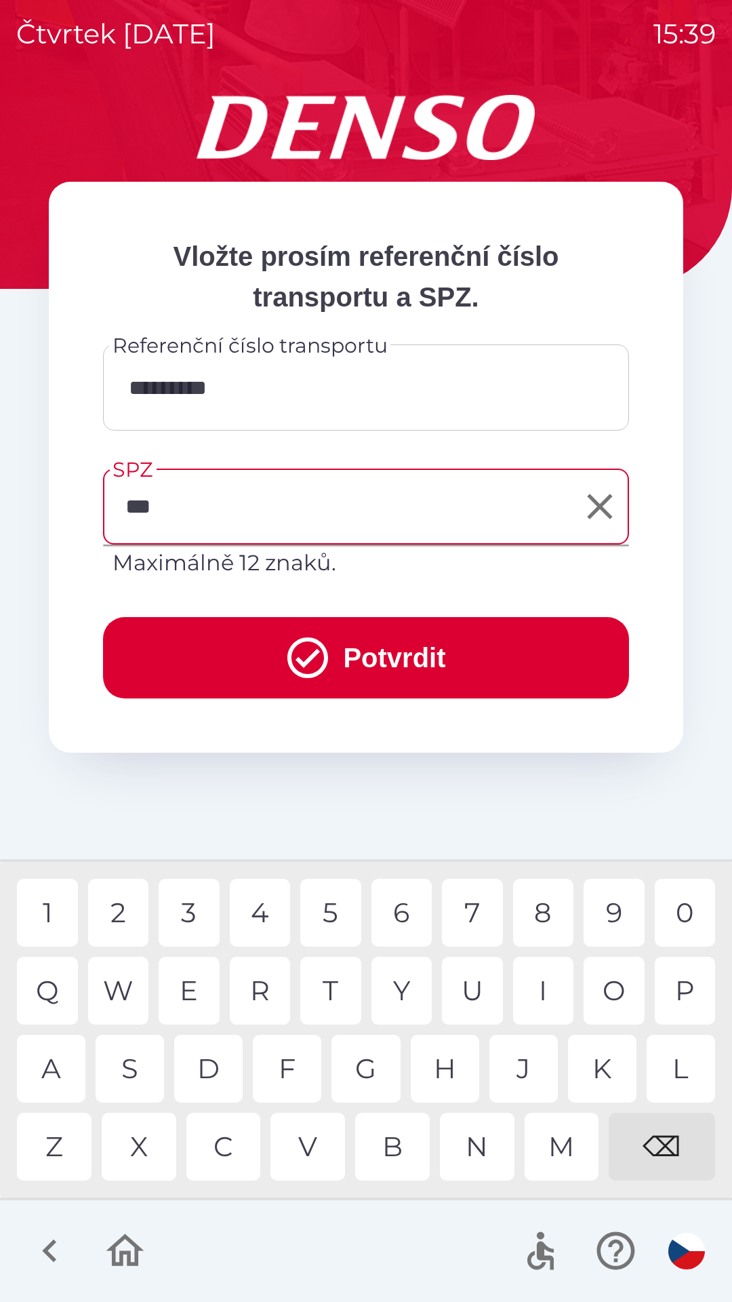
click at [595, 1072] on div "K" at bounding box center [602, 1069] width 68 height 68
click at [687, 917] on div "0" at bounding box center [685, 913] width 61 height 68
click at [131, 922] on div "2" at bounding box center [118, 913] width 61 height 68
click at [334, 917] on div "5" at bounding box center [330, 913] width 61 height 68
type input "*******"
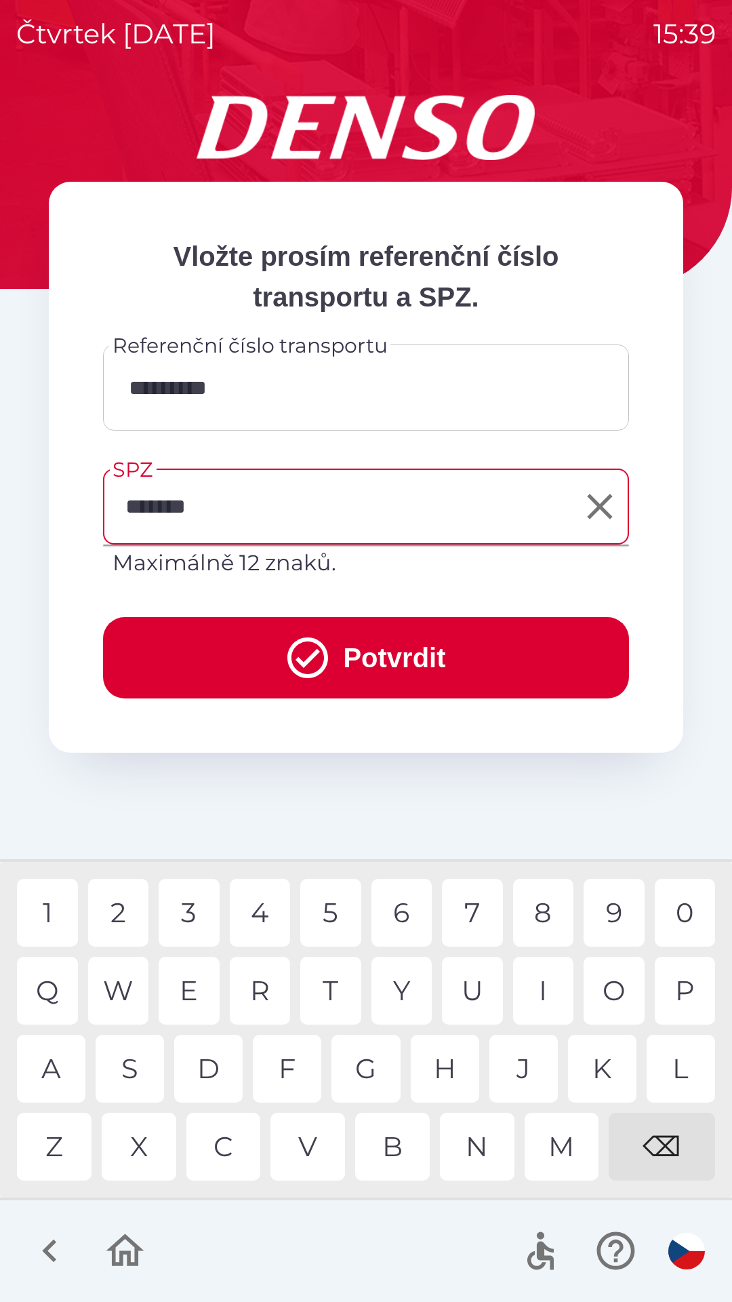
click at [271, 903] on div "4" at bounding box center [260, 913] width 61 height 68
click at [378, 646] on button "Potvrdit" at bounding box center [366, 657] width 526 height 81
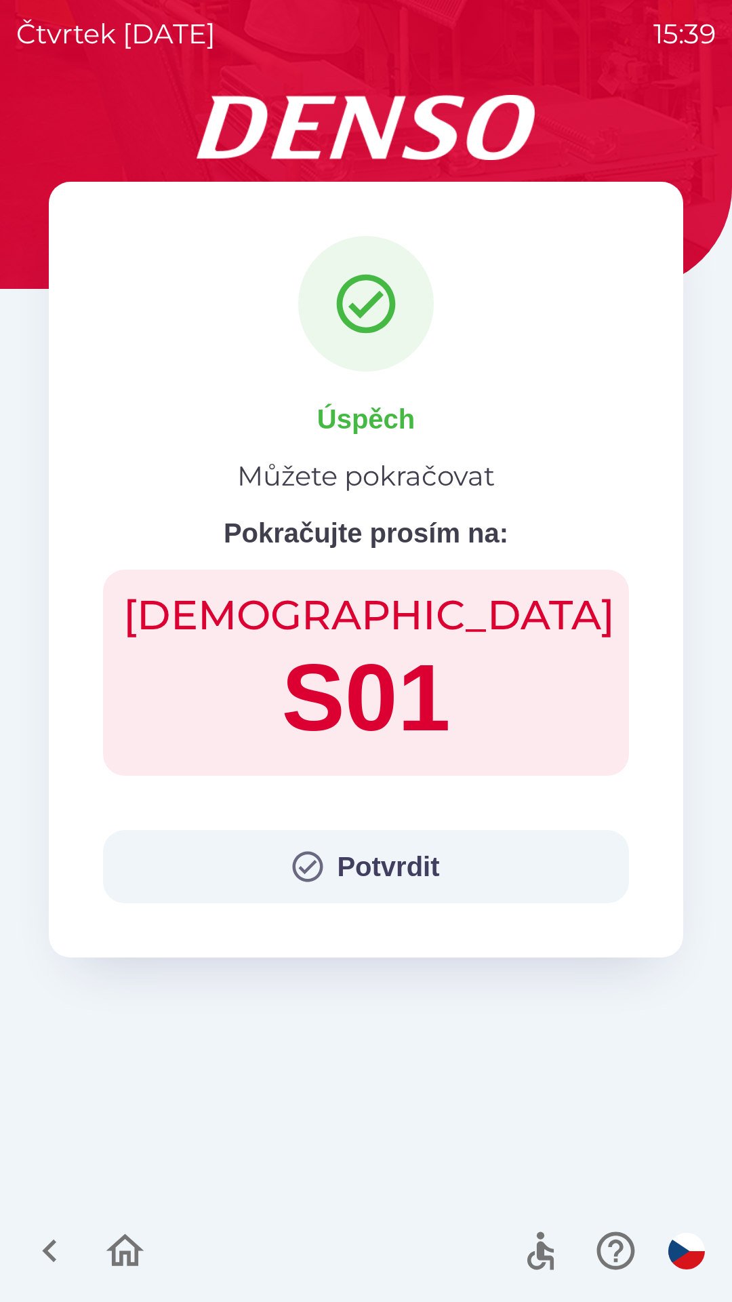
click at [387, 879] on button "Potvrdit" at bounding box center [366, 866] width 526 height 73
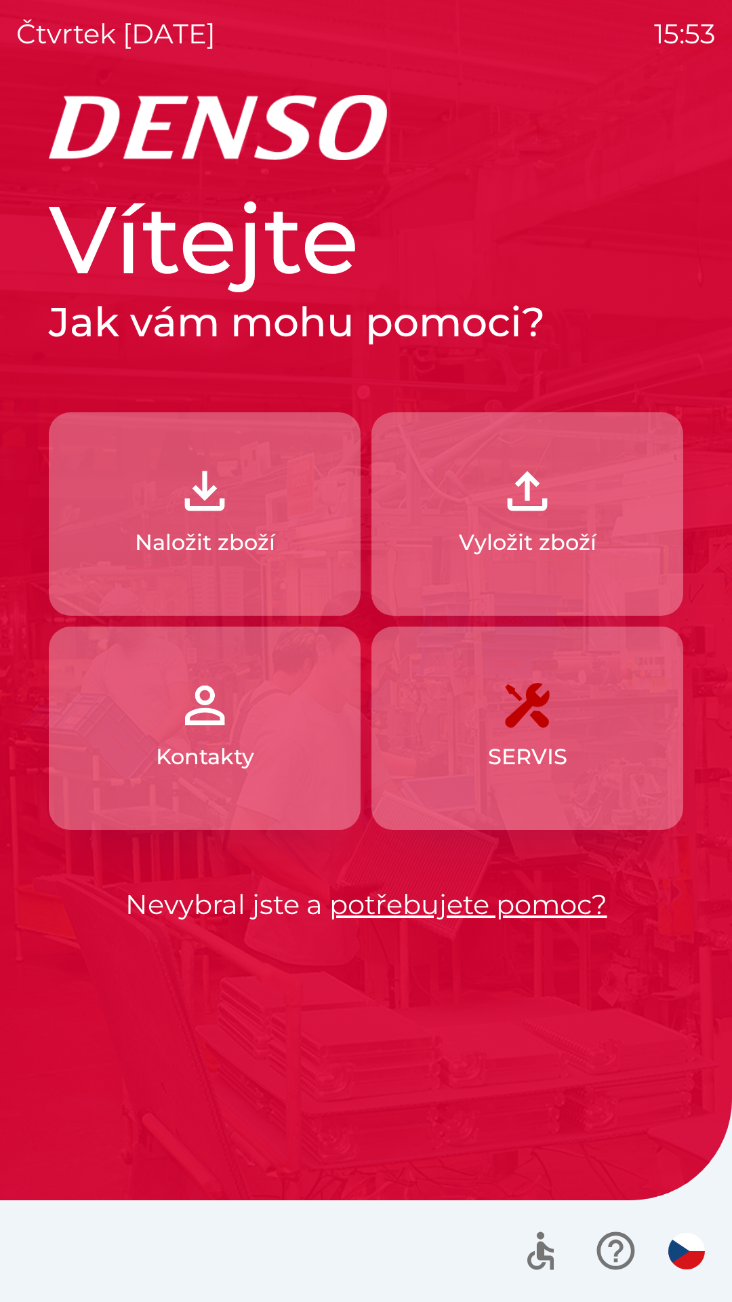
click at [259, 541] on p "Naložit zboží" at bounding box center [205, 542] width 140 height 33
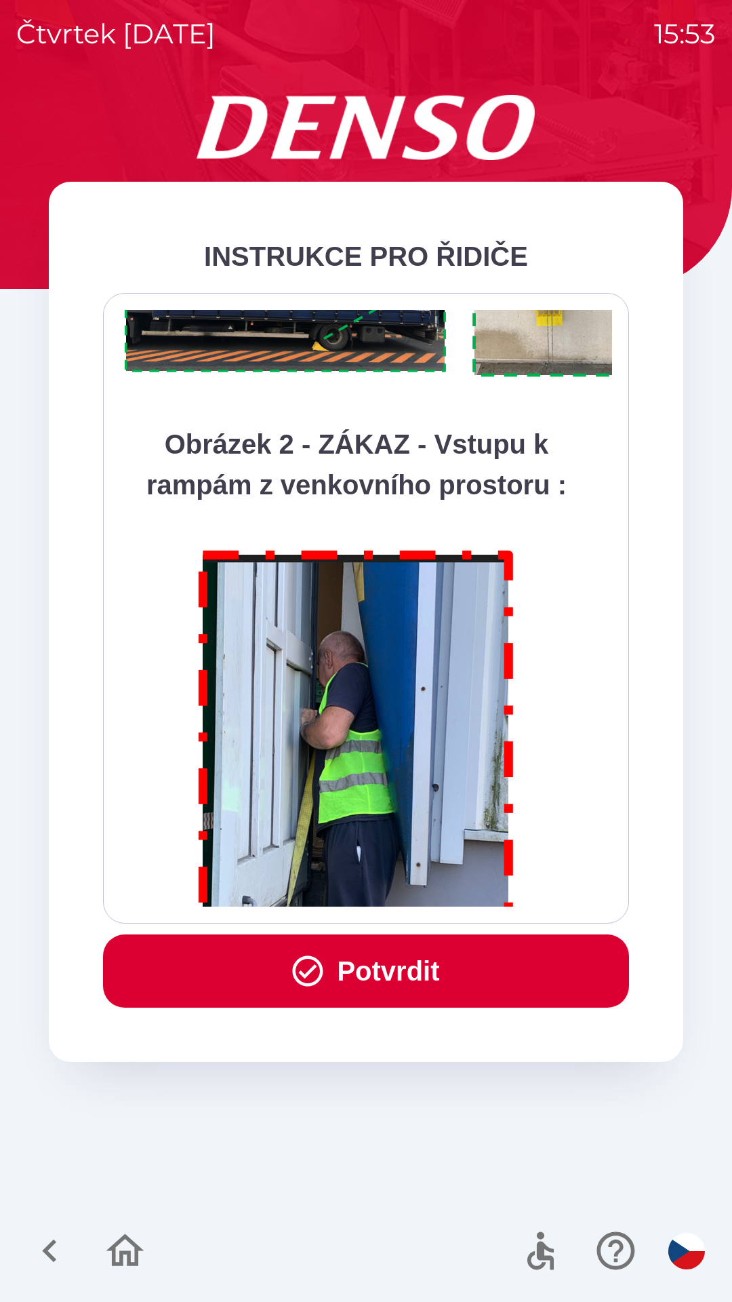
scroll to position [7620, 0]
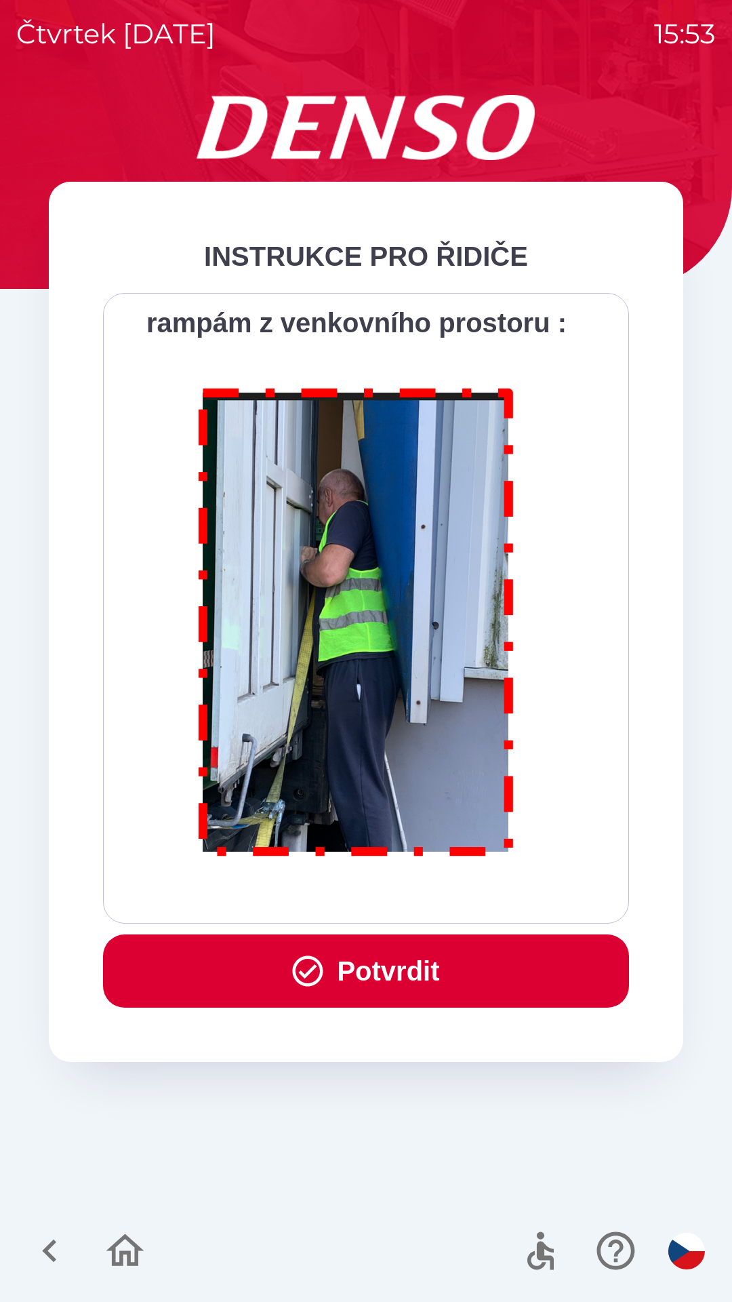
click at [410, 976] on button "Potvrdit" at bounding box center [366, 970] width 526 height 73
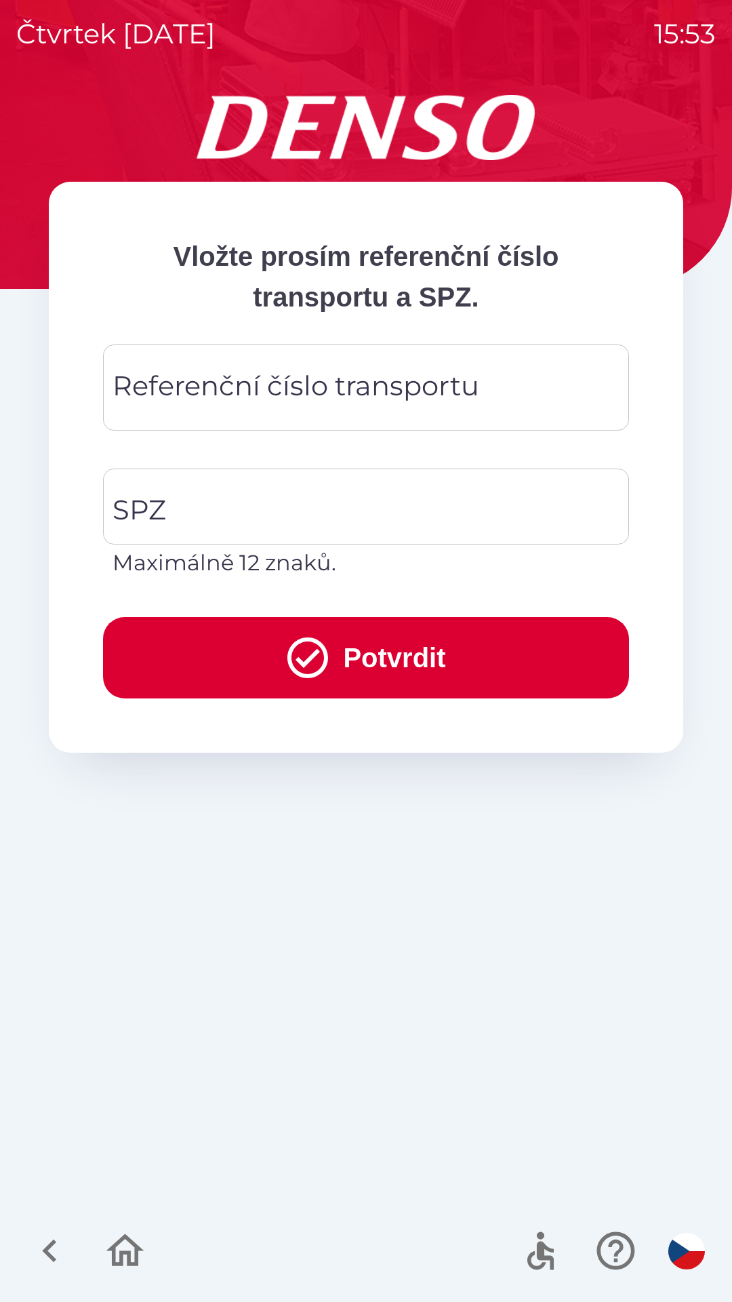
click at [374, 384] on div "Referenční číslo transportu Referenční číslo transportu" at bounding box center [366, 387] width 526 height 86
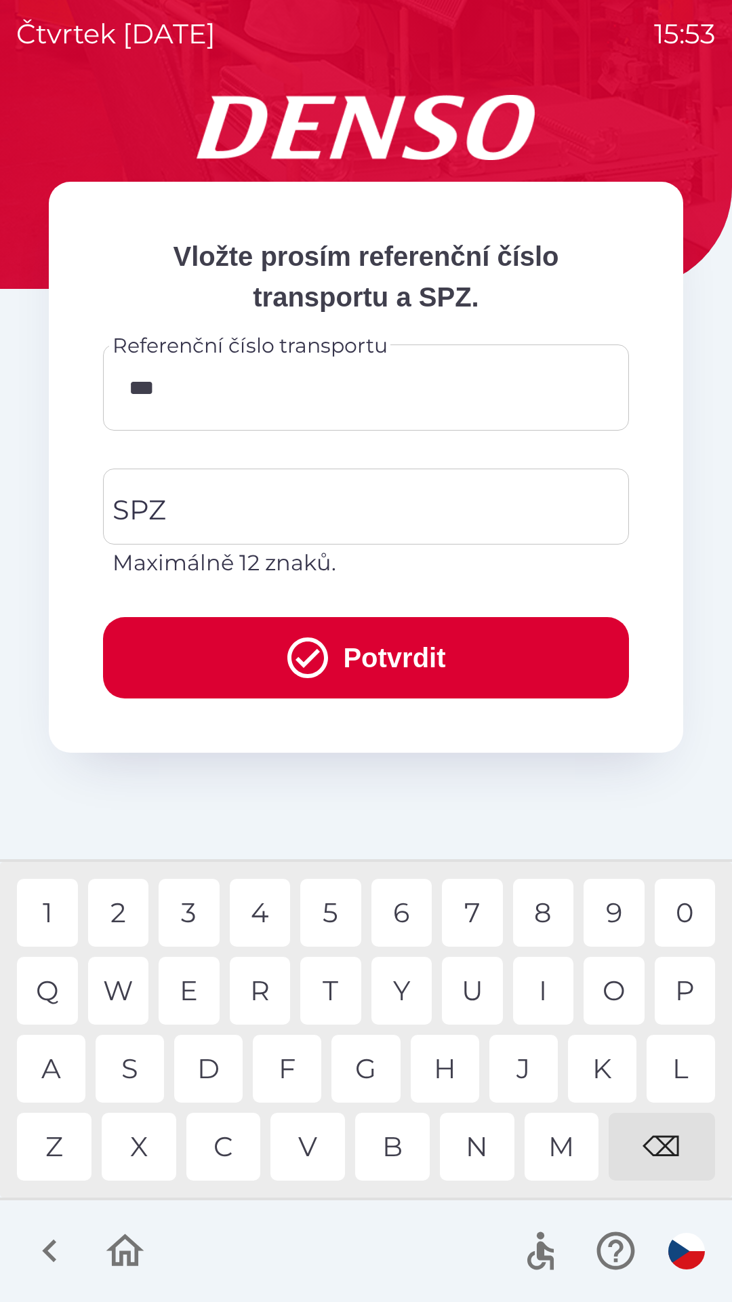
click at [301, 1149] on div "V" at bounding box center [308, 1147] width 75 height 68
click at [545, 917] on div "8" at bounding box center [543, 913] width 61 height 68
click at [684, 908] on div "0" at bounding box center [685, 913] width 61 height 68
type input "******"
click at [232, 504] on input "SPZ" at bounding box center [356, 507] width 494 height 64
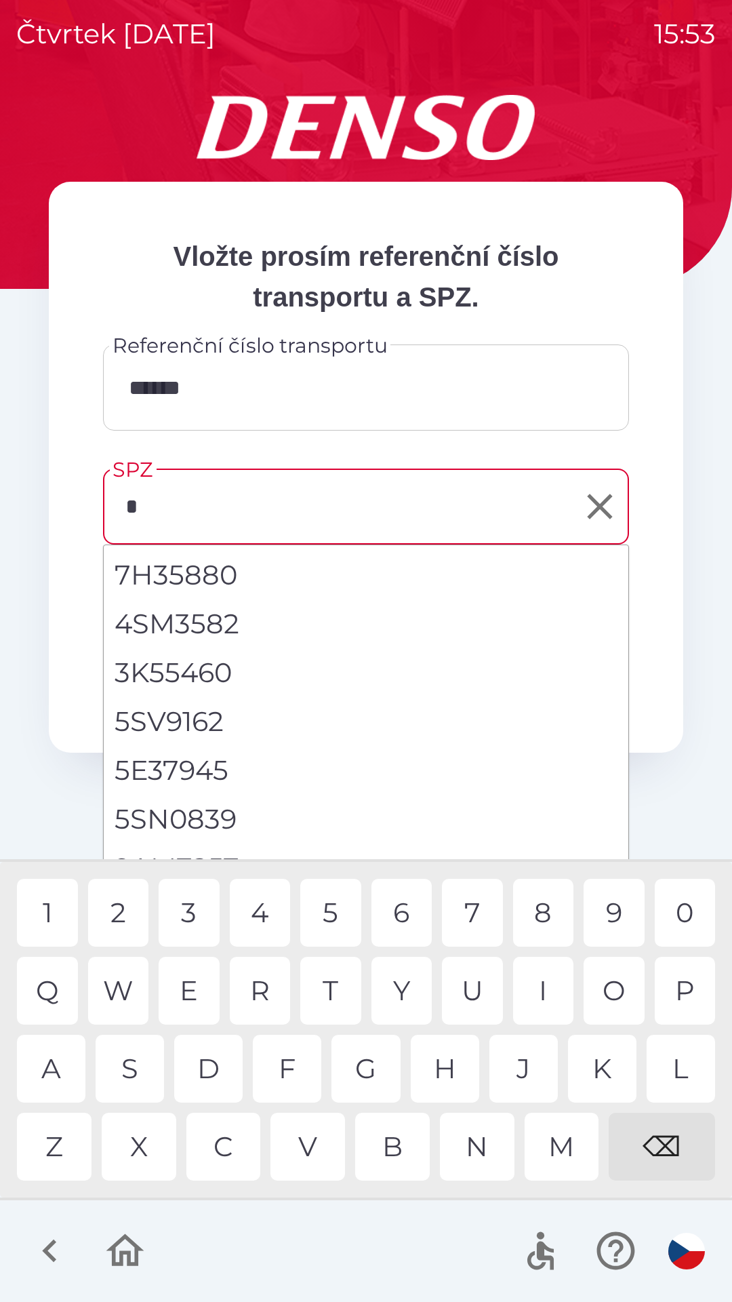
click at [315, 917] on div "5" at bounding box center [330, 913] width 61 height 68
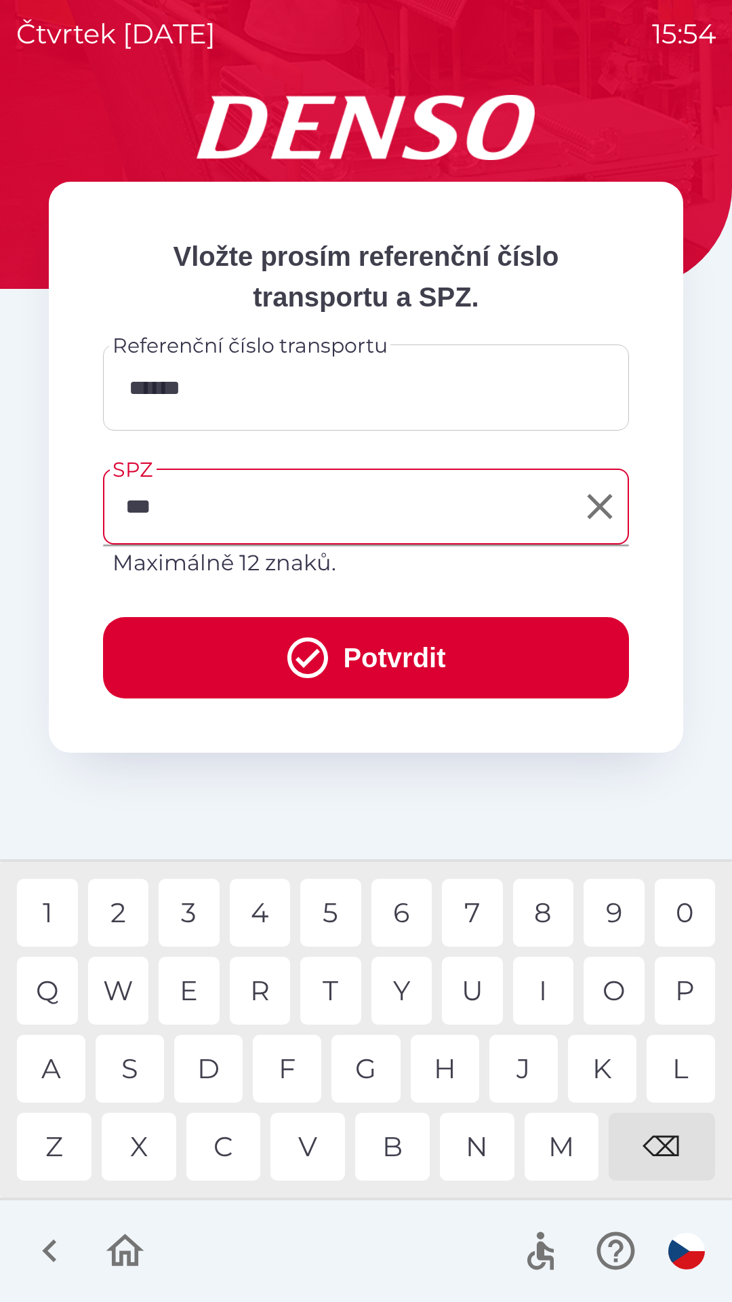
click at [677, 1072] on div "L" at bounding box center [681, 1069] width 68 height 68
click at [332, 905] on div "5" at bounding box center [330, 913] width 61 height 68
type input "*******"
click at [300, 654] on icon "submit" at bounding box center [307, 657] width 49 height 49
